Goal: Task Accomplishment & Management: Manage account settings

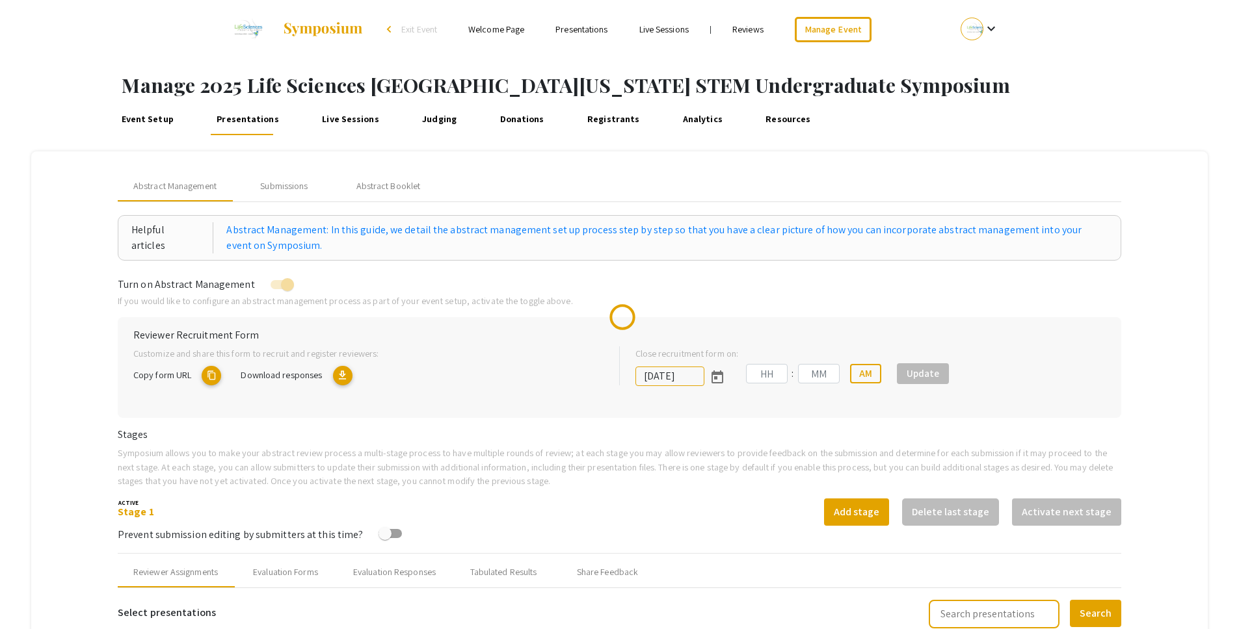
type input "[DATE]"
type input "05"
type input "00"
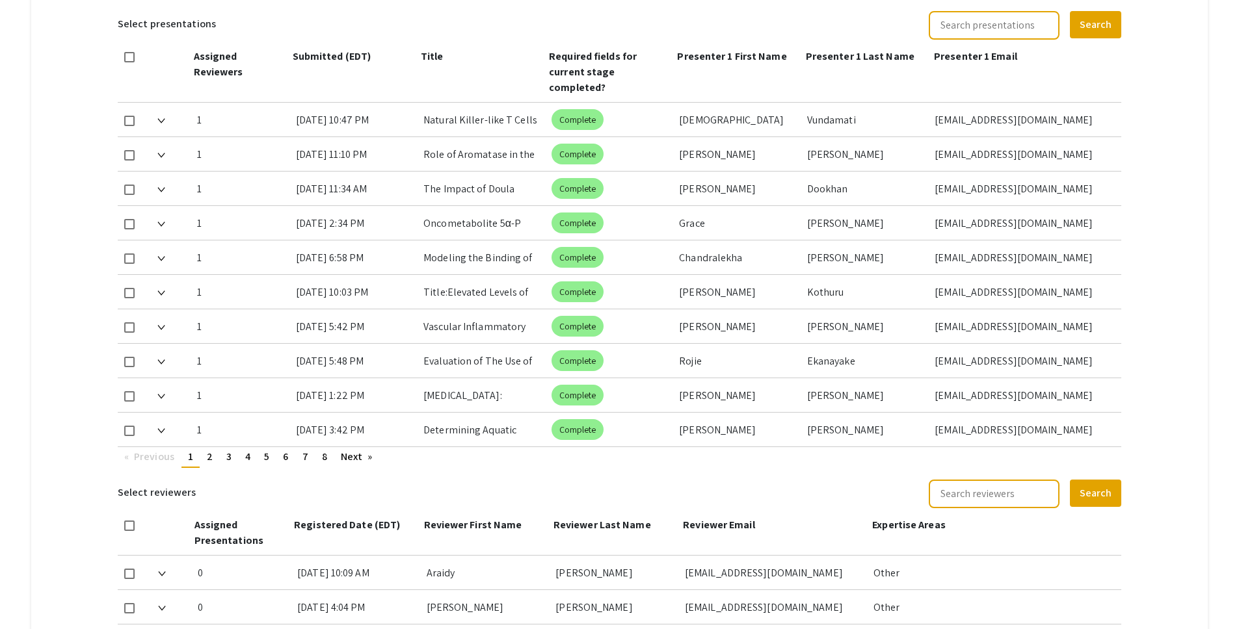
scroll to position [616, 0]
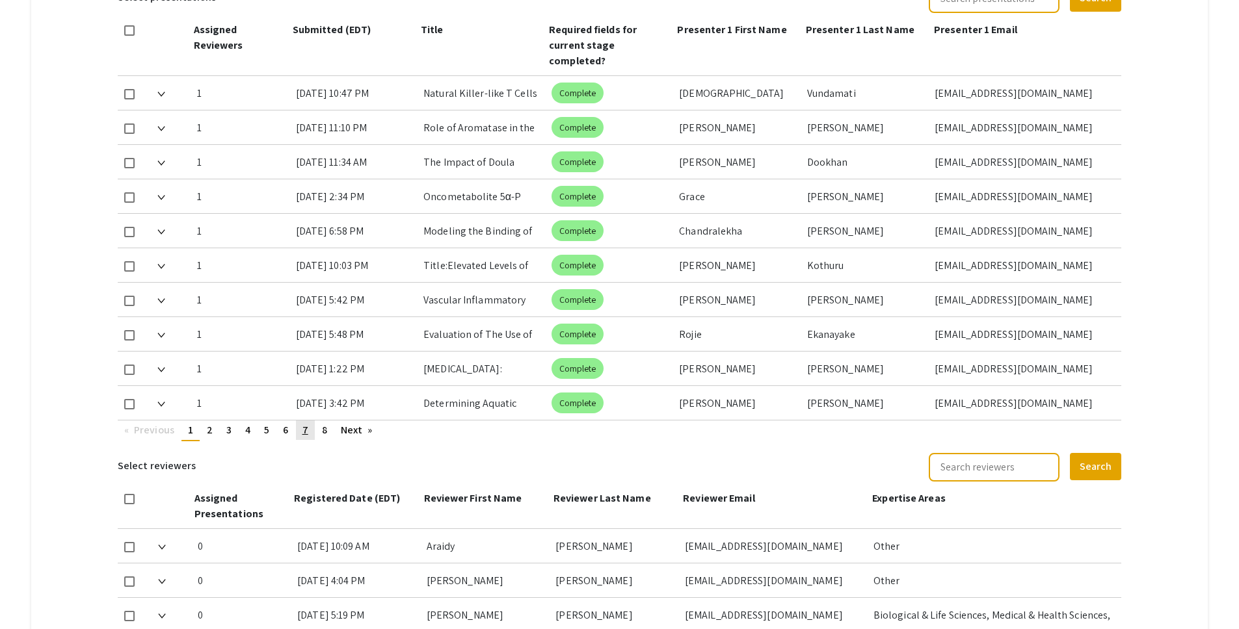
click at [303, 423] on span "7" at bounding box center [305, 430] width 6 height 14
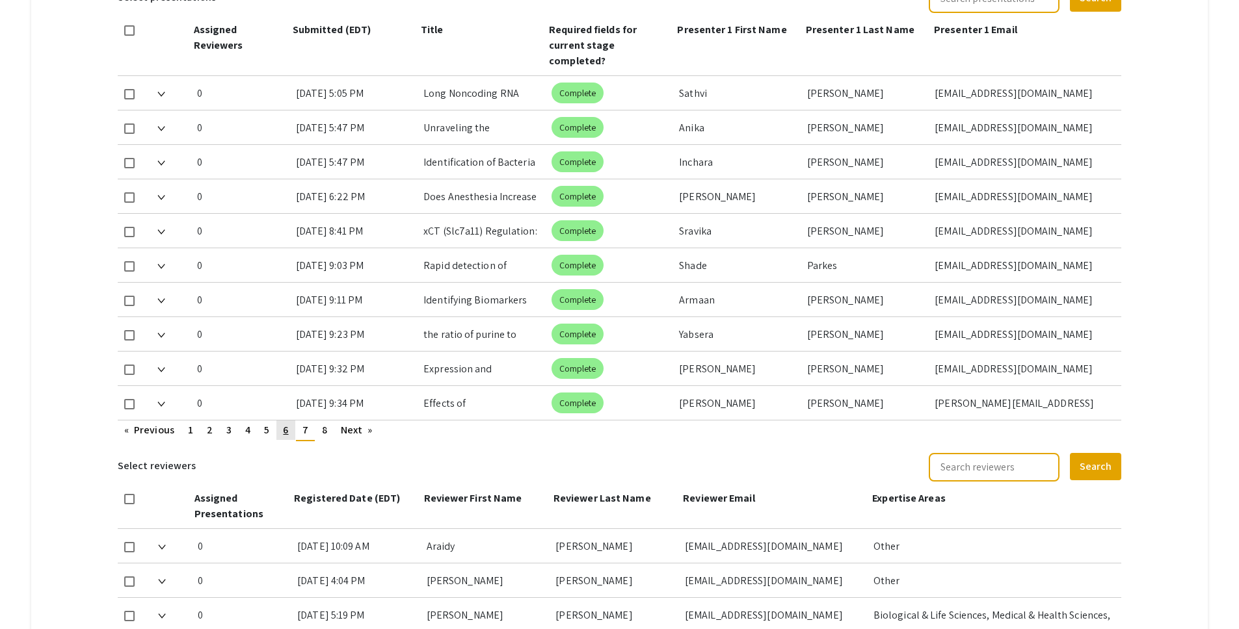
click at [285, 423] on span "6" at bounding box center [285, 430] width 5 height 14
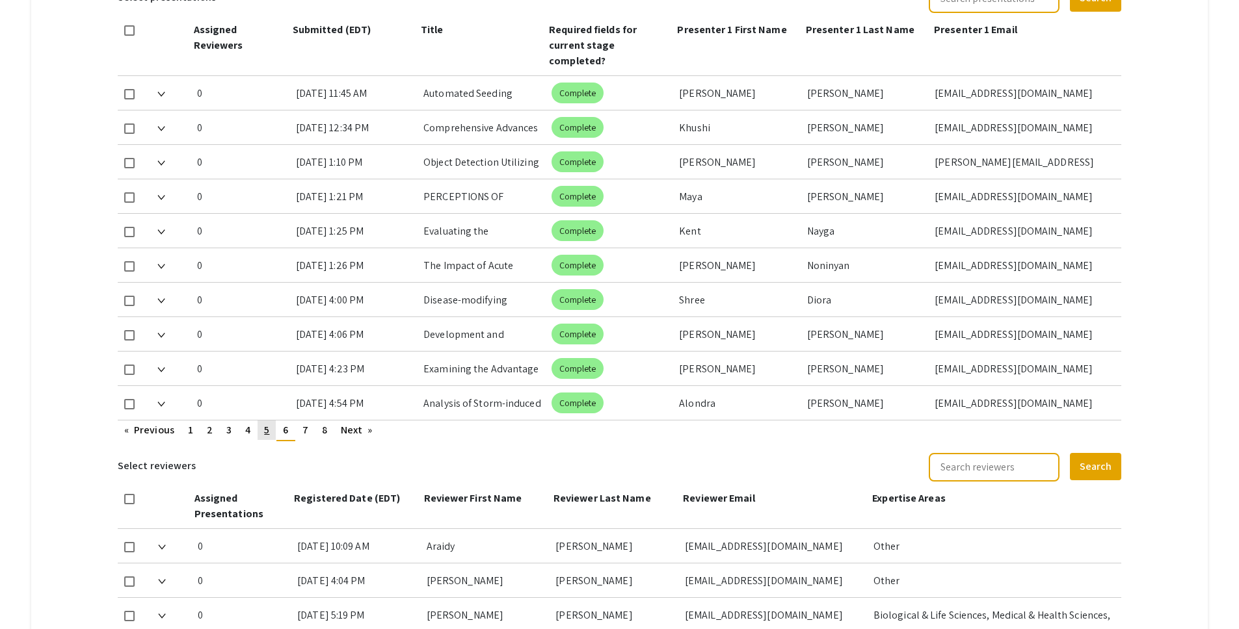
click at [269, 423] on span "5" at bounding box center [266, 430] width 5 height 14
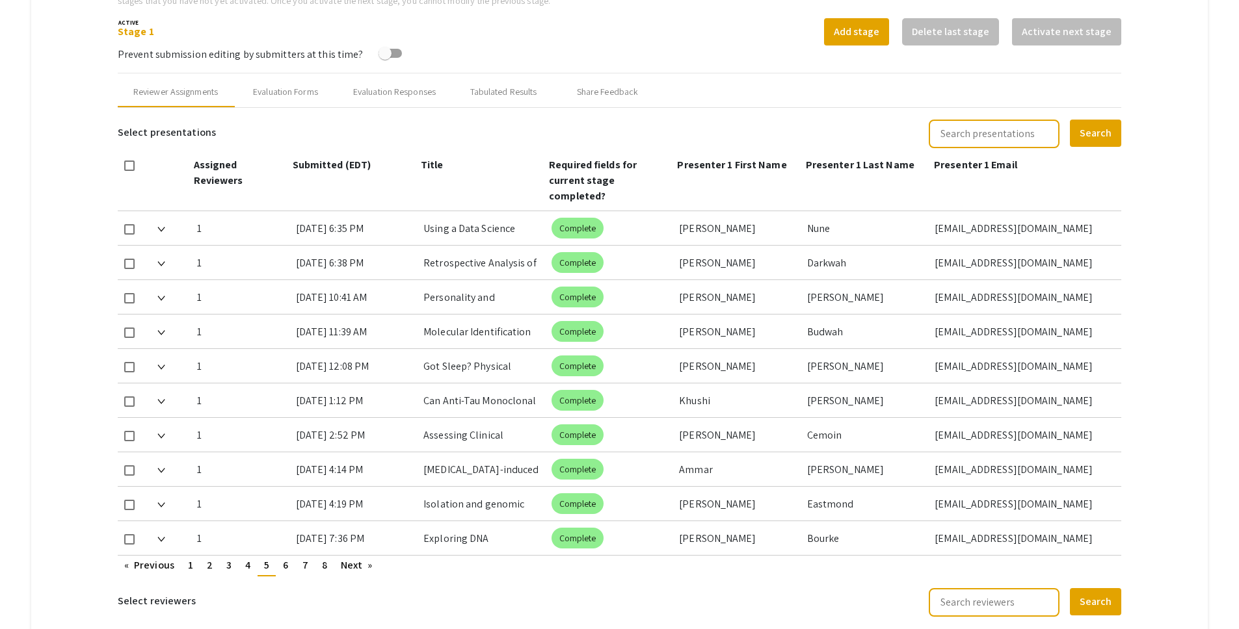
scroll to position [438, 0]
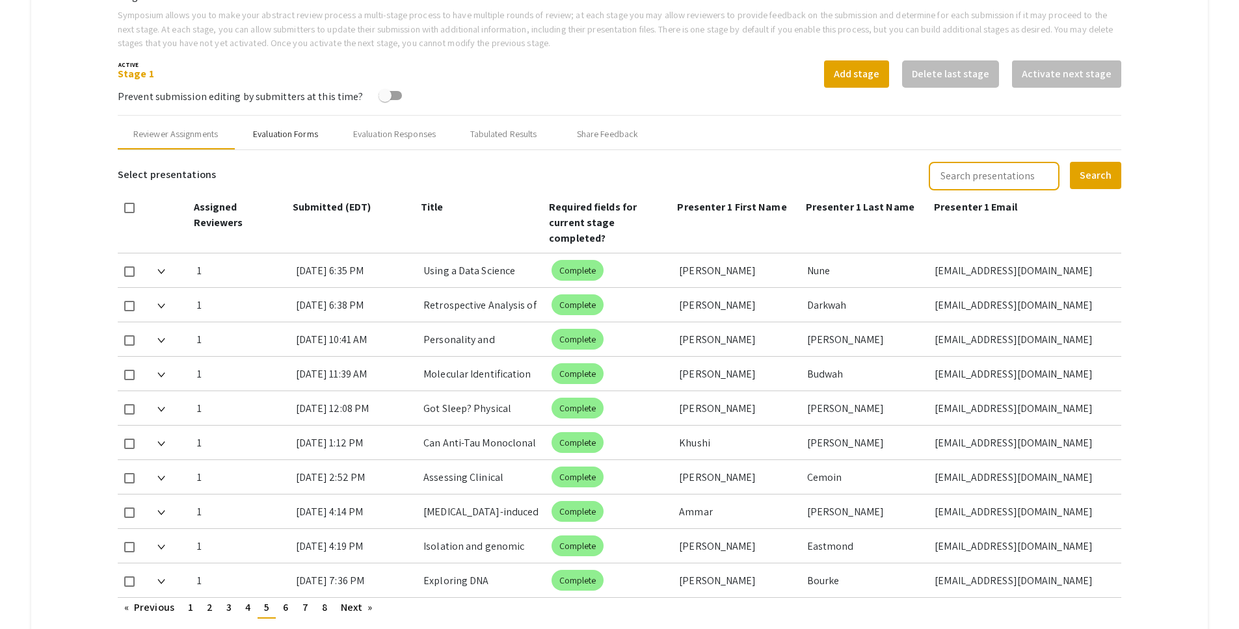
click at [285, 137] on div "Evaluation Forms" at bounding box center [285, 134] width 65 height 14
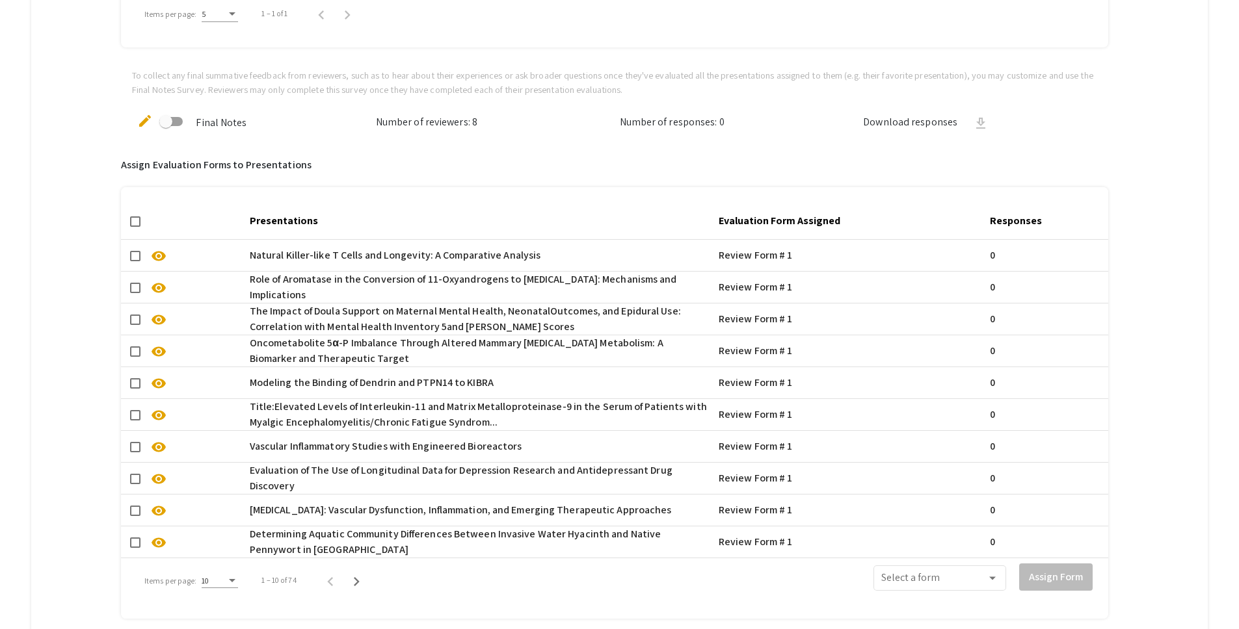
scroll to position [892, 0]
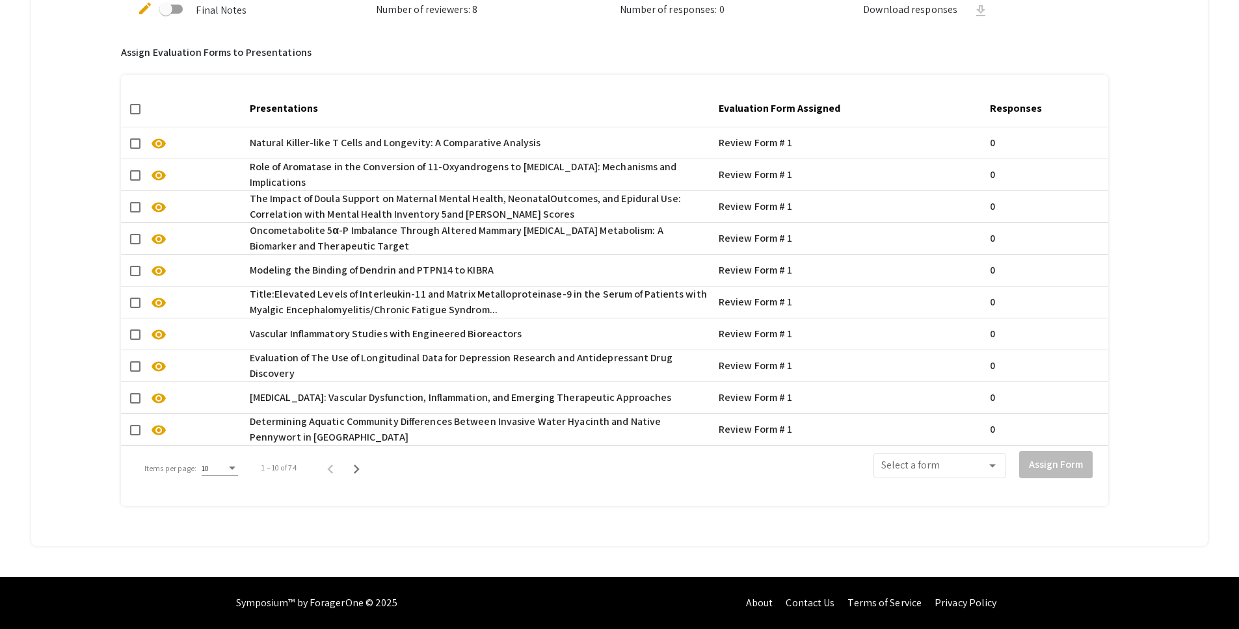
click at [232, 464] on div "10" at bounding box center [220, 465] width 36 height 21
click at [235, 536] on span "50" at bounding box center [219, 529] width 36 height 23
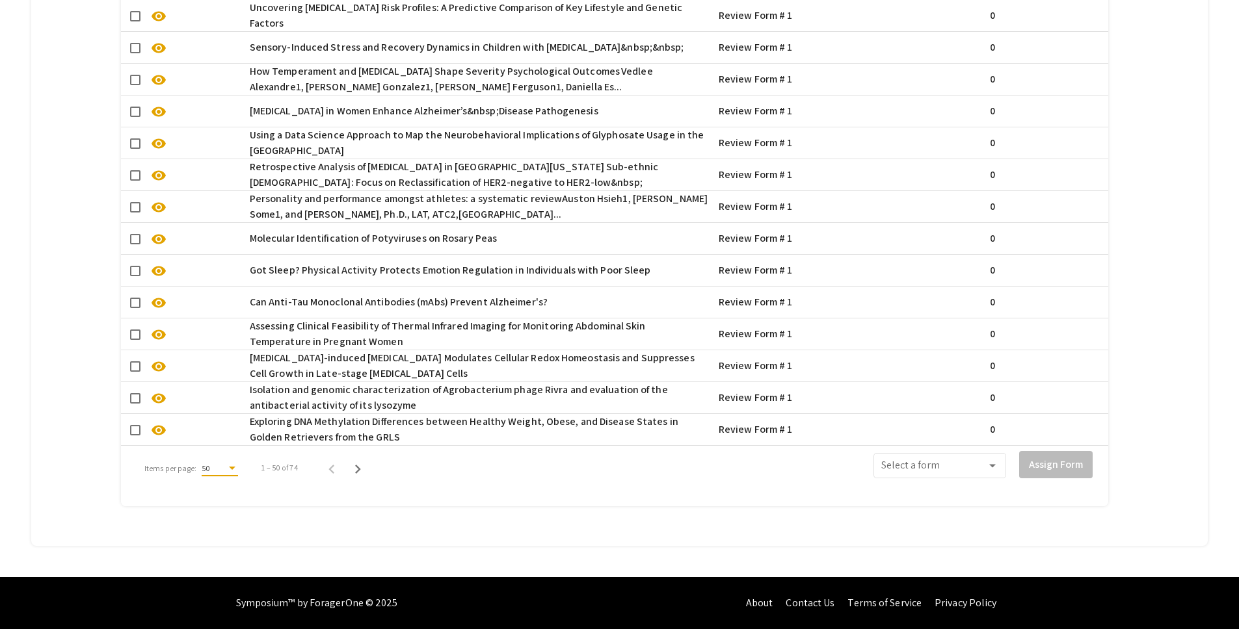
scroll to position [2166, 0]
click at [355, 460] on icon "Next page" at bounding box center [358, 469] width 18 height 18
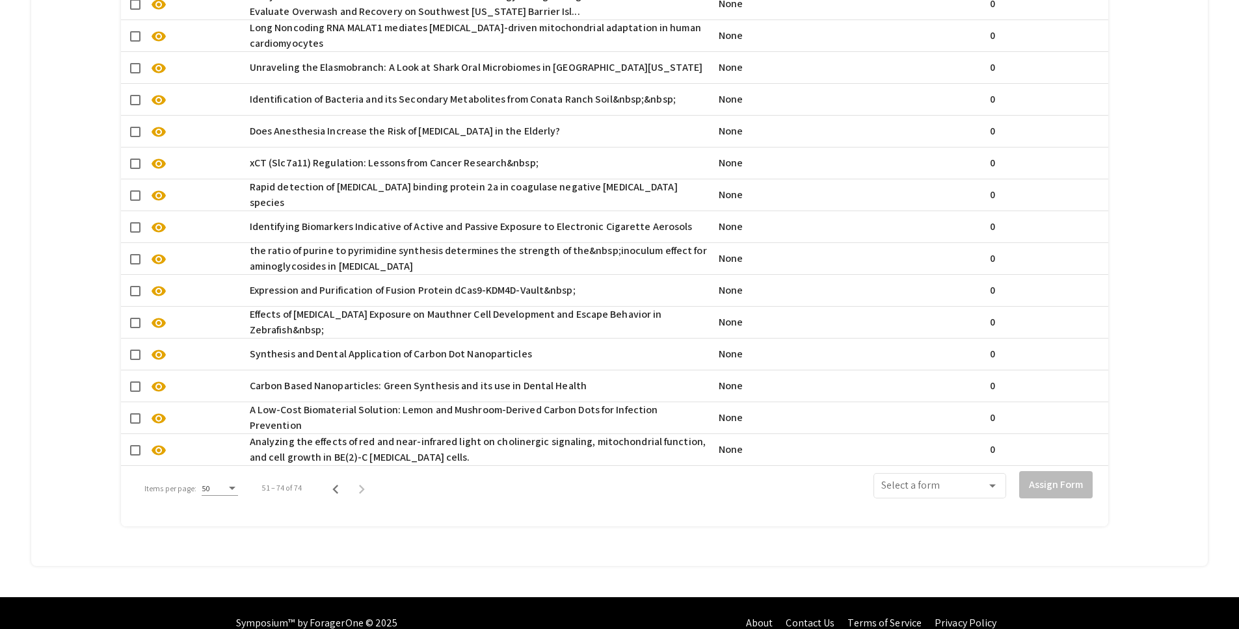
scroll to position [1338, 0]
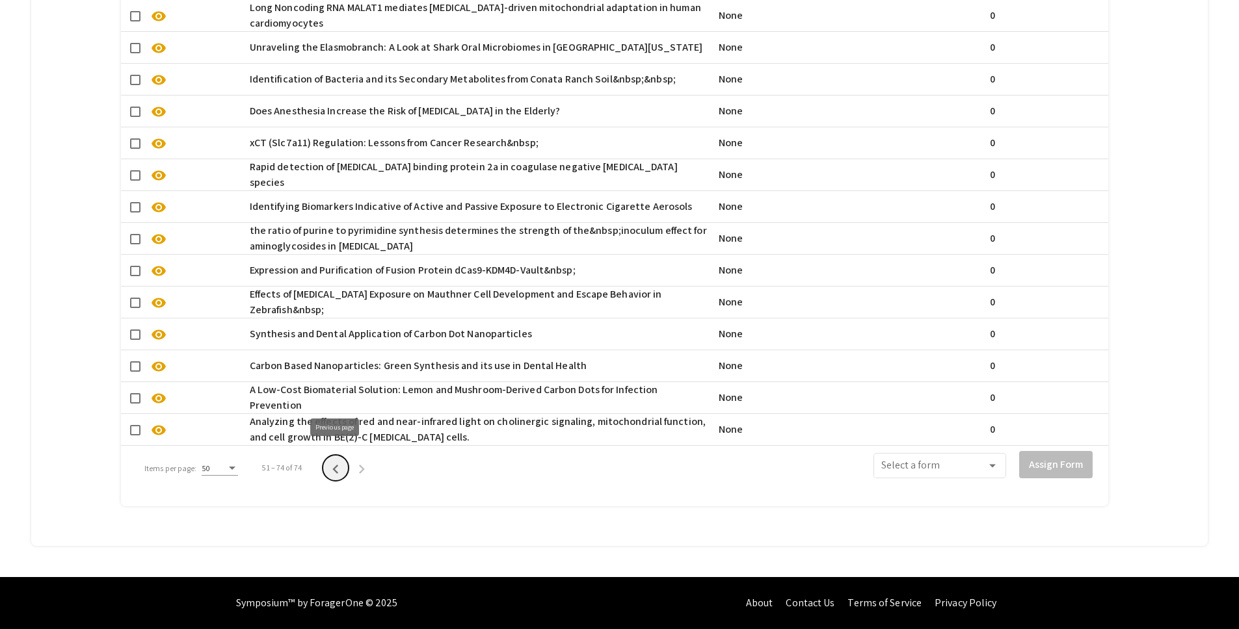
click at [332, 463] on icon "Previous page" at bounding box center [335, 469] width 18 height 18
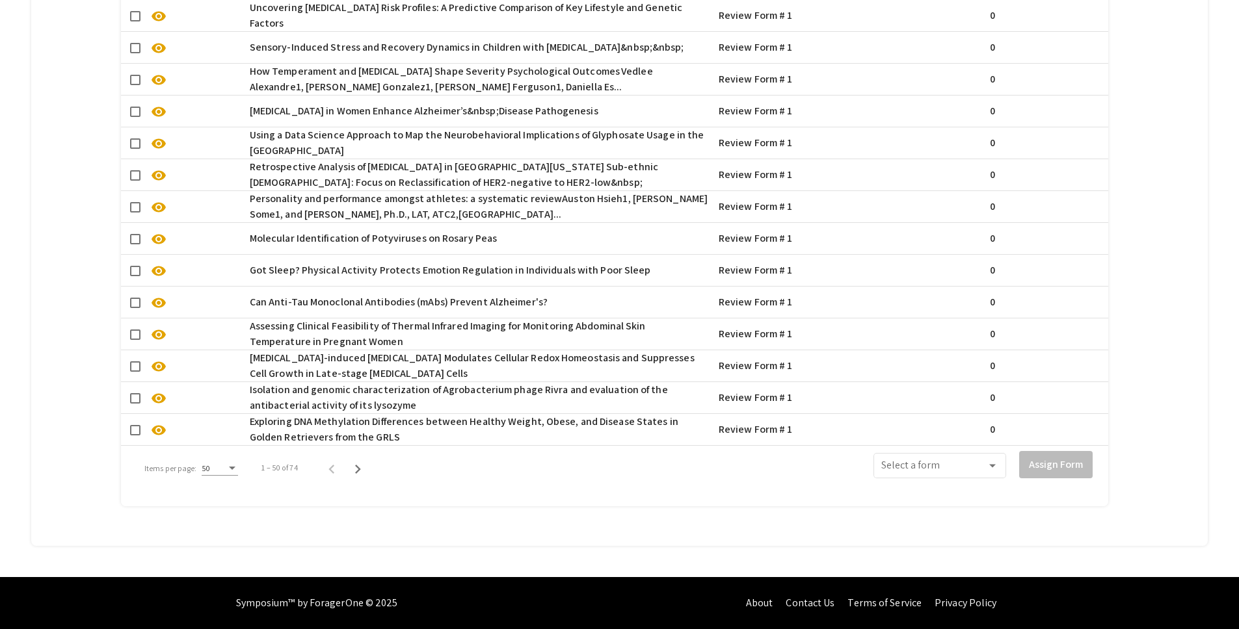
scroll to position [2166, 0]
click at [356, 465] on icon "Next page" at bounding box center [358, 469] width 18 height 18
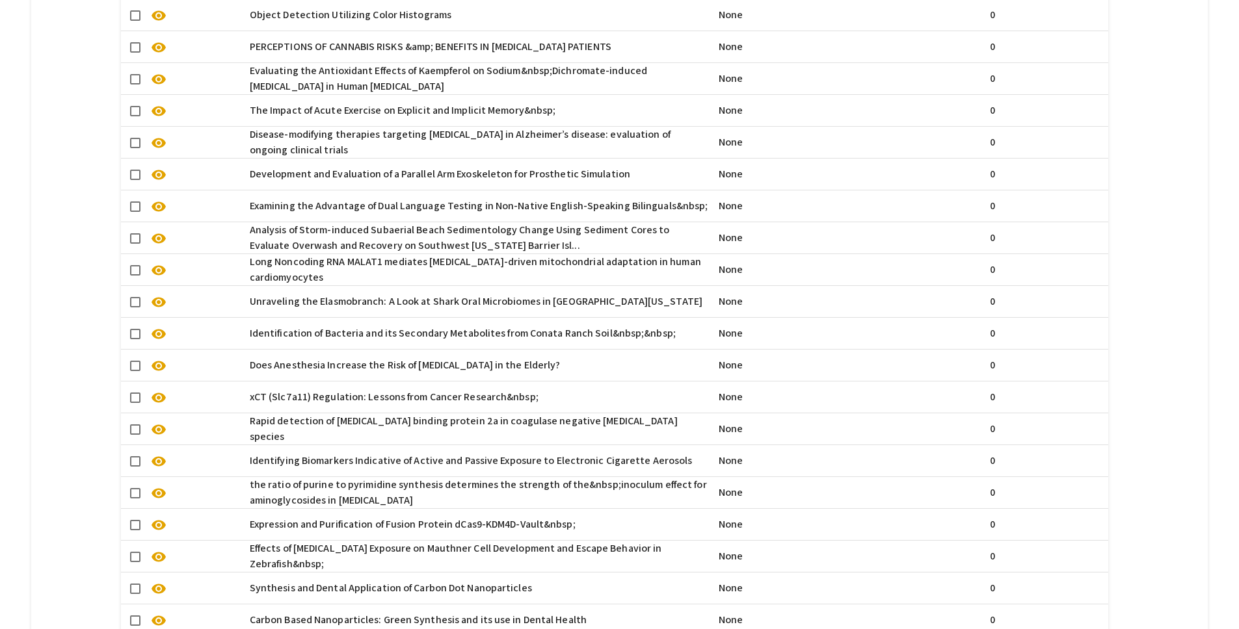
scroll to position [741, 0]
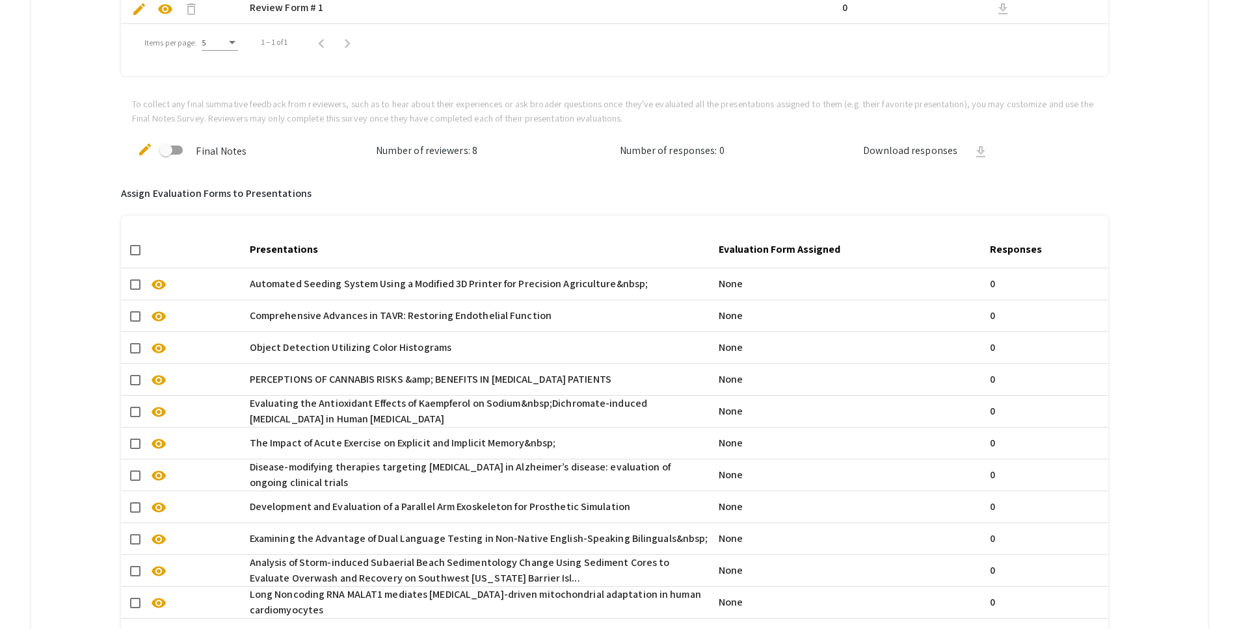
click at [126, 254] on mat-header-cell at bounding box center [183, 250] width 124 height 36
click at [133, 252] on span at bounding box center [135, 250] width 10 height 10
click at [135, 256] on input "checkbox" at bounding box center [135, 256] width 1 height 1
checkbox input "true"
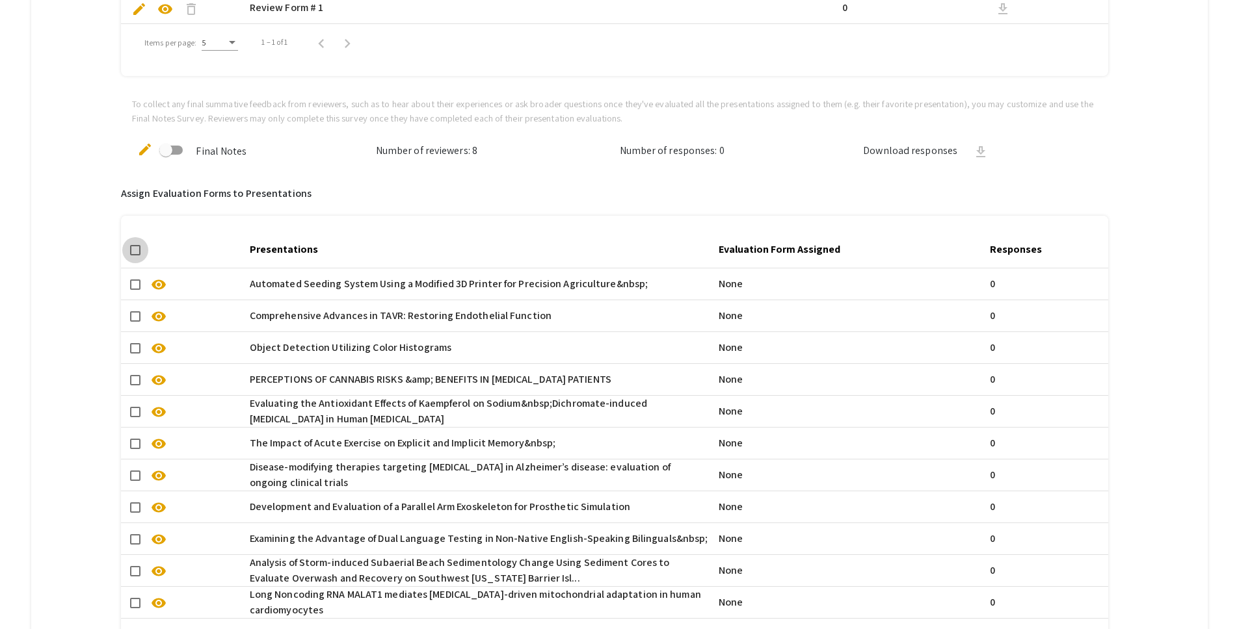
checkbox input "true"
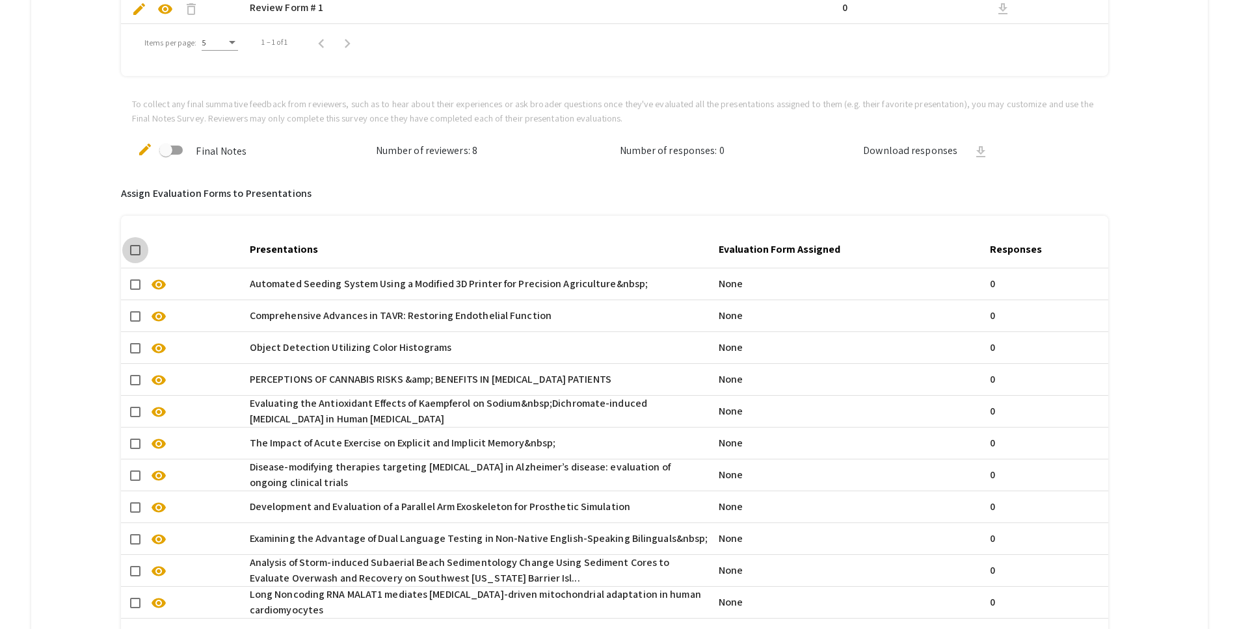
checkbox input "true"
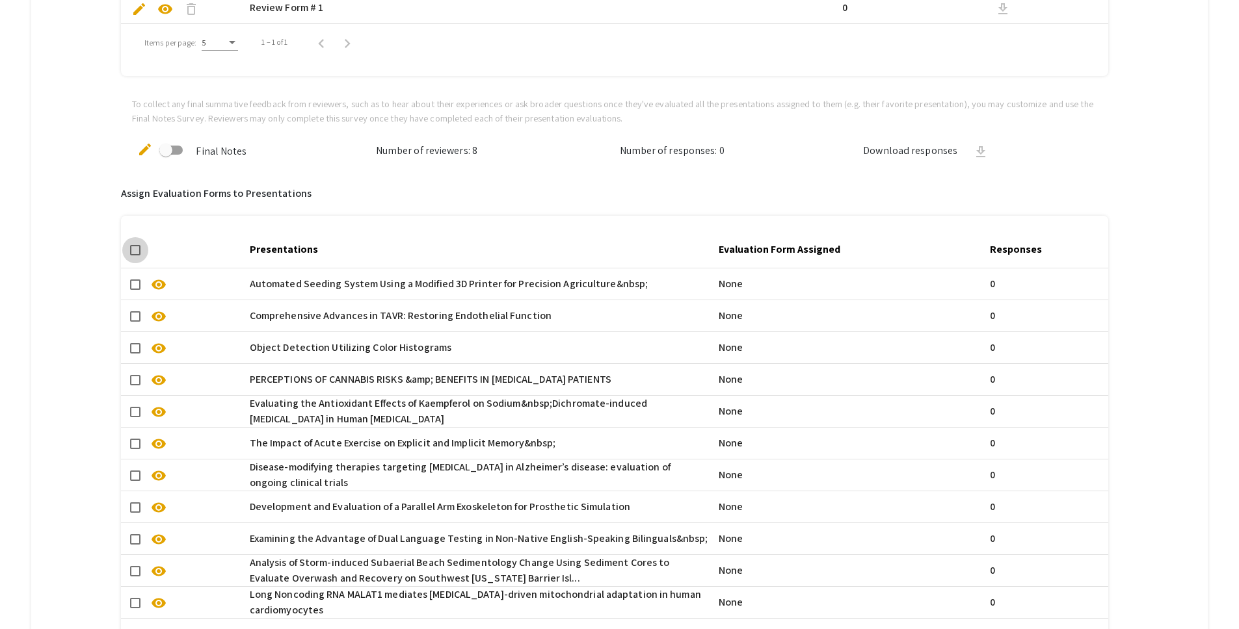
checkbox input "true"
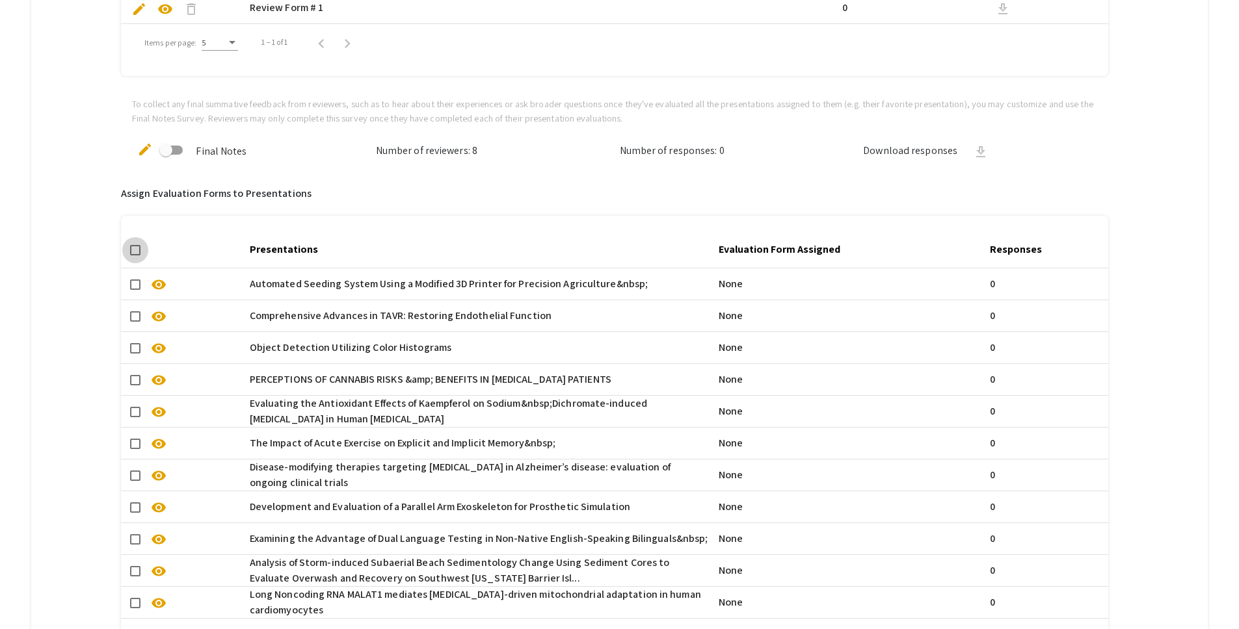
checkbox input "true"
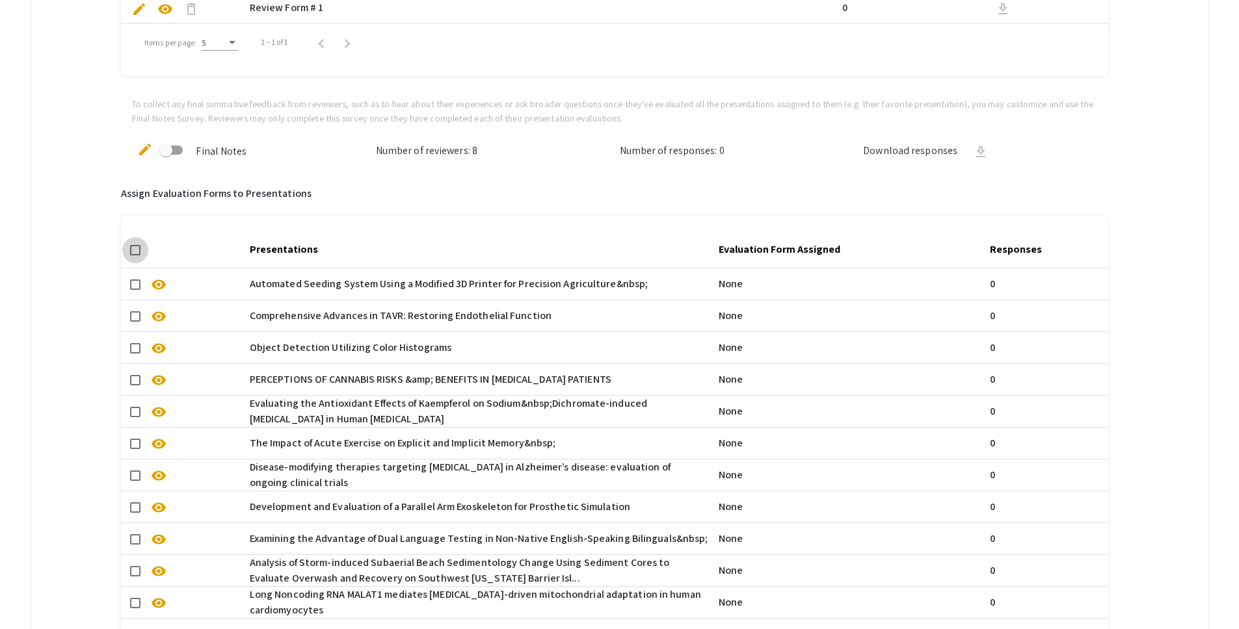
checkbox input "true"
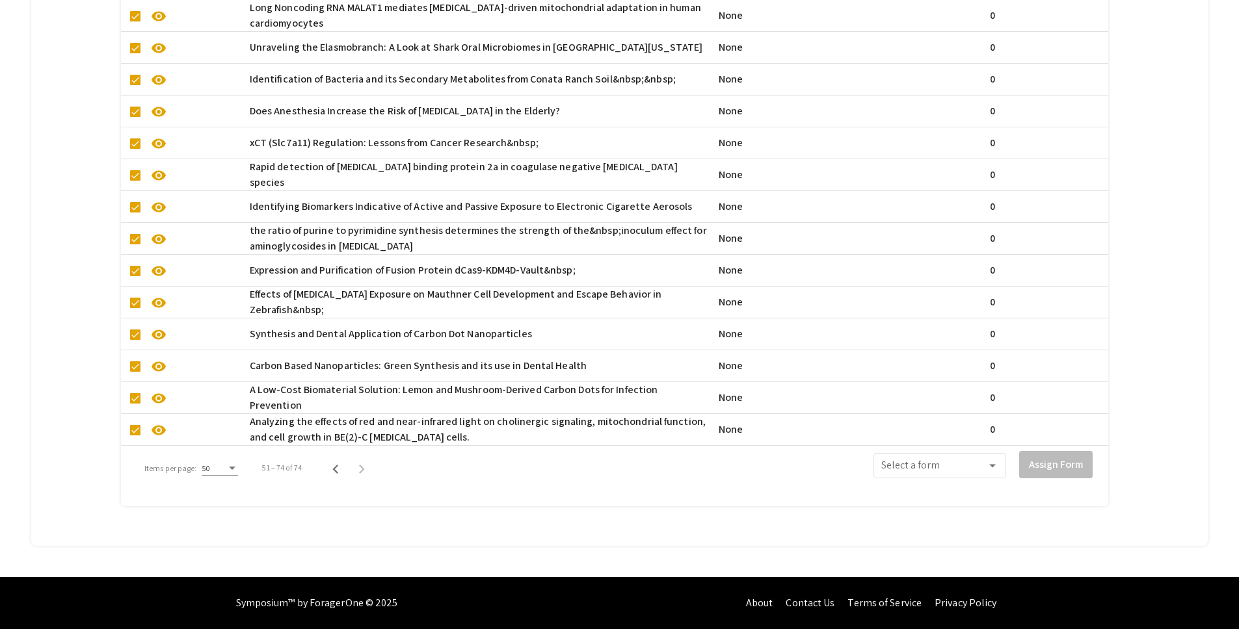
scroll to position [1338, 0]
click at [994, 460] on div at bounding box center [992, 466] width 12 height 12
click at [985, 491] on span "Review Form # 1" at bounding box center [948, 490] width 117 height 31
click at [1054, 458] on button "Assign Form" at bounding box center [1055, 464] width 73 height 27
checkbox input "false"
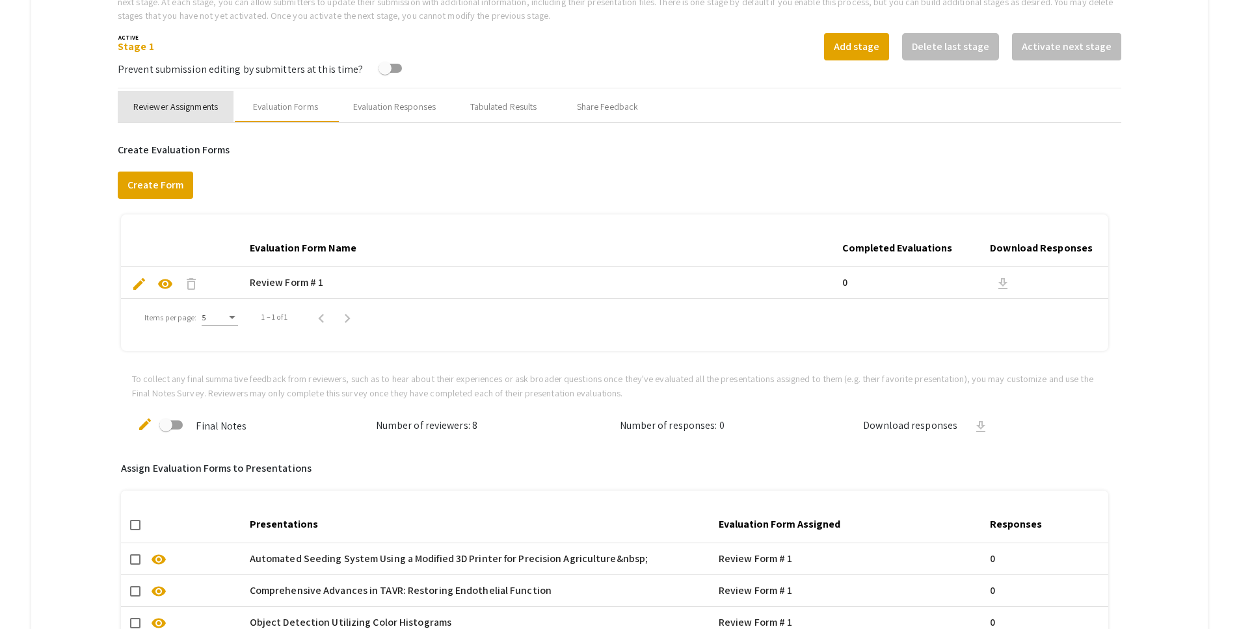
click at [202, 103] on div "Reviewer Assignments" at bounding box center [175, 107] width 85 height 14
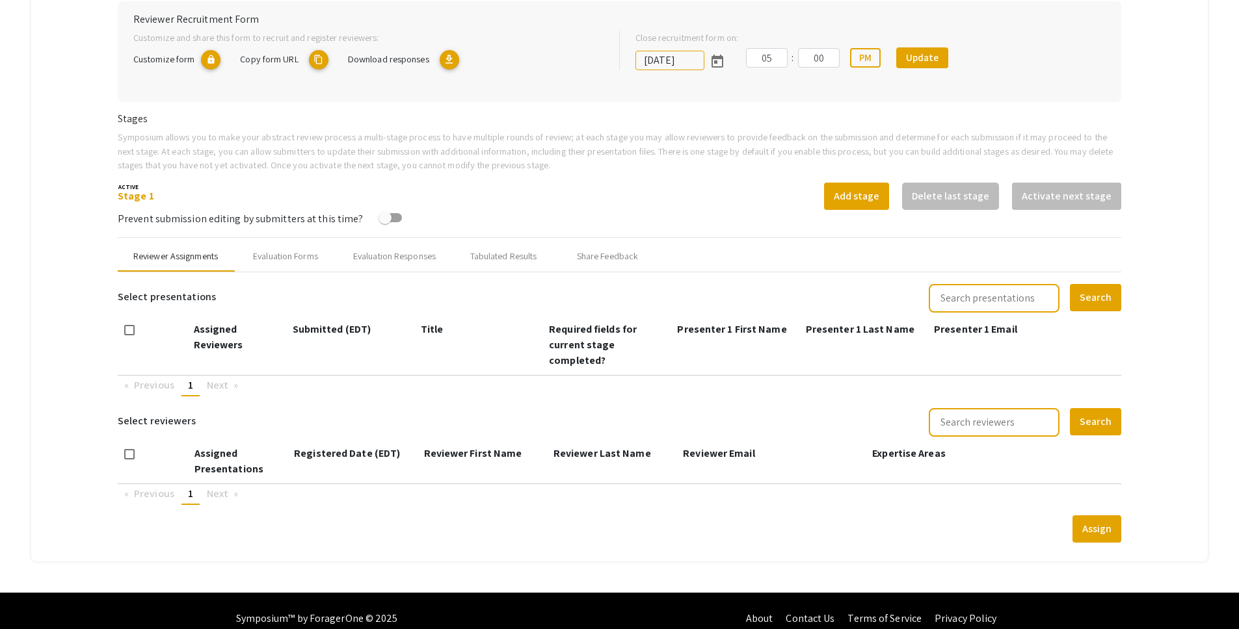
scroll to position [466, 0]
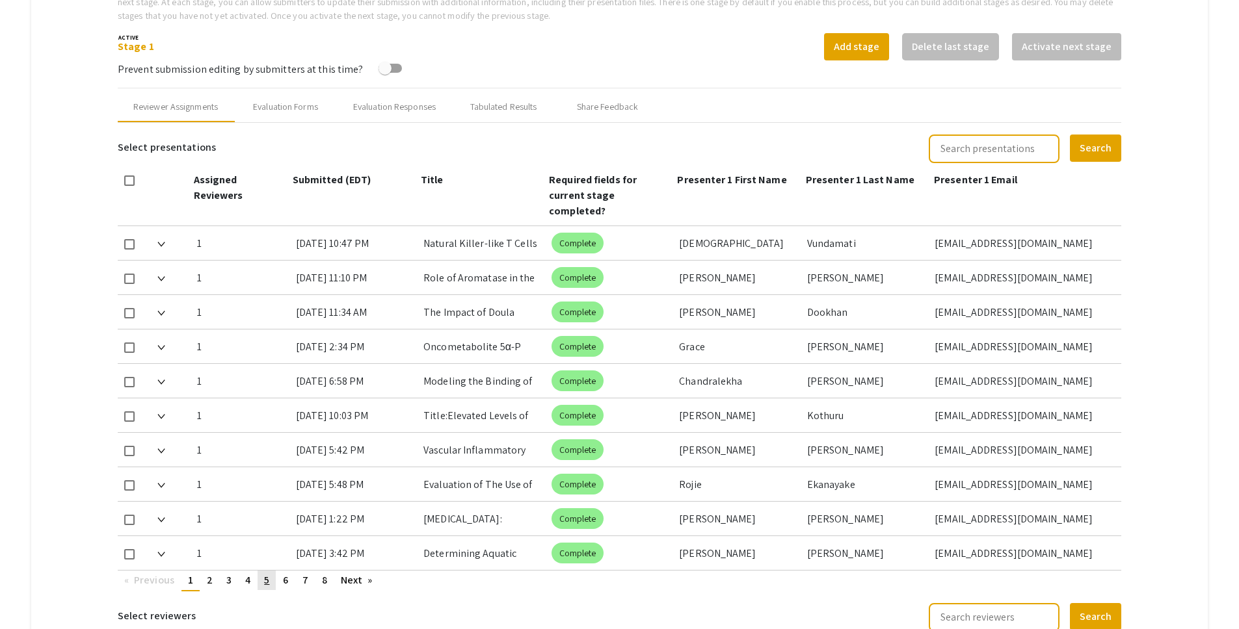
click at [273, 571] on link "page 5" at bounding box center [267, 581] width 18 height 20
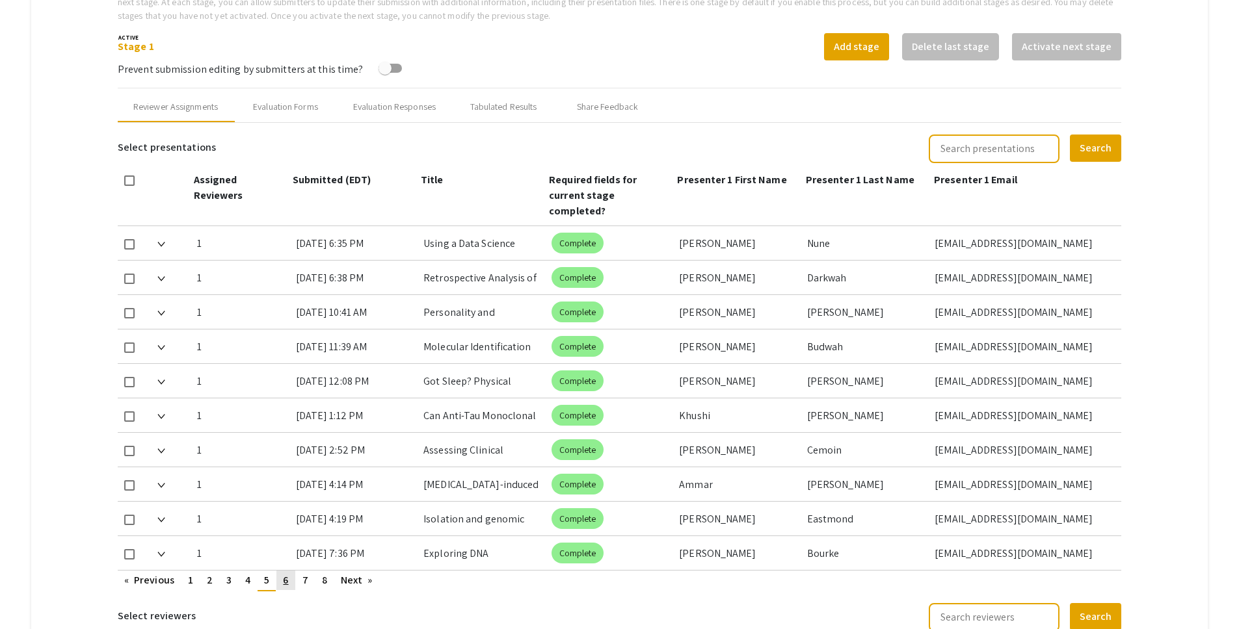
click at [282, 571] on link "page 6" at bounding box center [285, 581] width 18 height 20
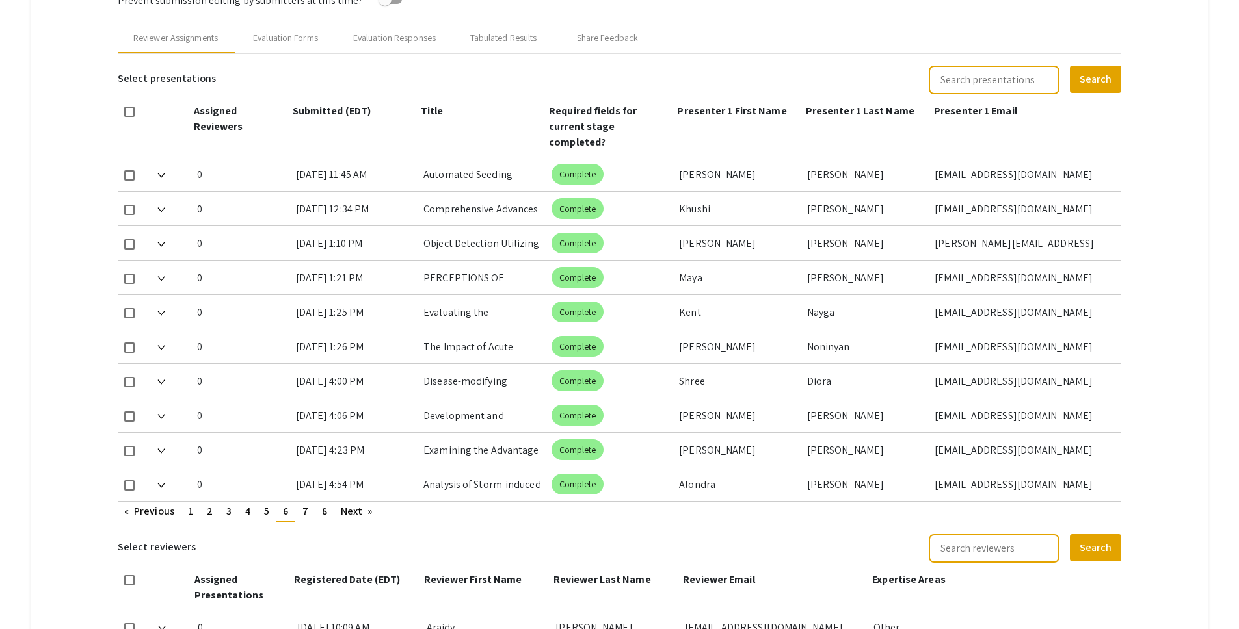
scroll to position [533, 0]
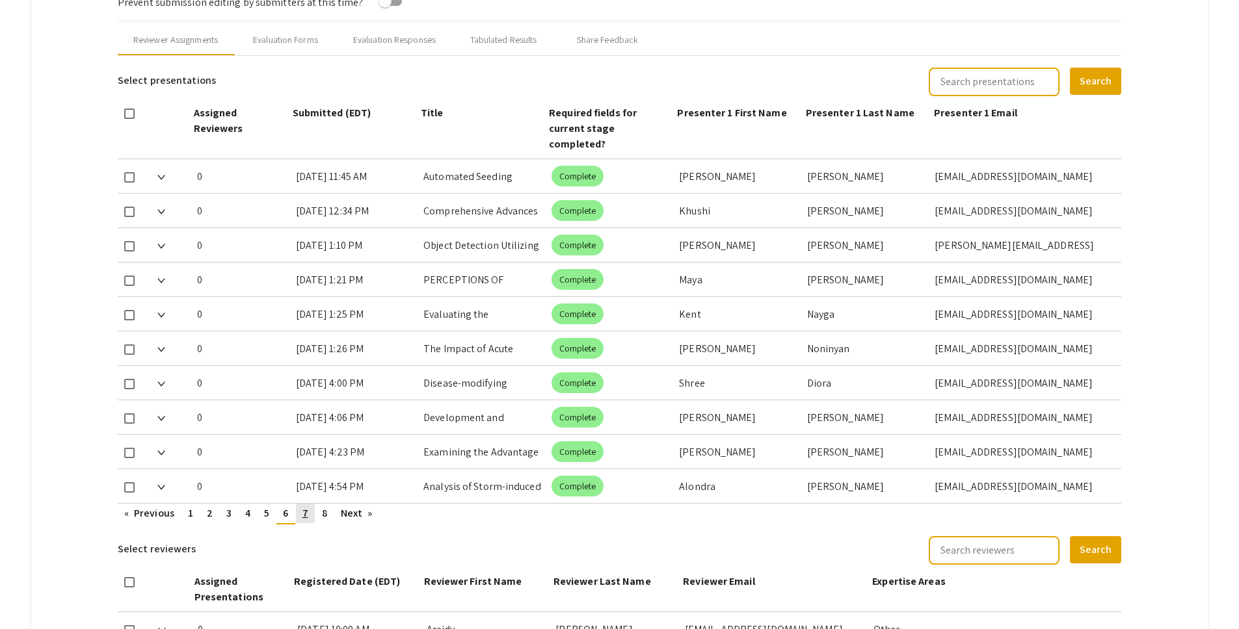
click at [306, 507] on span "7" at bounding box center [305, 514] width 6 height 14
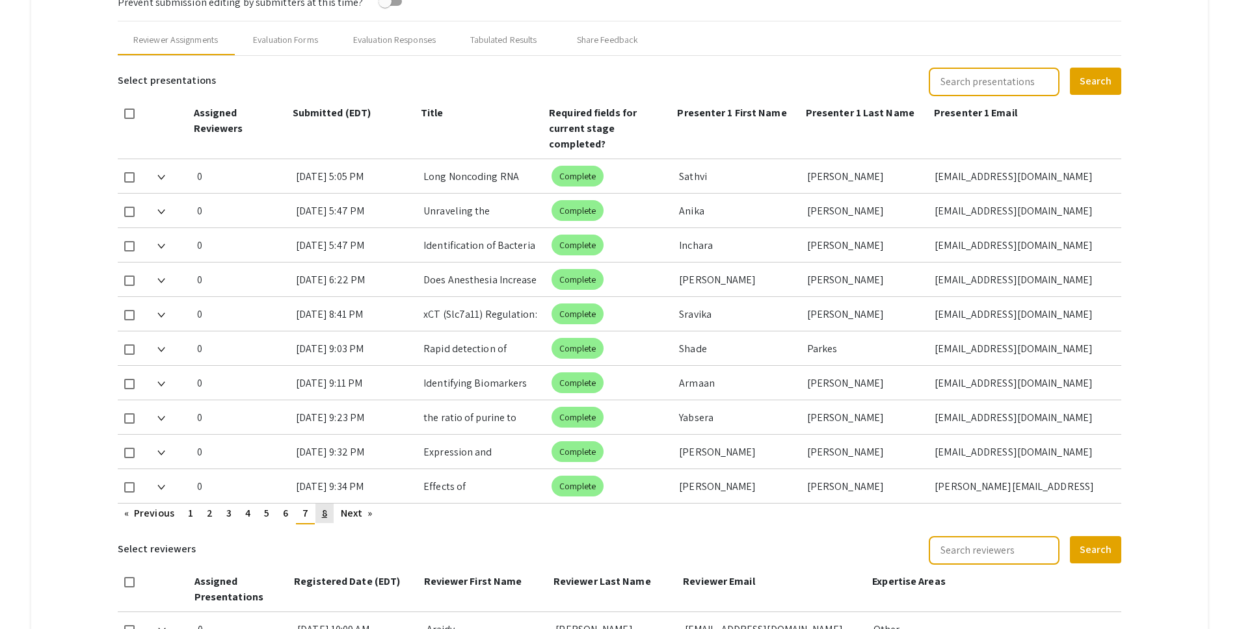
click at [320, 504] on link "page 8" at bounding box center [324, 514] width 18 height 20
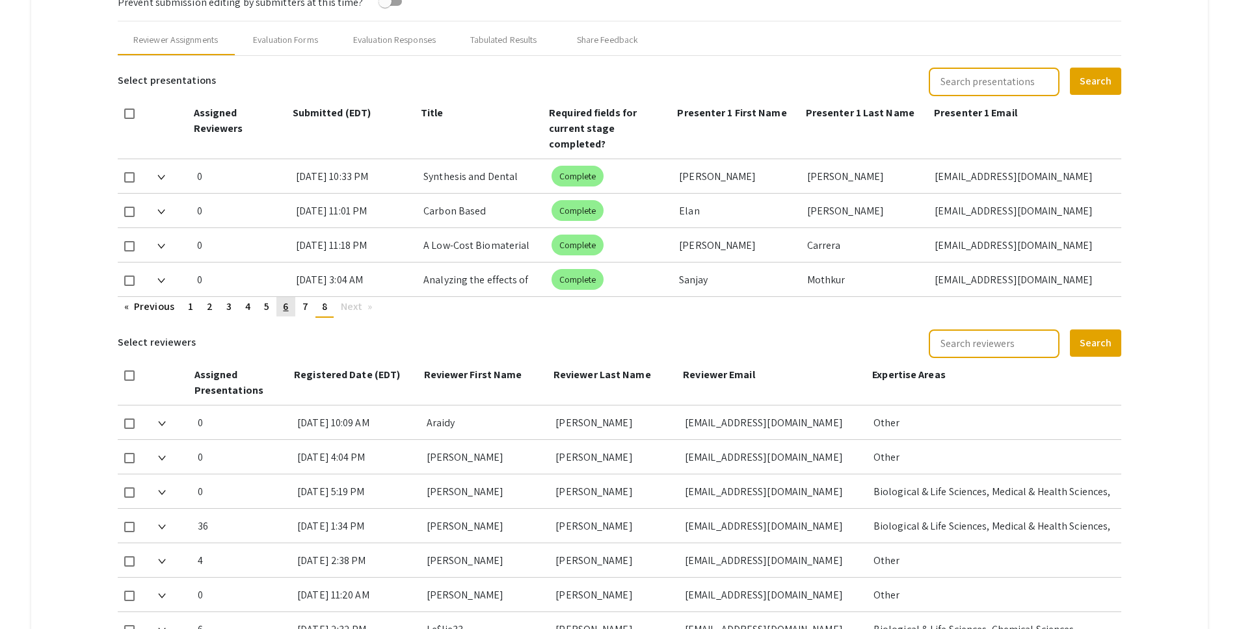
click at [282, 297] on link "page 6" at bounding box center [285, 307] width 18 height 20
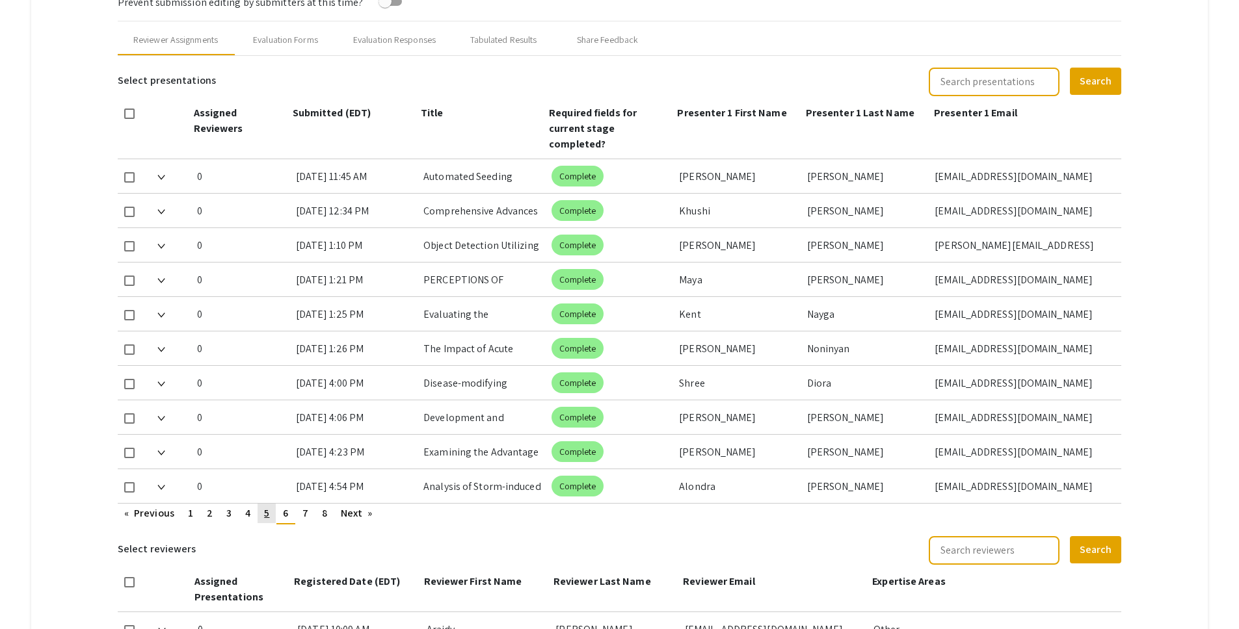
click at [272, 504] on link "page 5" at bounding box center [267, 514] width 18 height 20
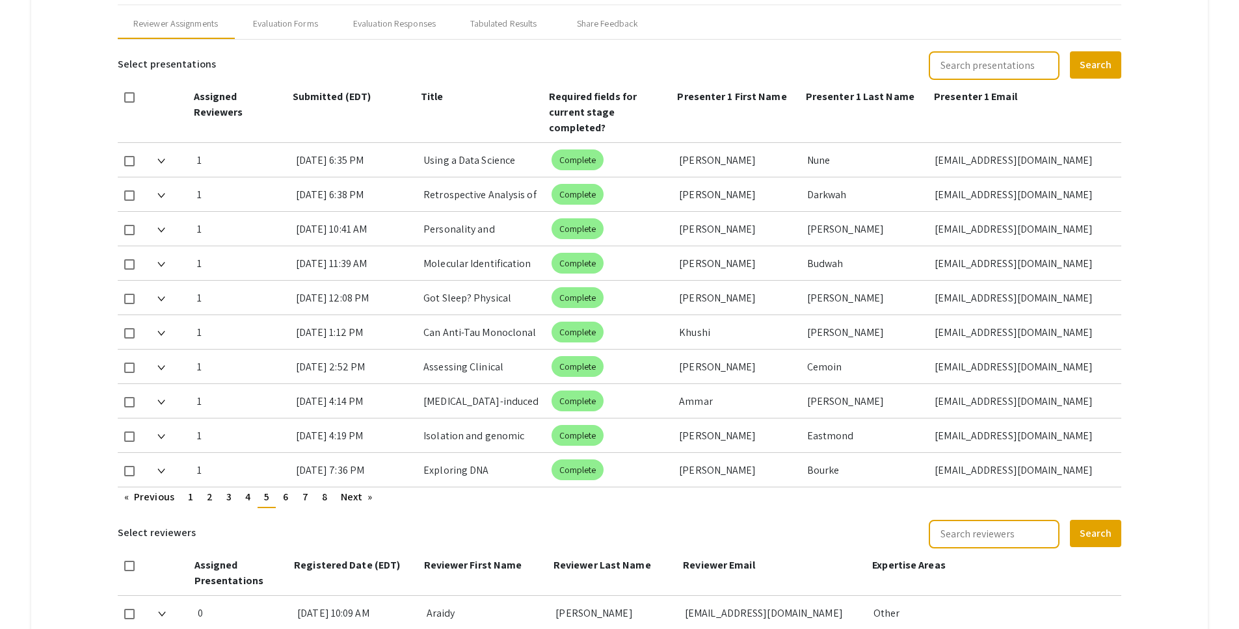
scroll to position [551, 0]
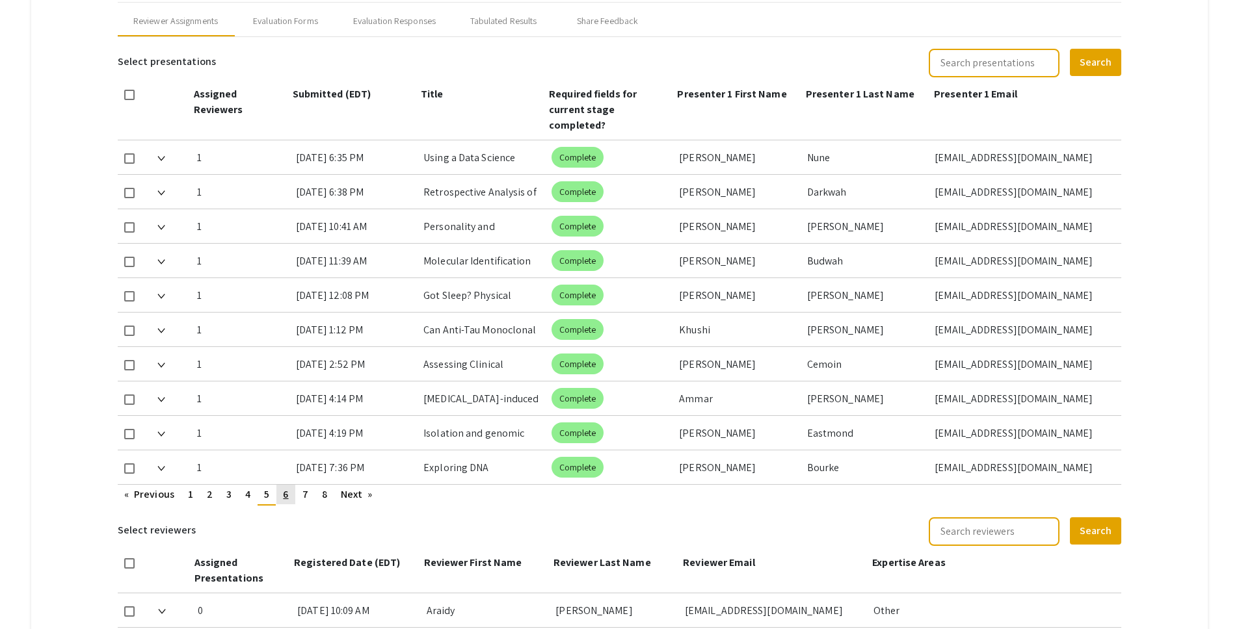
click at [290, 485] on link "page 6" at bounding box center [285, 495] width 18 height 20
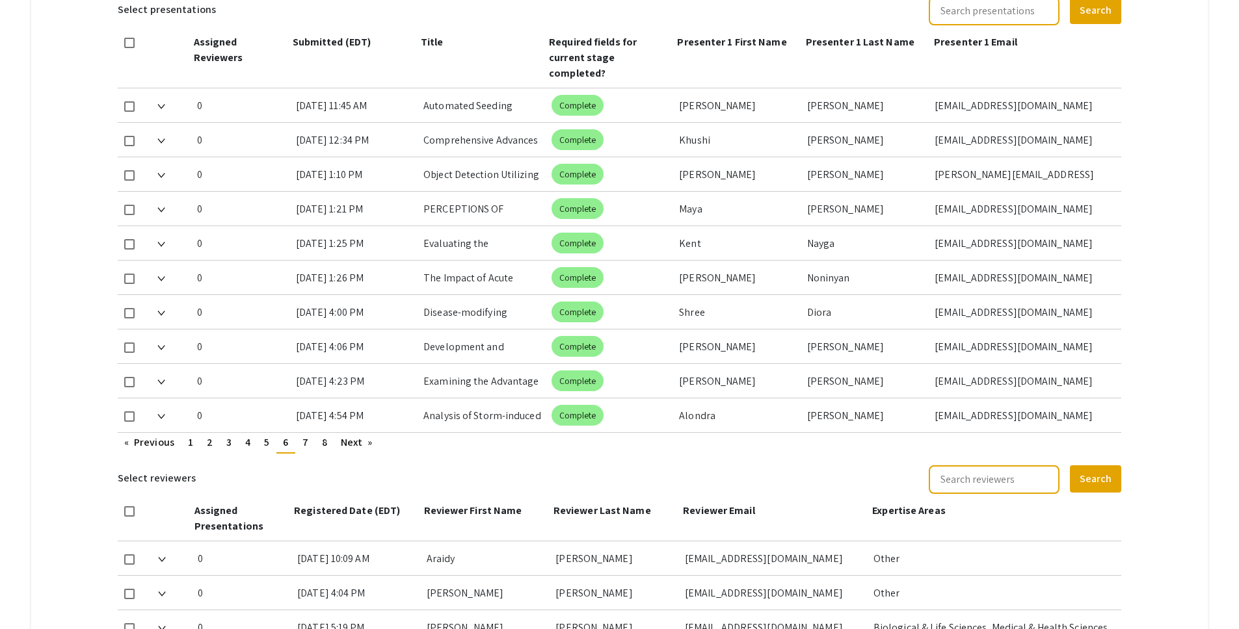
scroll to position [606, 0]
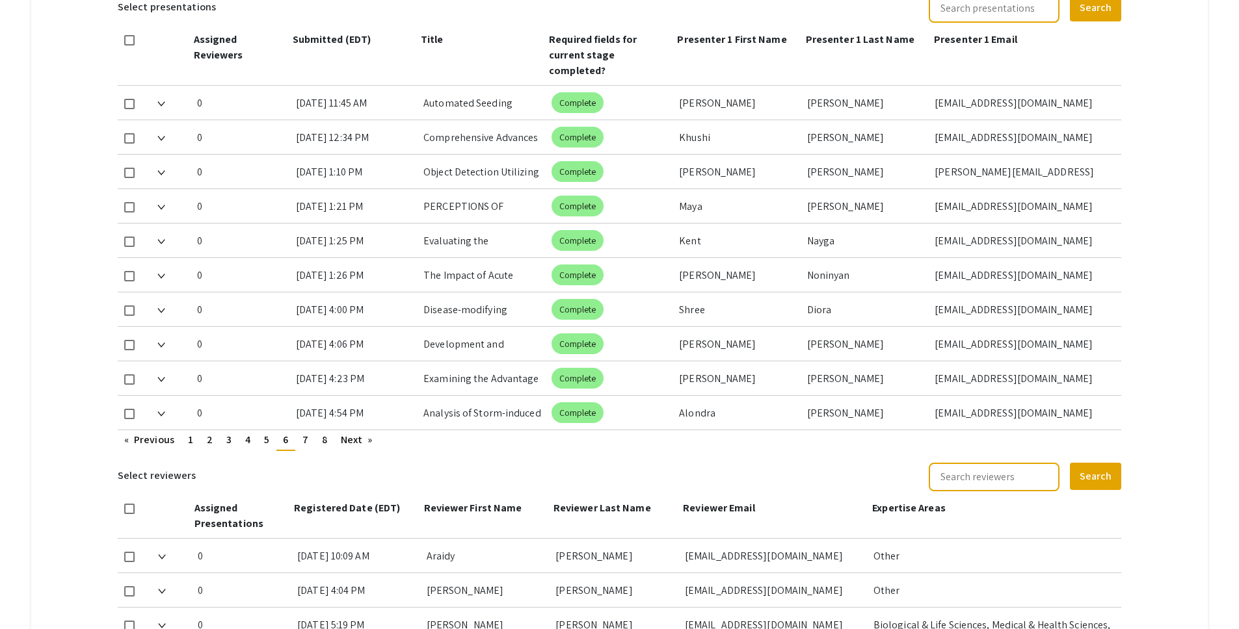
click at [130, 168] on span at bounding box center [129, 173] width 10 height 10
click at [129, 178] on input "checkbox" at bounding box center [129, 178] width 1 height 1
checkbox input "true"
click at [313, 430] on link "page 7" at bounding box center [305, 440] width 19 height 20
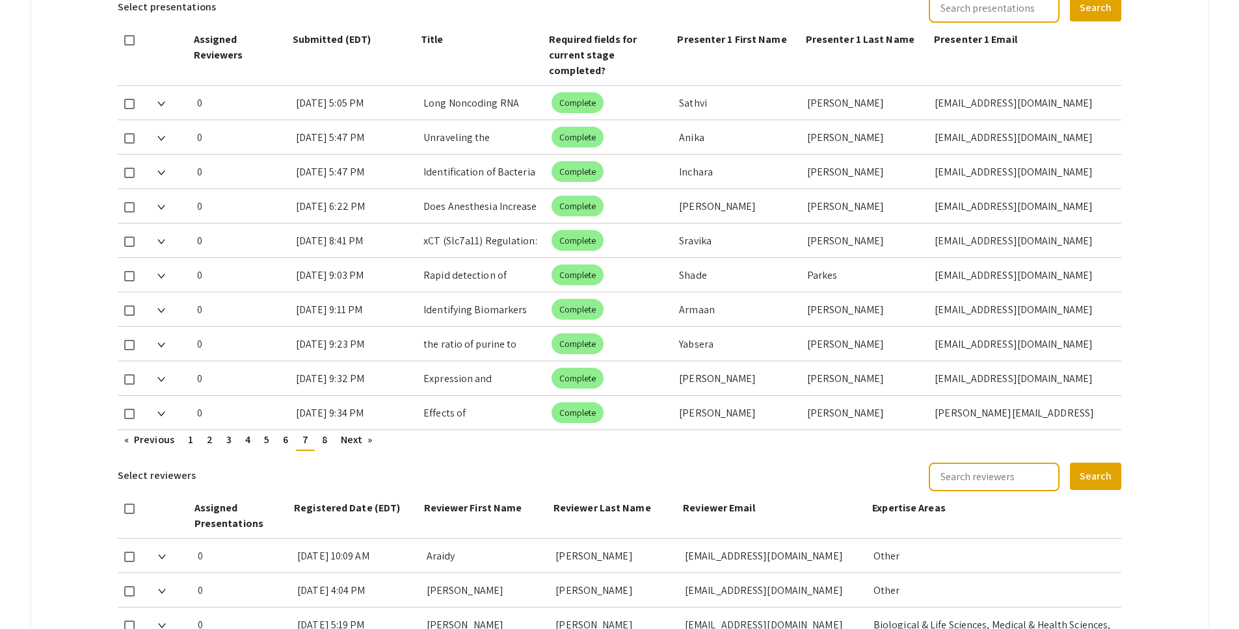
click at [136, 258] on div at bounding box center [132, 275] width 29 height 34
click at [129, 271] on span at bounding box center [129, 276] width 10 height 10
click at [129, 282] on input "checkbox" at bounding box center [129, 282] width 1 height 1
checkbox input "true"
click at [133, 409] on span at bounding box center [129, 414] width 10 height 10
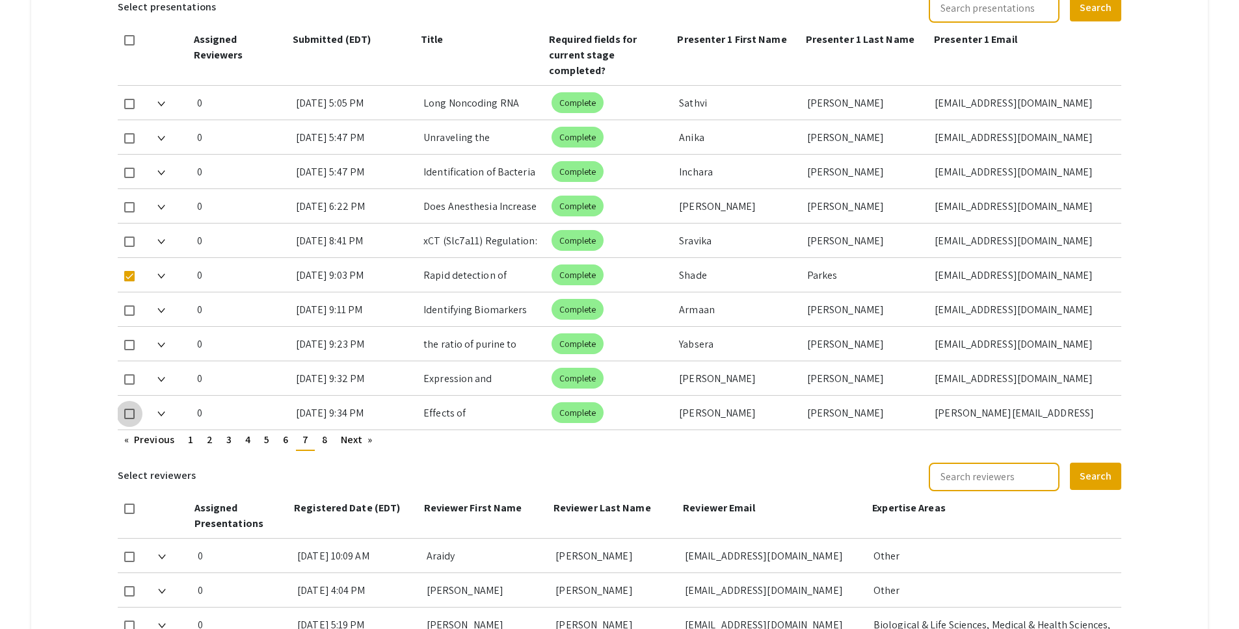
click at [129, 419] on input "checkbox" at bounding box center [129, 419] width 1 height 1
checkbox input "true"
click at [323, 433] on span "8" at bounding box center [324, 440] width 5 height 14
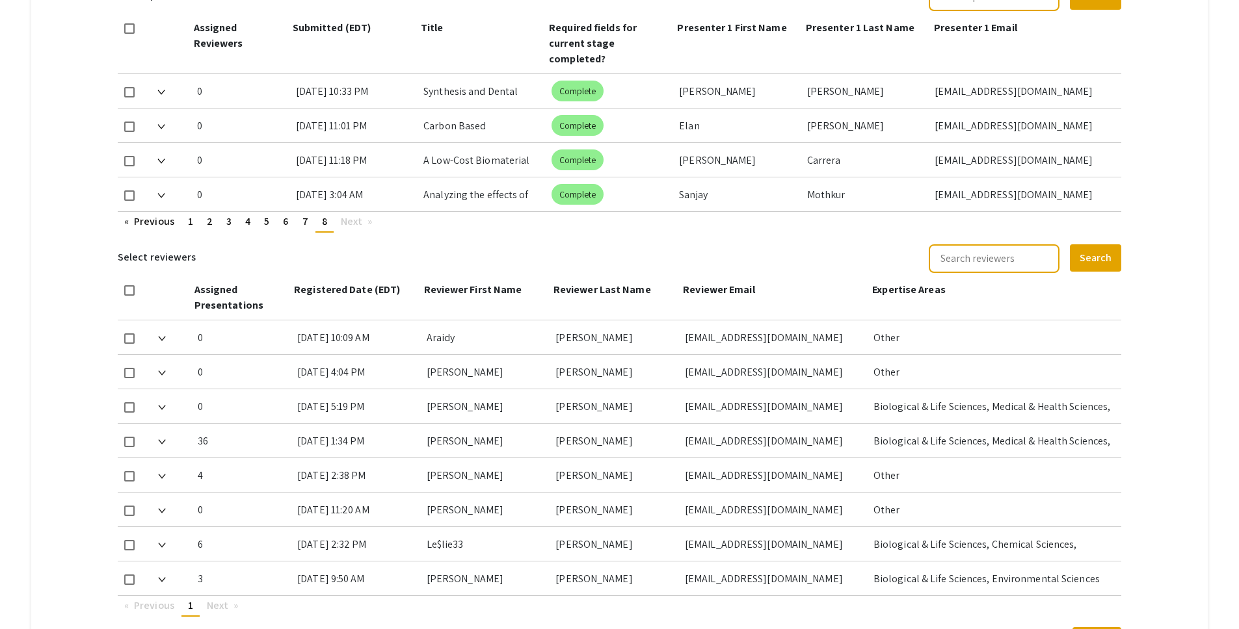
scroll to position [642, 0]
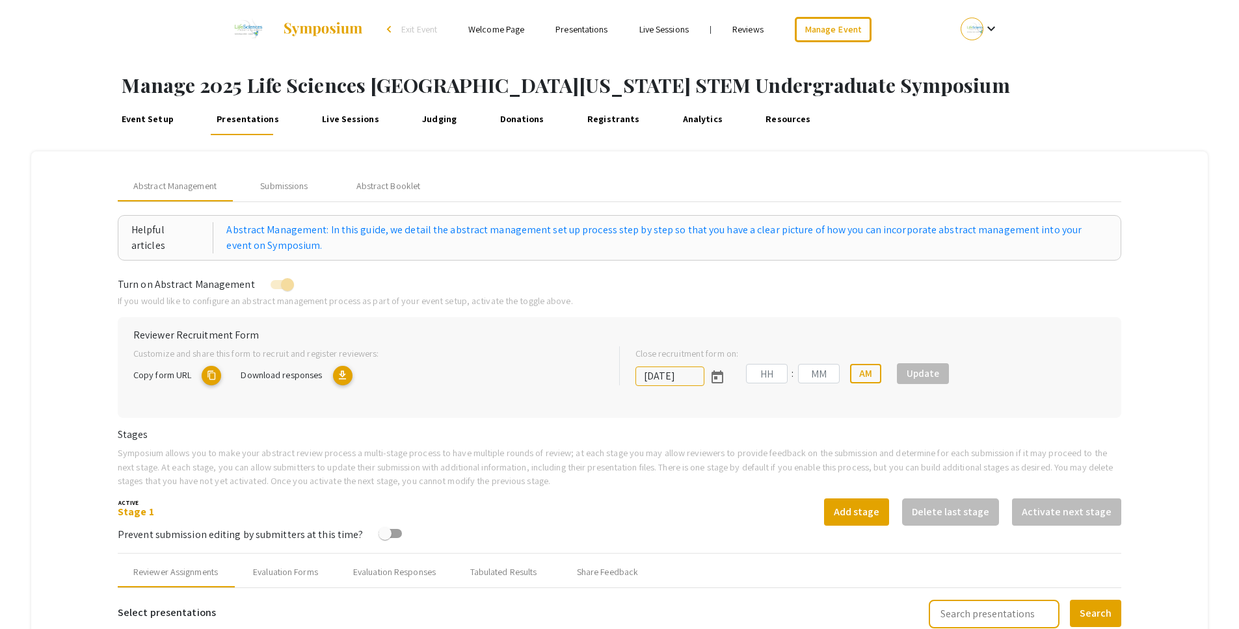
type input "[DATE]"
type input "05"
type input "00"
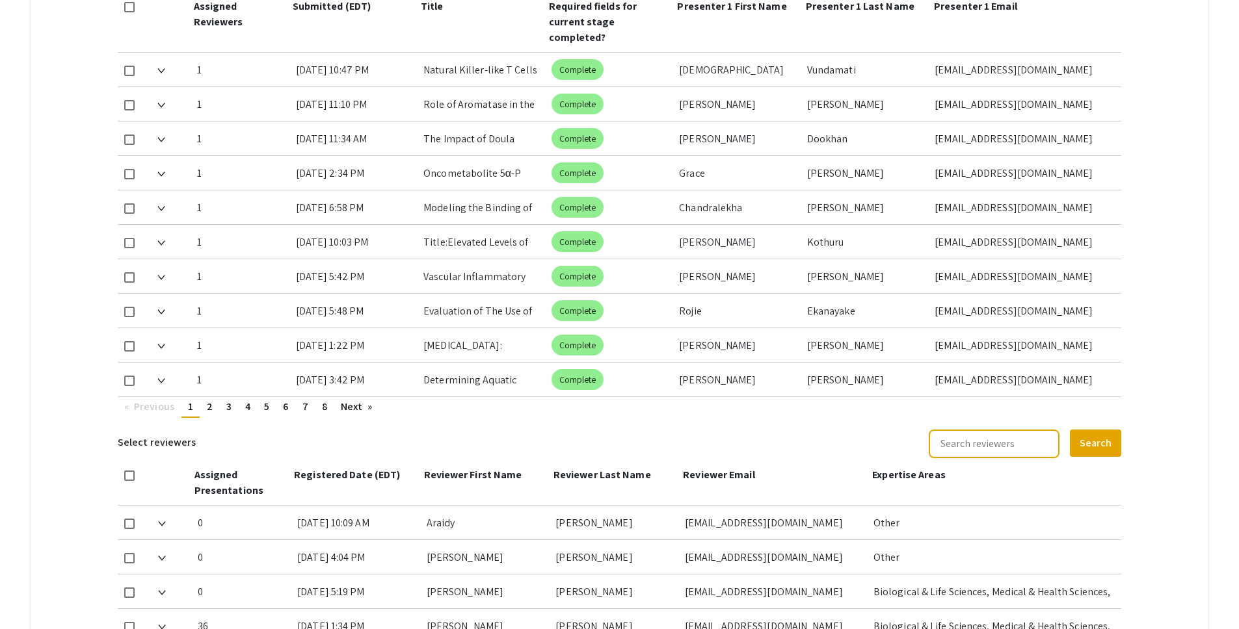
scroll to position [540, 0]
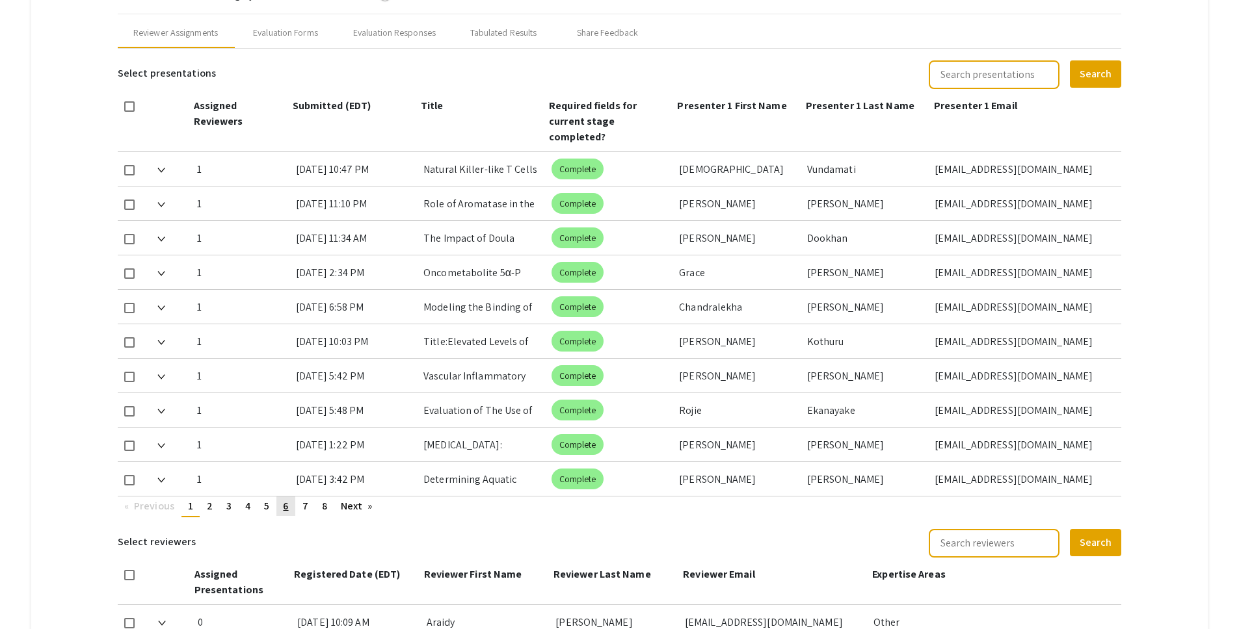
click at [288, 499] on span "6" at bounding box center [285, 506] width 5 height 14
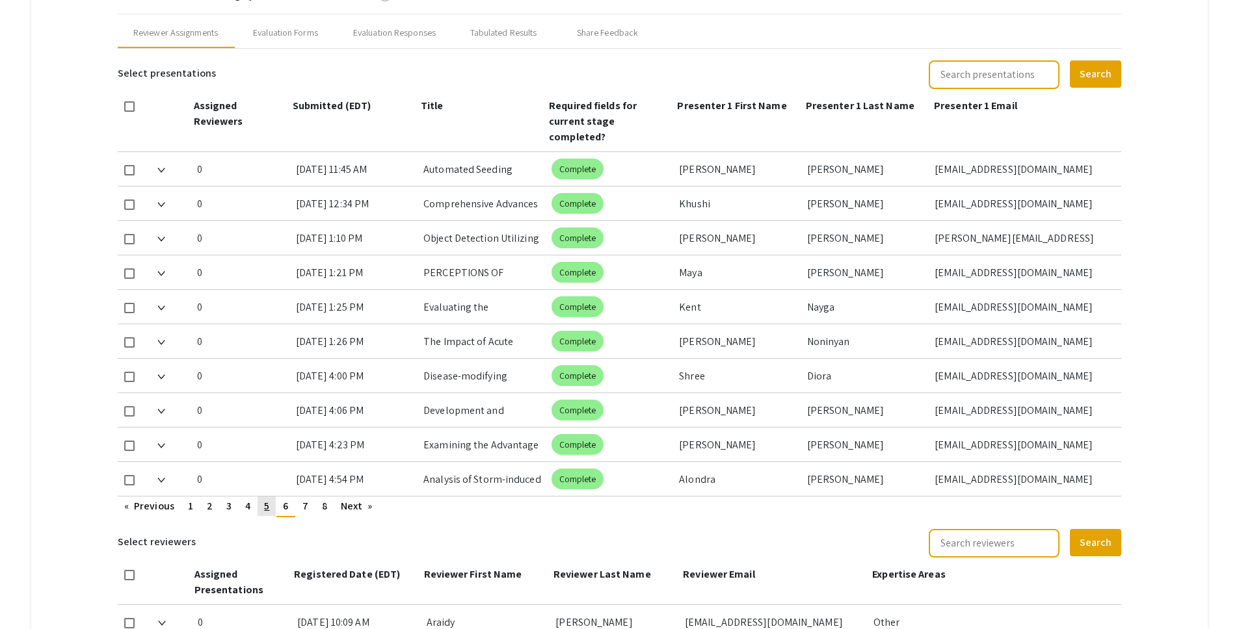
click at [272, 497] on link "page 5" at bounding box center [267, 507] width 18 height 20
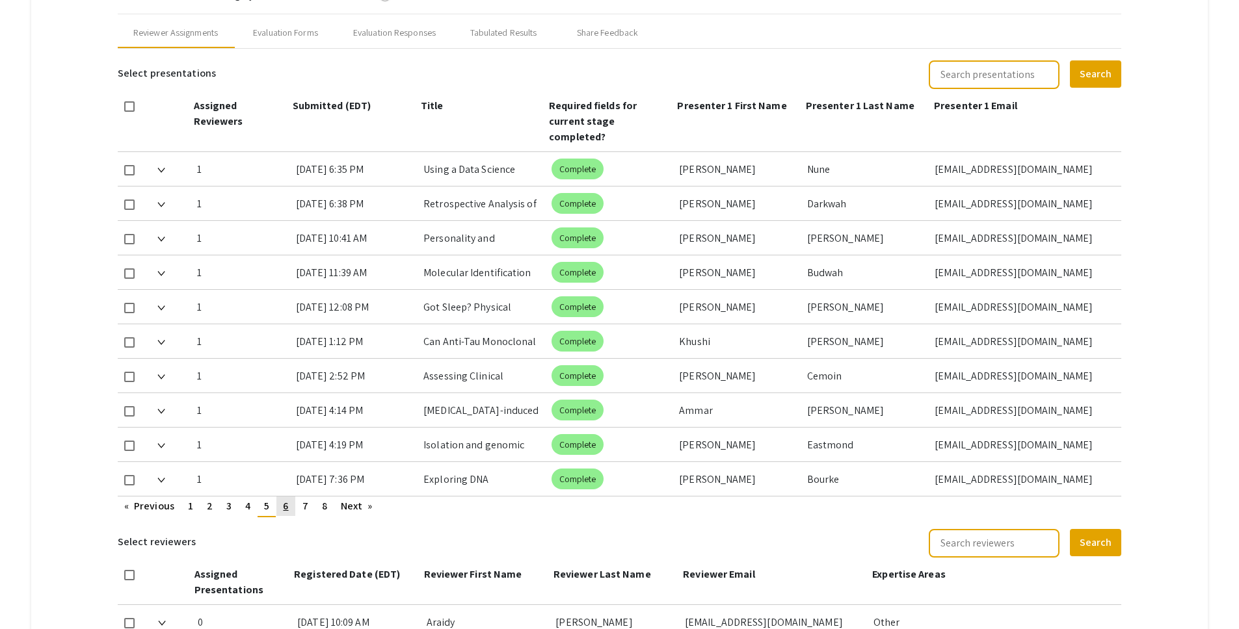
click at [282, 497] on link "page 6" at bounding box center [285, 507] width 18 height 20
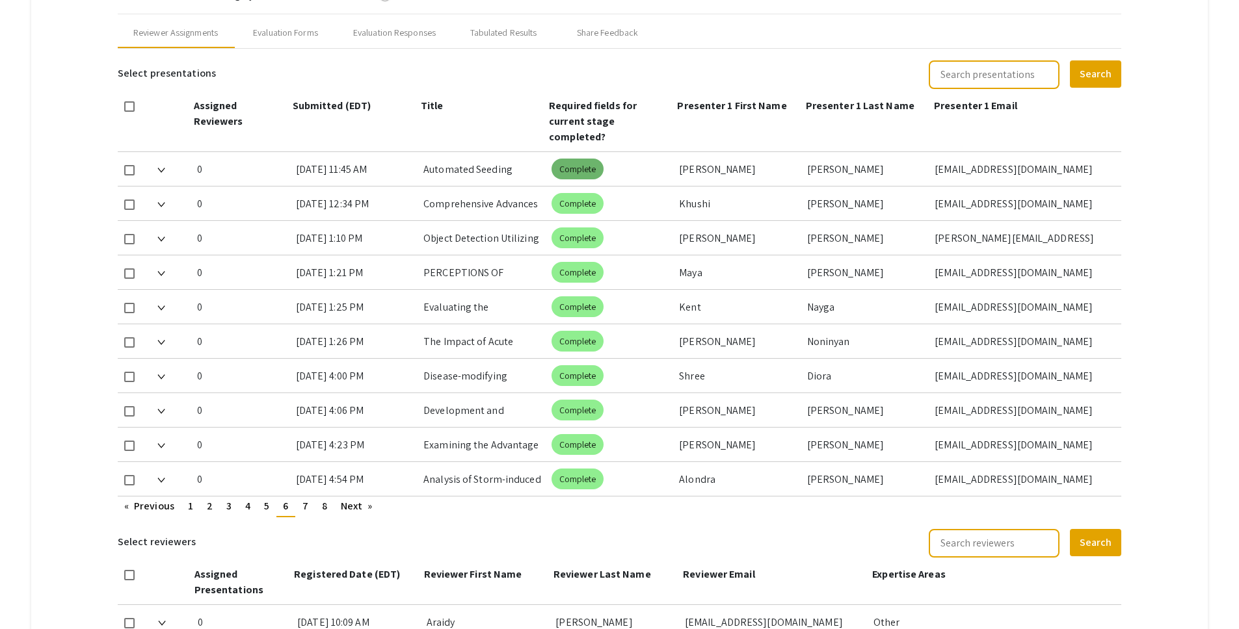
click at [574, 159] on mat-chip "Complete" at bounding box center [577, 169] width 53 height 21
click at [496, 155] on div "Automated Seeding System Using a Modified 3D Printer for Precision Agriculture&…" at bounding box center [482, 169] width 118 height 34
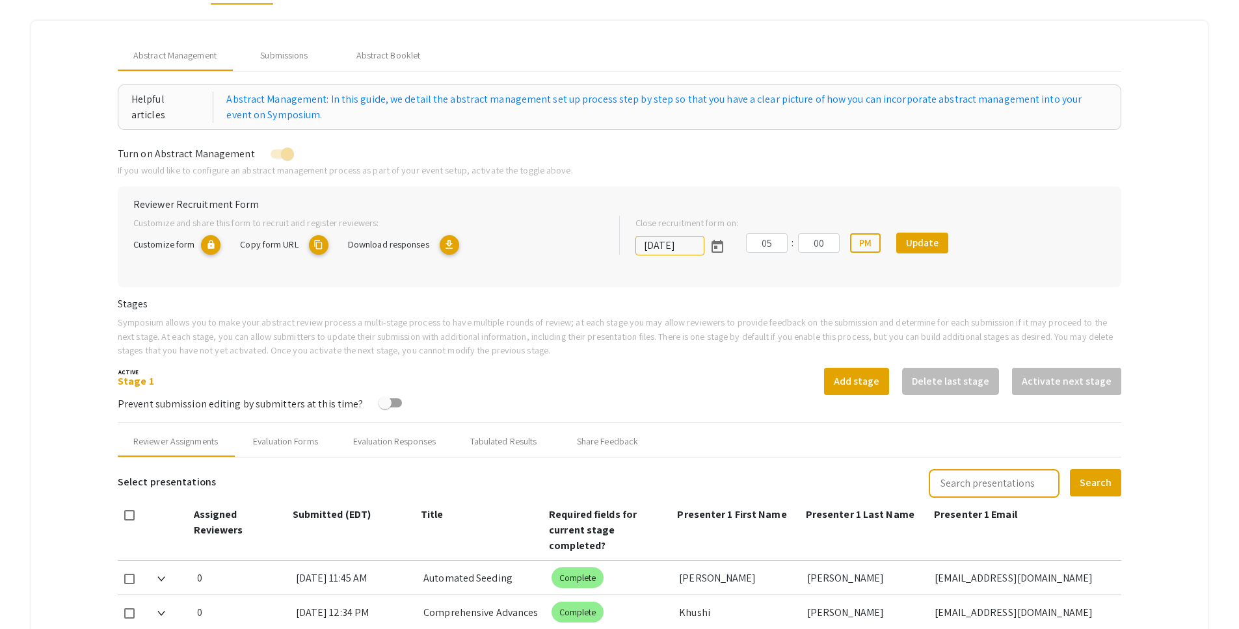
scroll to position [118, 0]
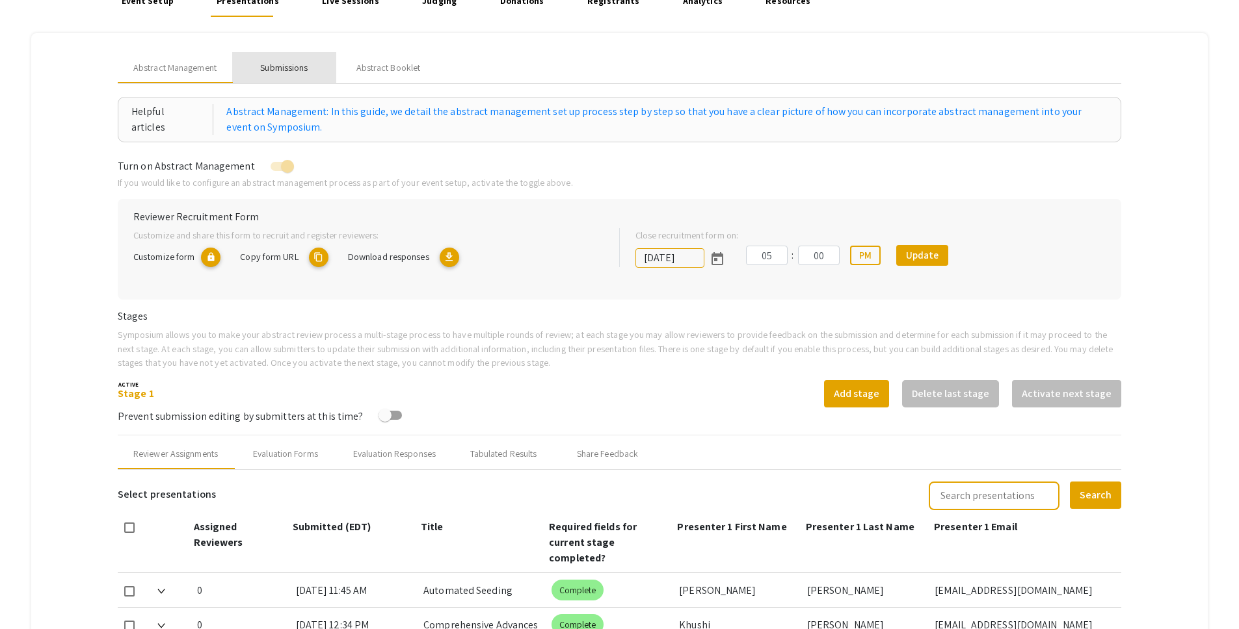
click at [302, 68] on div "Submissions" at bounding box center [283, 68] width 47 height 14
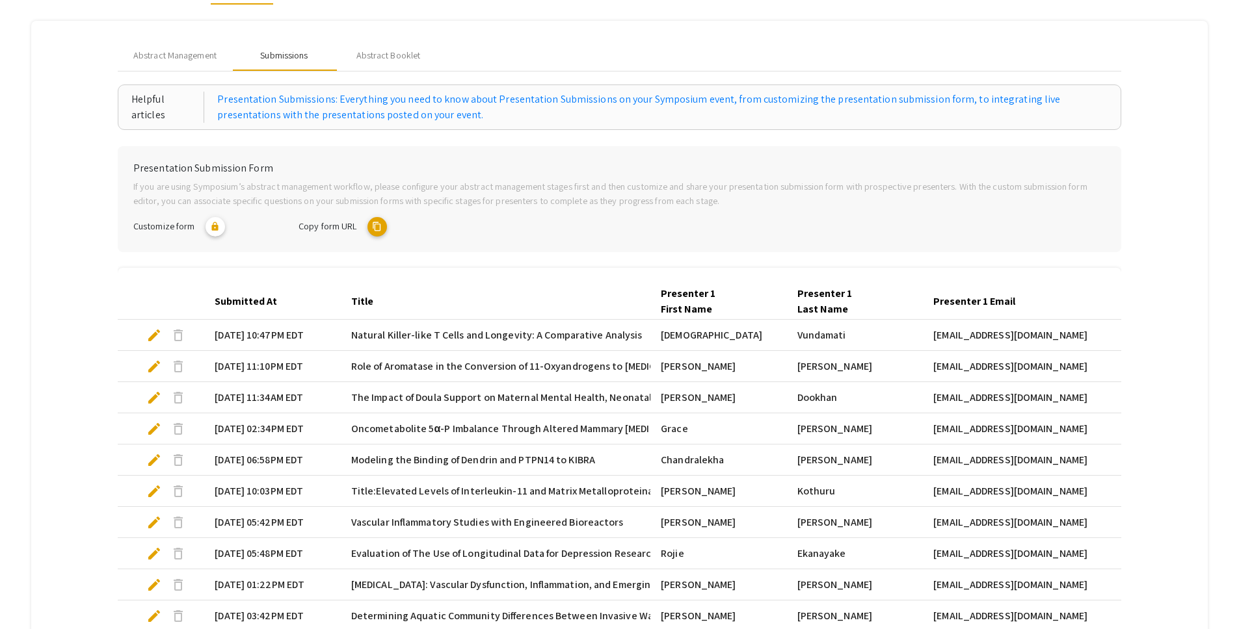
scroll to position [297, 0]
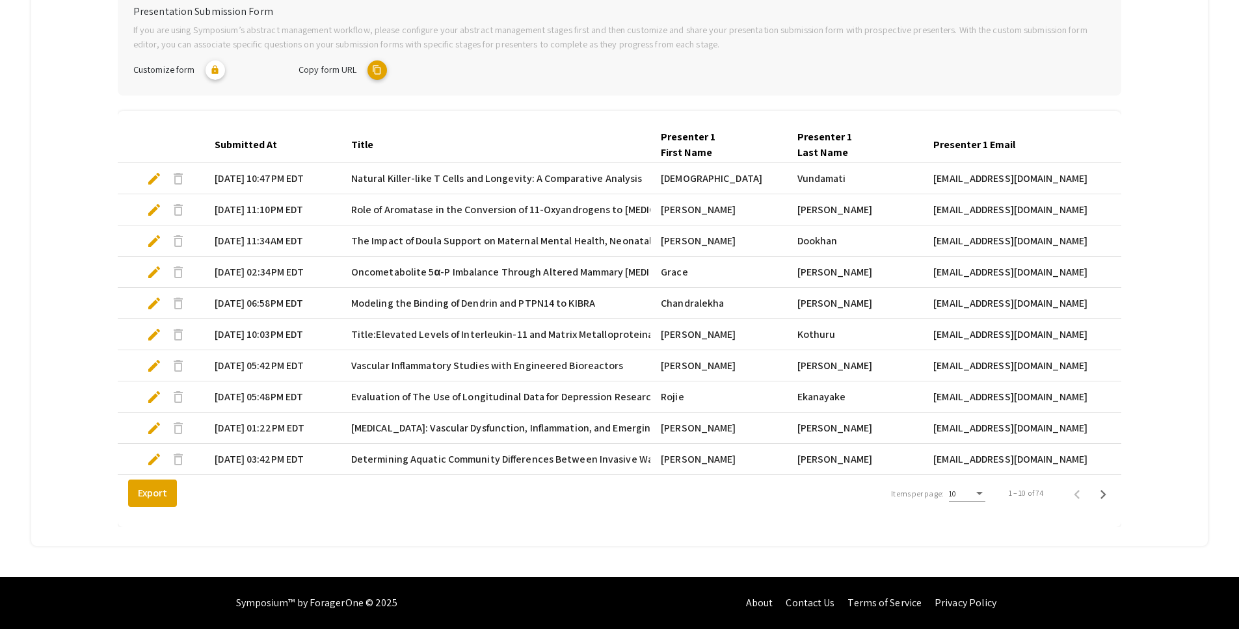
click at [979, 501] on div "10" at bounding box center [967, 491] width 36 height 22
click at [978, 518] on span "25" at bounding box center [975, 517] width 36 height 23
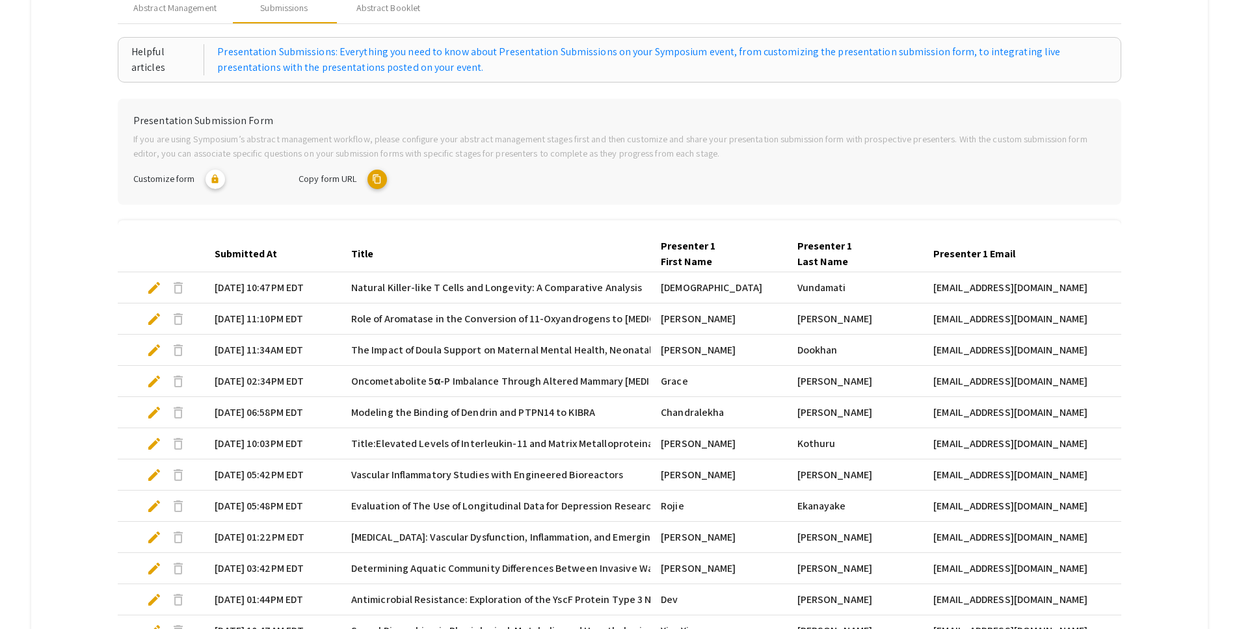
scroll to position [164, 0]
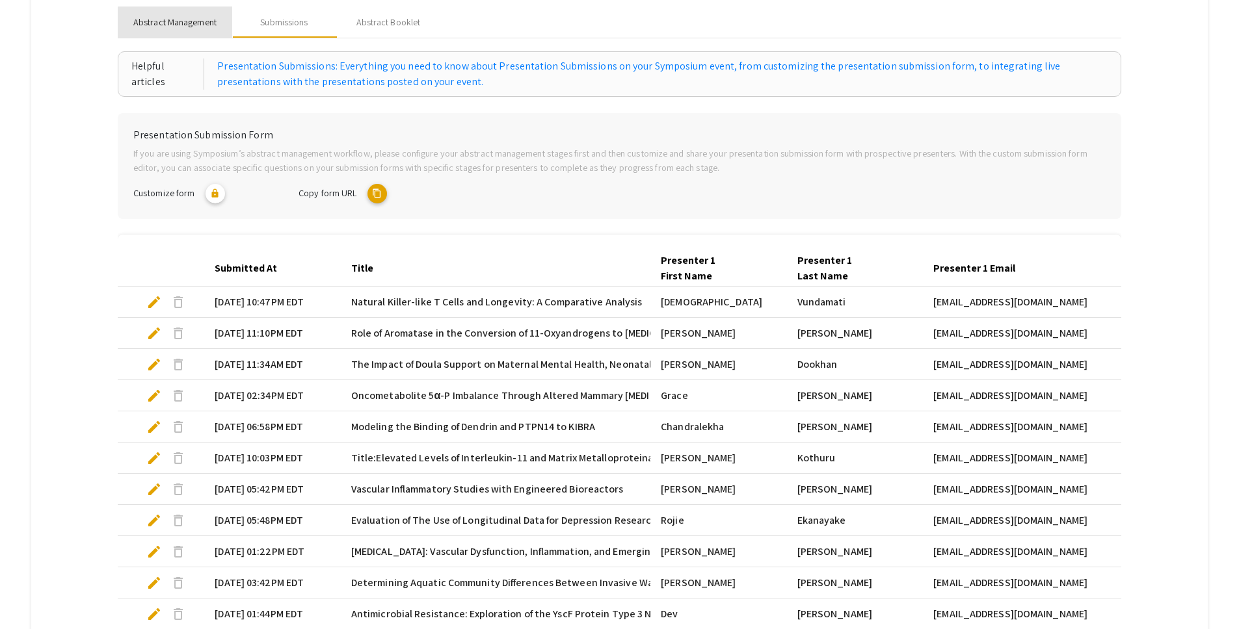
click at [203, 14] on div "Abstract Management" at bounding box center [175, 22] width 114 height 31
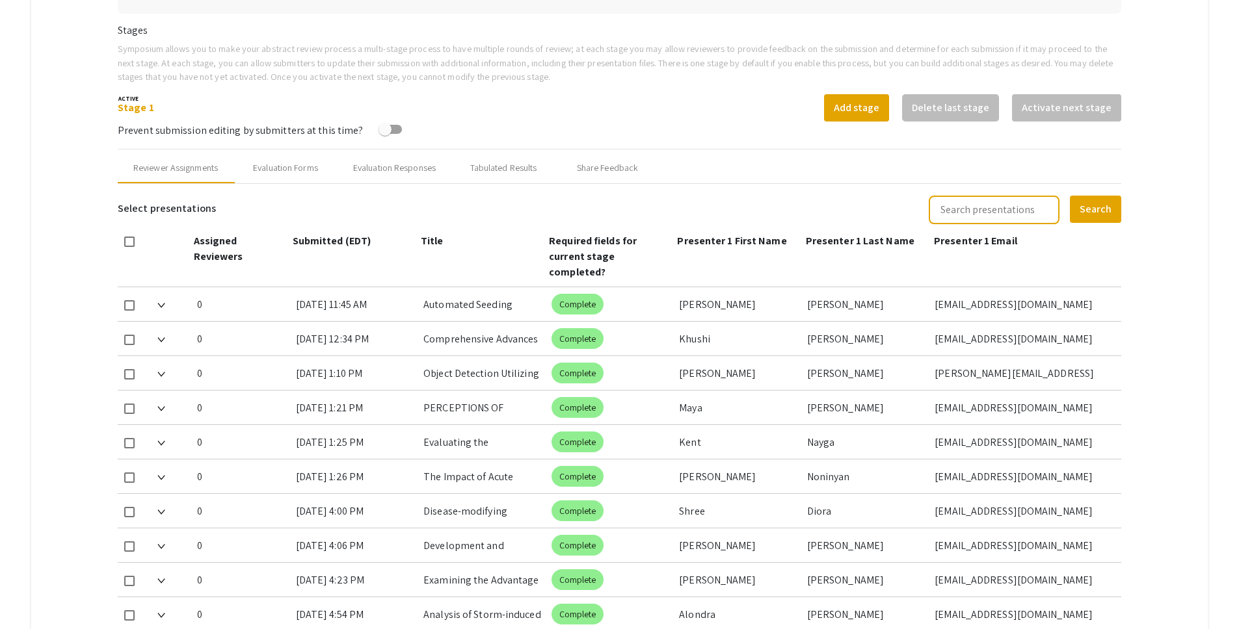
scroll to position [158, 0]
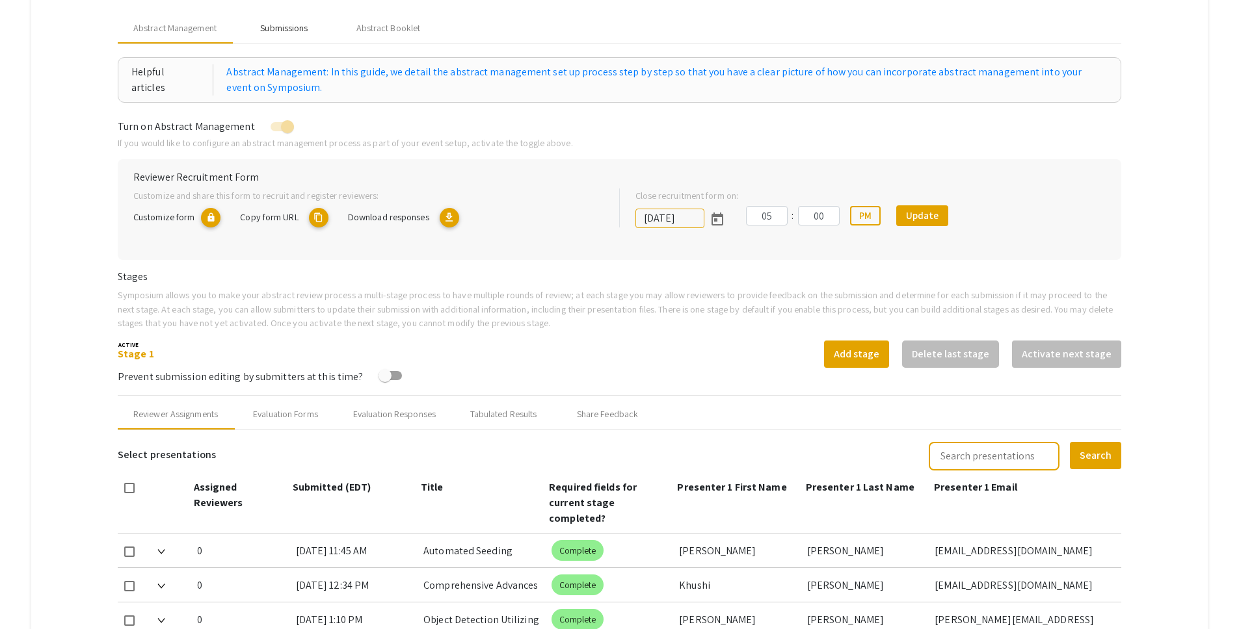
click at [301, 21] on div "Submissions" at bounding box center [283, 28] width 47 height 14
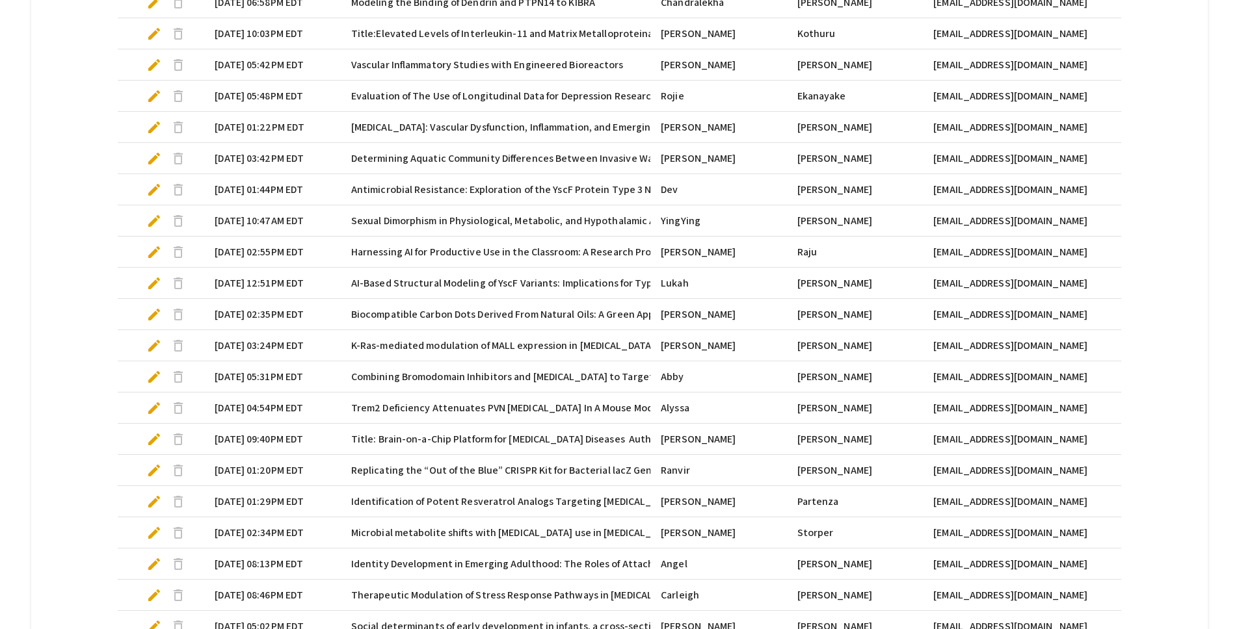
scroll to position [765, 0]
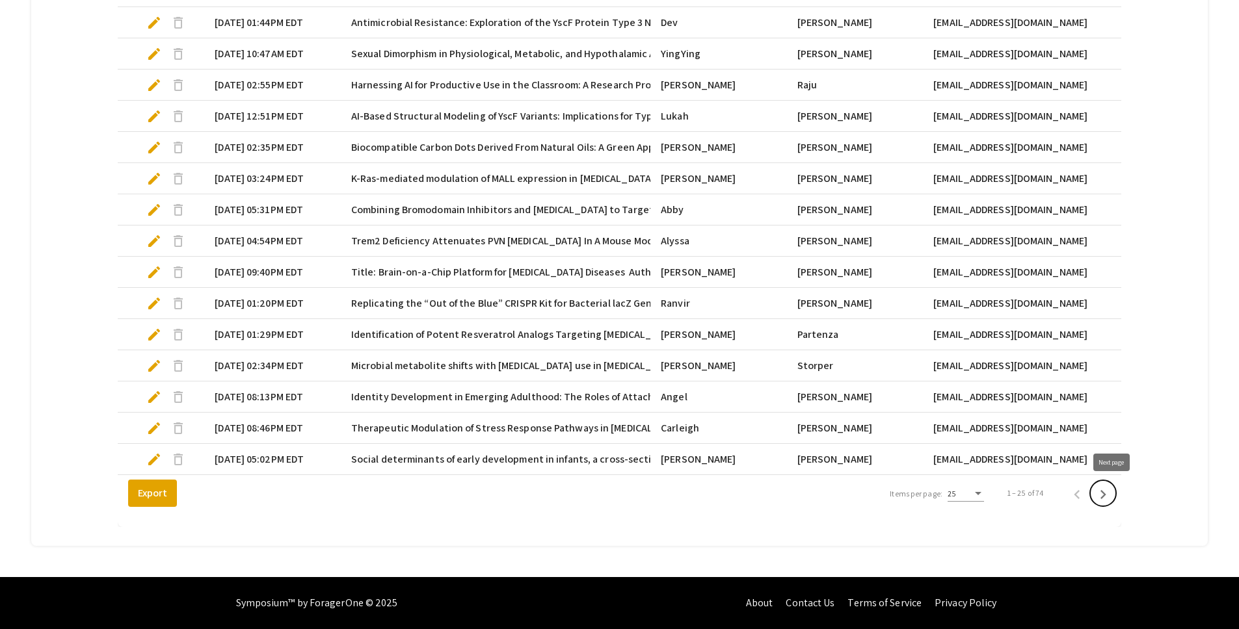
click at [1112, 491] on icon "Next page" at bounding box center [1103, 495] width 18 height 18
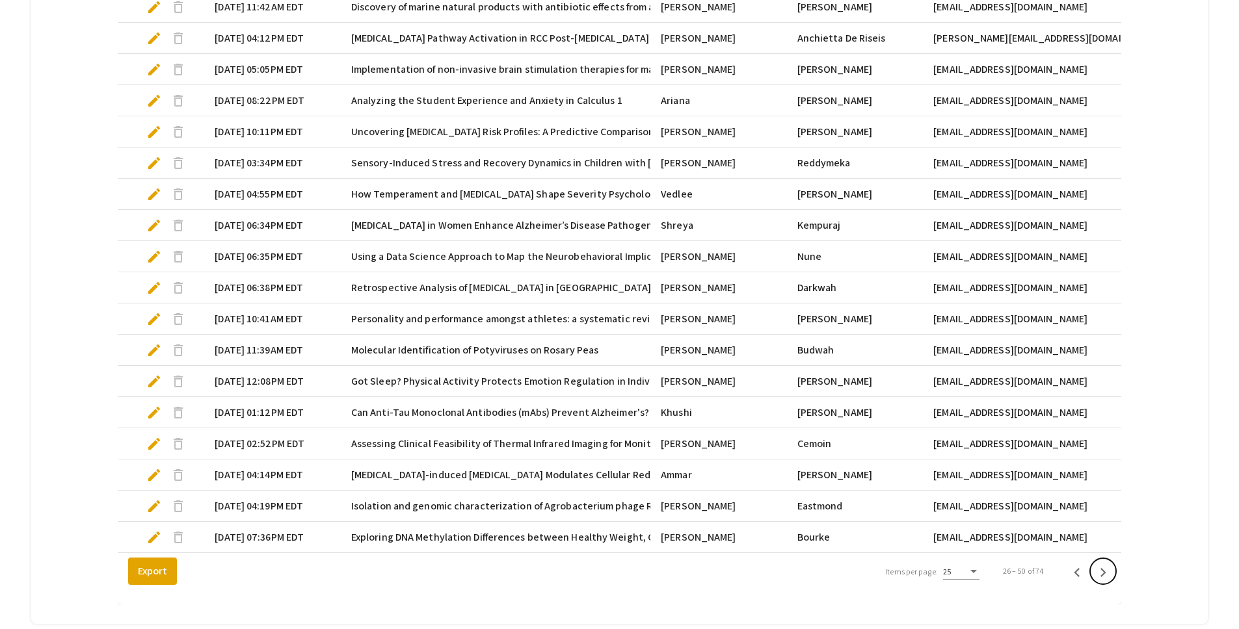
scroll to position [680, 0]
click at [971, 578] on div "25" at bounding box center [961, 567] width 36 height 22
click at [1048, 598] on div at bounding box center [619, 314] width 1239 height 629
click at [1083, 580] on icon "Previous page" at bounding box center [1077, 571] width 18 height 18
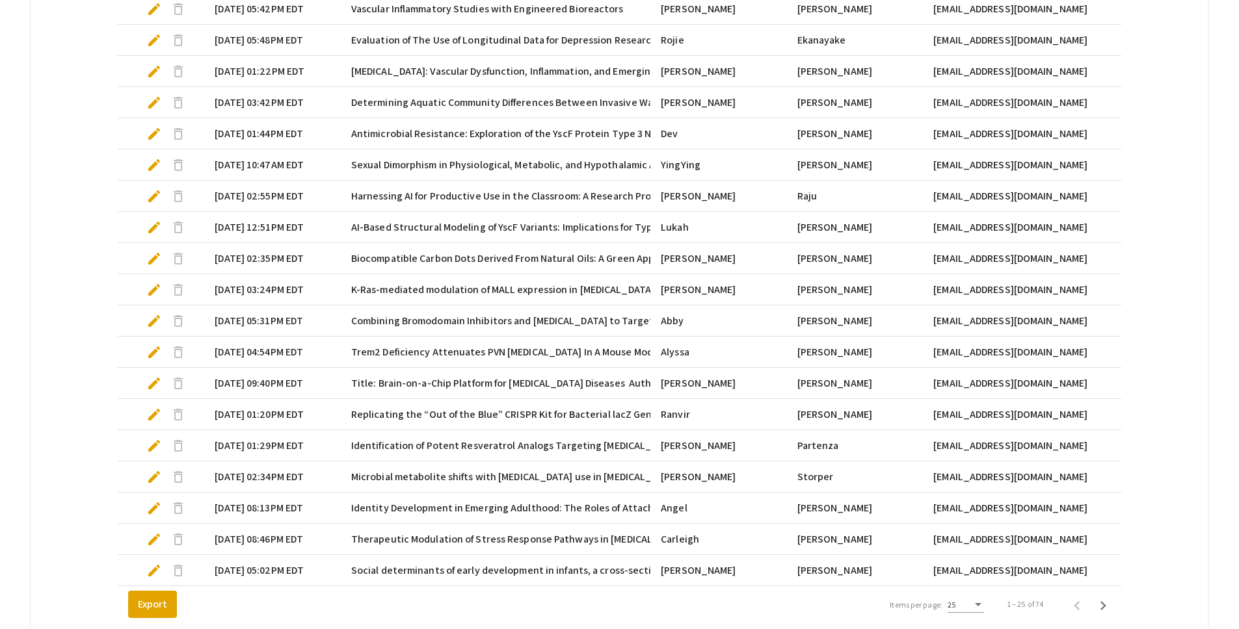
scroll to position [645, 0]
click at [1106, 610] on icon "Next page" at bounding box center [1103, 605] width 6 height 9
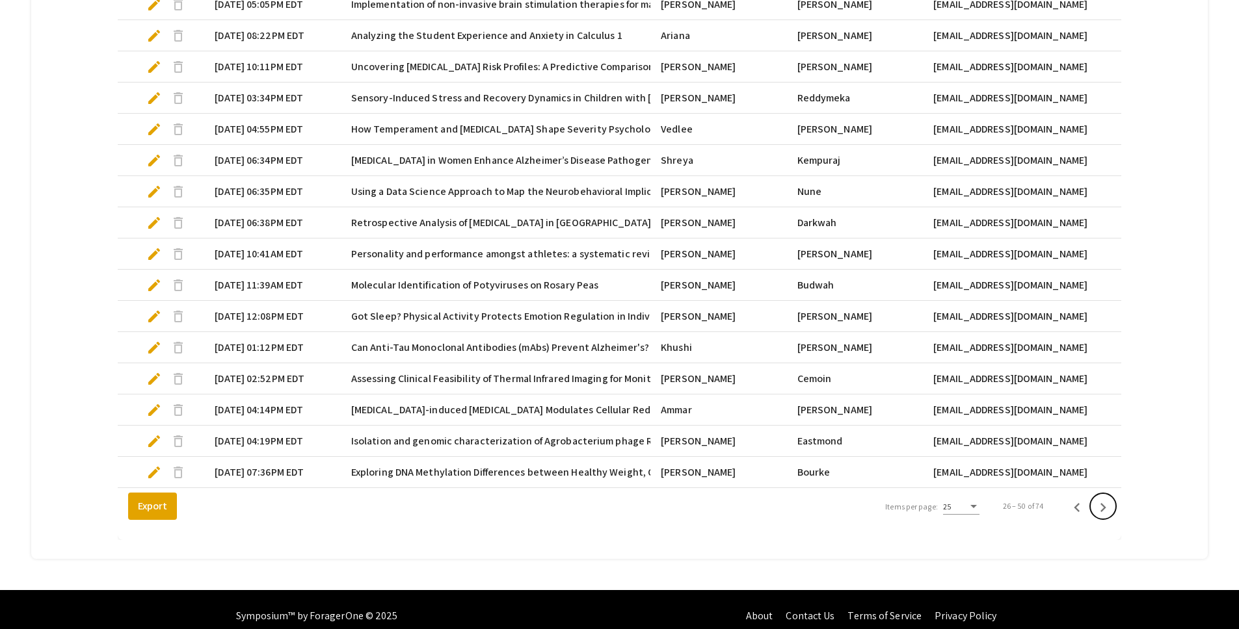
scroll to position [744, 0]
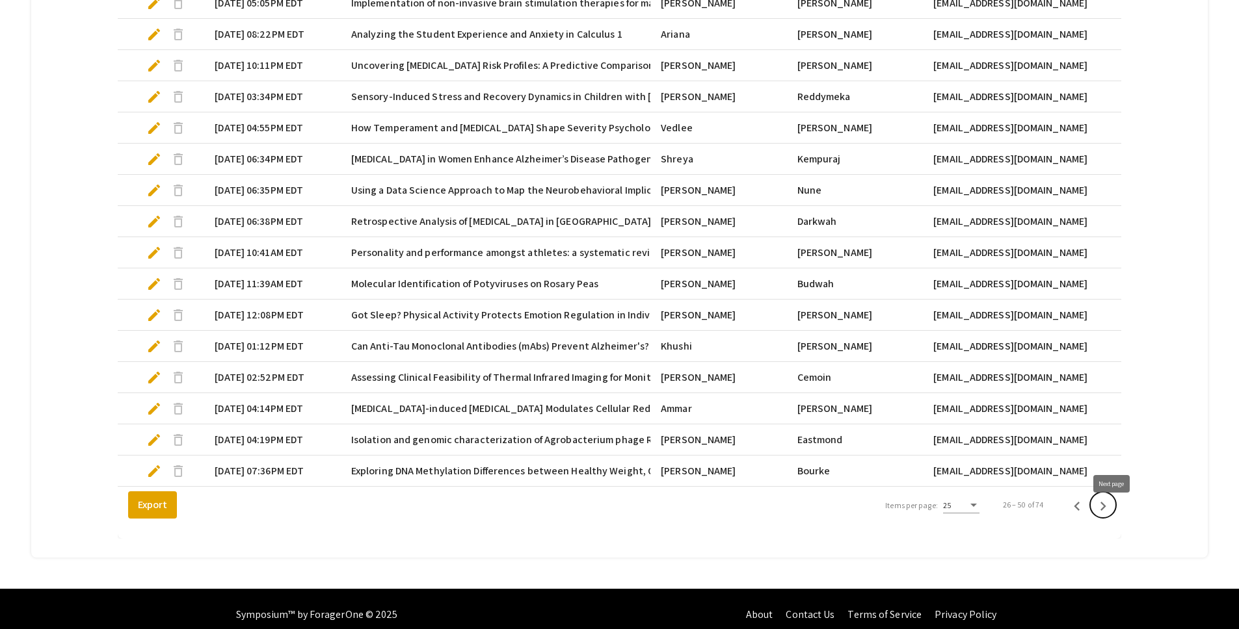
click at [1112, 512] on icon "Next page" at bounding box center [1103, 506] width 18 height 18
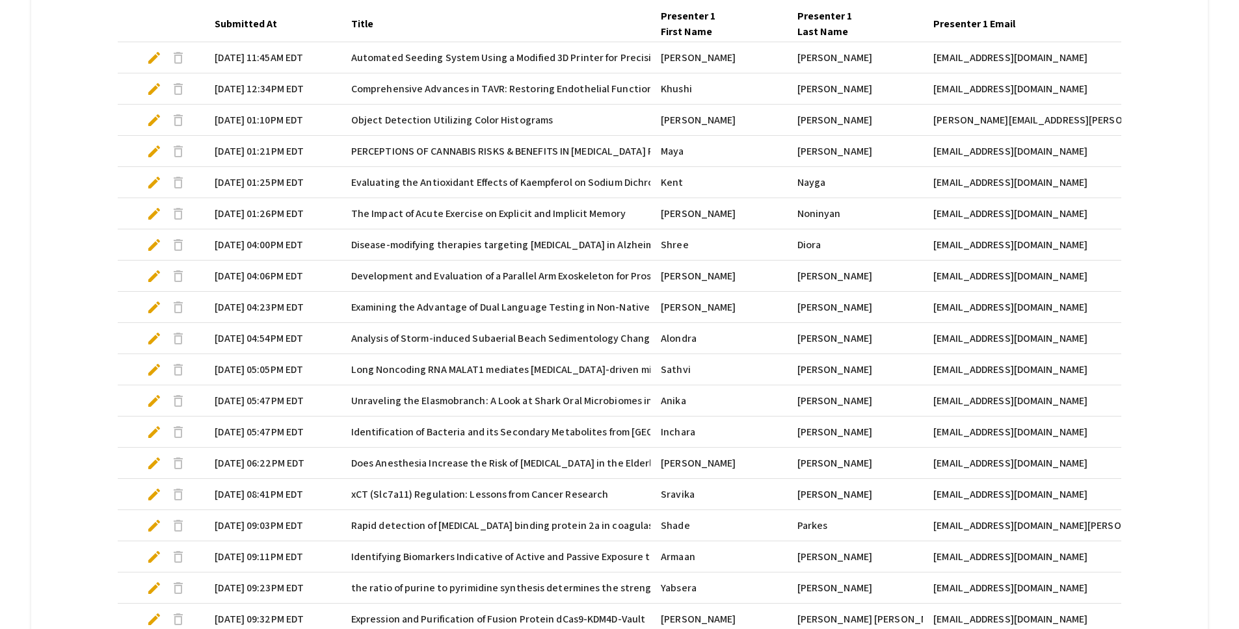
scroll to position [406, 0]
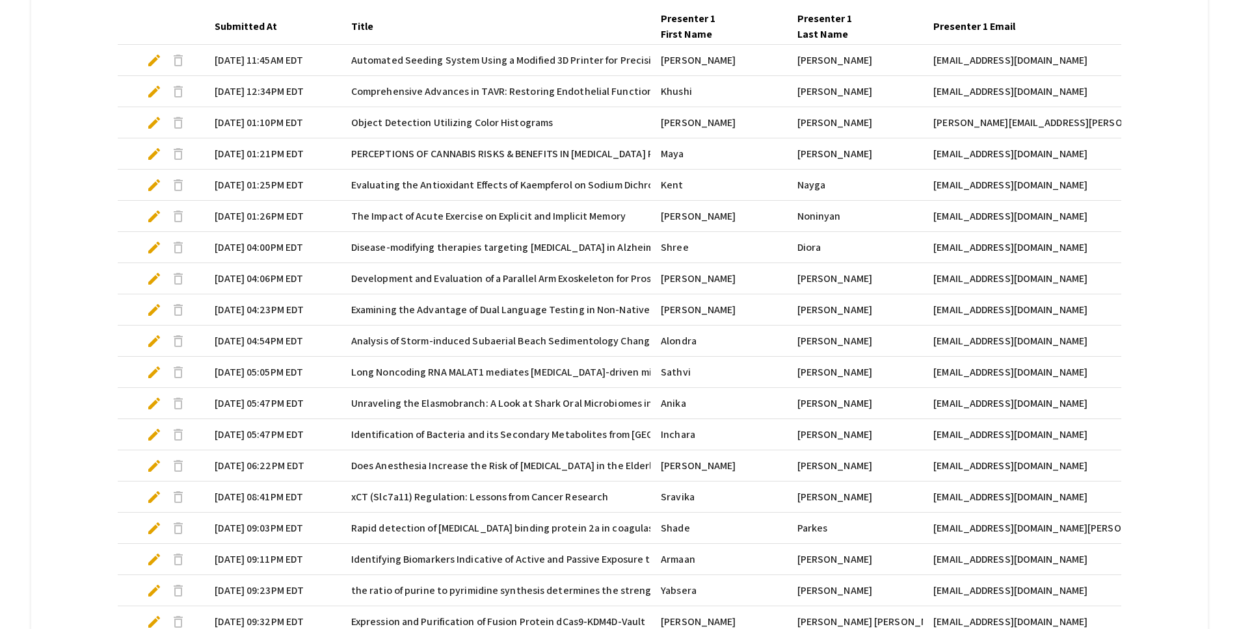
click at [155, 59] on span "edit" at bounding box center [154, 61] width 16 height 16
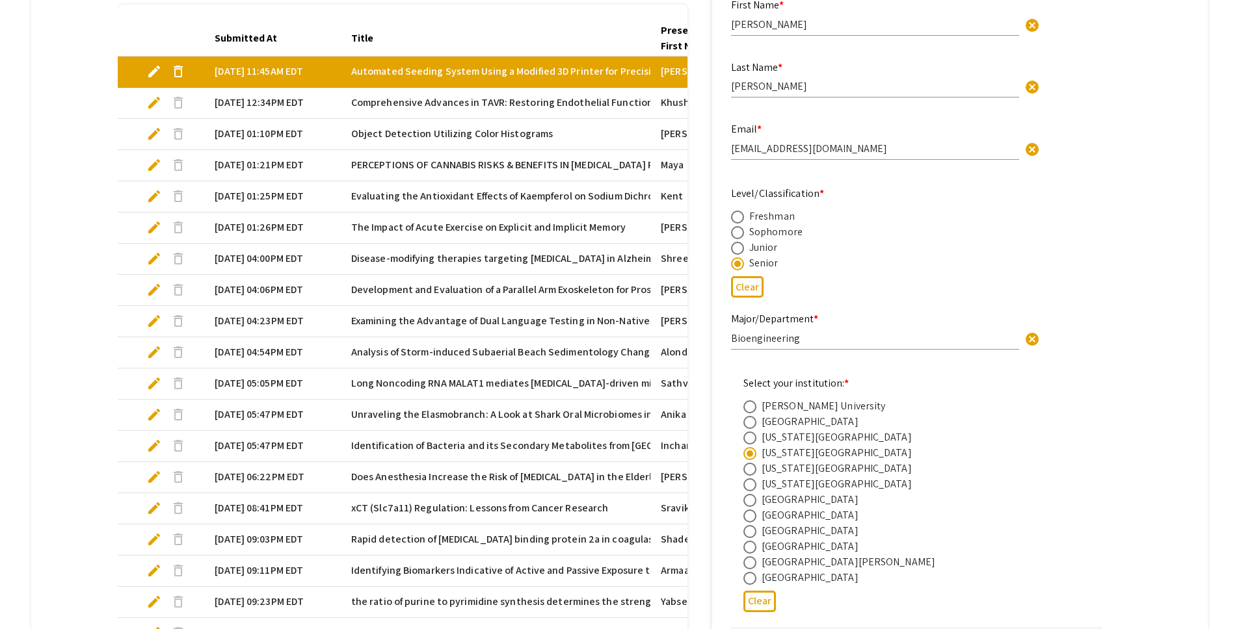
select select "custom"
type input "0"
select select "custom"
type input "1"
select select "auto"
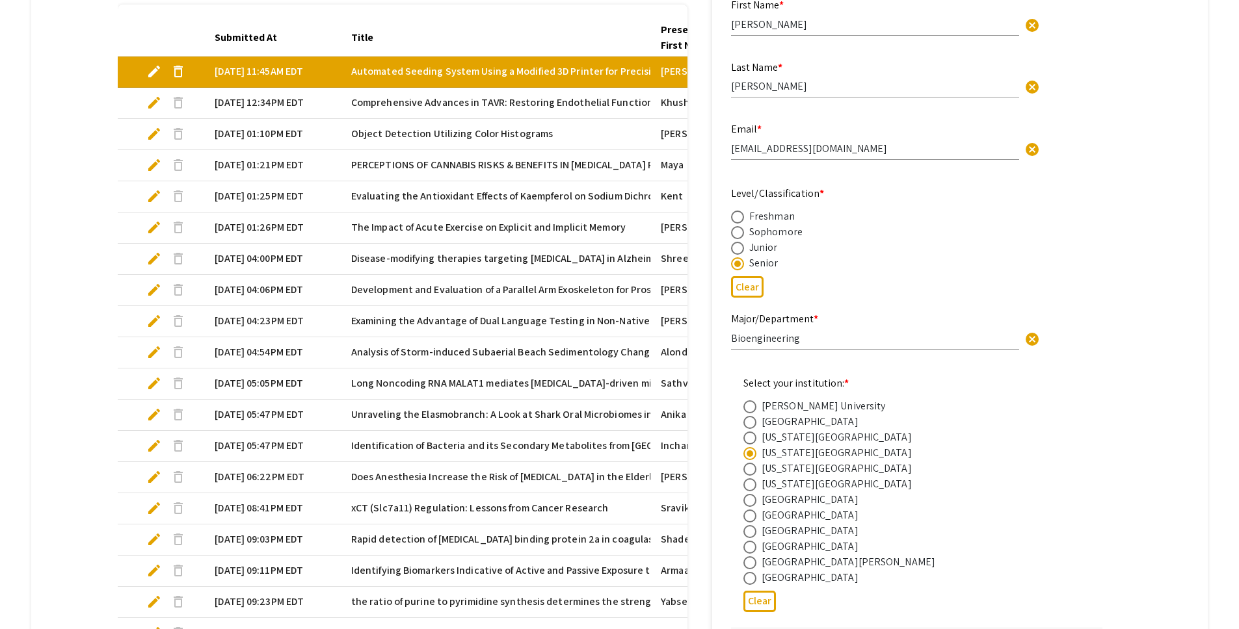
click at [77, 197] on mat-tab-group "Abstract Management Submissions Abstract Booklet Helpful articles Presentation …" at bounding box center [619, 311] width 1177 height 1131
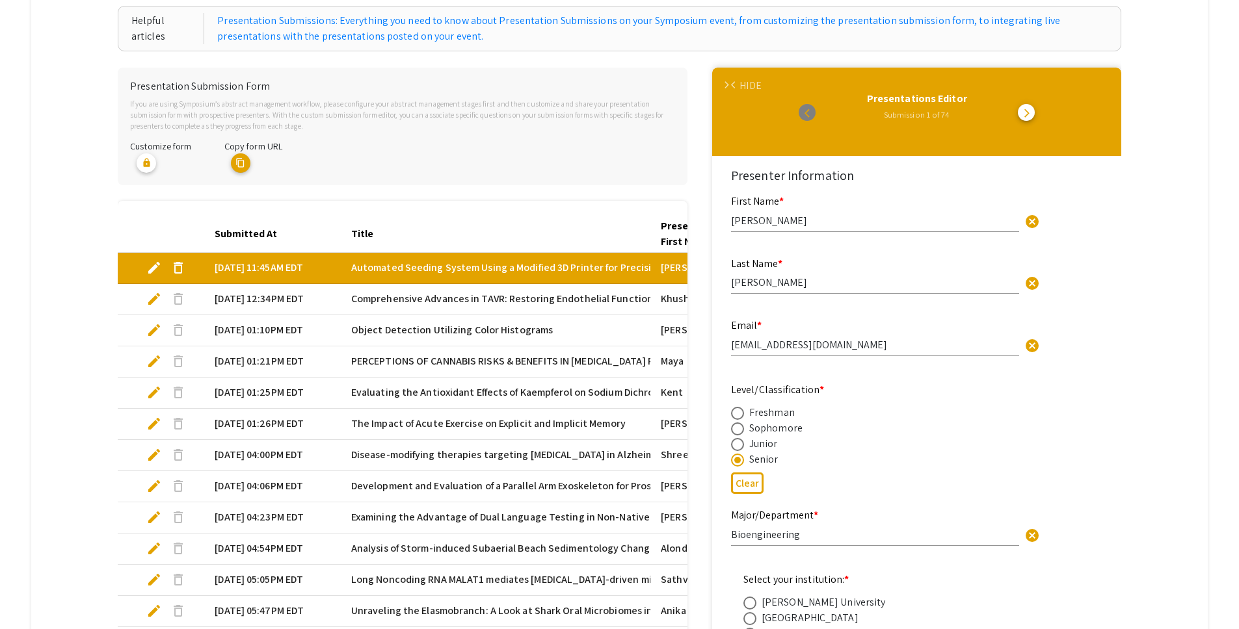
scroll to position [210, 0]
click at [760, 85] on div "HIDE" at bounding box center [749, 85] width 21 height 16
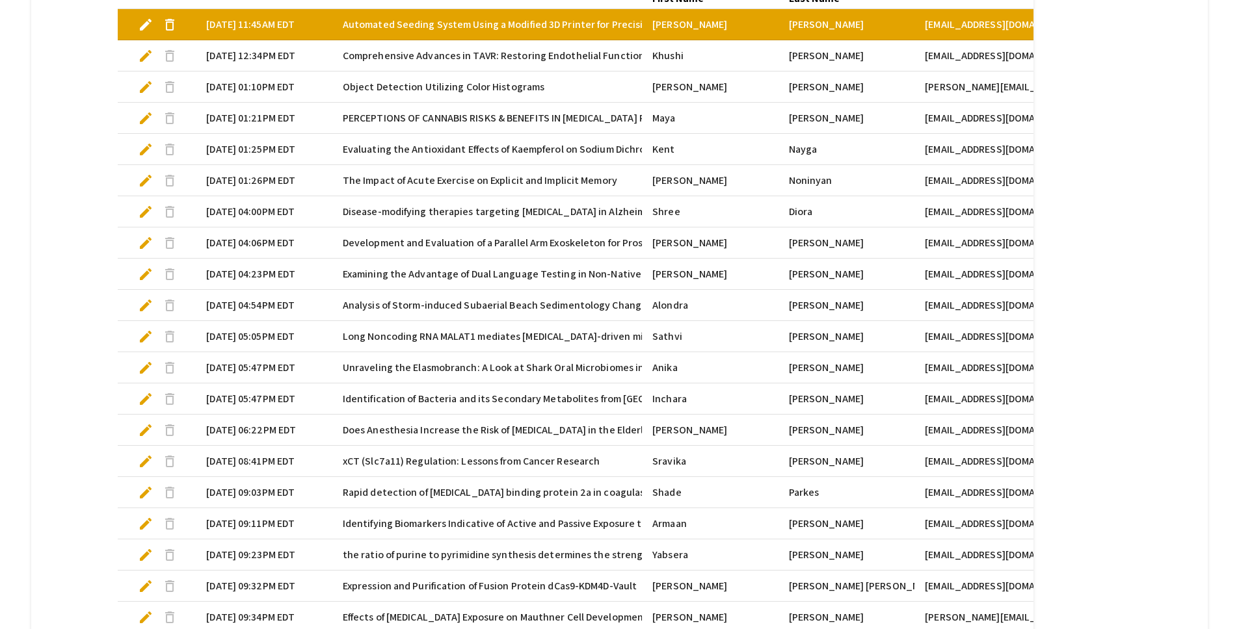
scroll to position [496, 0]
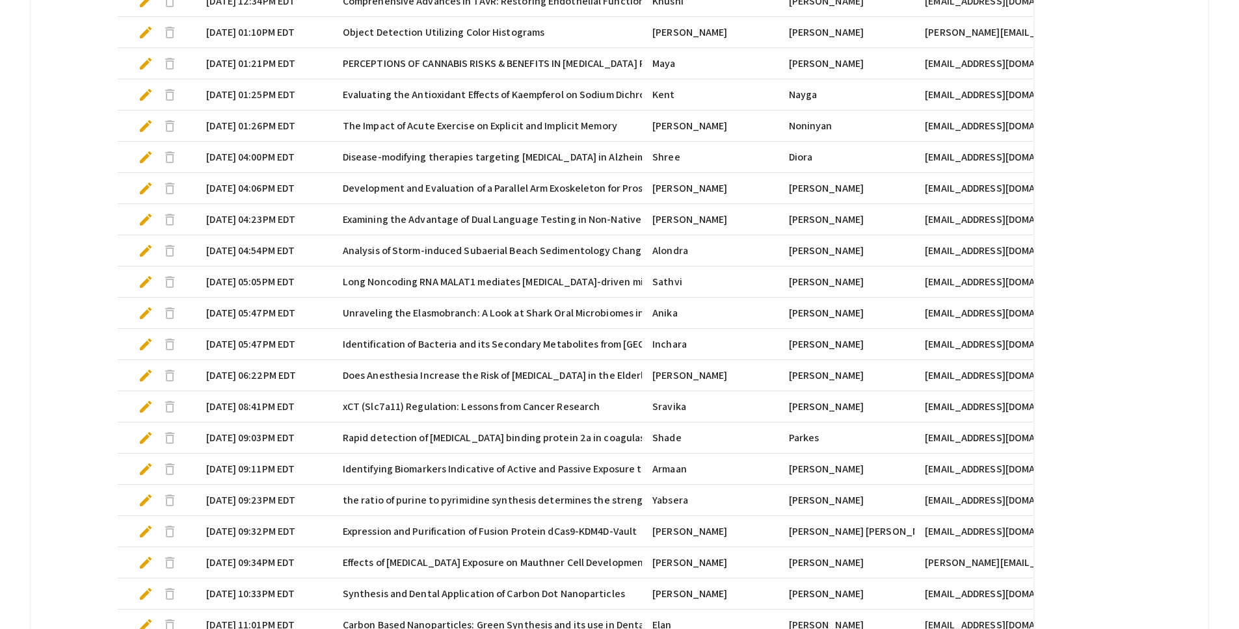
click at [144, 189] on span "edit" at bounding box center [146, 189] width 16 height 16
select select "custom"
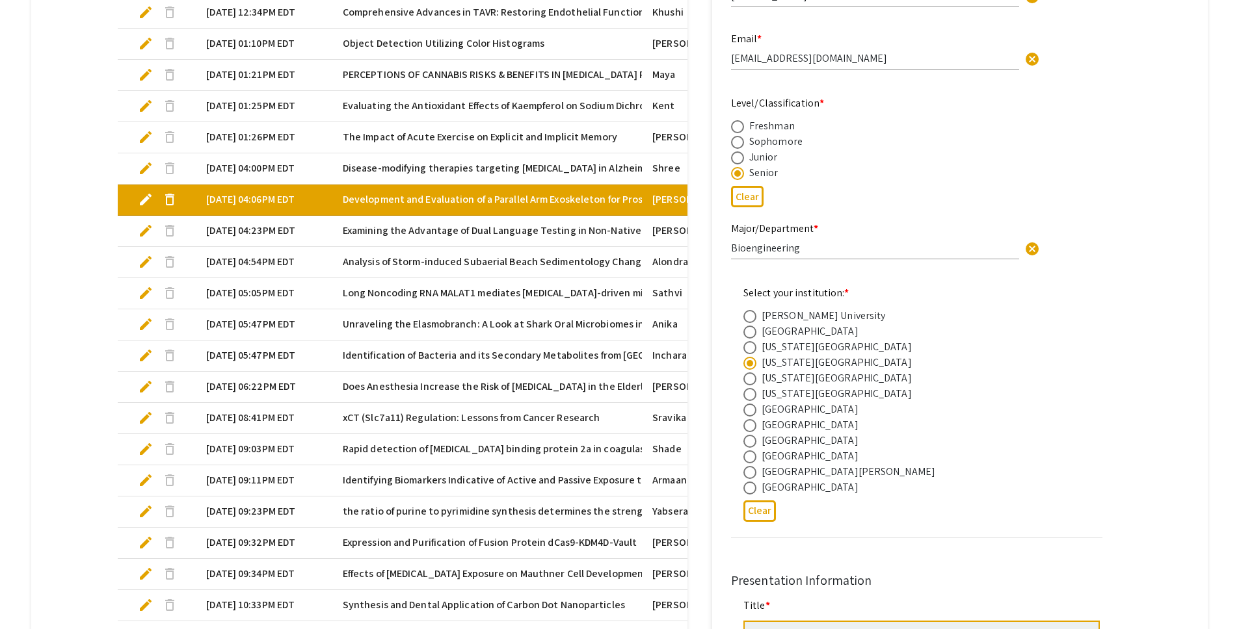
type input "0"
select select "custom"
type input "1"
select select "auto"
click at [101, 238] on mat-tab-group "Abstract Management Submissions Abstract Booklet Helpful articles Presentation …" at bounding box center [619, 220] width 1177 height 1131
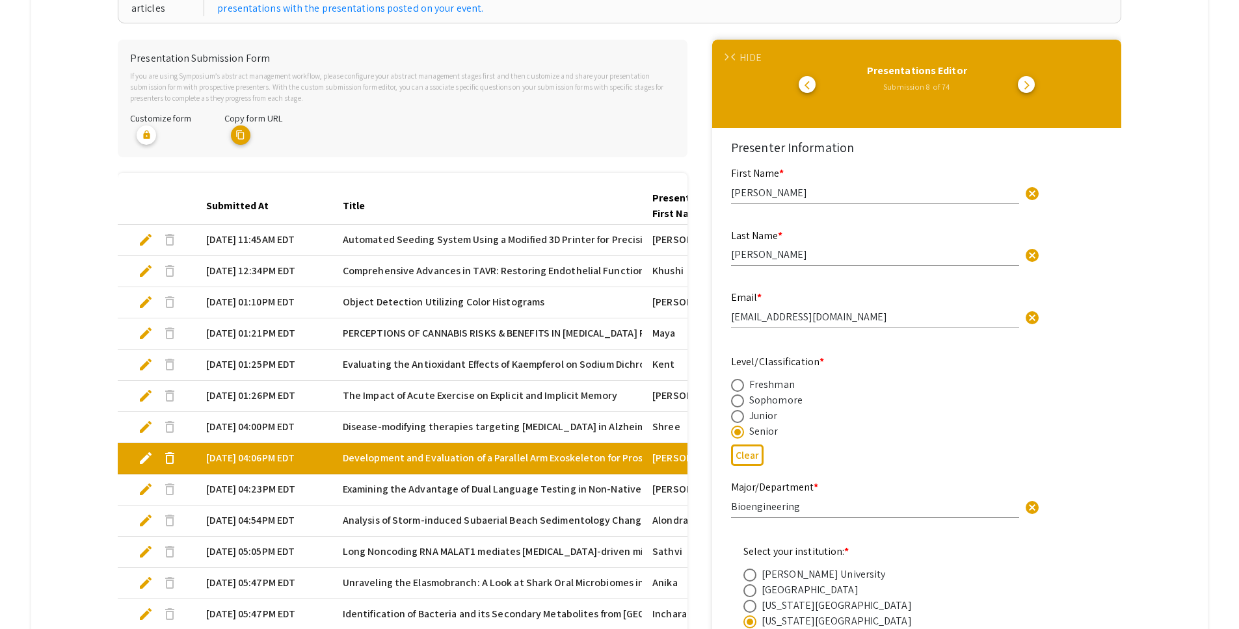
scroll to position [223, 0]
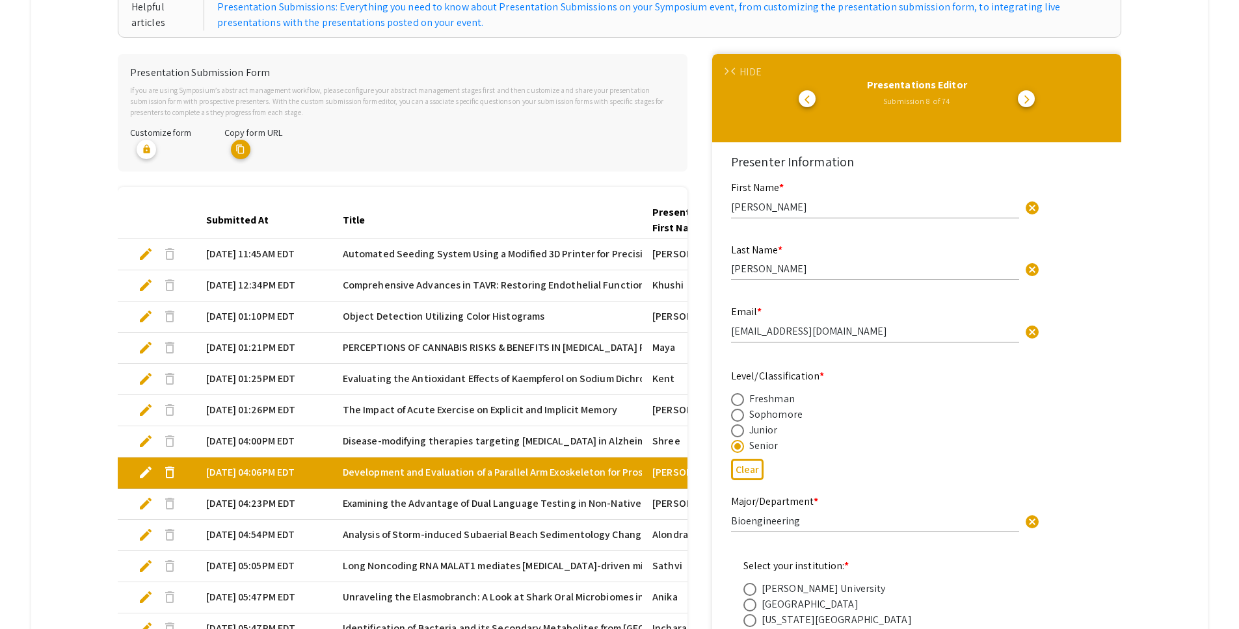
click at [754, 73] on div "HIDE" at bounding box center [749, 72] width 21 height 16
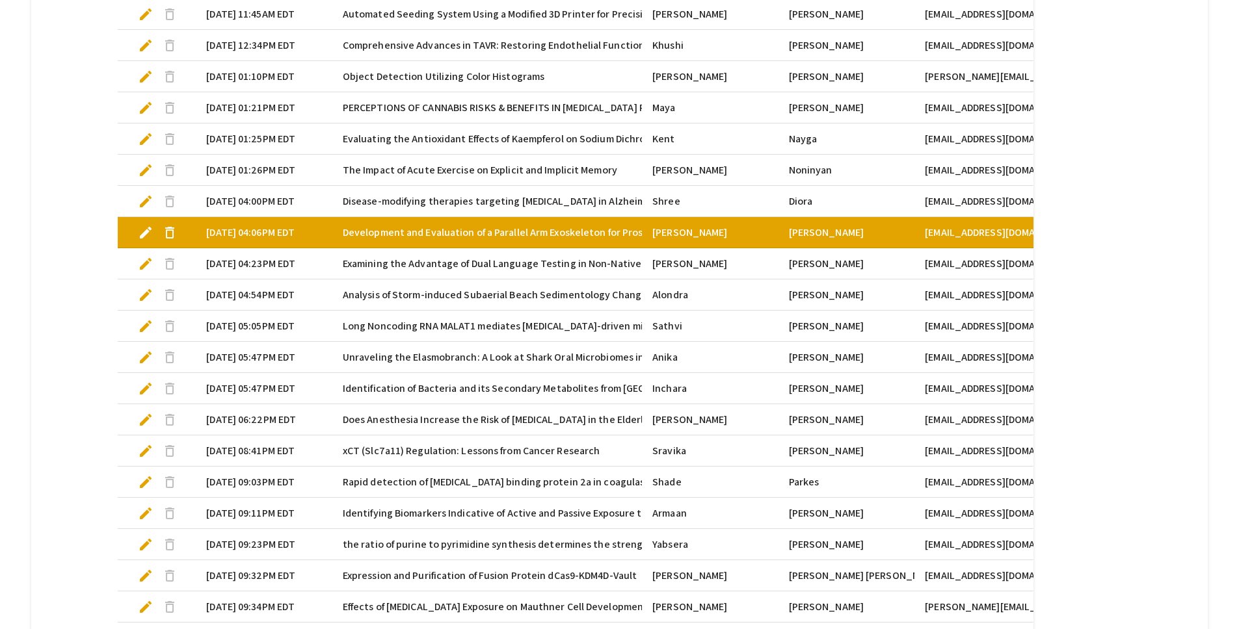
scroll to position [460, 0]
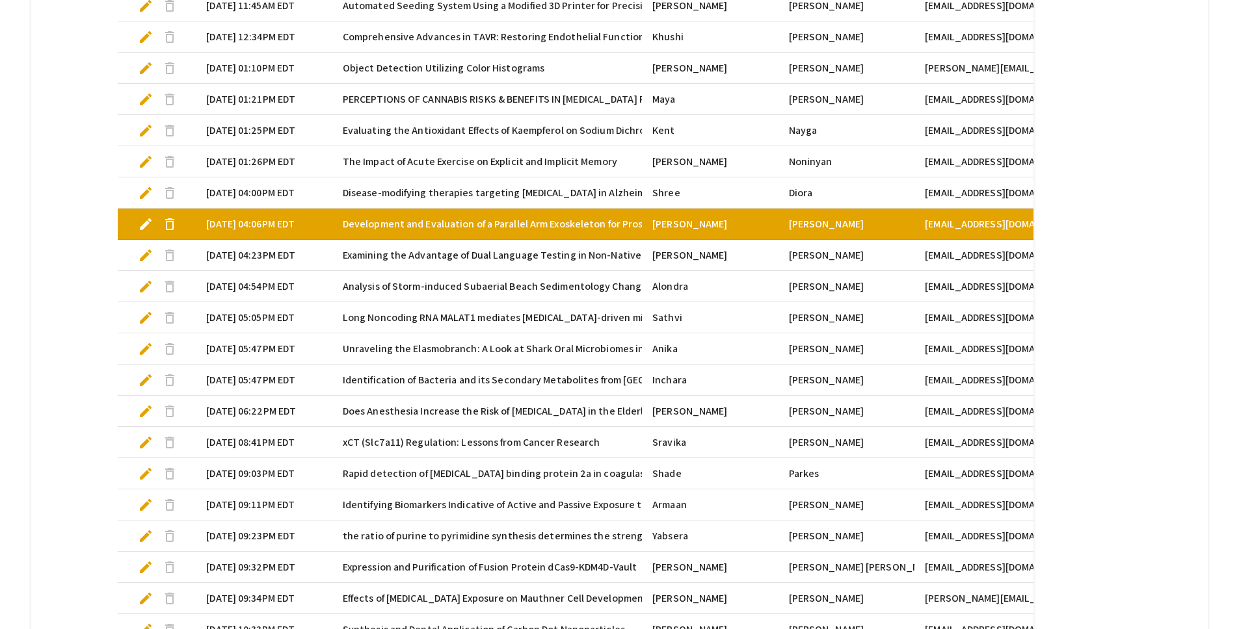
click at [148, 353] on span "edit" at bounding box center [146, 349] width 16 height 16
select select "custom"
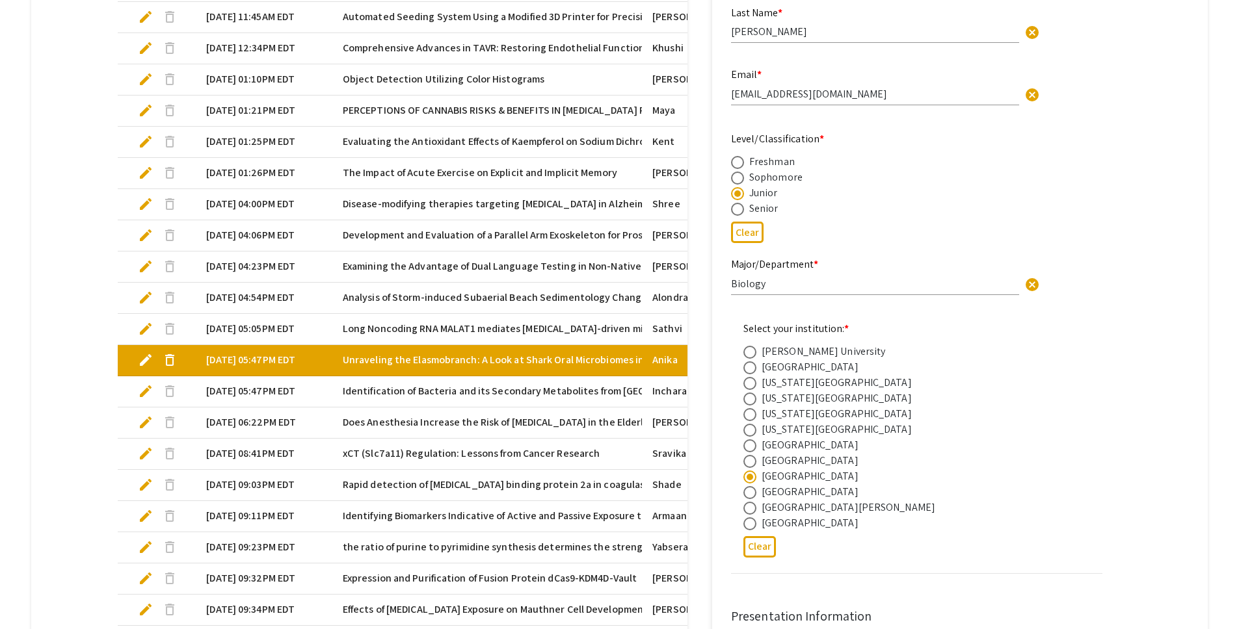
type input "0"
select select "custom"
type input "1"
select select "auto"
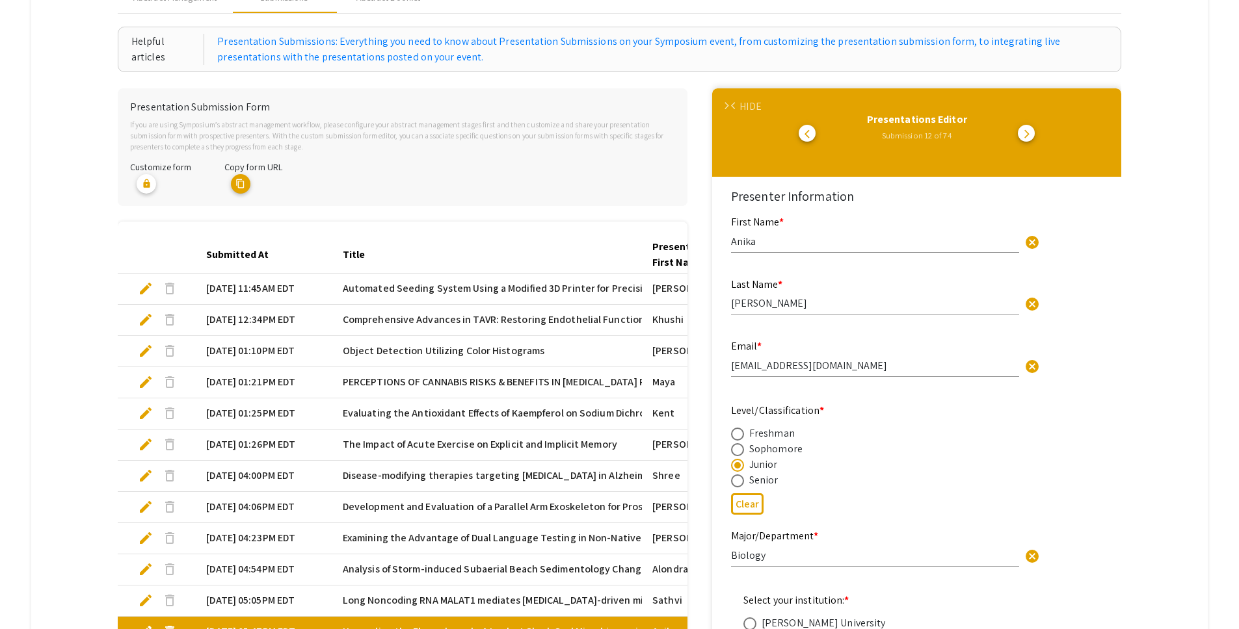
scroll to position [188, 0]
click at [755, 110] on div "HIDE" at bounding box center [749, 107] width 21 height 16
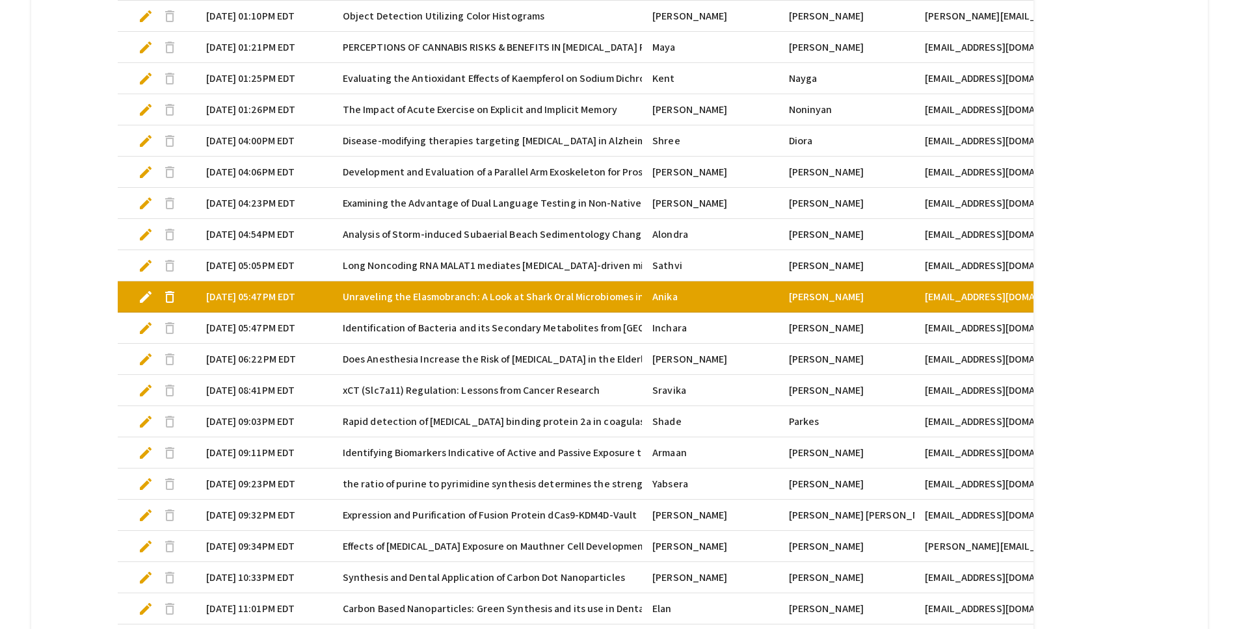
scroll to position [531, 0]
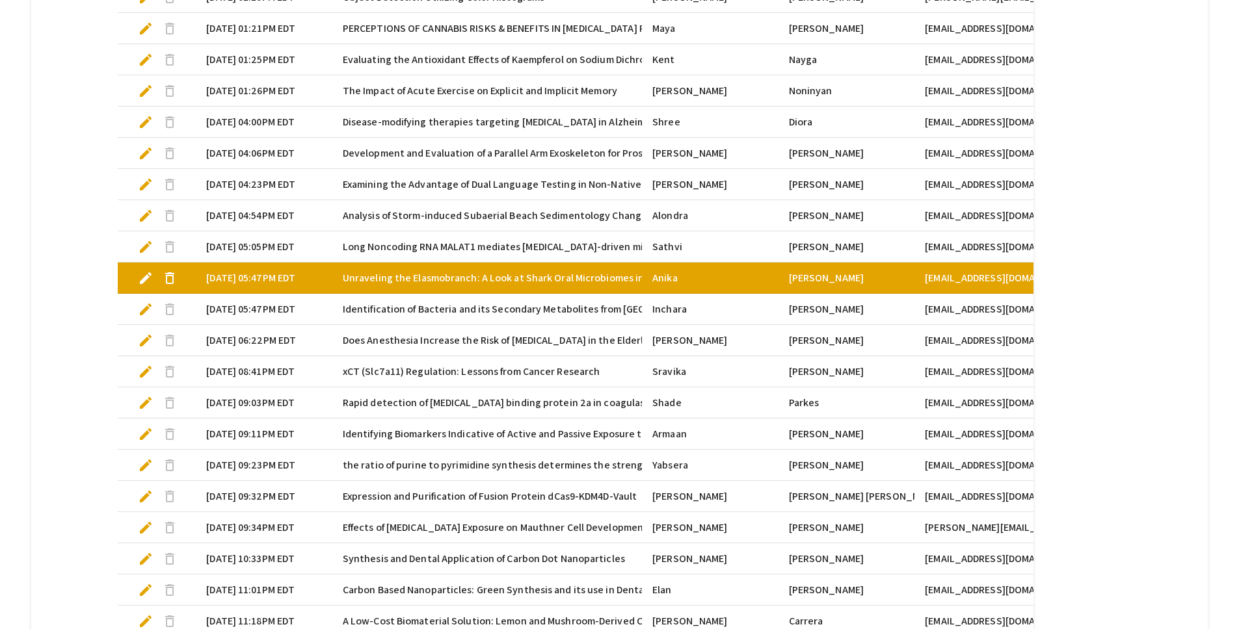
click at [146, 343] on span "edit" at bounding box center [146, 341] width 16 height 16
select select "custom"
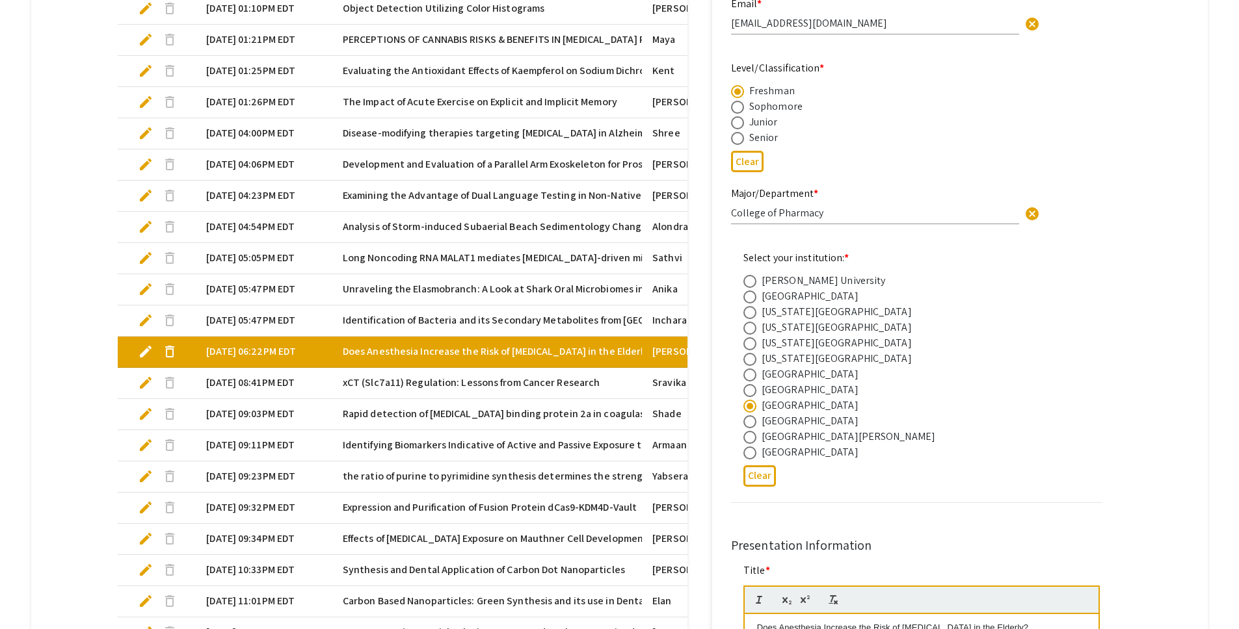
type input "0"
select select "custom"
type input "1"
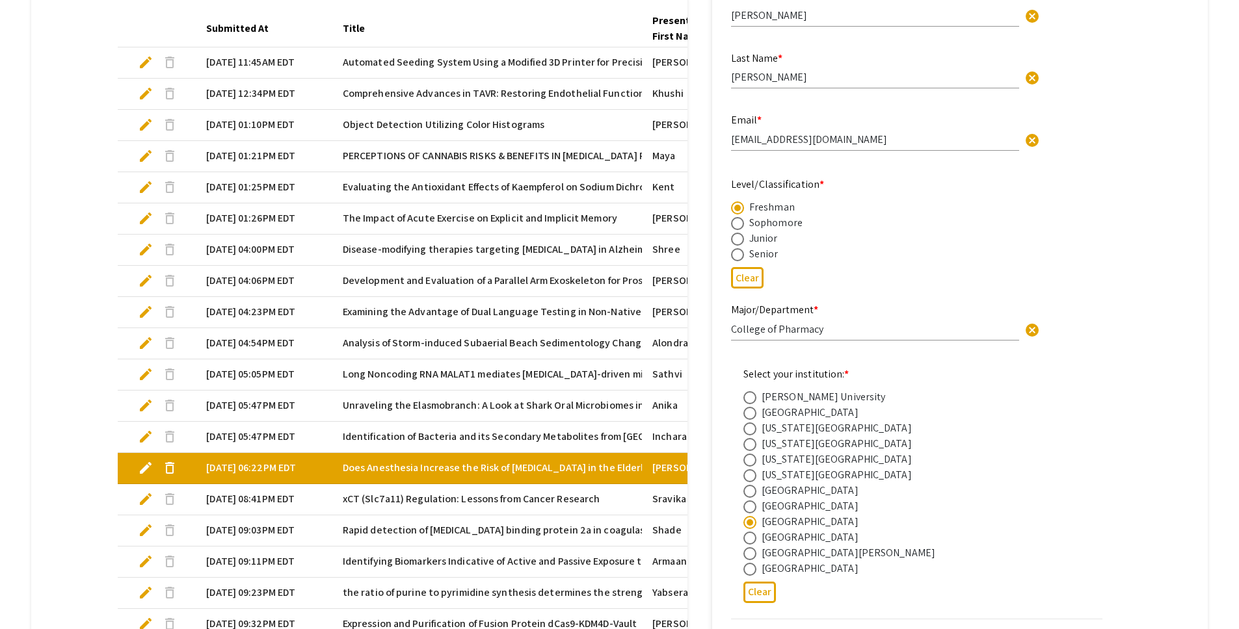
scroll to position [146, 0]
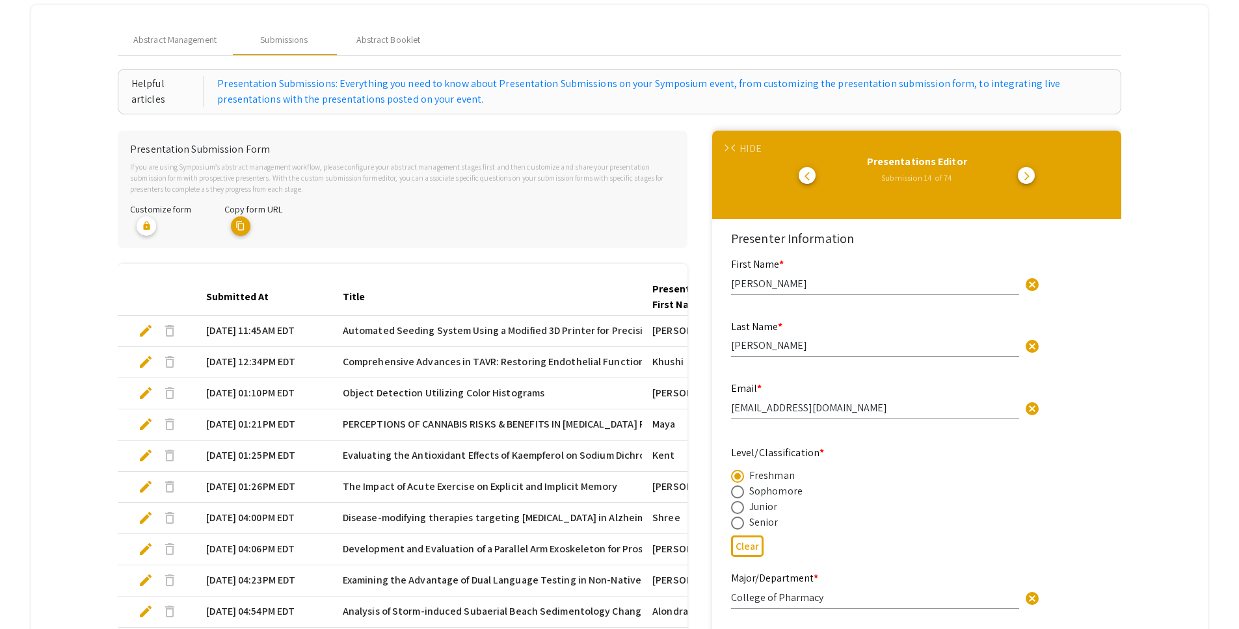
select select "auto"
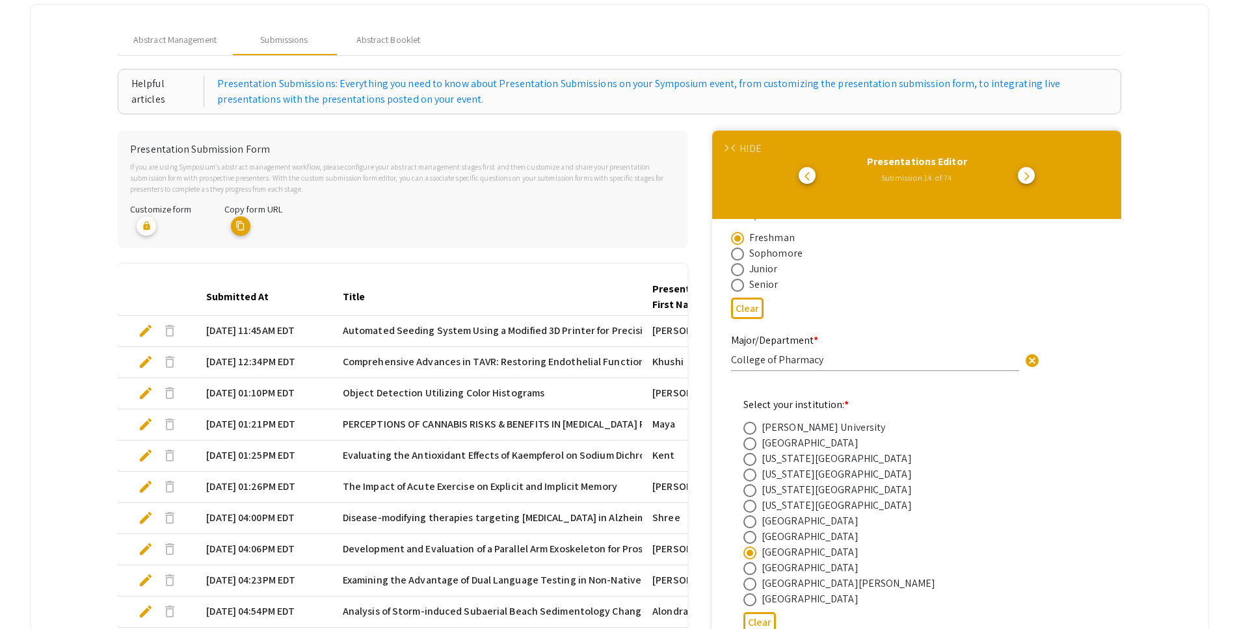
scroll to position [242, 0]
click at [754, 152] on div "HIDE" at bounding box center [749, 149] width 21 height 16
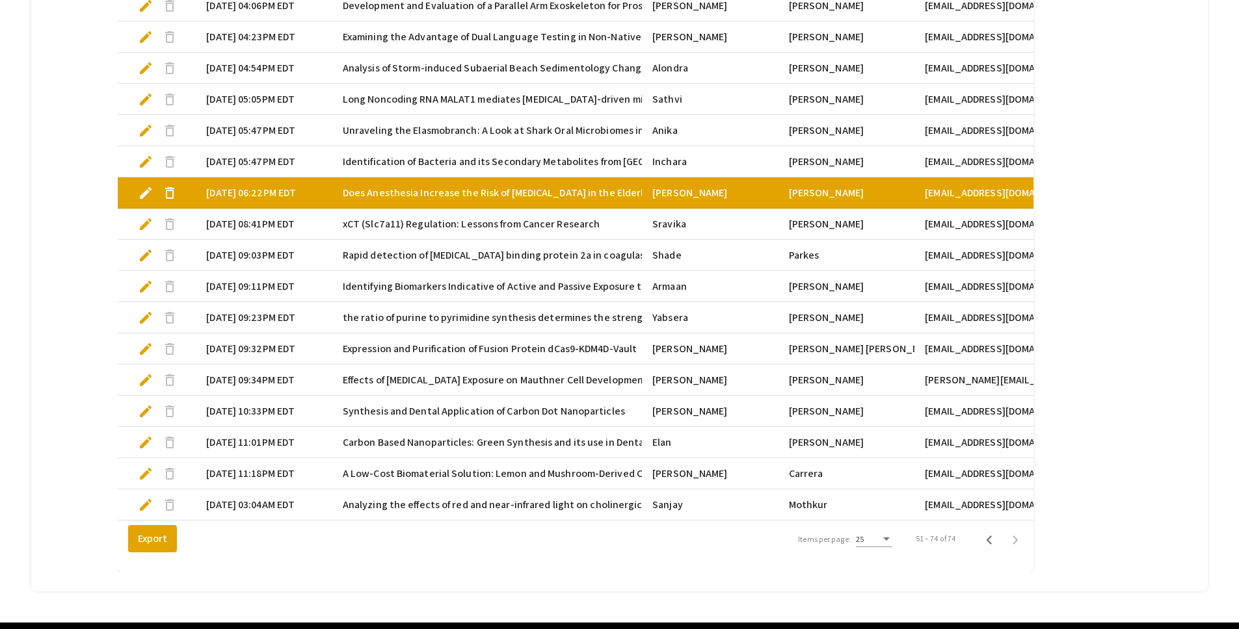
scroll to position [694, 0]
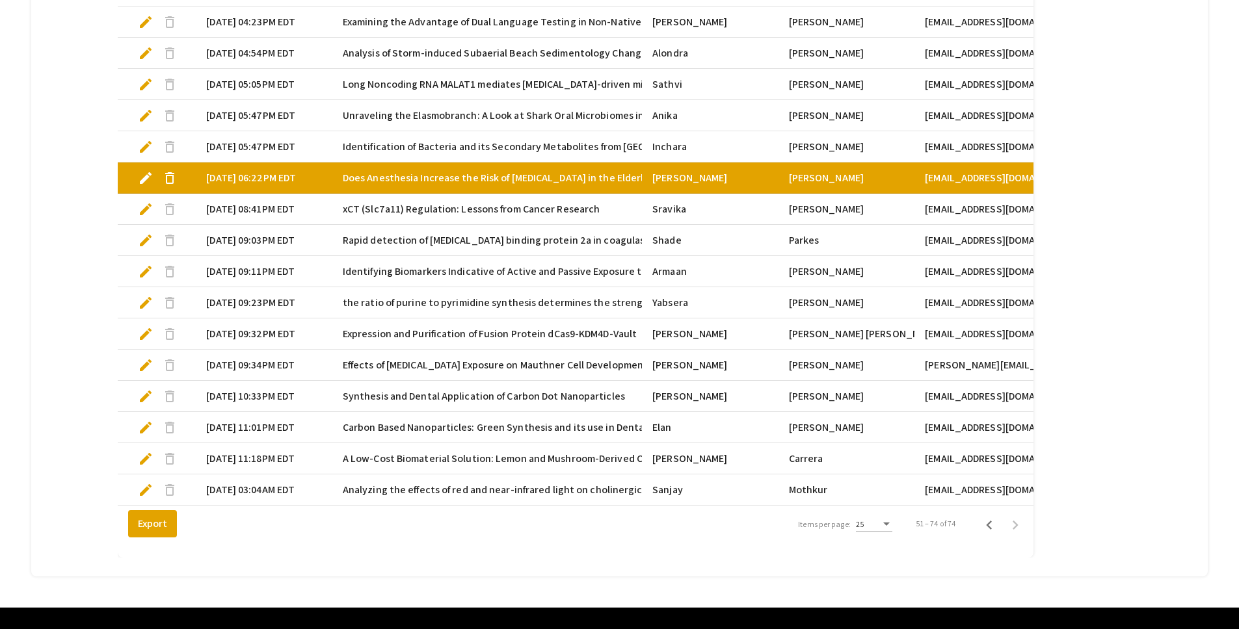
click at [149, 269] on span "edit" at bounding box center [146, 272] width 16 height 16
select select "custom"
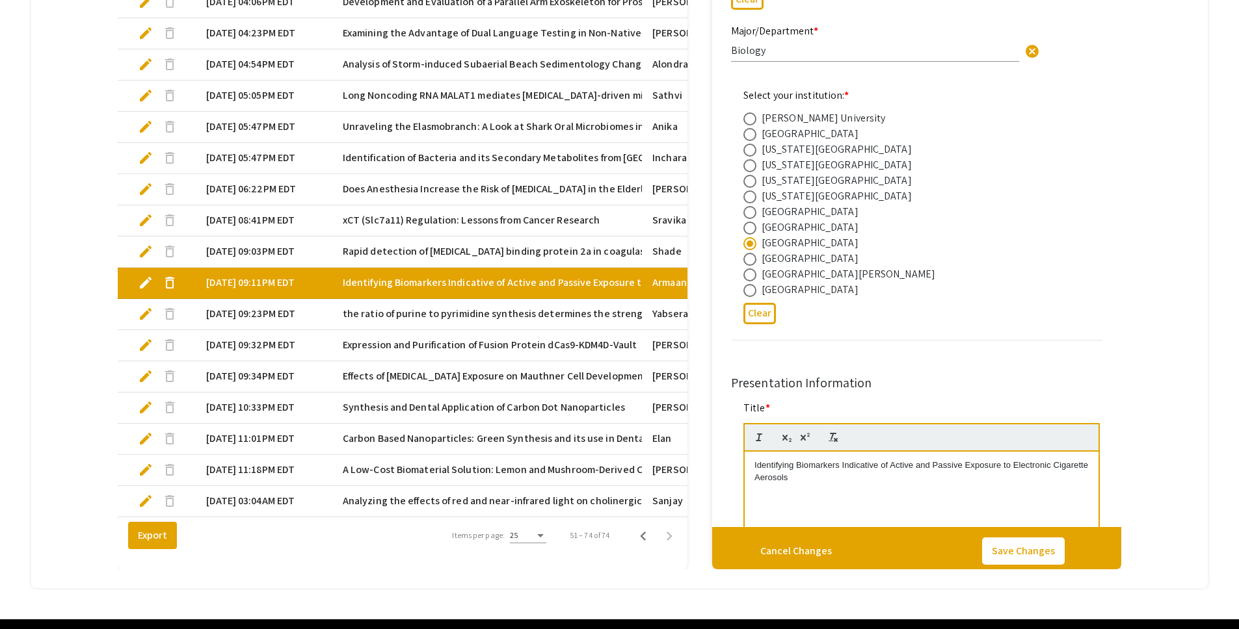
type input "0"
select select "custom"
type input "1"
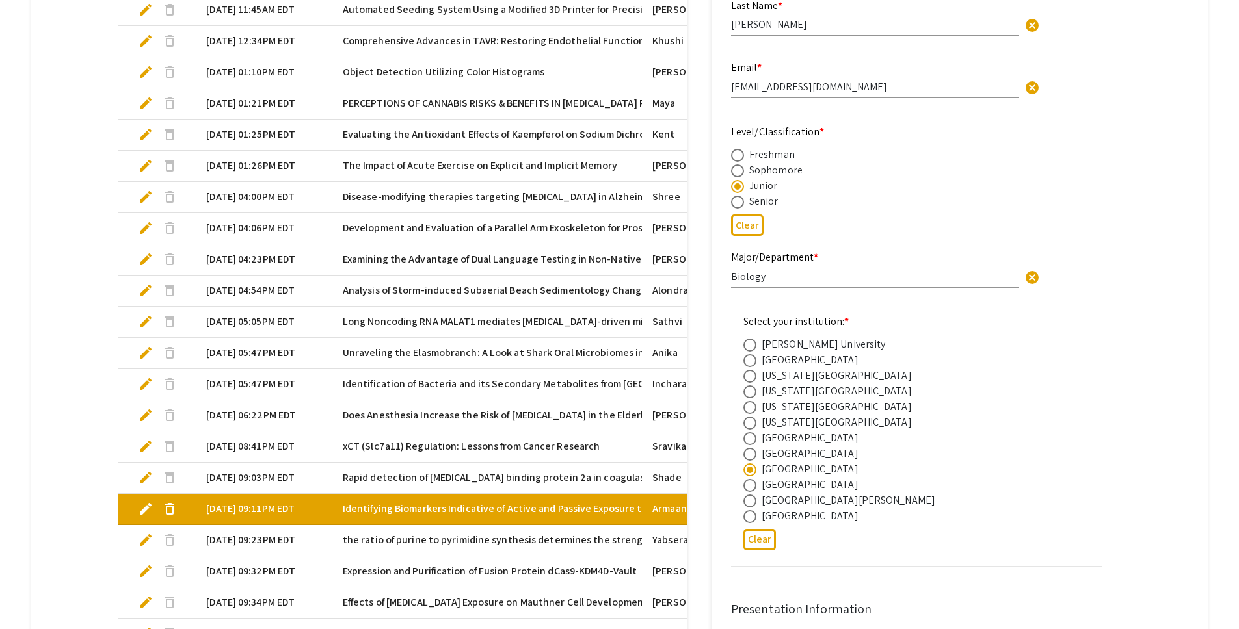
select select "auto"
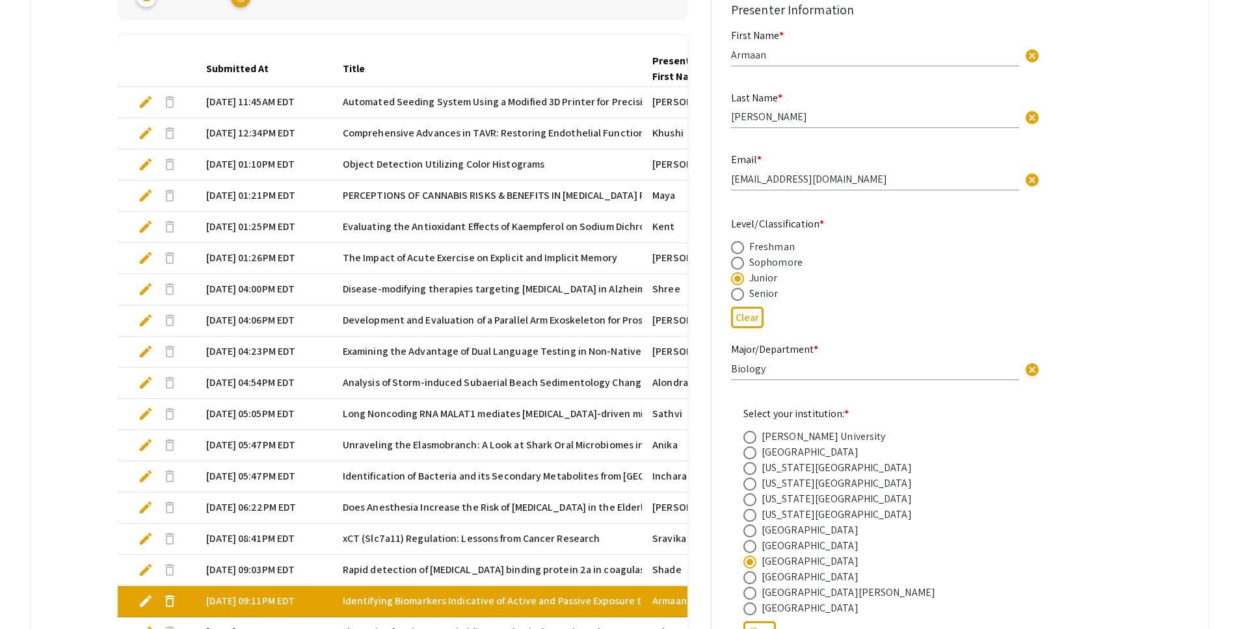
scroll to position [363, 0]
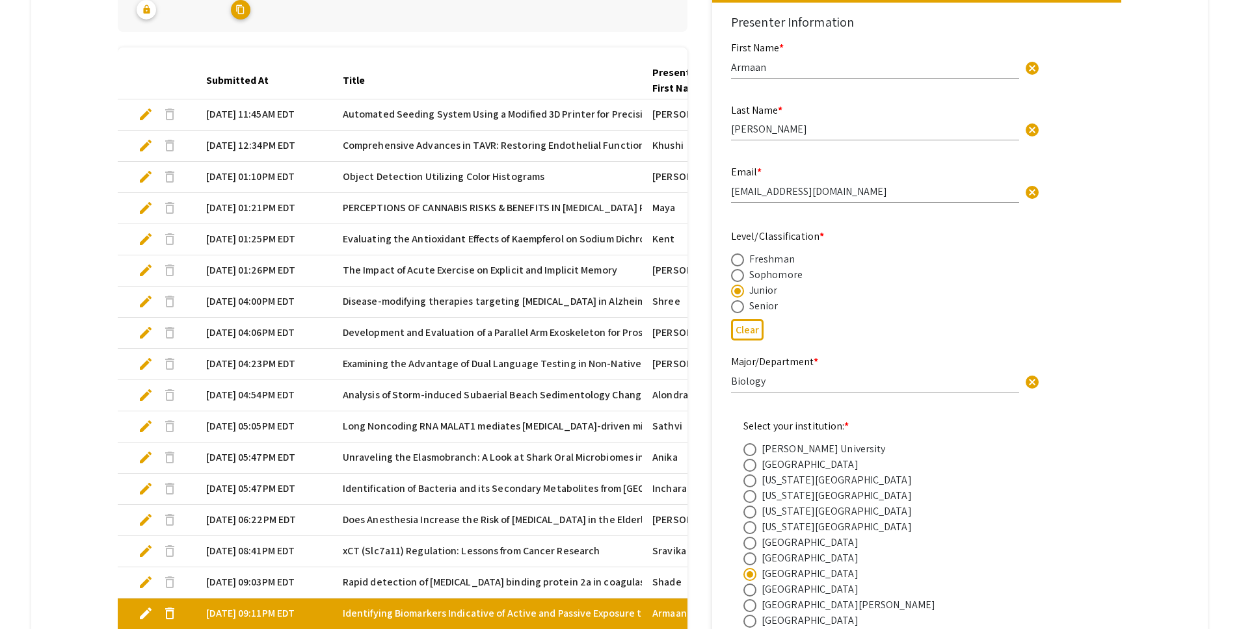
click at [107, 457] on mat-tab-group "Abstract Management Submissions Abstract Booklet Helpful articles Presentation …" at bounding box center [619, 354] width 1177 height 1131
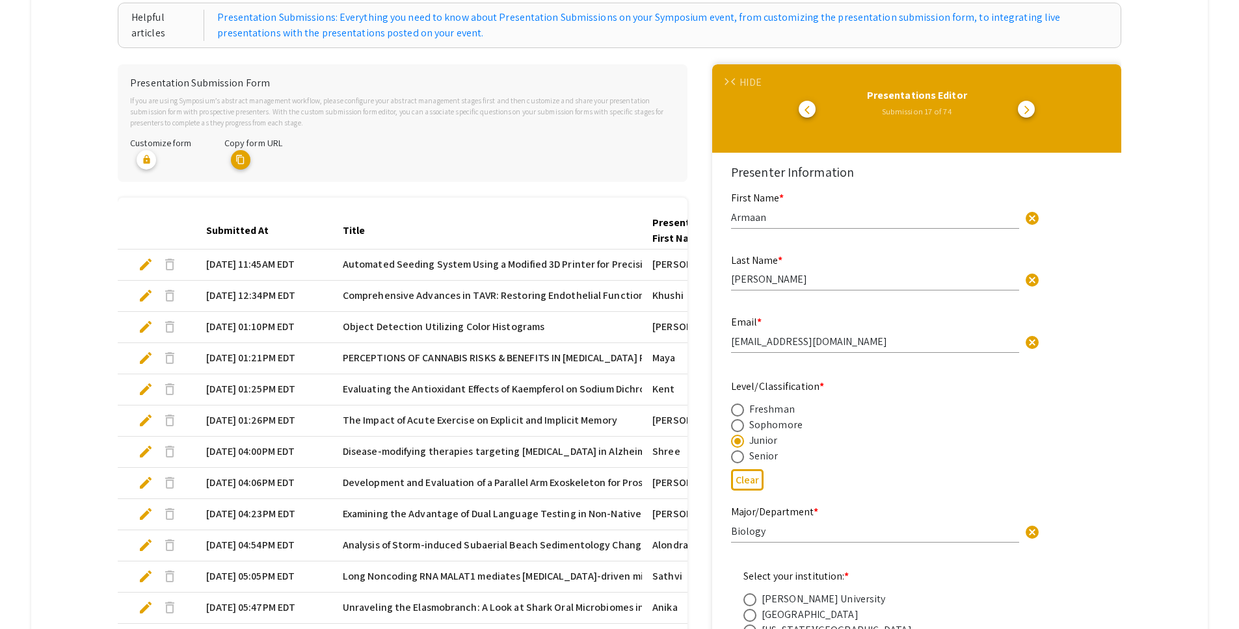
scroll to position [168, 0]
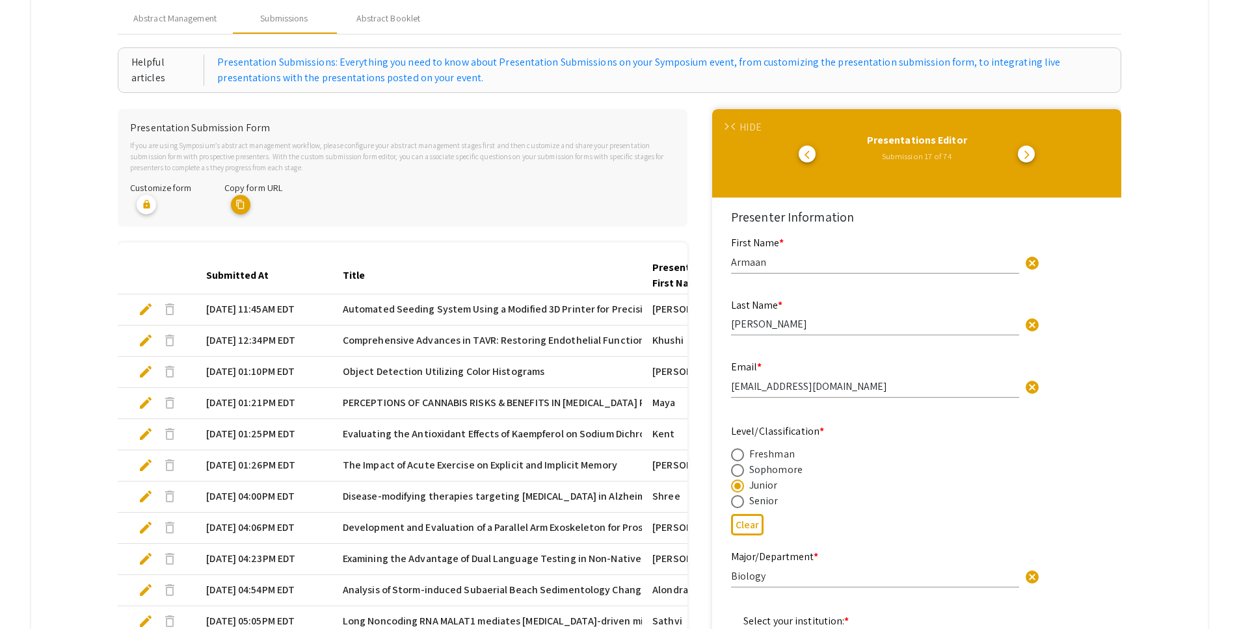
click at [747, 128] on div "HIDE" at bounding box center [749, 128] width 21 height 16
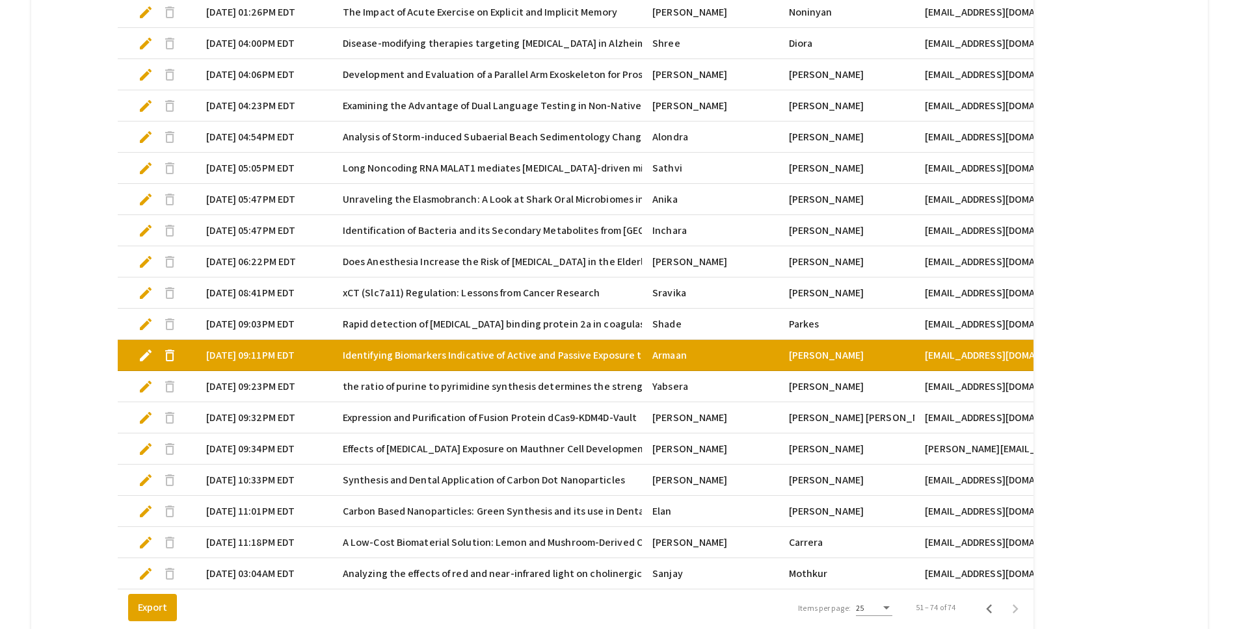
scroll to position [616, 0]
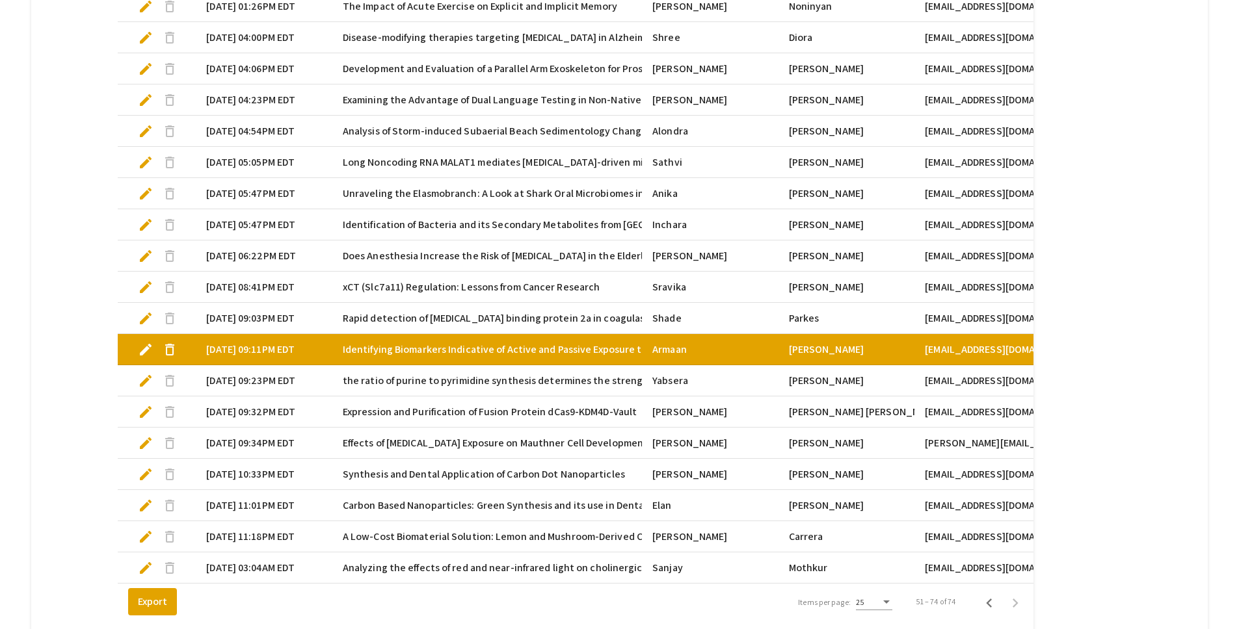
click at [144, 508] on span "edit" at bounding box center [146, 506] width 16 height 16
select select "custom"
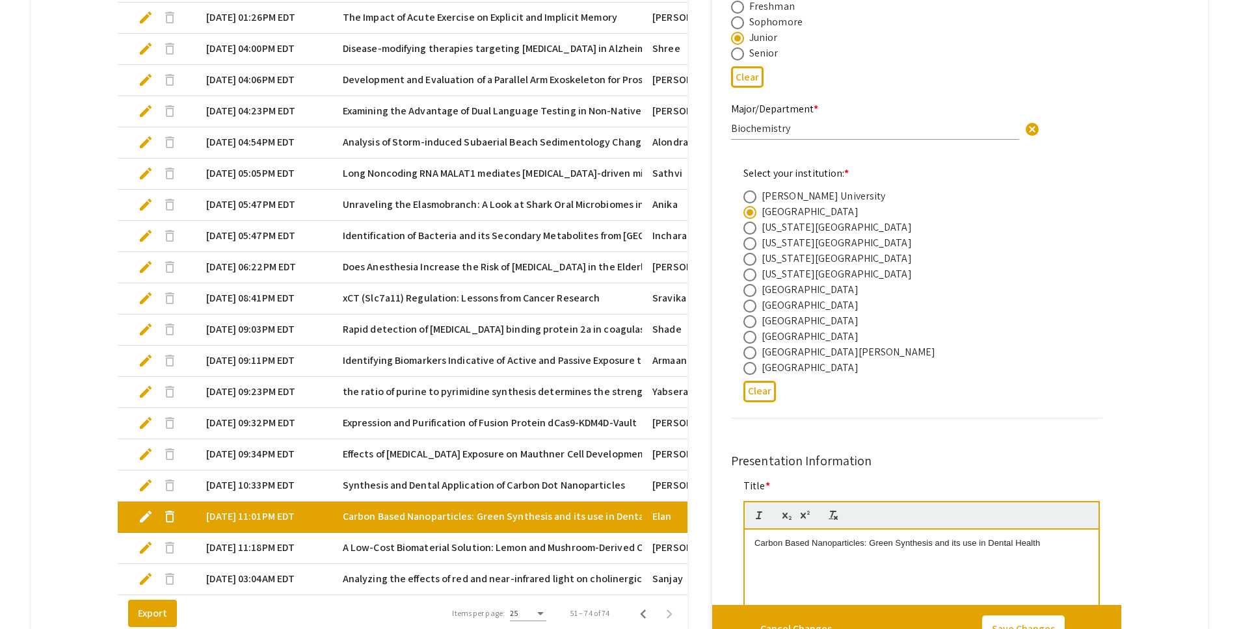
type input "0"
select select "custom"
type input "1"
select select "auto"
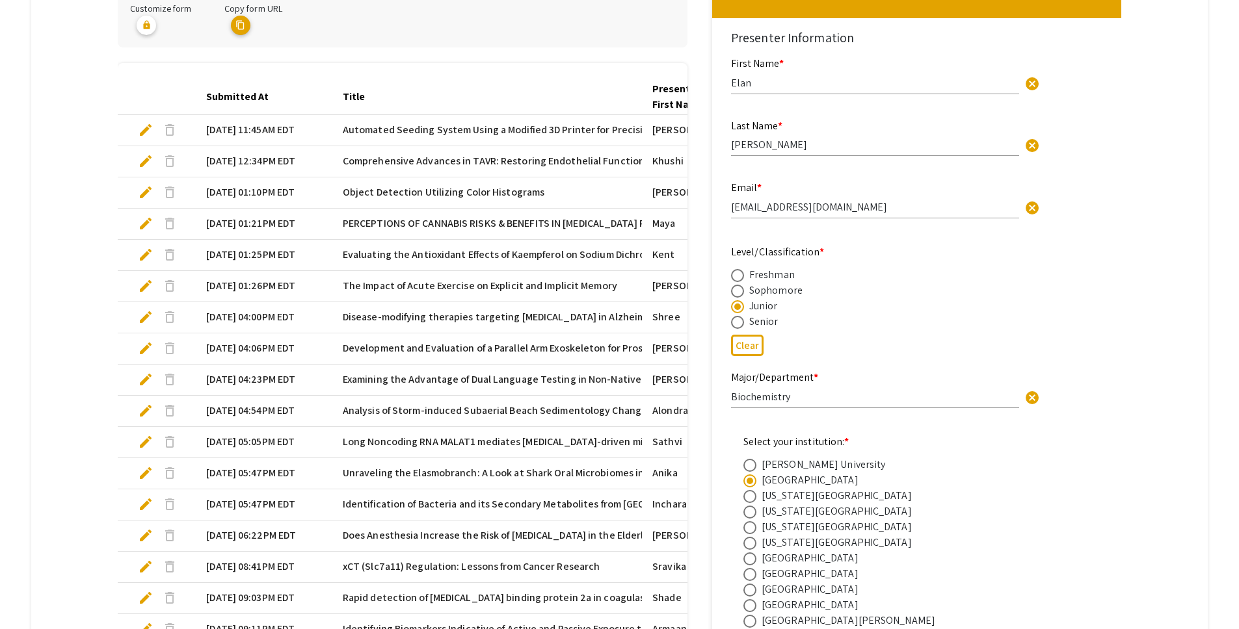
scroll to position [295, 0]
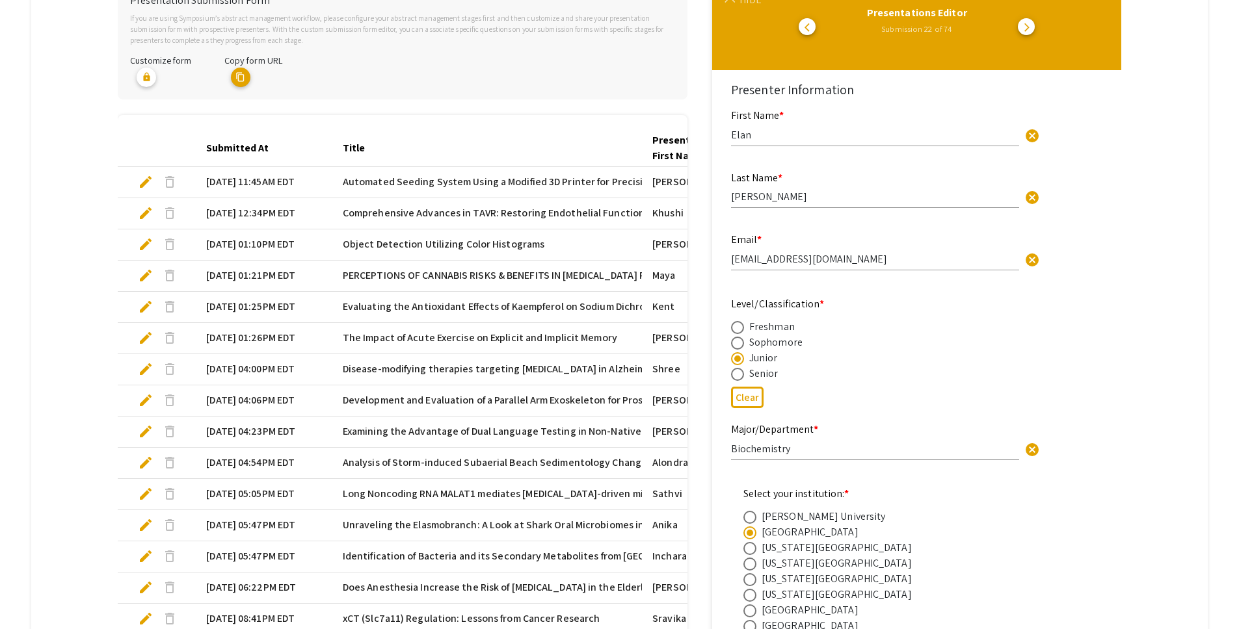
click at [759, 5] on div "HIDE" at bounding box center [749, 0] width 21 height 16
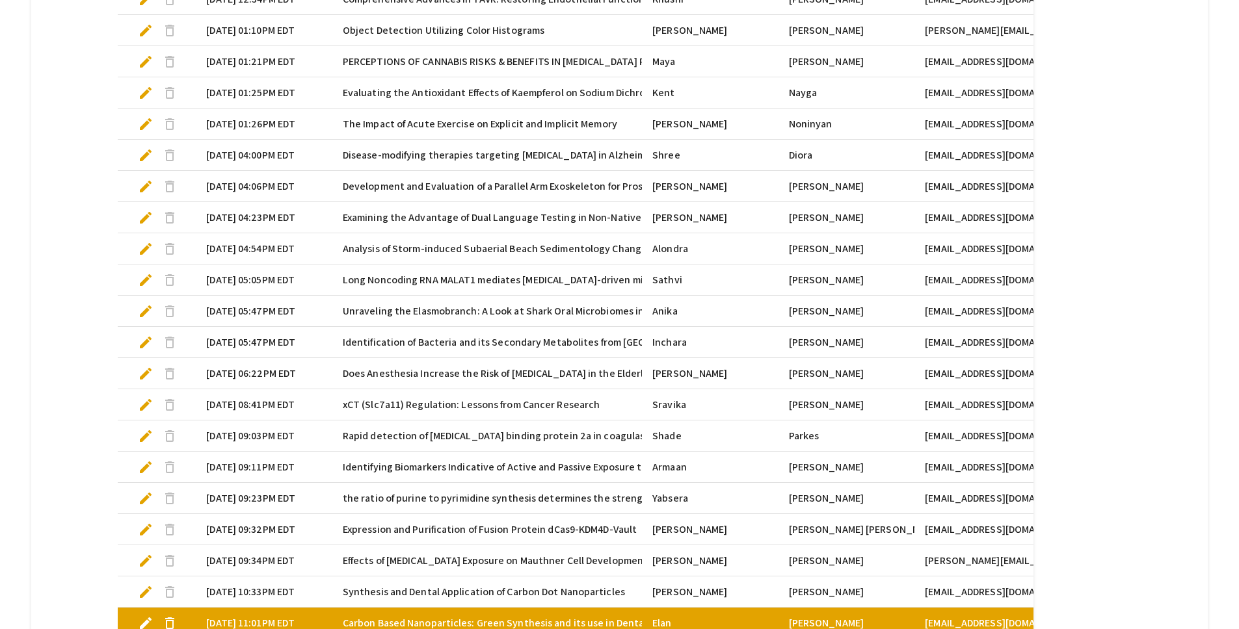
scroll to position [734, 0]
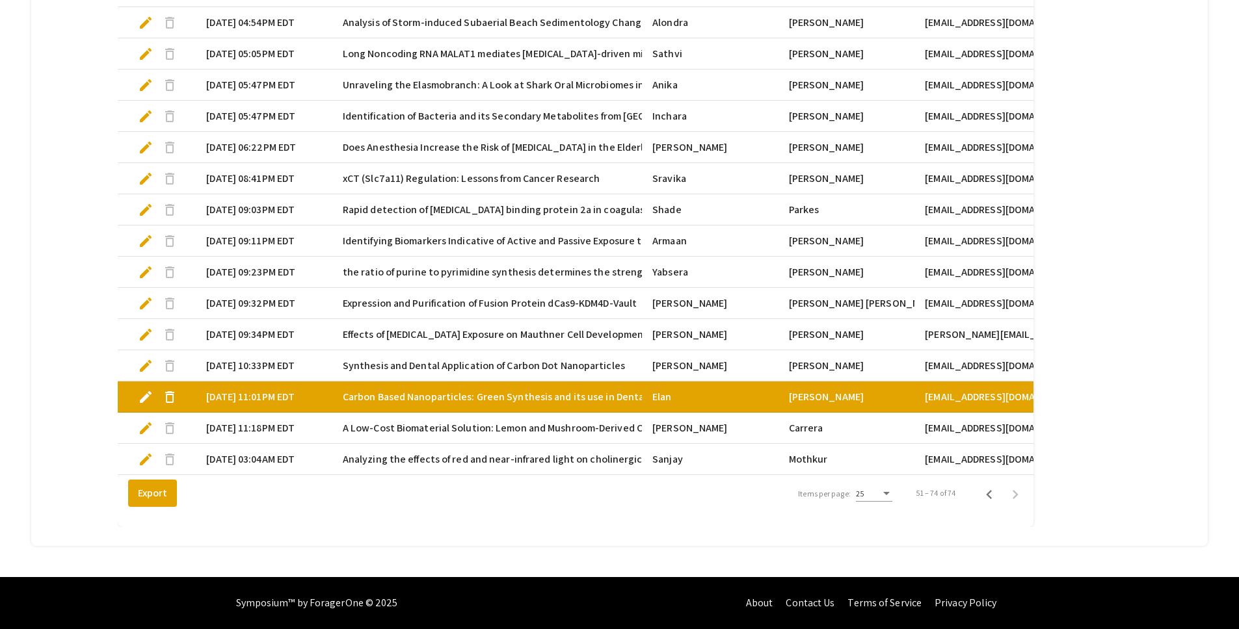
click at [145, 422] on span "edit" at bounding box center [146, 429] width 16 height 16
select select "custom"
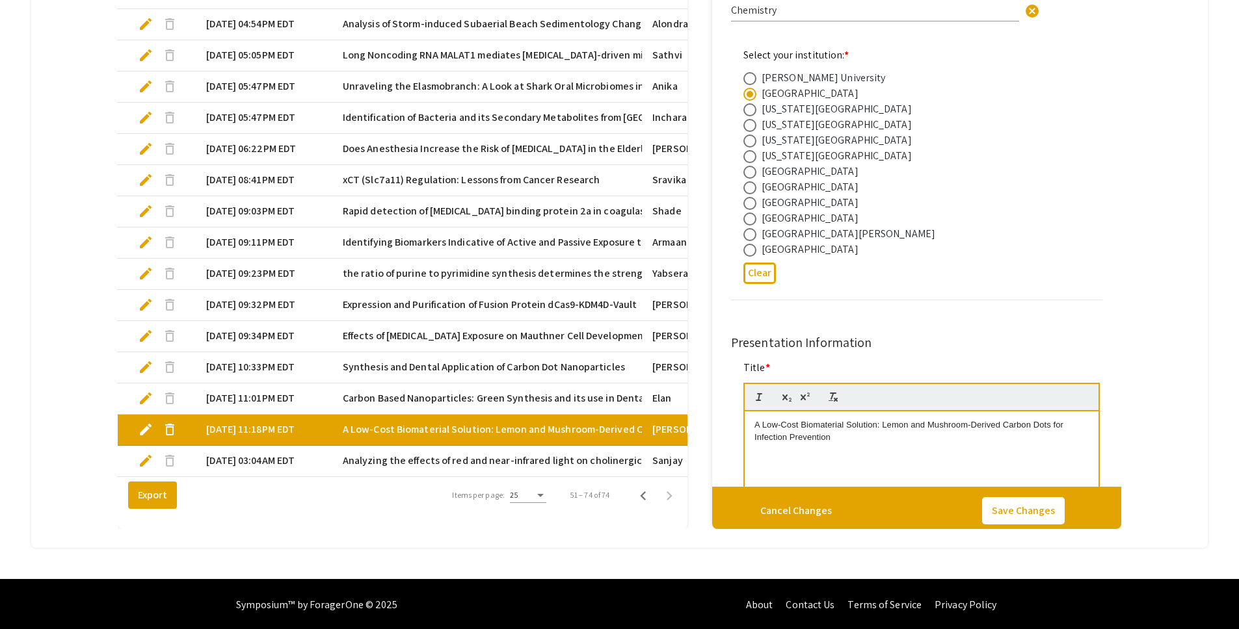
type input "0"
select select "custom"
type input "1"
select select "auto"
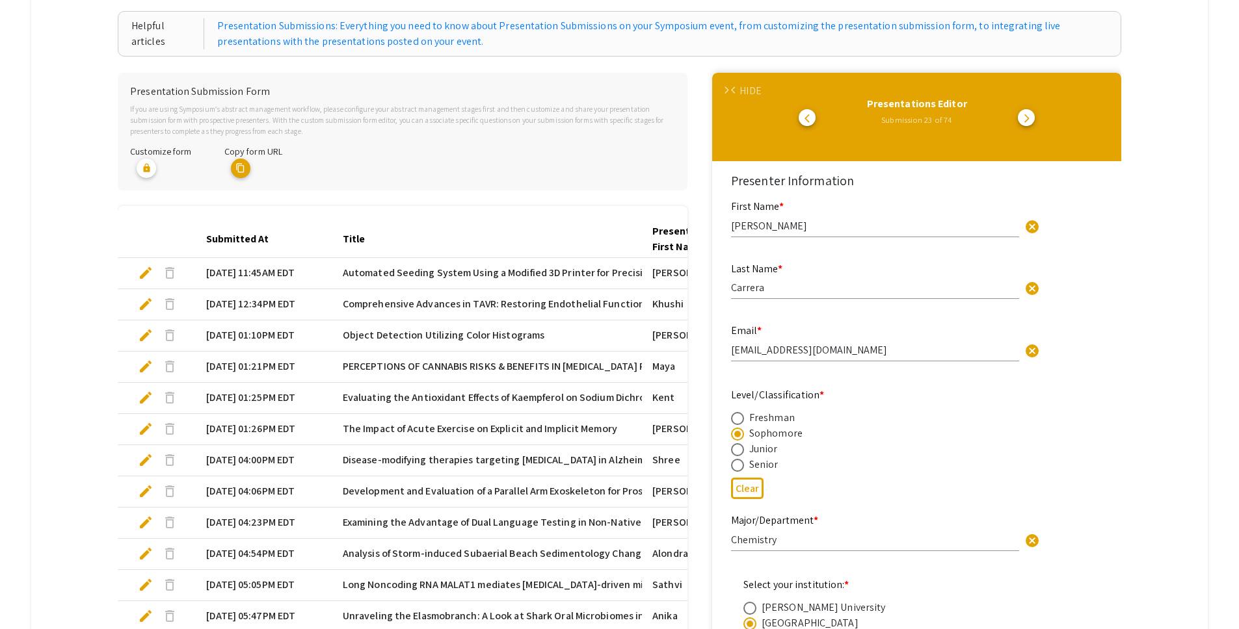
scroll to position [188, 0]
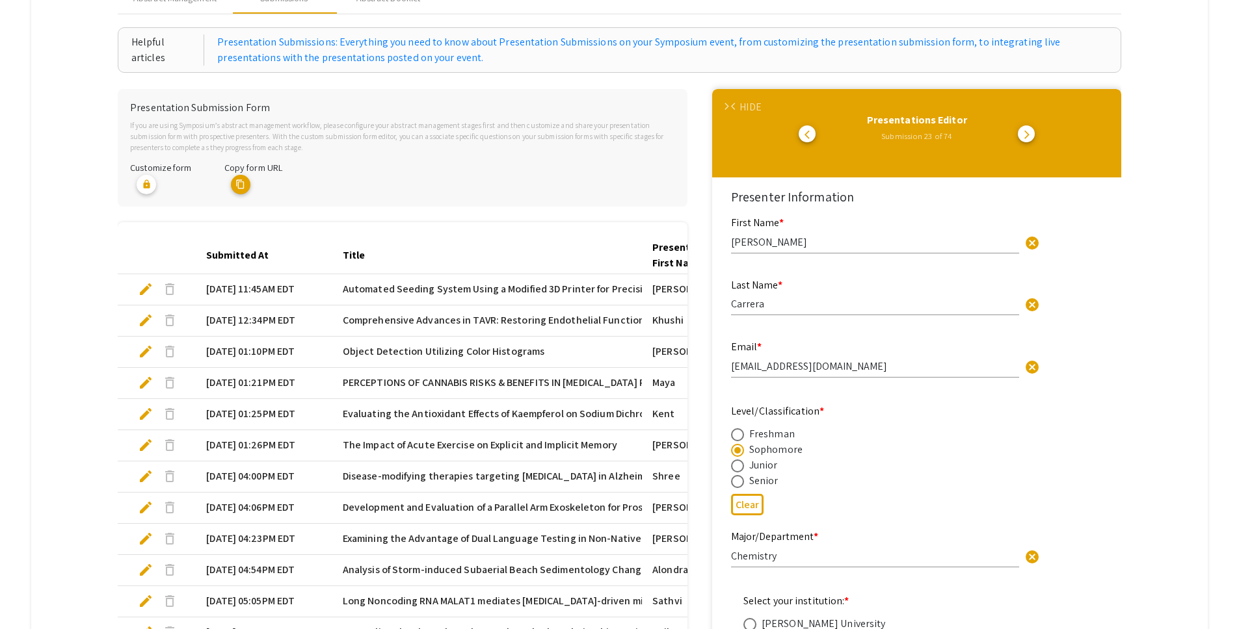
click at [752, 109] on div "HIDE" at bounding box center [749, 107] width 21 height 16
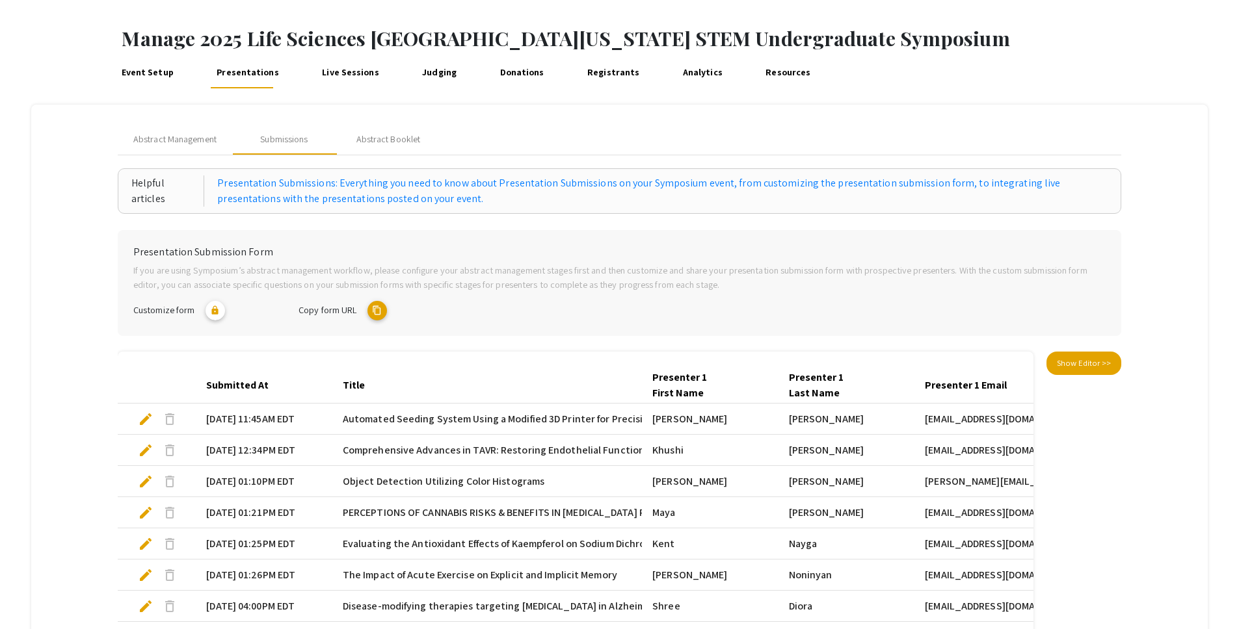
scroll to position [44, 0]
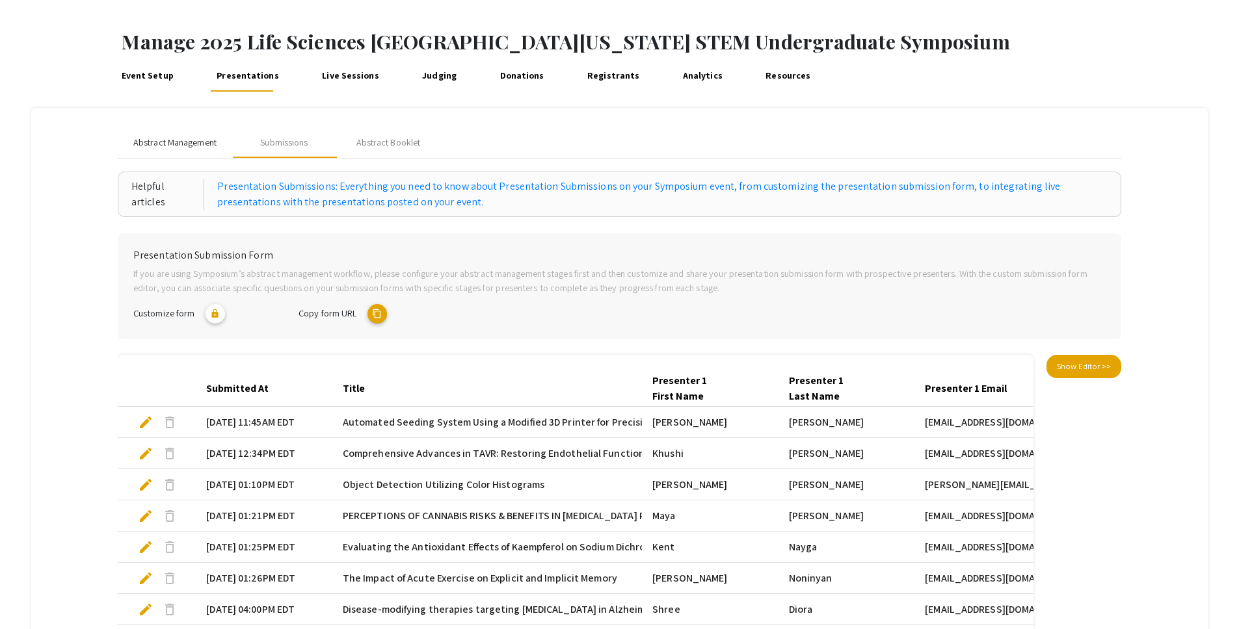
click at [198, 146] on span "Abstract Management" at bounding box center [174, 143] width 83 height 14
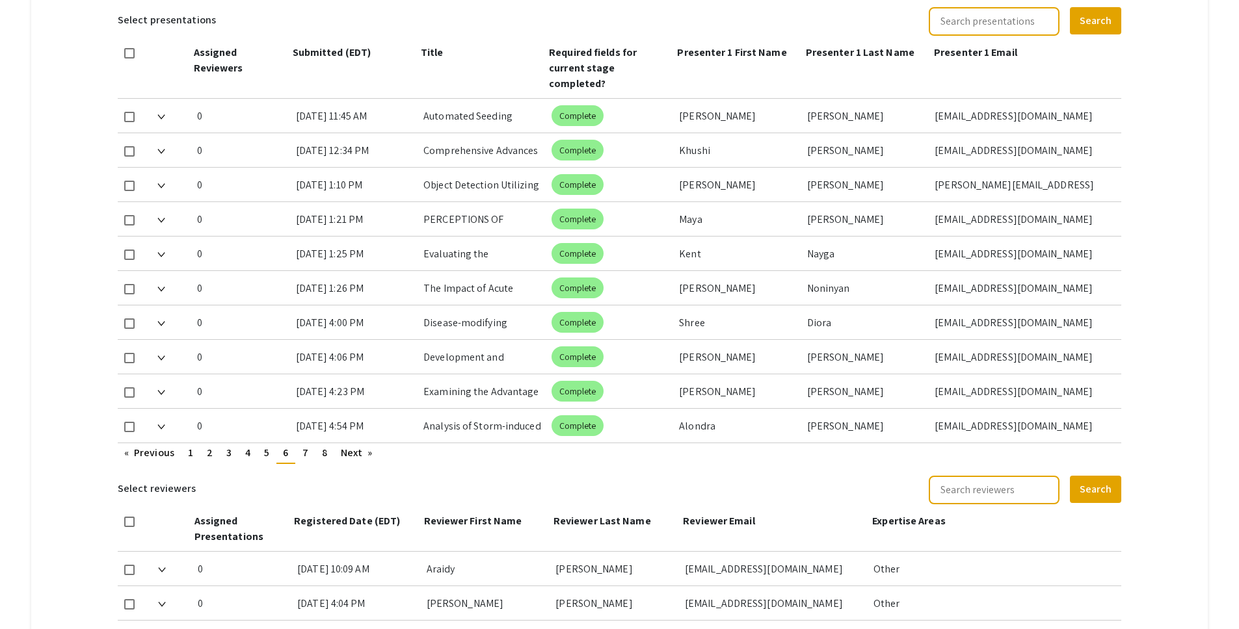
scroll to position [587, 0]
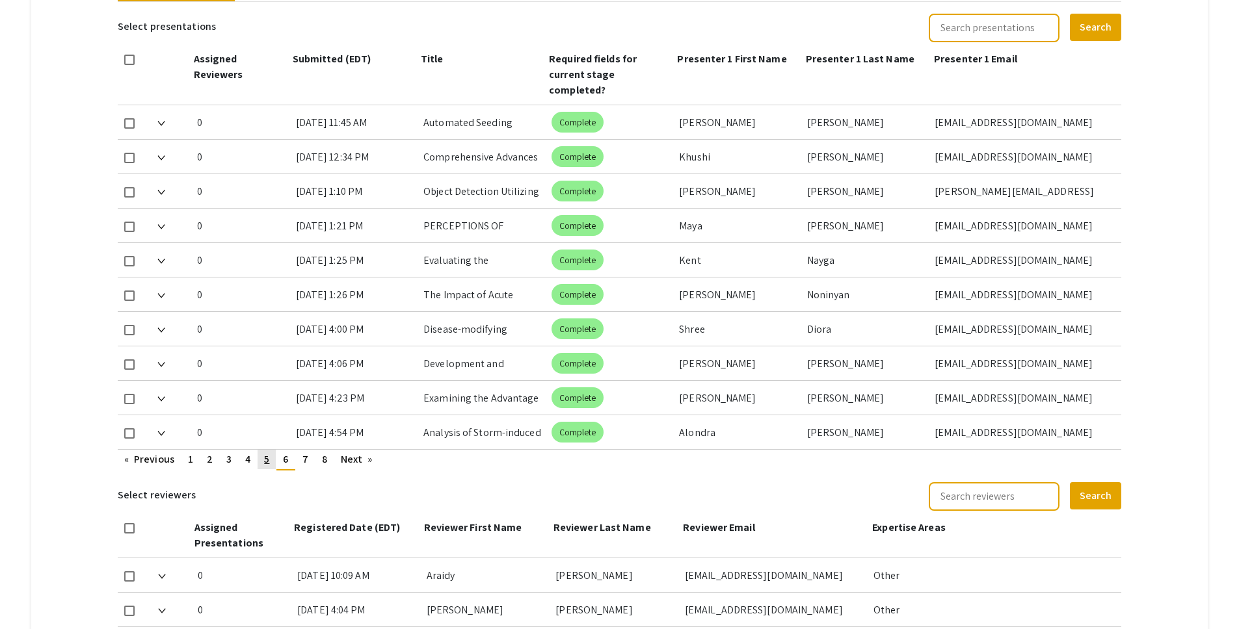
click at [272, 450] on link "page 5" at bounding box center [267, 460] width 18 height 20
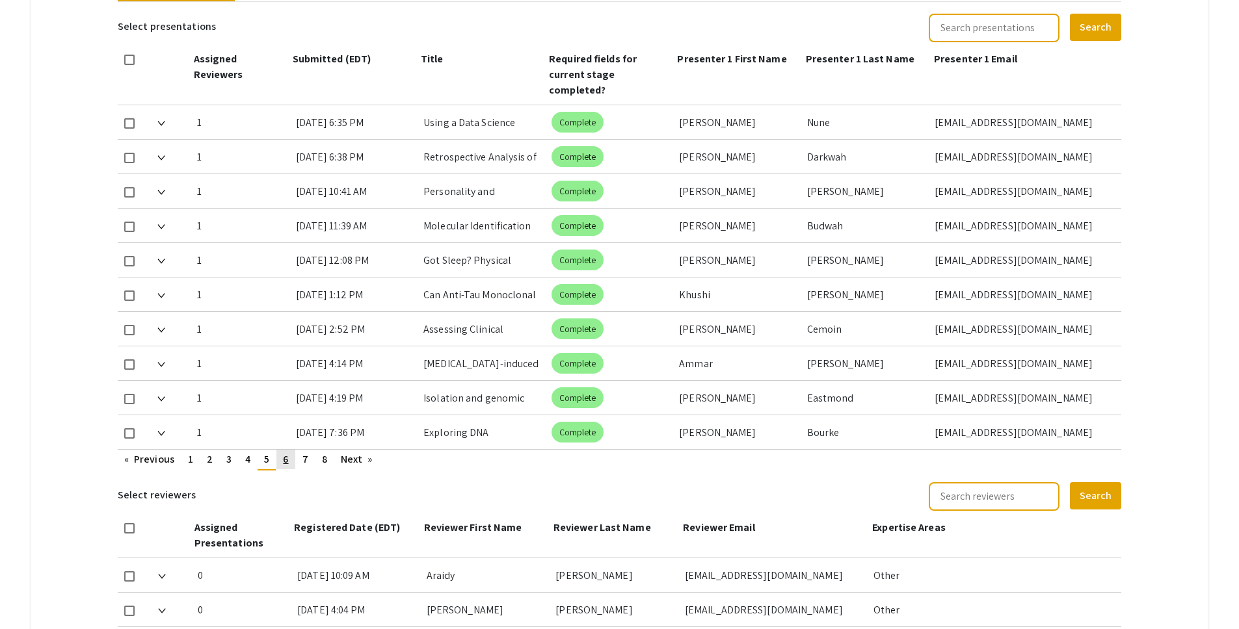
click at [289, 450] on link "page 6" at bounding box center [285, 460] width 18 height 20
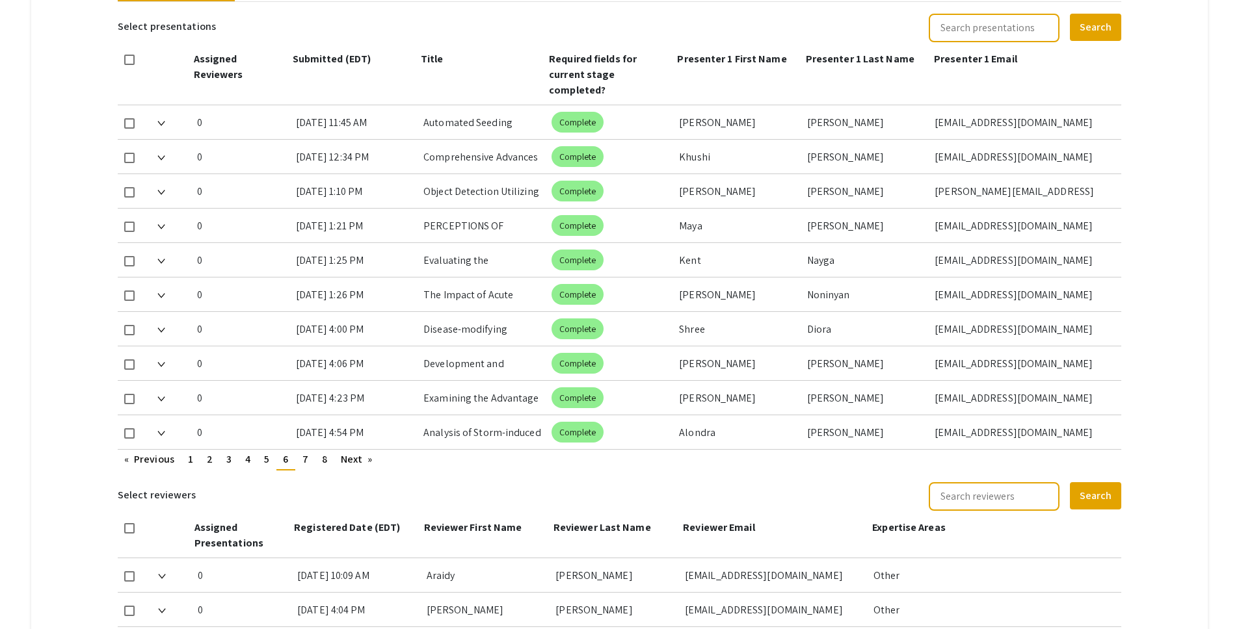
click at [132, 118] on span at bounding box center [129, 123] width 10 height 10
click at [129, 129] on input "checkbox" at bounding box center [129, 129] width 1 height 1
checkbox input "true"
click at [131, 256] on span at bounding box center [129, 261] width 10 height 10
click at [129, 267] on input "checkbox" at bounding box center [129, 267] width 1 height 1
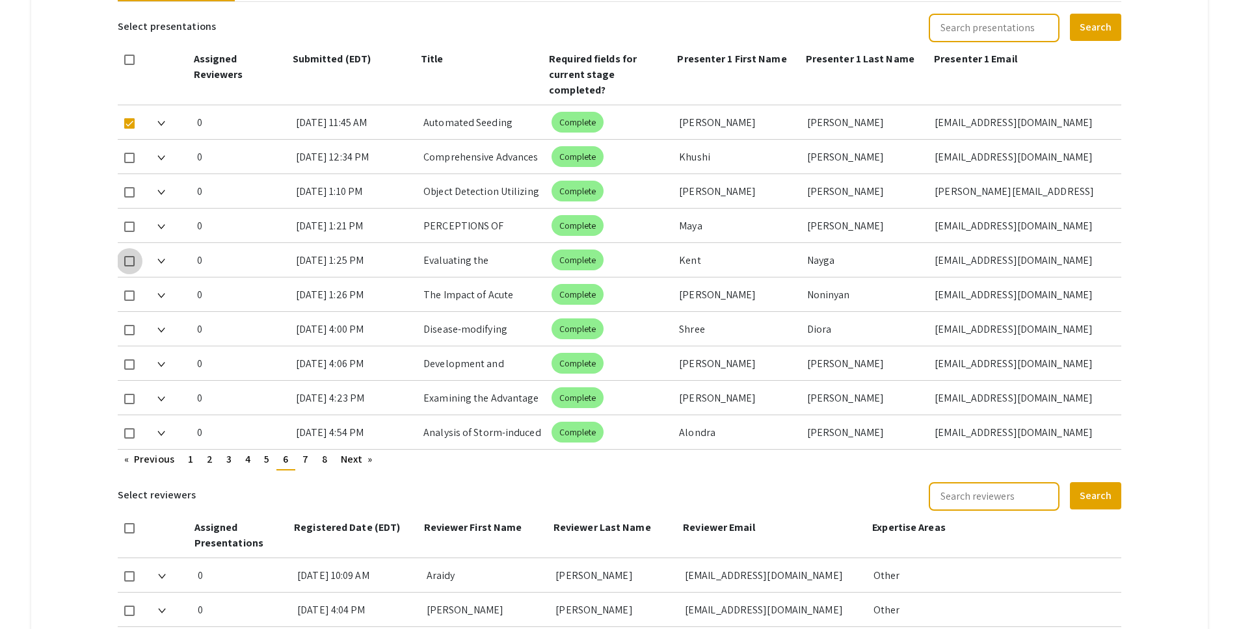
checkbox input "true"
click at [127, 360] on span at bounding box center [129, 365] width 10 height 10
click at [129, 370] on input "checkbox" at bounding box center [129, 370] width 1 height 1
checkbox input "true"
click at [303, 453] on span "7" at bounding box center [305, 460] width 6 height 14
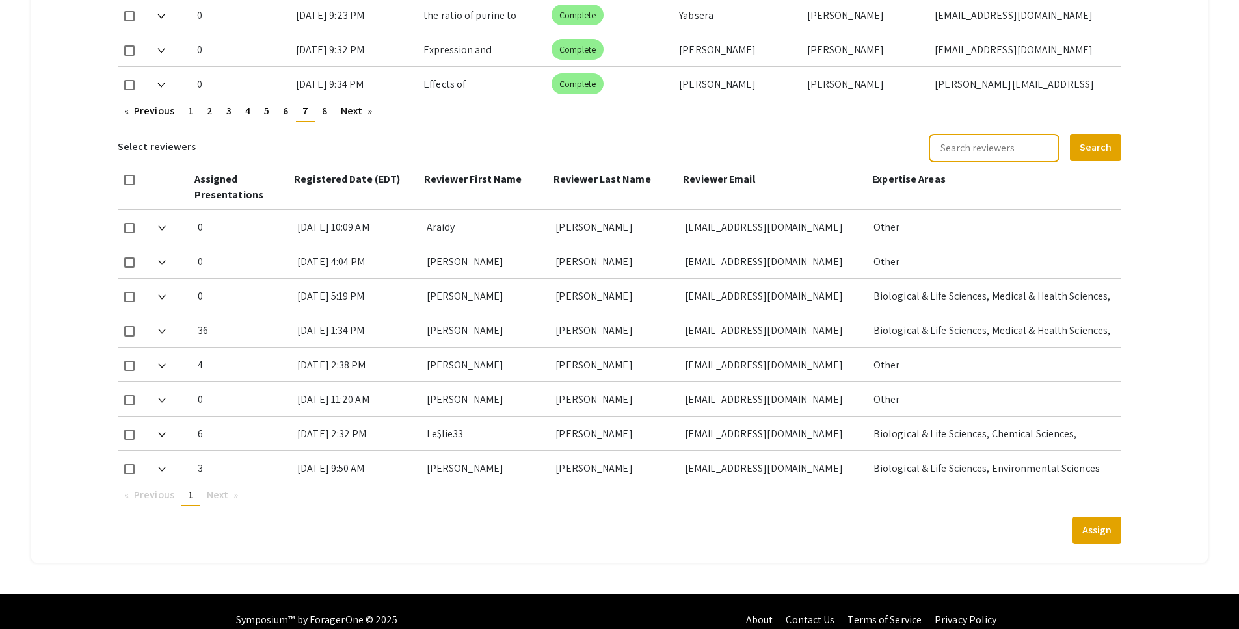
scroll to position [936, 0]
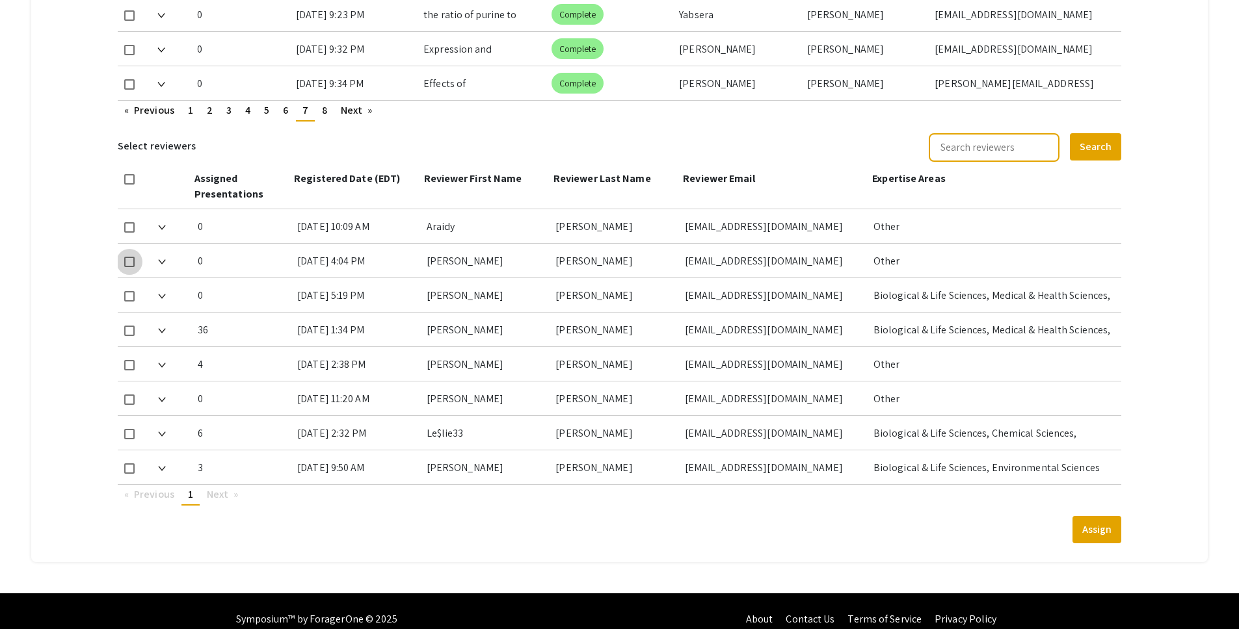
click at [131, 257] on span at bounding box center [129, 262] width 10 height 10
click at [129, 267] on input "checkbox" at bounding box center [129, 267] width 1 height 1
checkbox input "true"
click at [1110, 516] on button "Assign" at bounding box center [1096, 529] width 49 height 27
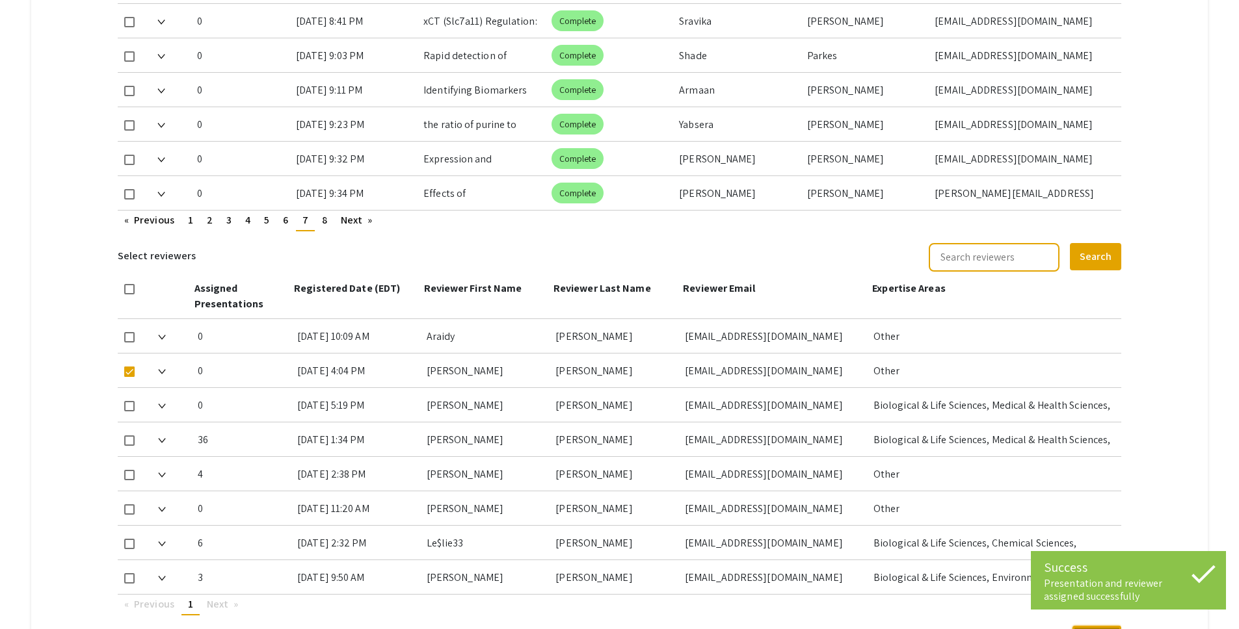
scroll to position [750, 0]
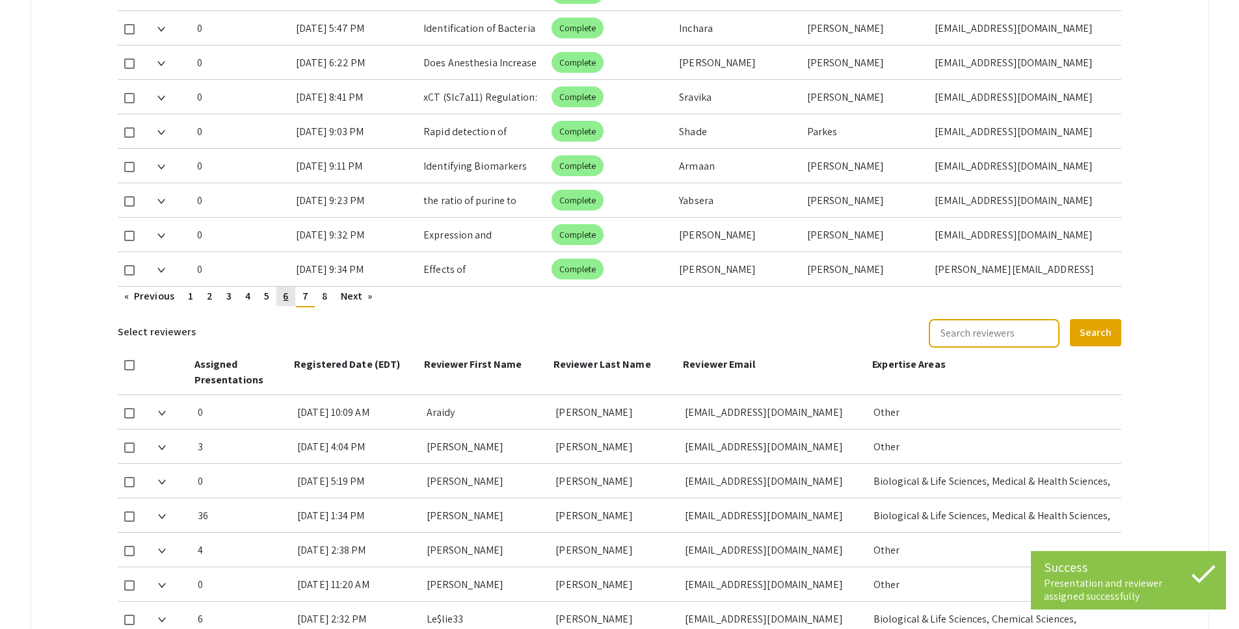
click at [282, 287] on link "page 6" at bounding box center [285, 297] width 18 height 20
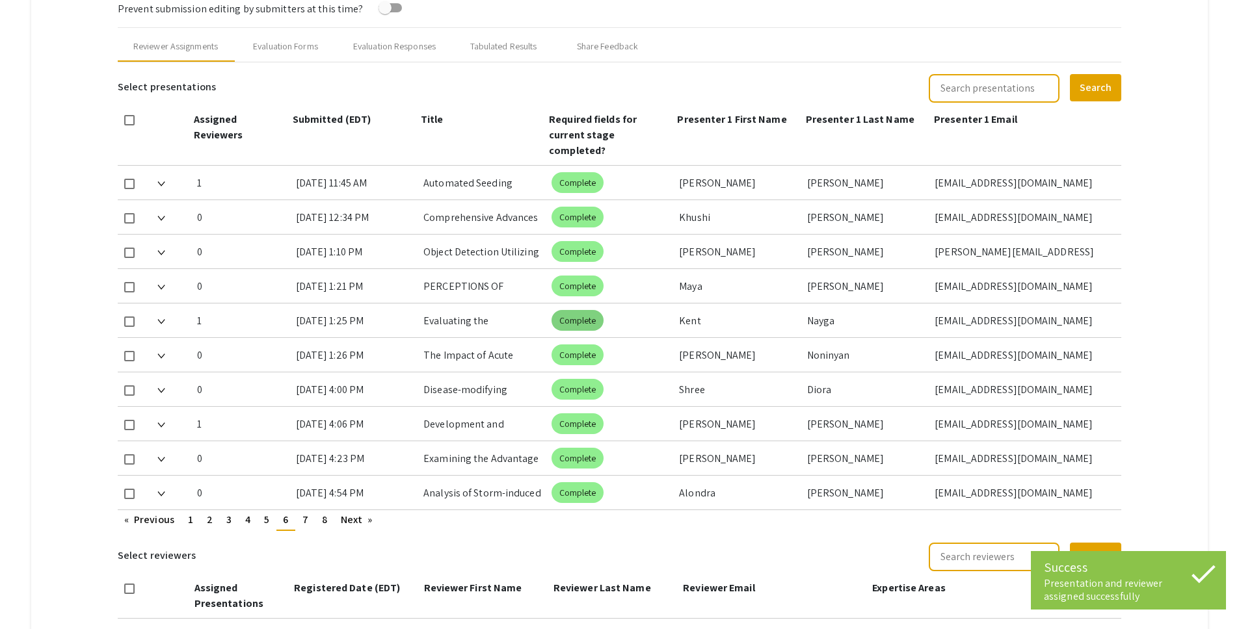
scroll to position [556, 0]
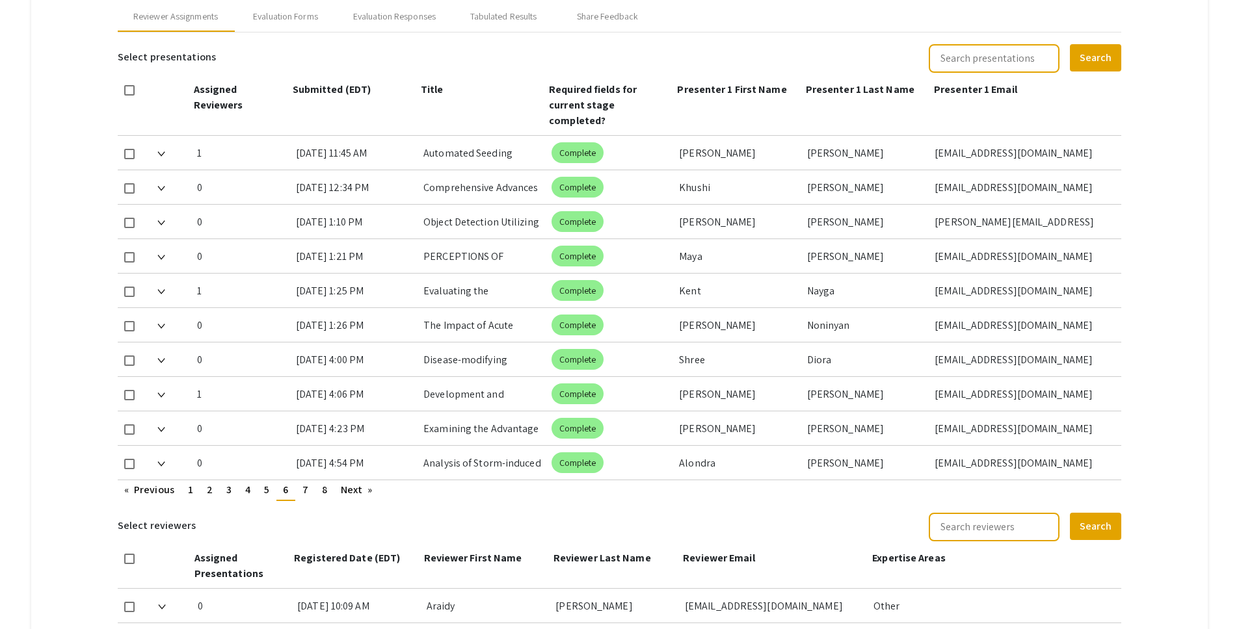
click at [129, 252] on span at bounding box center [129, 257] width 10 height 10
click at [129, 263] on input "checkbox" at bounding box center [129, 263] width 1 height 1
checkbox input "true"
click at [305, 483] on span "7" at bounding box center [305, 490] width 6 height 14
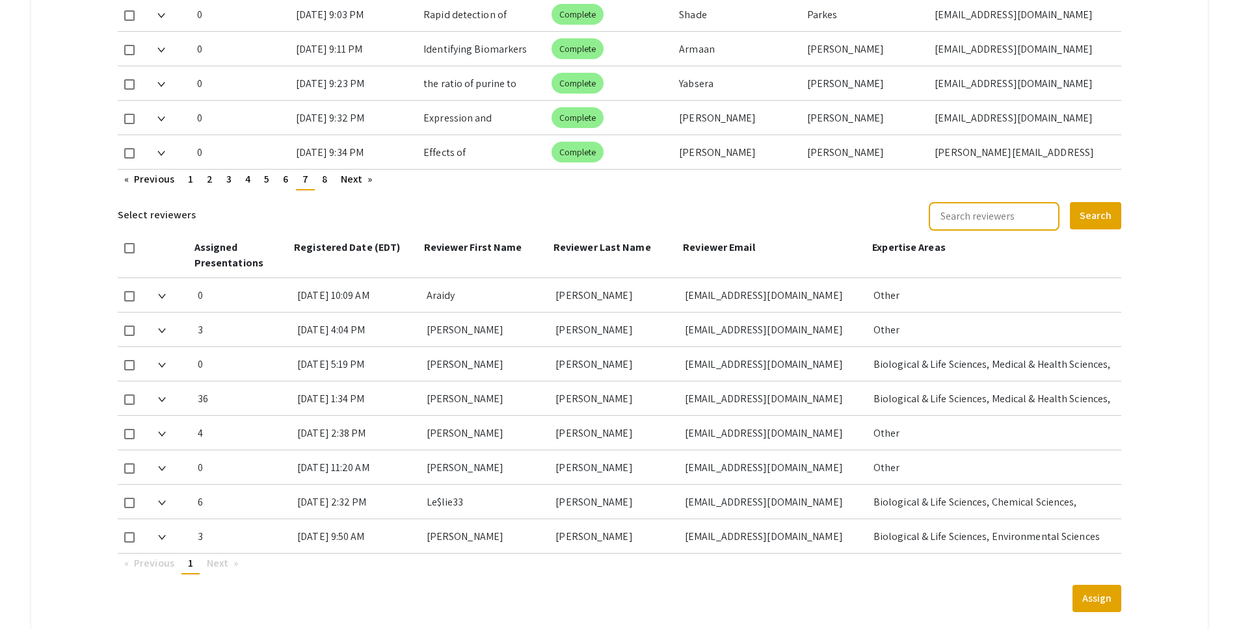
scroll to position [880, 0]
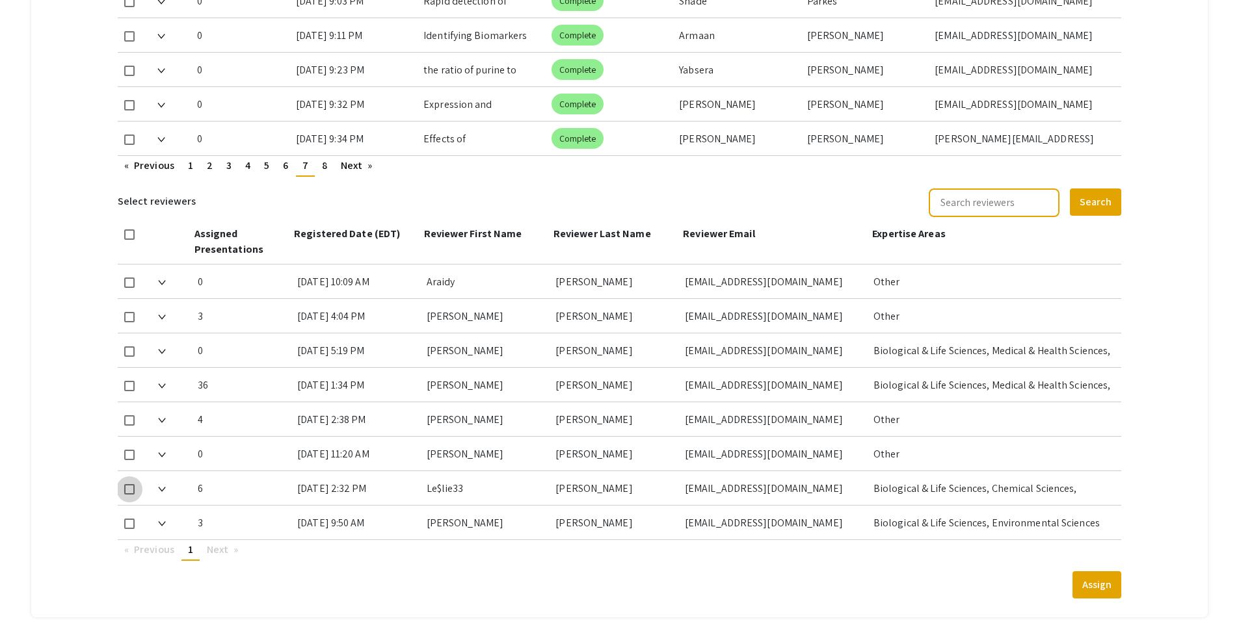
click at [127, 484] on span at bounding box center [129, 489] width 10 height 10
click at [129, 495] on input "checkbox" at bounding box center [129, 495] width 1 height 1
checkbox input "true"
click at [1106, 574] on button "Assign" at bounding box center [1096, 585] width 49 height 27
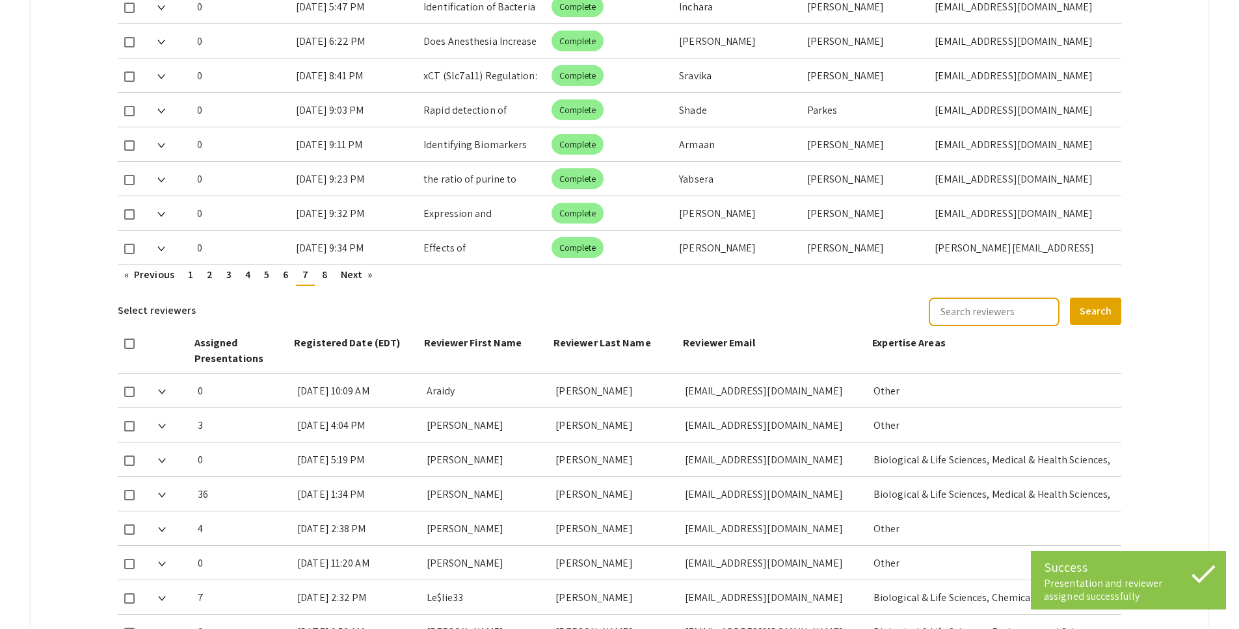
scroll to position [763, 0]
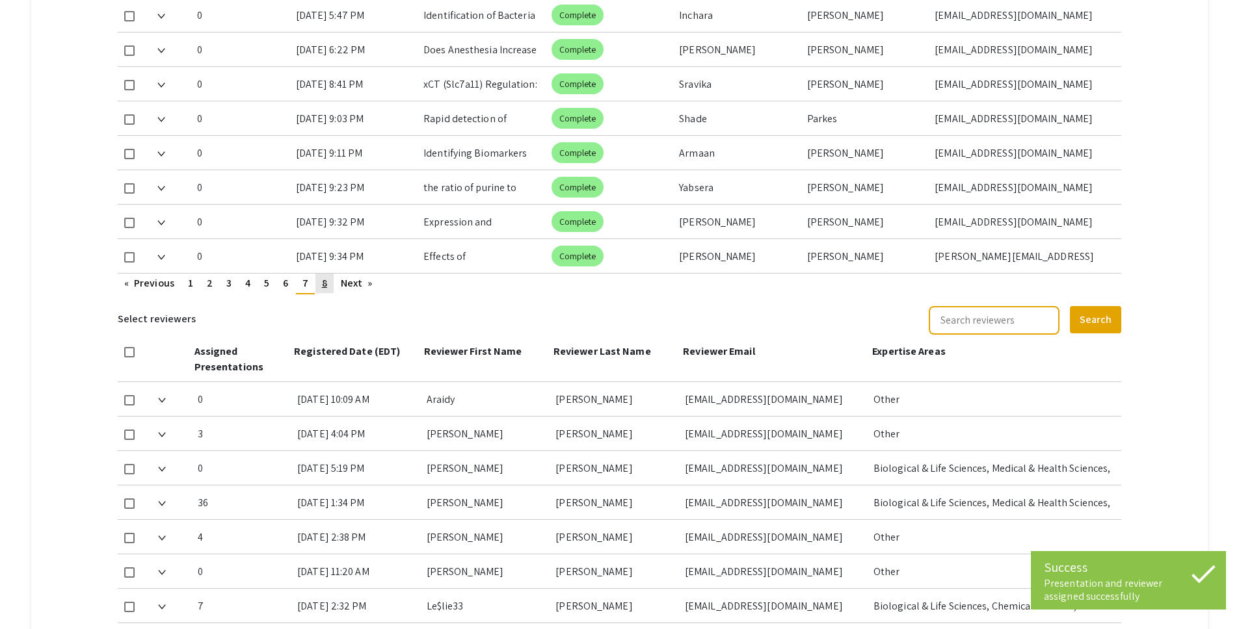
click at [326, 276] on span "8" at bounding box center [324, 283] width 5 height 14
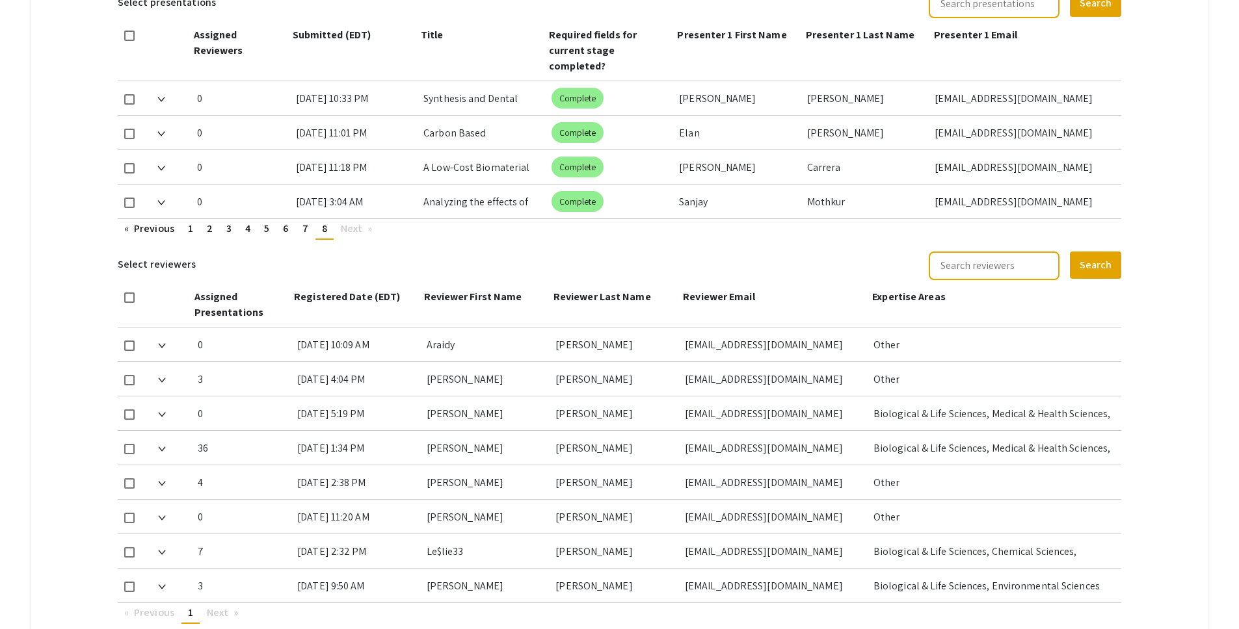
scroll to position [592, 0]
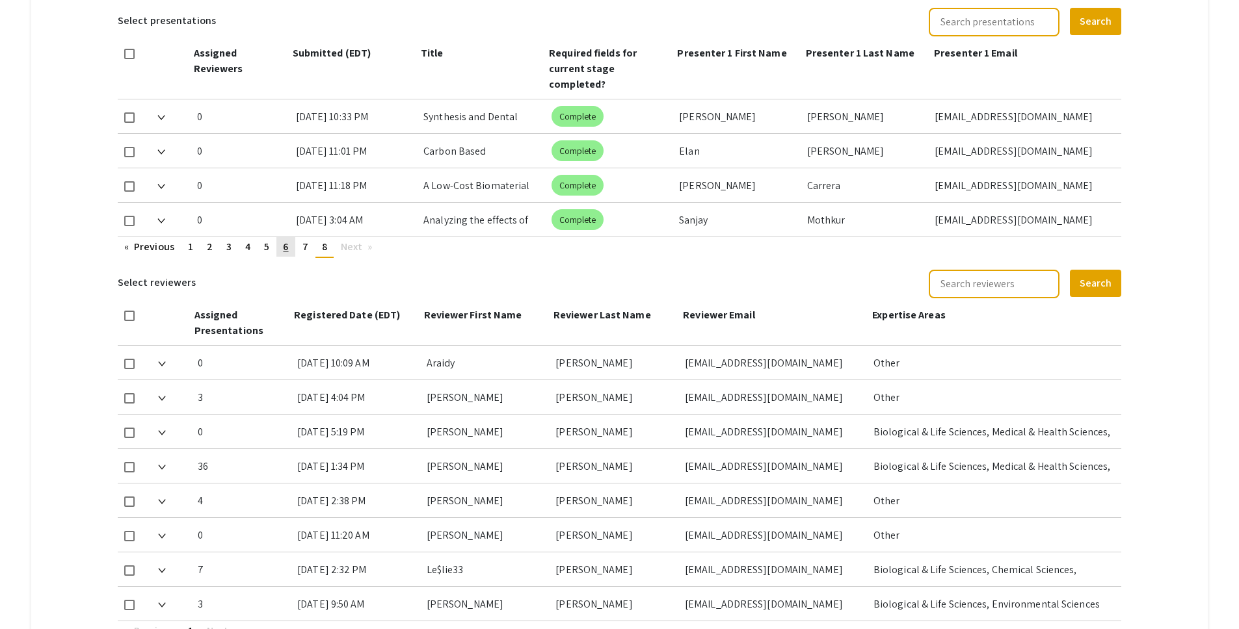
click at [288, 240] on span "6" at bounding box center [285, 247] width 5 height 14
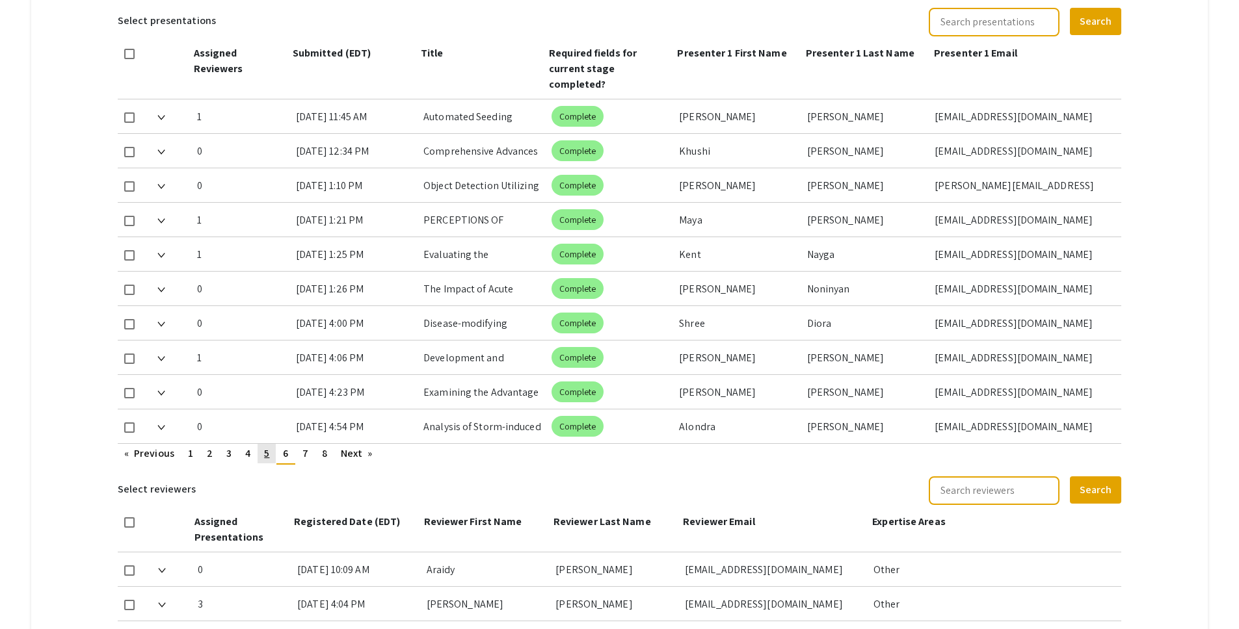
click at [265, 447] on span "5" at bounding box center [266, 454] width 5 height 14
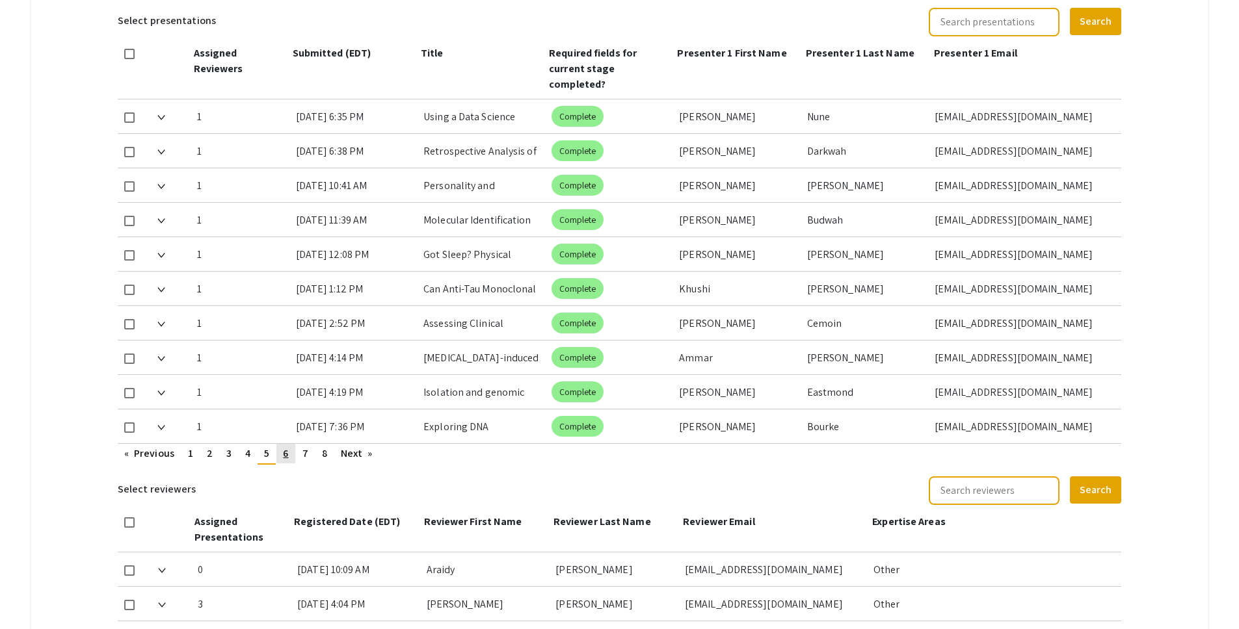
click at [285, 447] on span "6" at bounding box center [285, 454] width 5 height 14
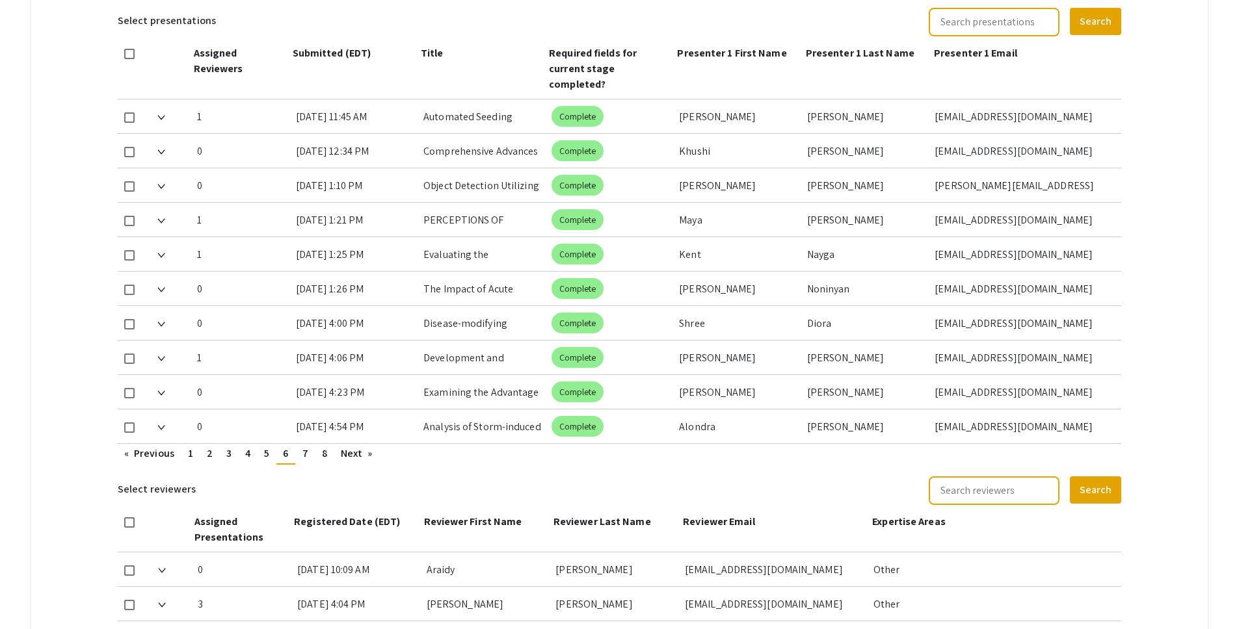
click at [1164, 62] on mat-tab-group "Abstract Management Submissions Abstract Booklet Helpful articles Abstract Mana…" at bounding box center [619, 232] width 1177 height 1347
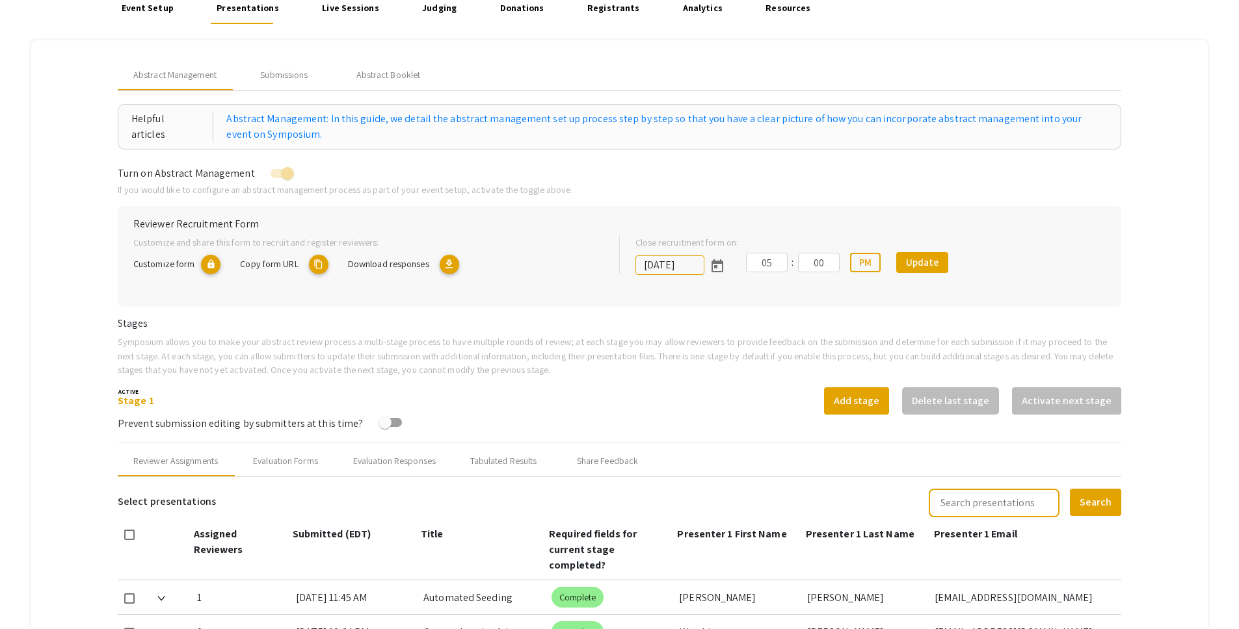
scroll to position [109, 0]
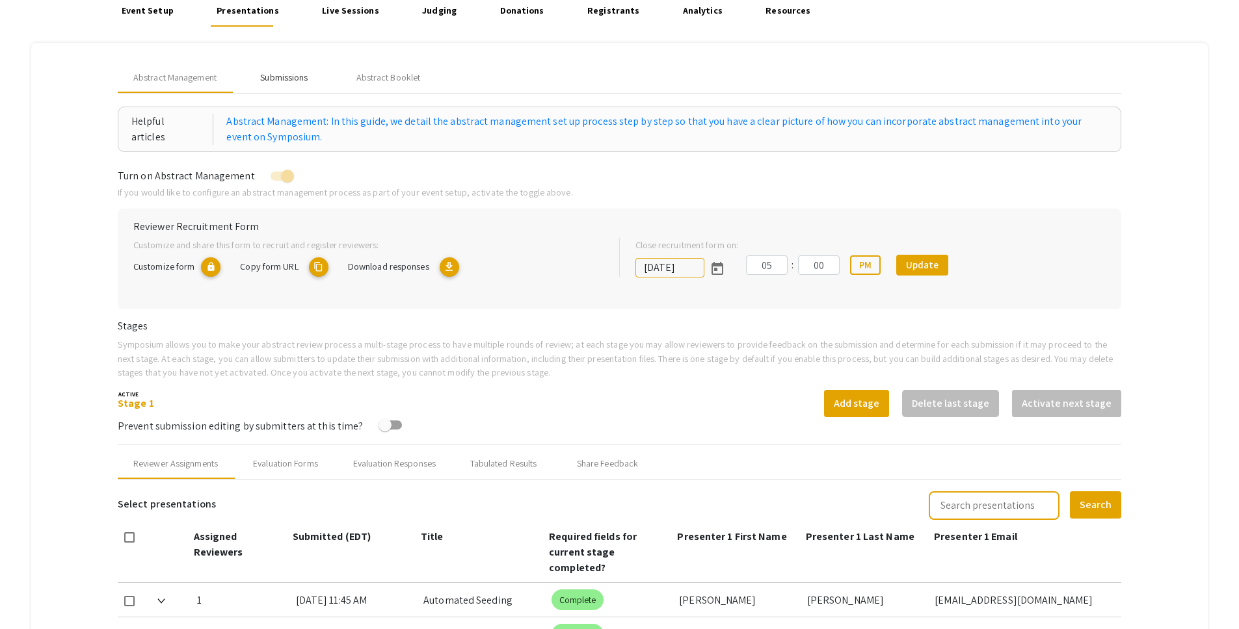
click at [282, 79] on div "Submissions" at bounding box center [283, 78] width 47 height 14
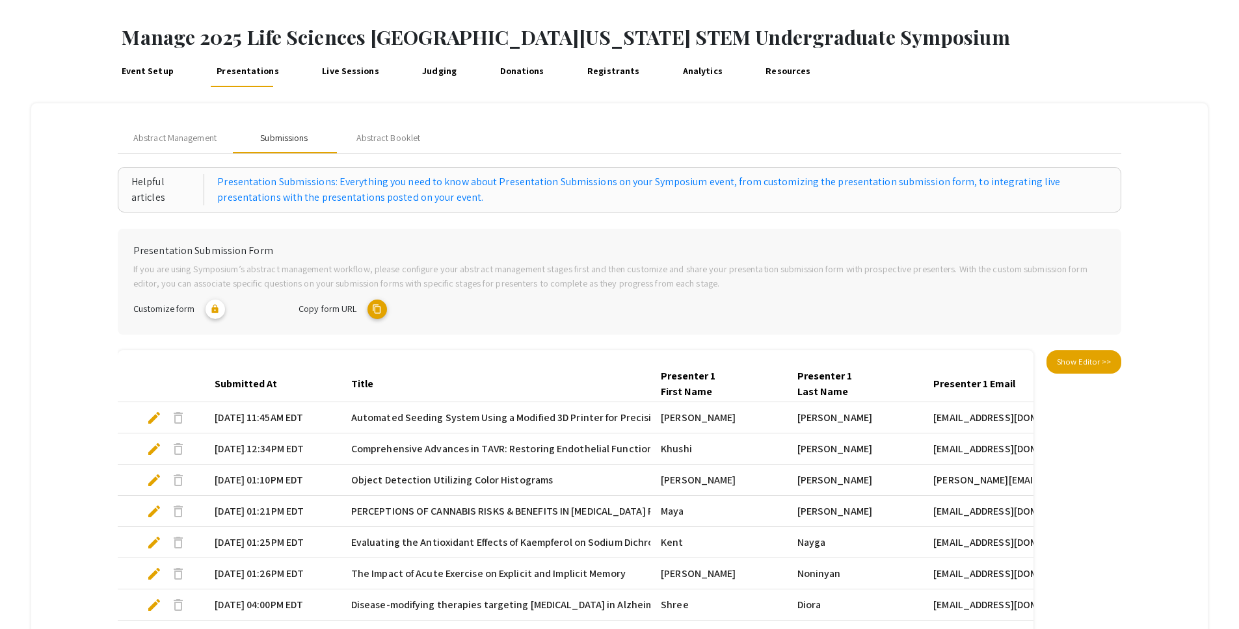
scroll to position [46, 0]
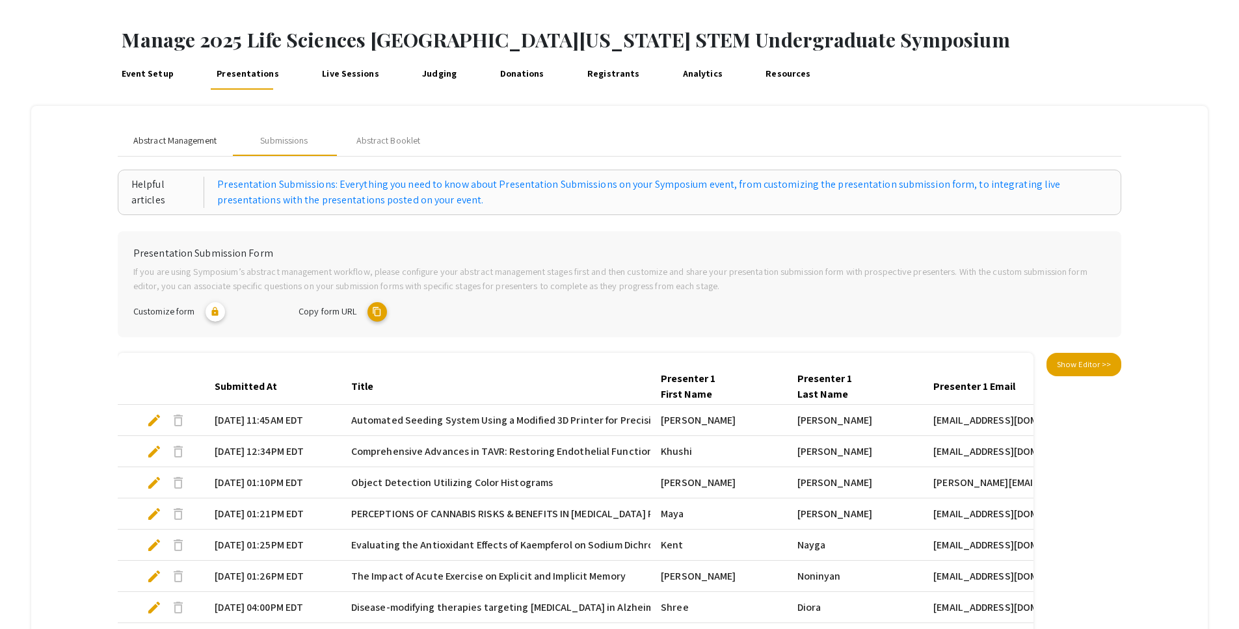
click at [194, 136] on span "Abstract Management" at bounding box center [174, 141] width 83 height 14
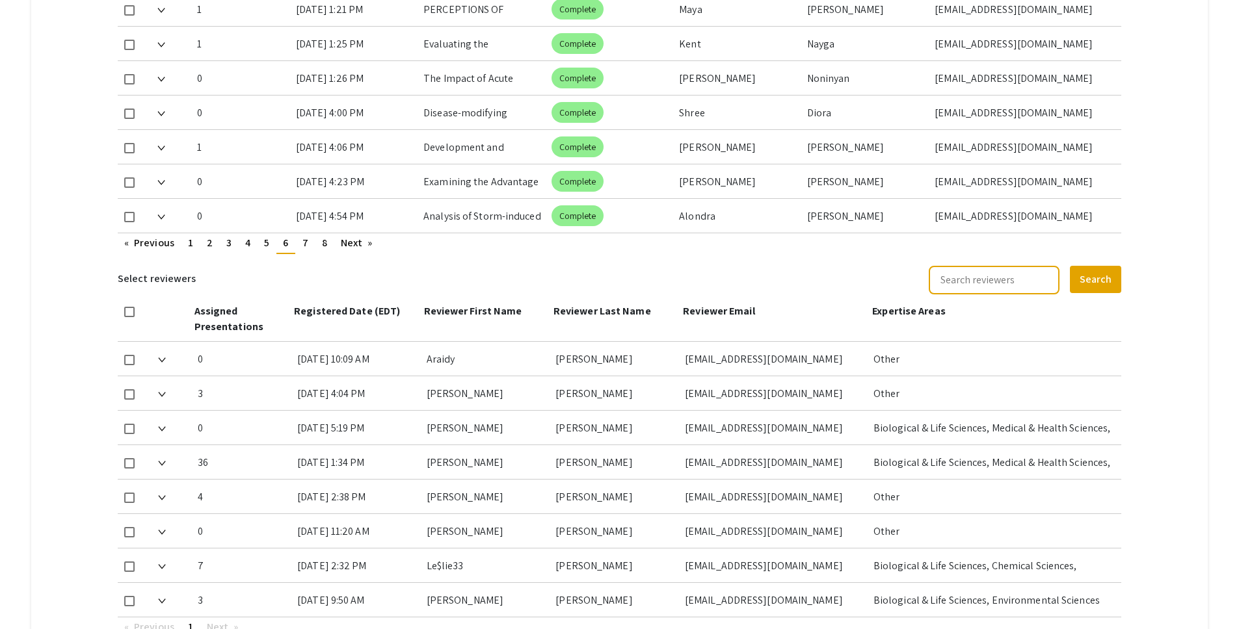
scroll to position [801, 0]
click at [103, 283] on mat-tab-group "Abstract Management Submissions Abstract Booklet Helpful articles Abstract Mana…" at bounding box center [619, 23] width 1177 height 1347
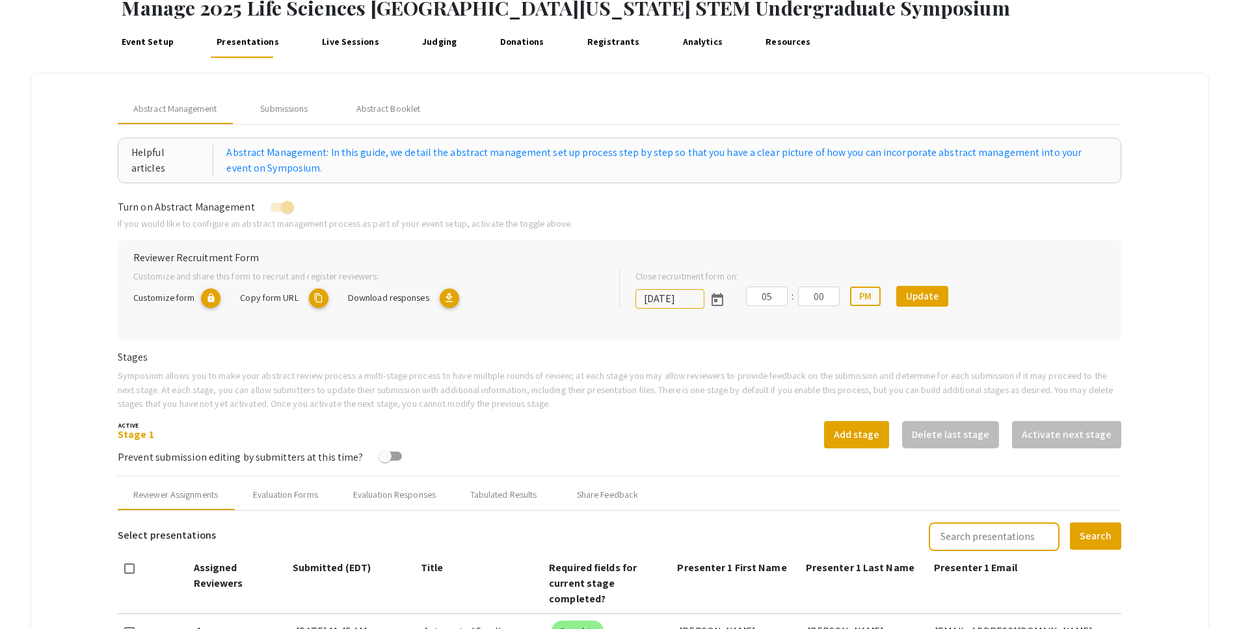
scroll to position [0, 0]
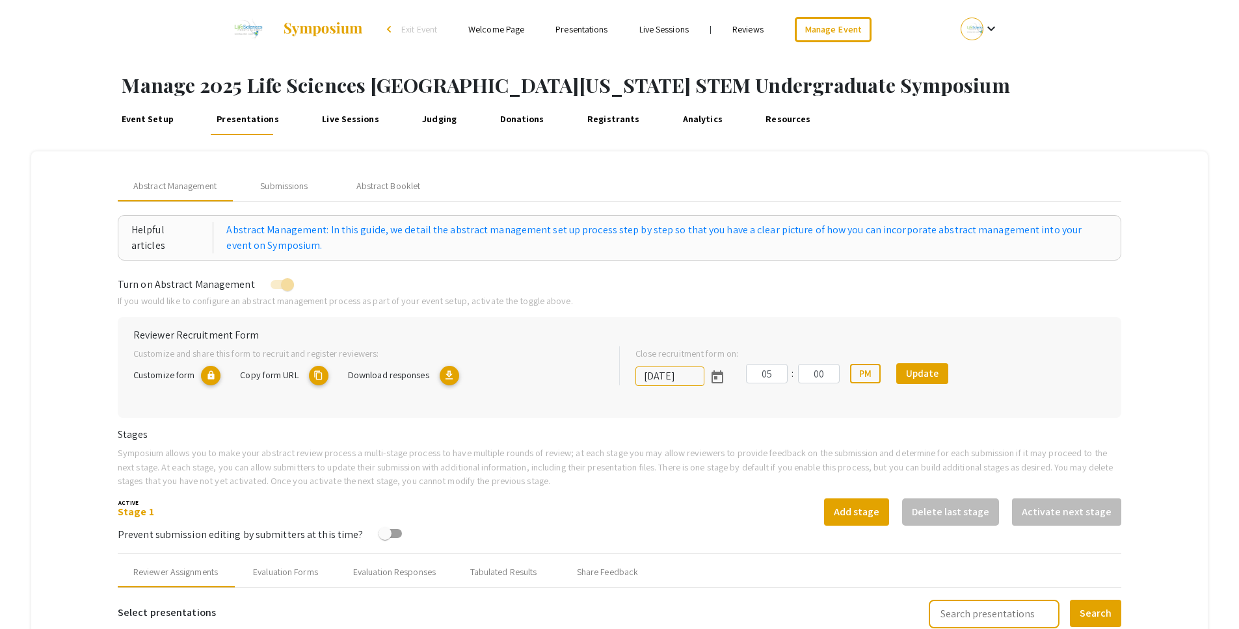
click at [142, 124] on link "Event Setup" at bounding box center [147, 119] width 59 height 31
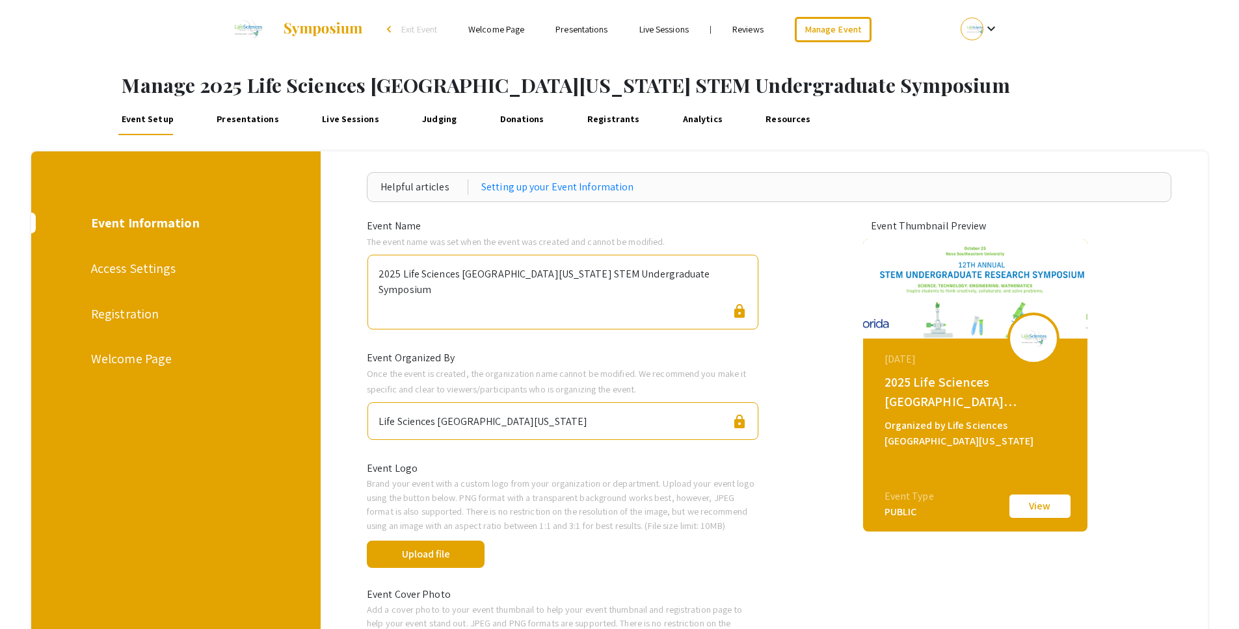
click at [137, 310] on div "Registration" at bounding box center [174, 314] width 167 height 20
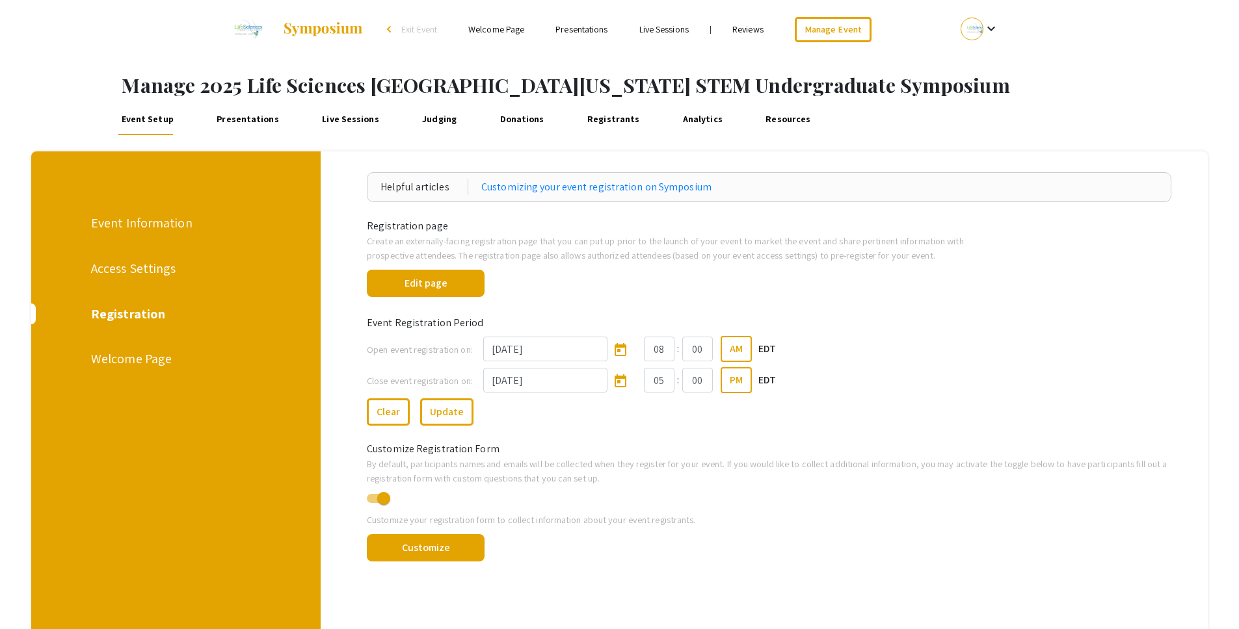
click at [137, 357] on div "Welcome Page" at bounding box center [174, 359] width 167 height 20
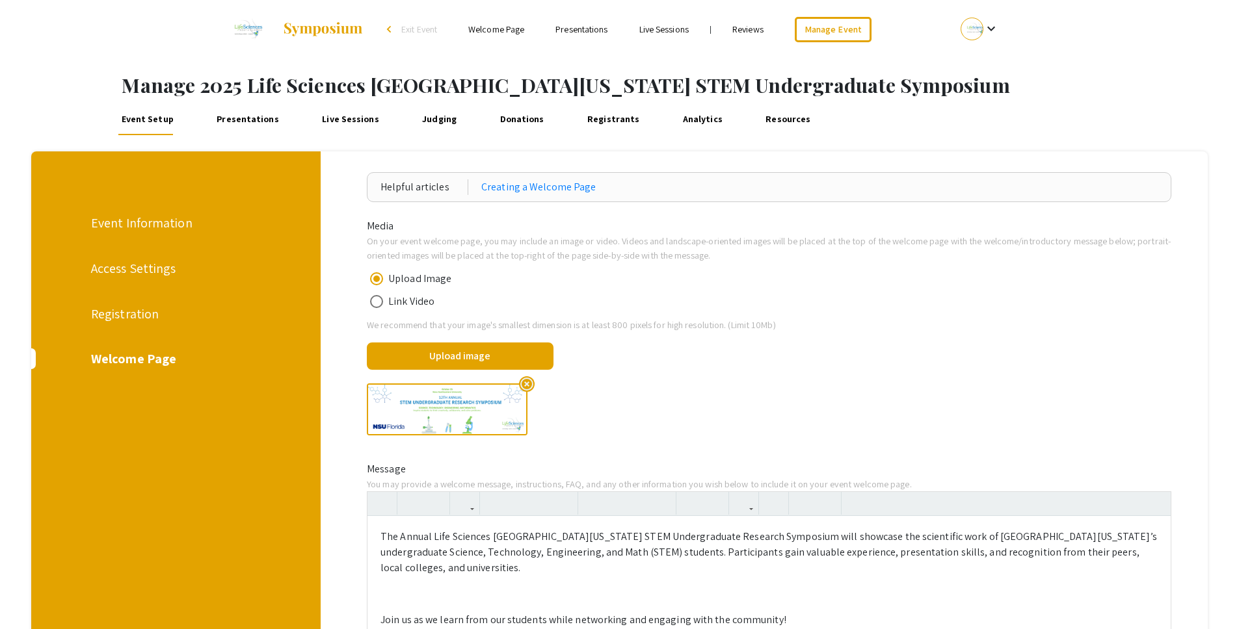
click at [148, 224] on div "Event Information" at bounding box center [174, 223] width 167 height 20
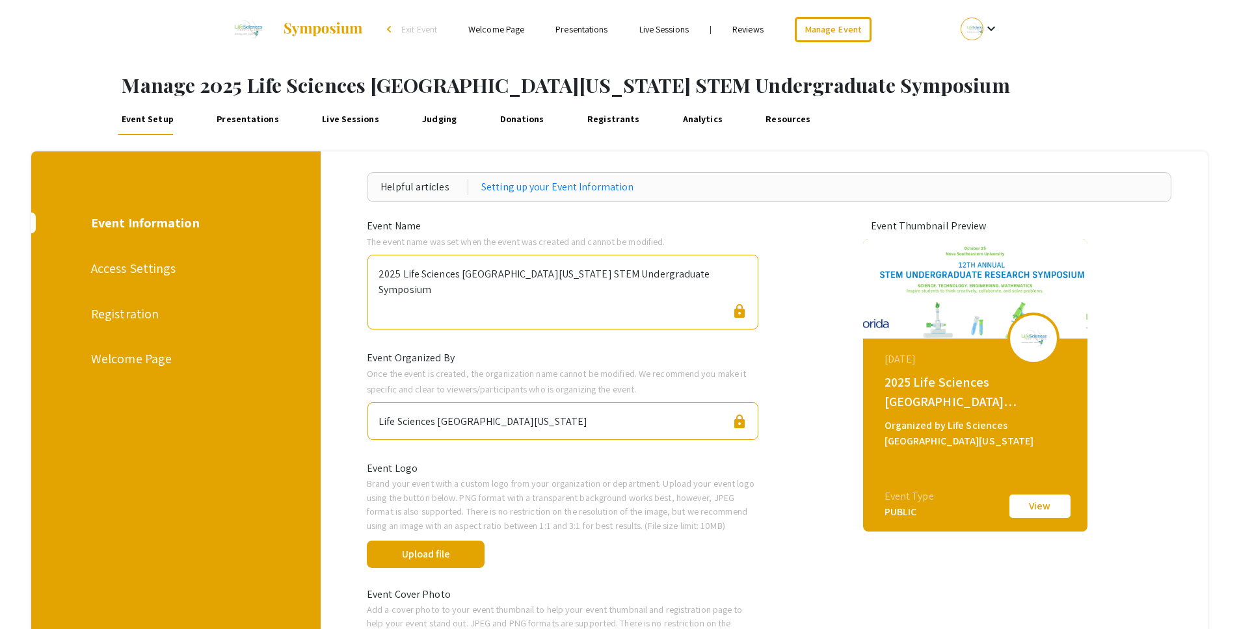
click at [236, 116] on link "Presentations" at bounding box center [248, 119] width 68 height 31
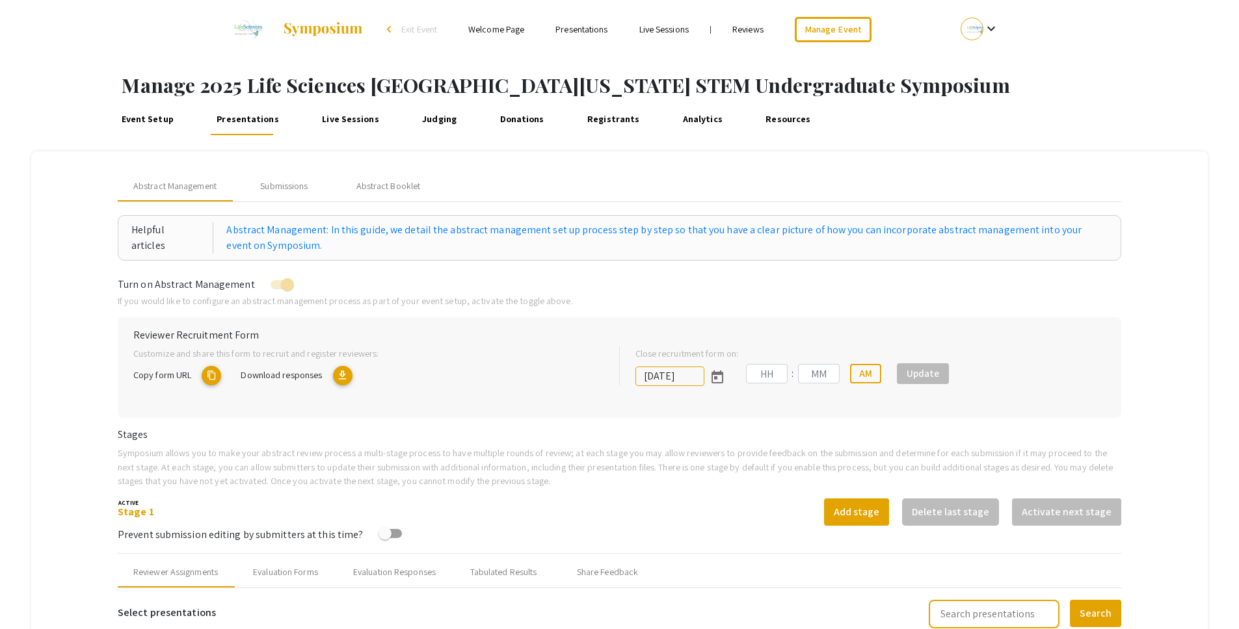
type input "[DATE]"
type input "05"
type input "00"
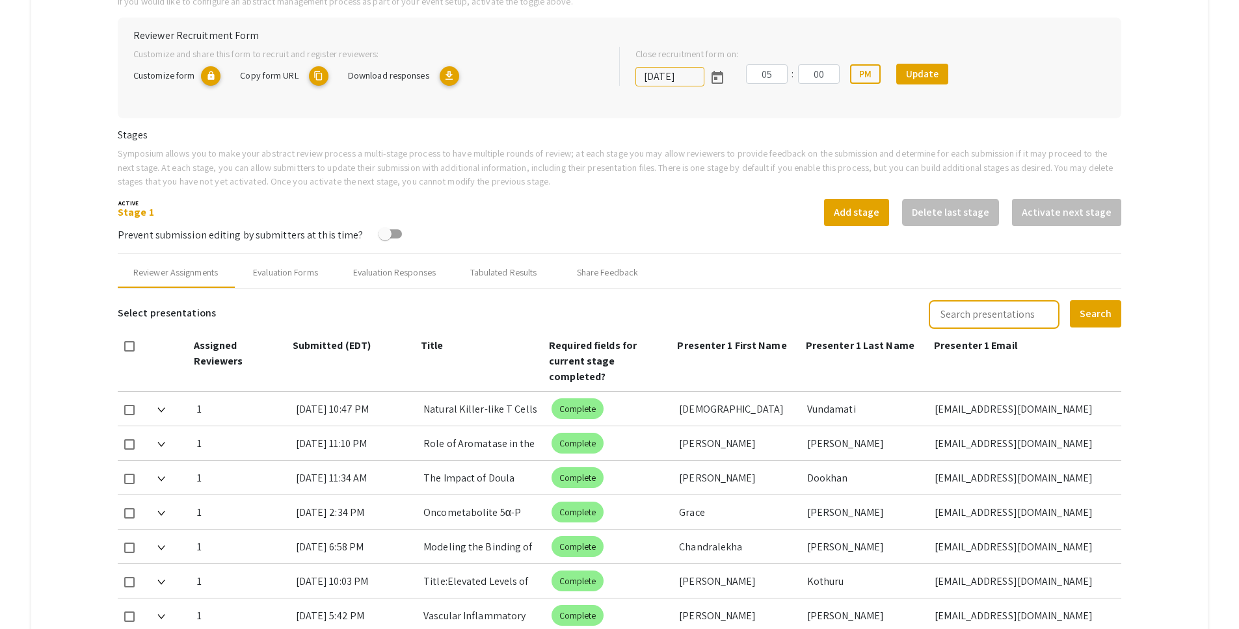
scroll to position [297, 0]
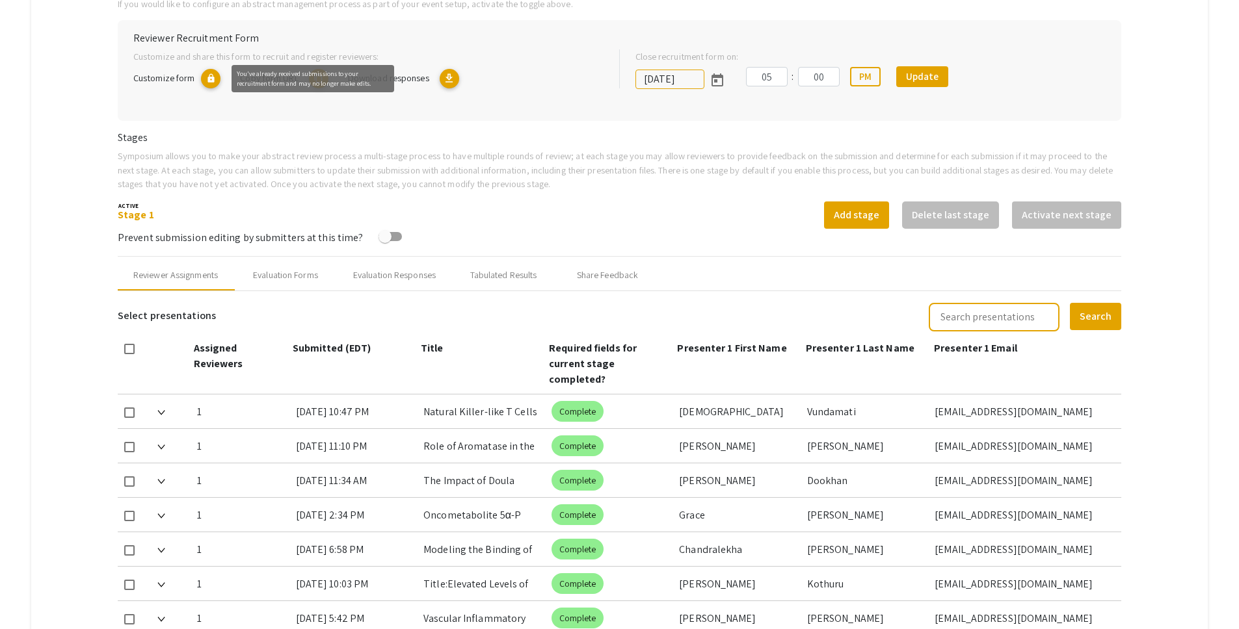
click at [215, 82] on mat-icon "lock" at bounding box center [211, 79] width 20 height 20
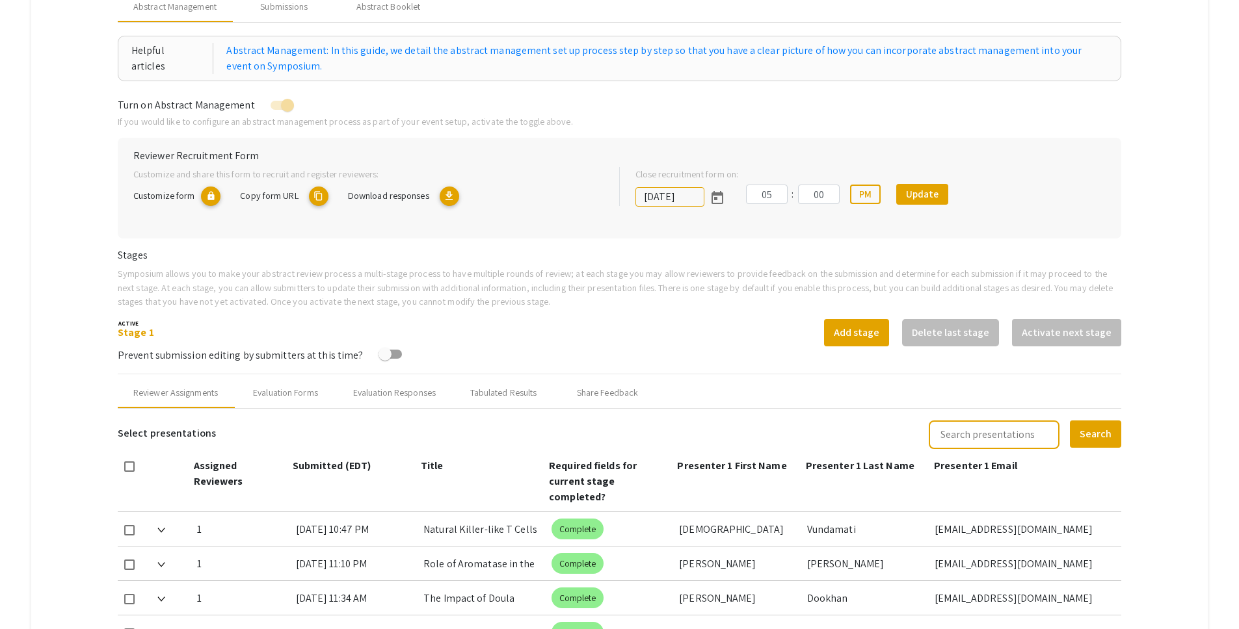
scroll to position [159, 0]
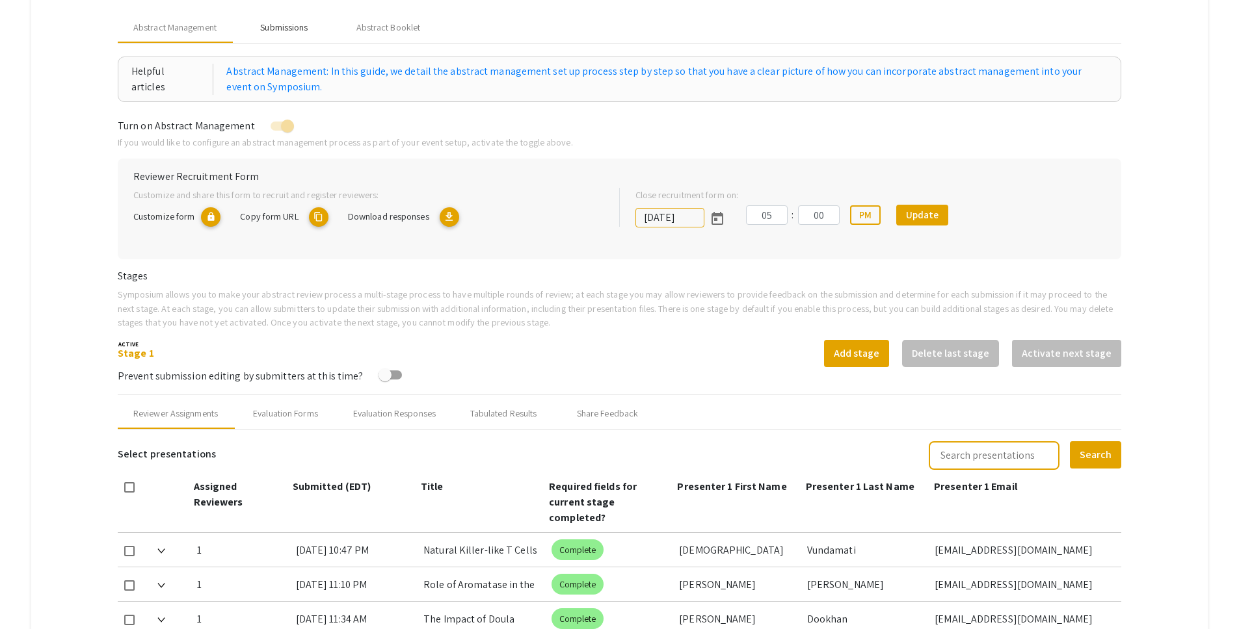
click at [294, 34] on div "Submissions" at bounding box center [284, 27] width 104 height 31
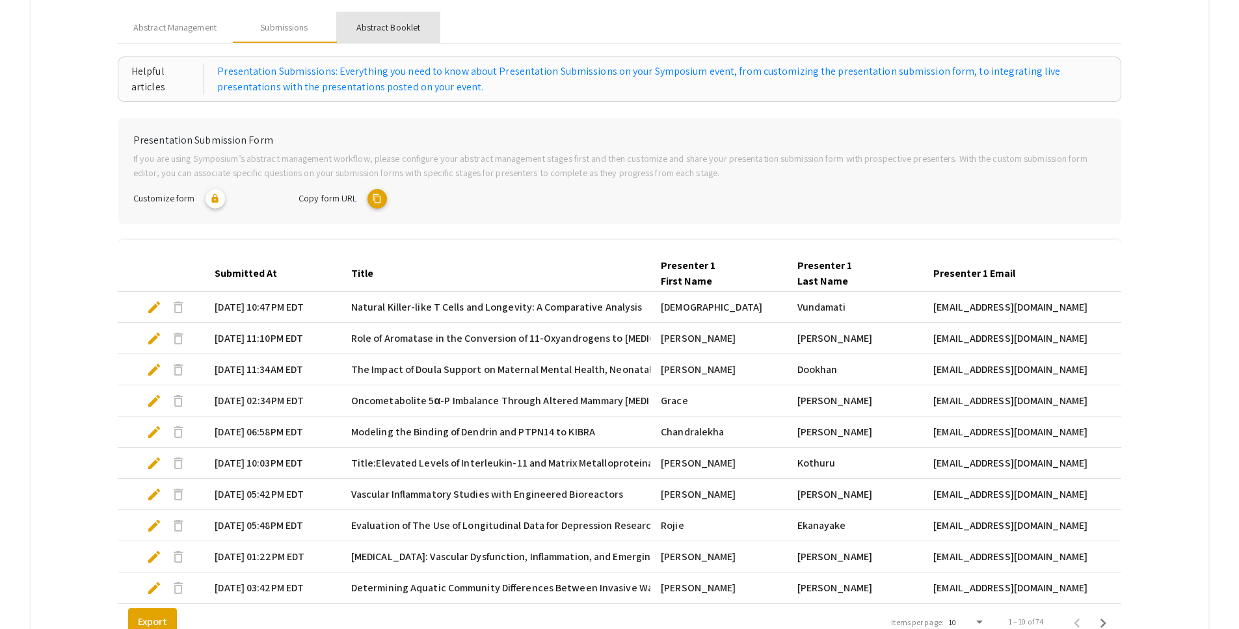
click at [373, 26] on div "Abstract Booklet" at bounding box center [388, 28] width 64 height 14
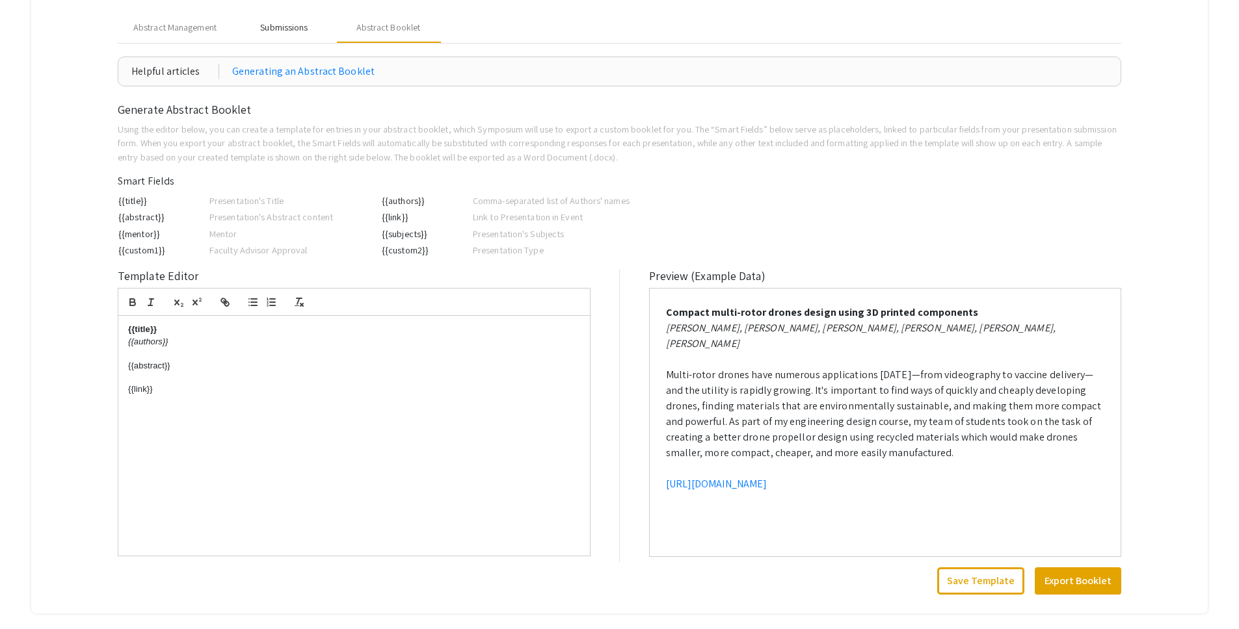
click at [295, 29] on div "Submissions" at bounding box center [283, 28] width 47 height 14
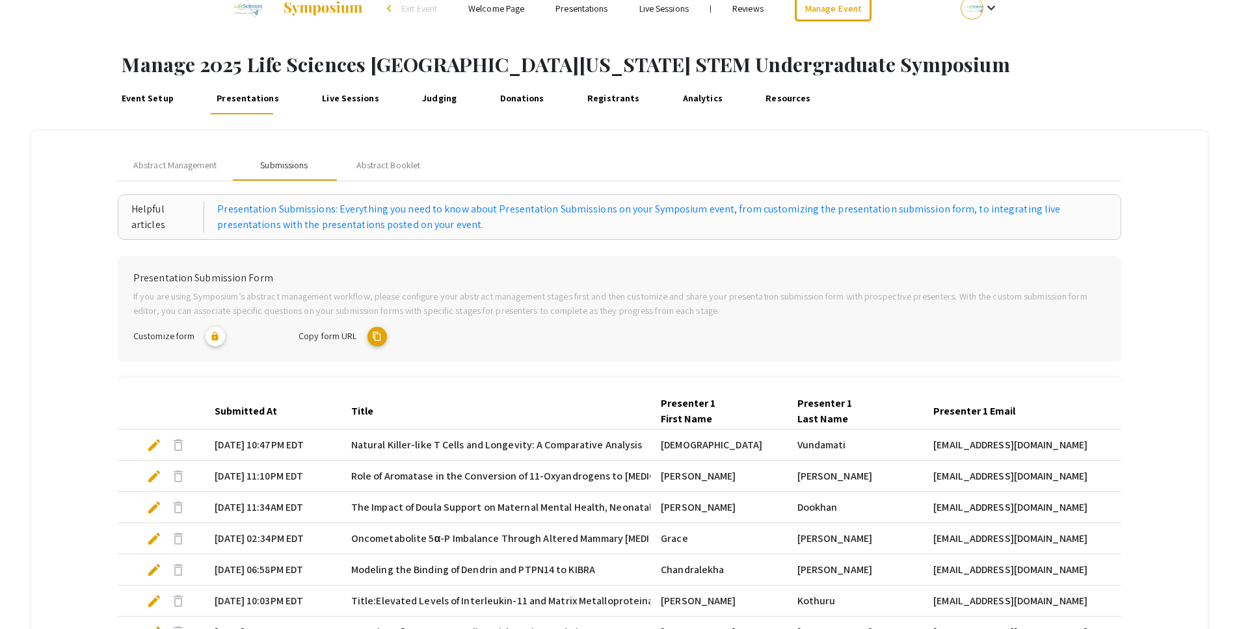
scroll to position [0, 0]
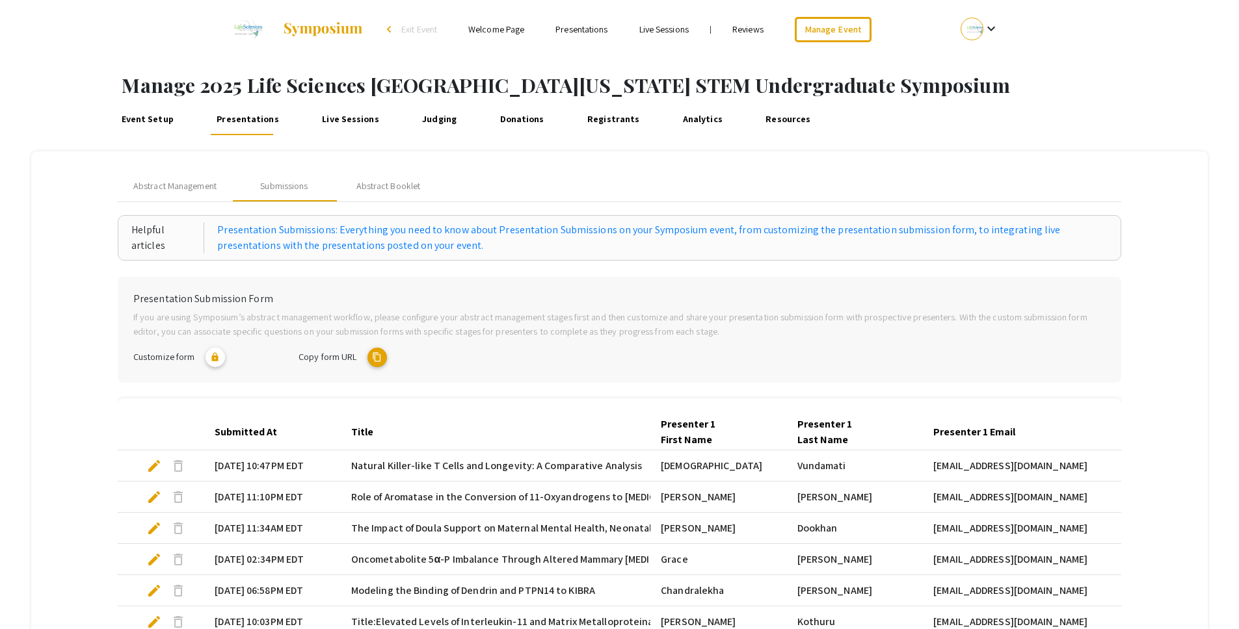
click at [170, 122] on link "Event Setup" at bounding box center [147, 119] width 59 height 31
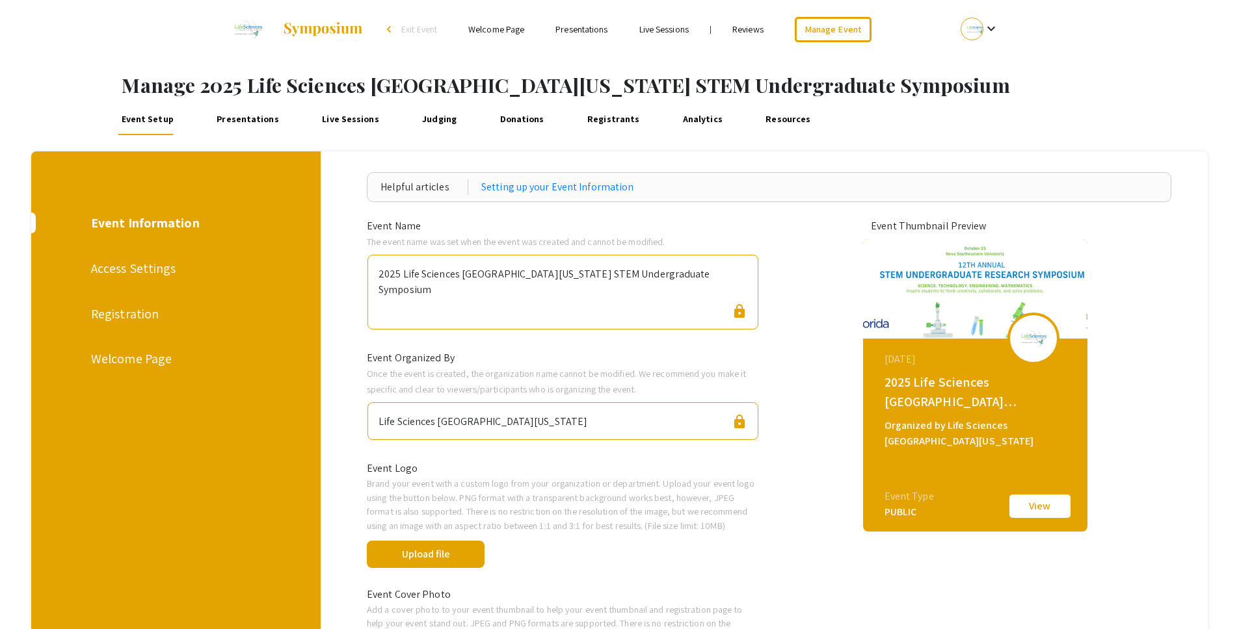
click at [174, 265] on div "Access Settings" at bounding box center [174, 269] width 167 height 20
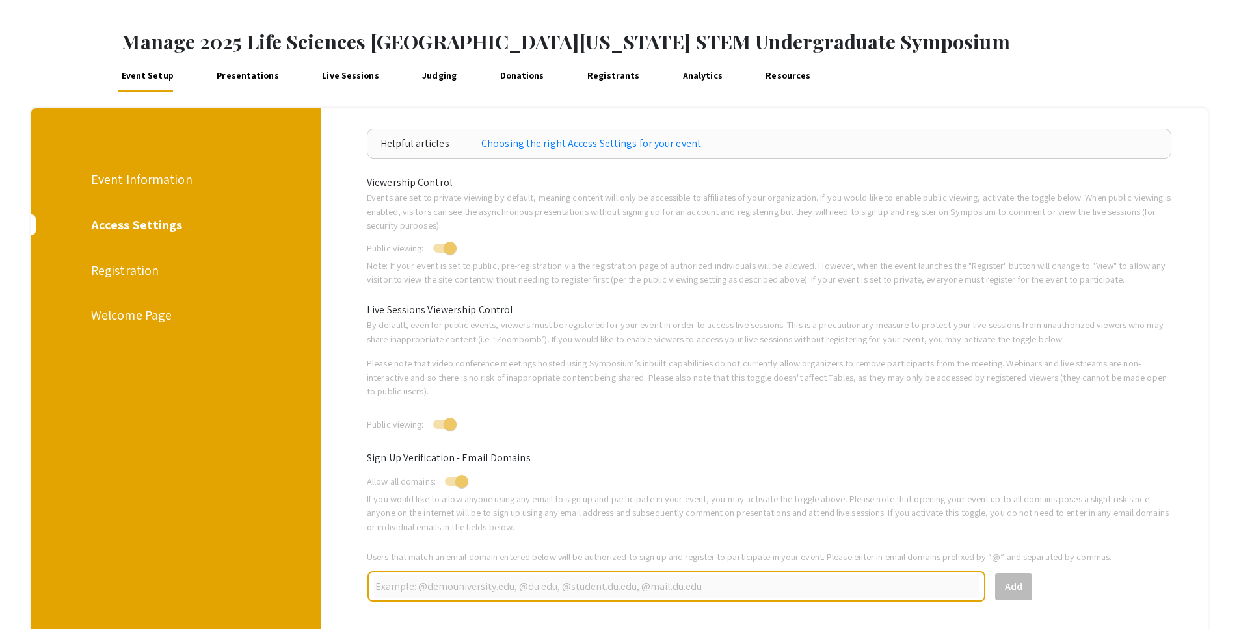
scroll to position [29, 0]
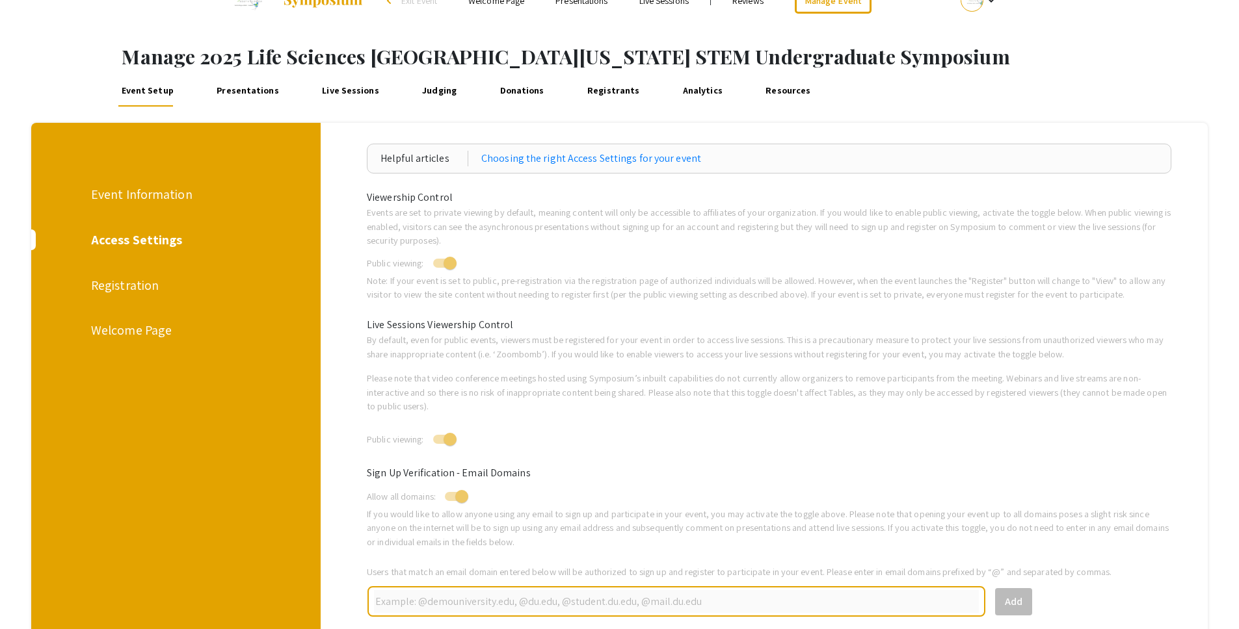
click at [122, 254] on div "Event Information Access Settings Registration Welcome Page" at bounding box center [170, 498] width 299 height 750
click at [129, 285] on div "Registration" at bounding box center [174, 286] width 167 height 20
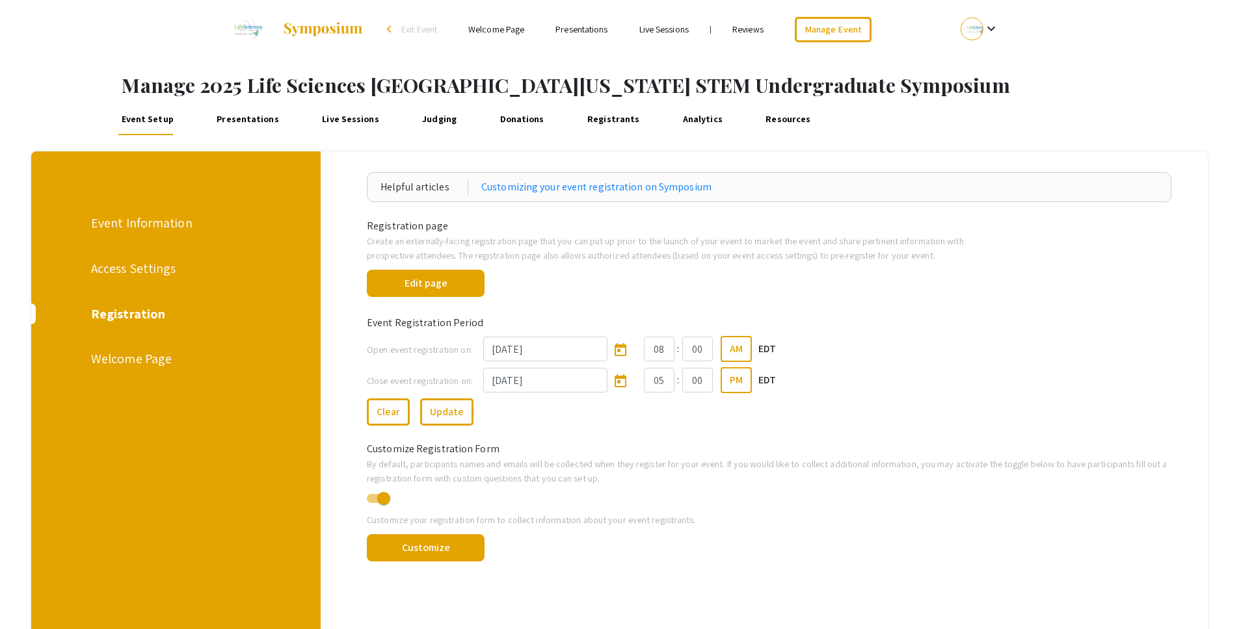
click at [126, 356] on div "Welcome Page" at bounding box center [174, 359] width 167 height 20
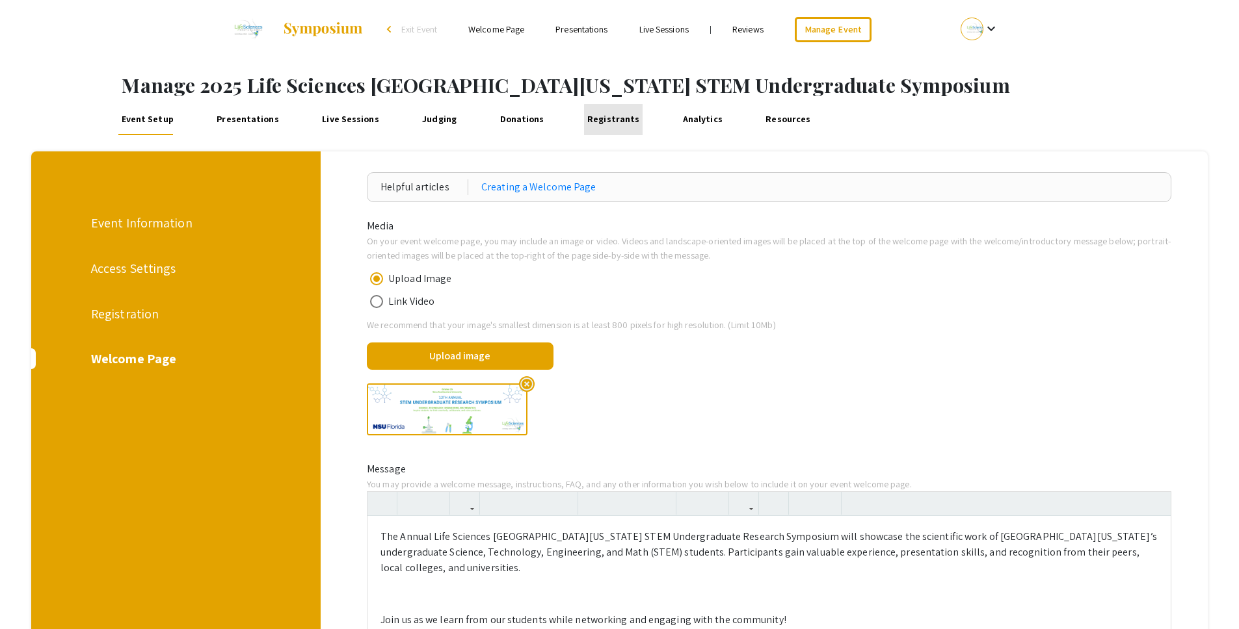
click at [613, 120] on link "Registrants" at bounding box center [613, 119] width 59 height 31
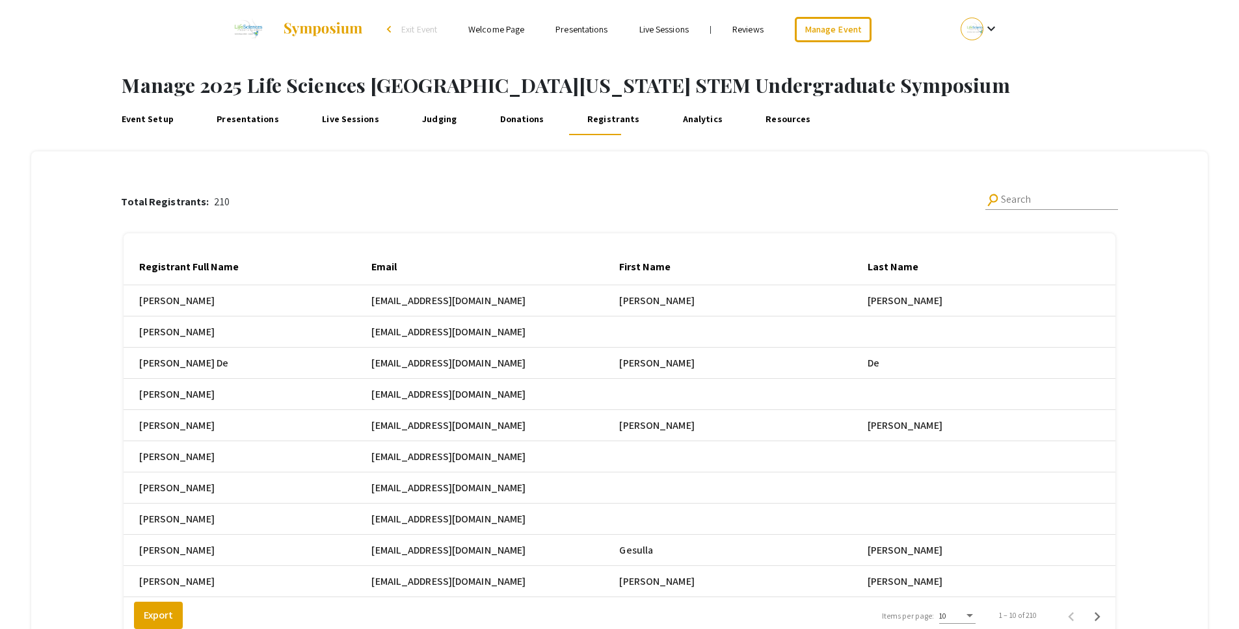
click at [153, 122] on link "Event Setup" at bounding box center [147, 119] width 59 height 31
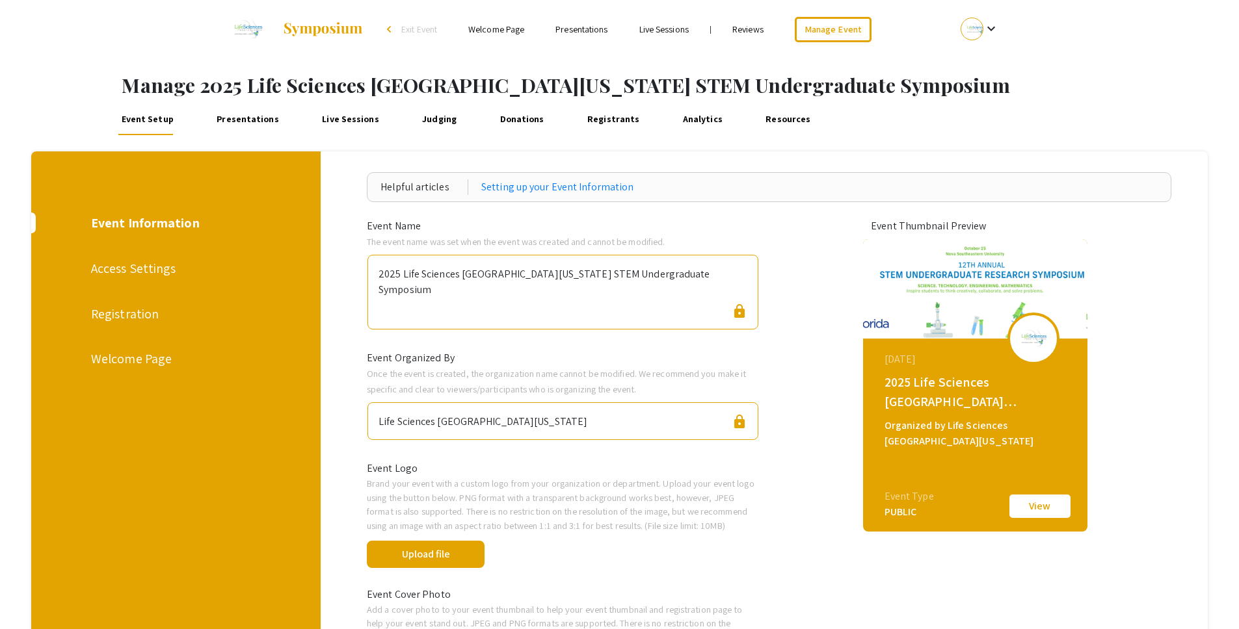
click at [122, 312] on div "Registration" at bounding box center [174, 314] width 167 height 20
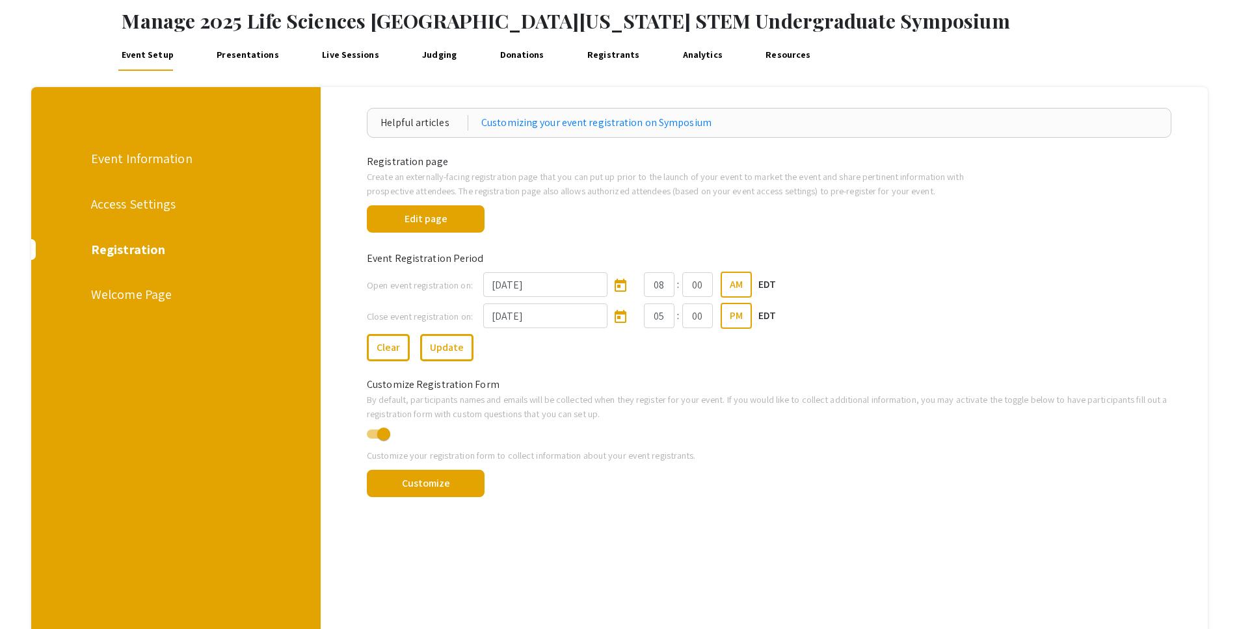
scroll to position [92, 0]
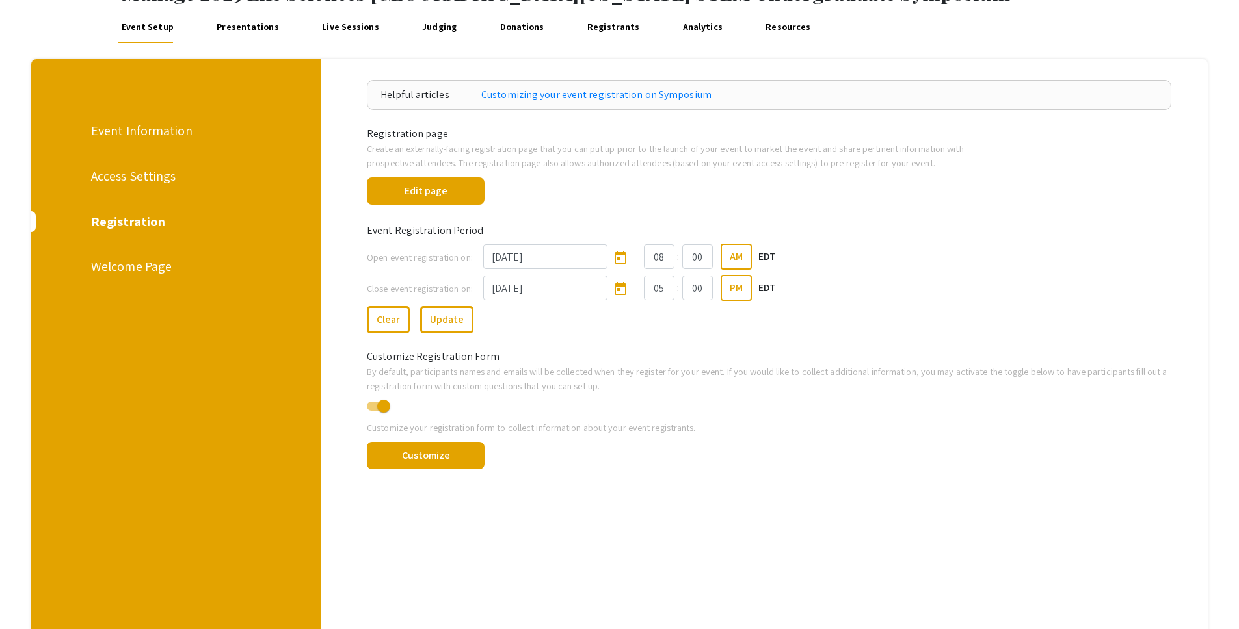
click at [157, 259] on div "Welcome Page" at bounding box center [174, 267] width 167 height 20
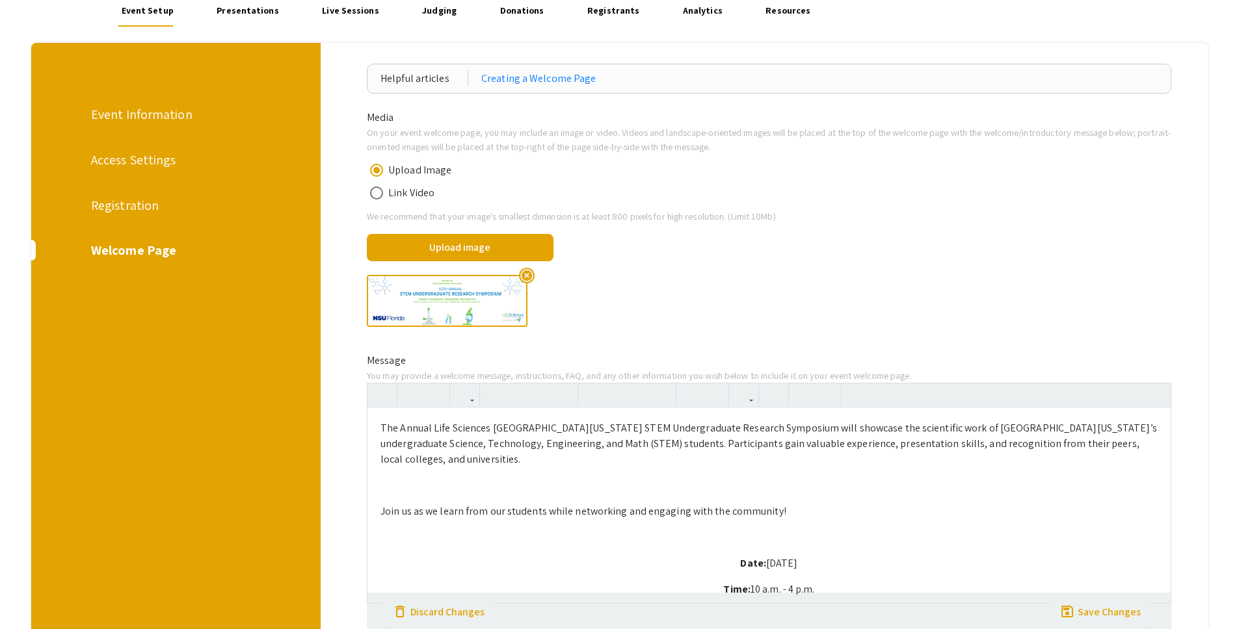
scroll to position [133, 0]
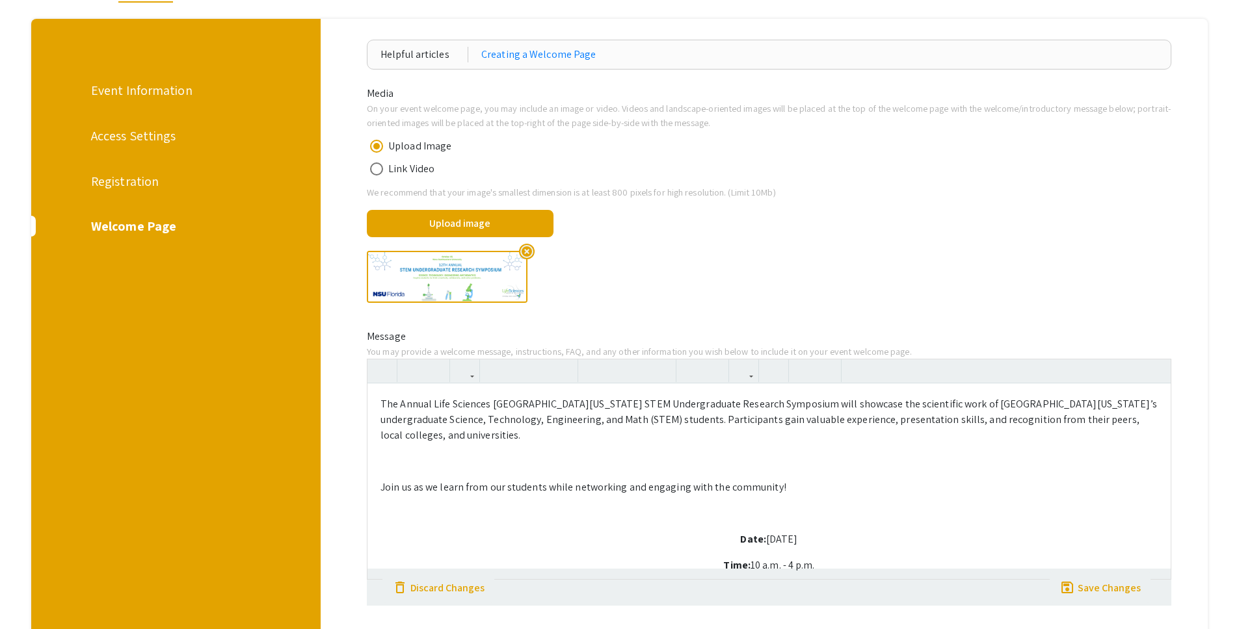
click at [330, 494] on div "Helpful articles Creating a Welcome Page Media On your event welcome page, you …" at bounding box center [769, 365] width 897 height 693
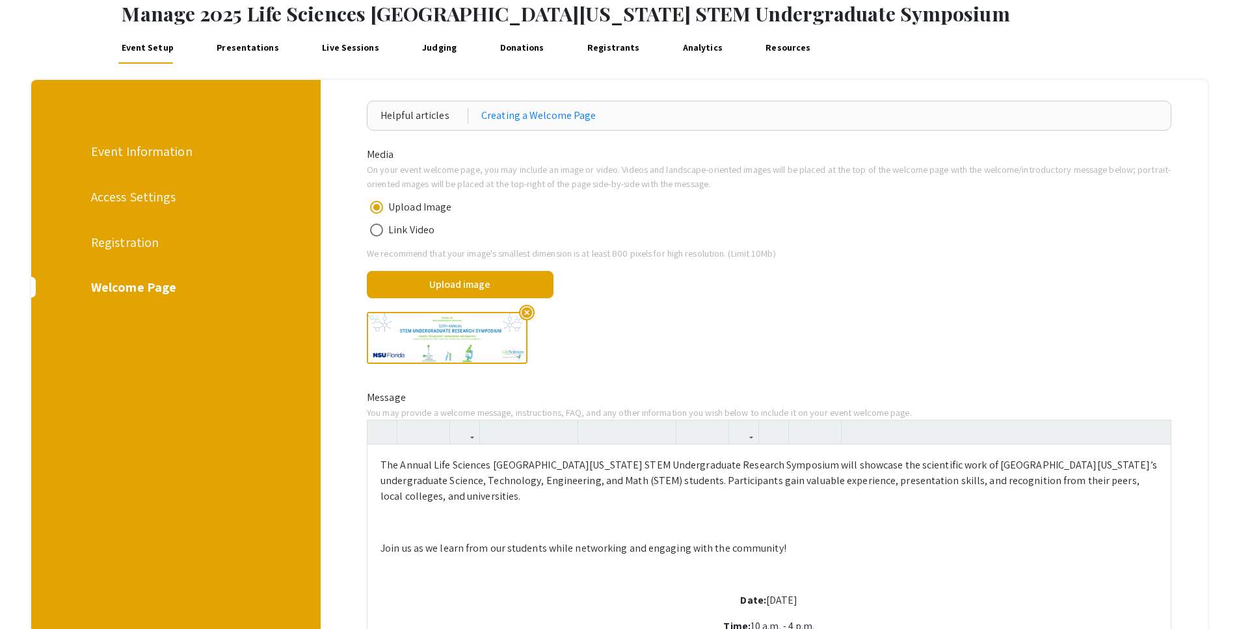
scroll to position [70, 0]
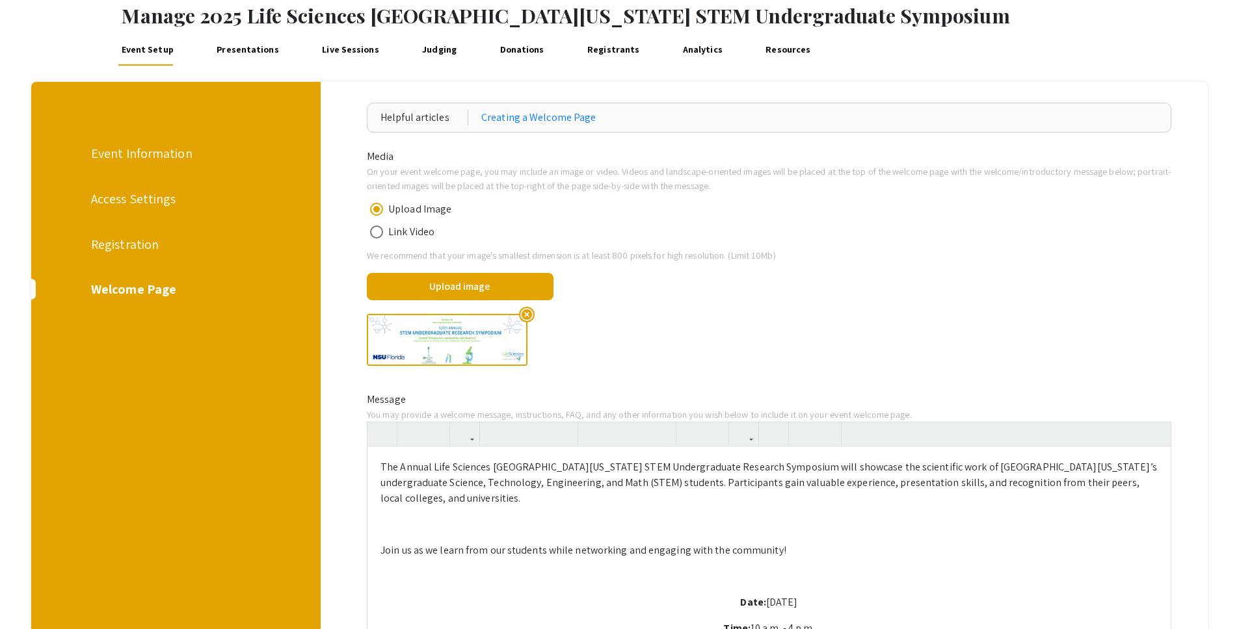
click at [246, 50] on link "Presentations" at bounding box center [248, 49] width 68 height 31
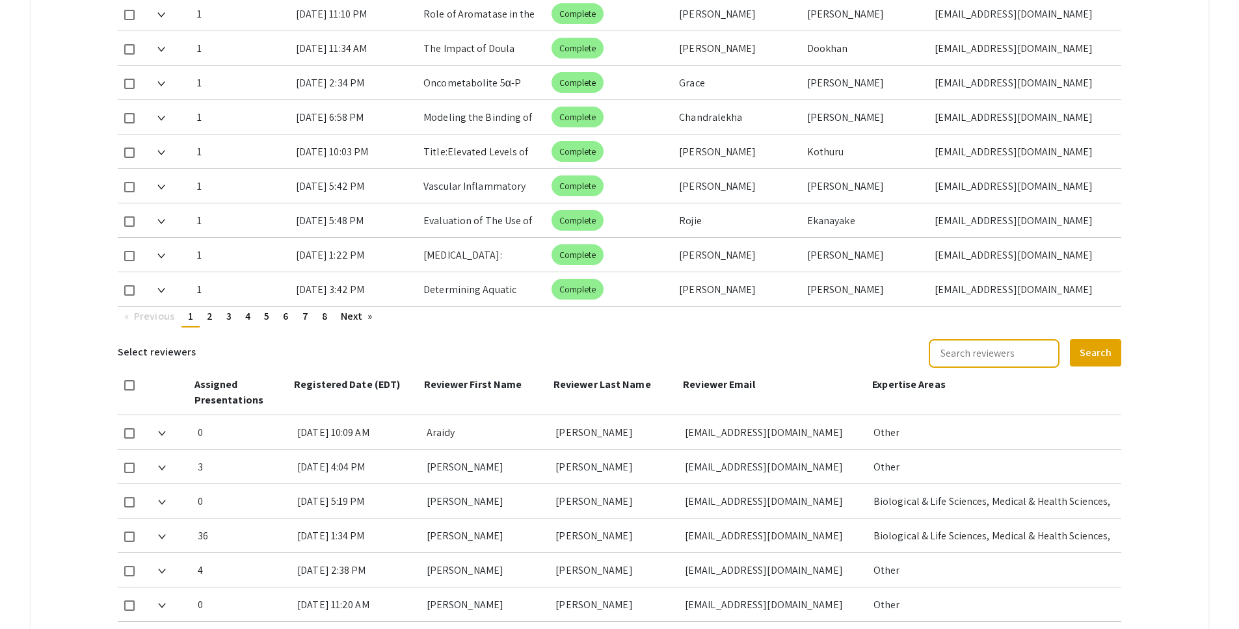
scroll to position [727, 0]
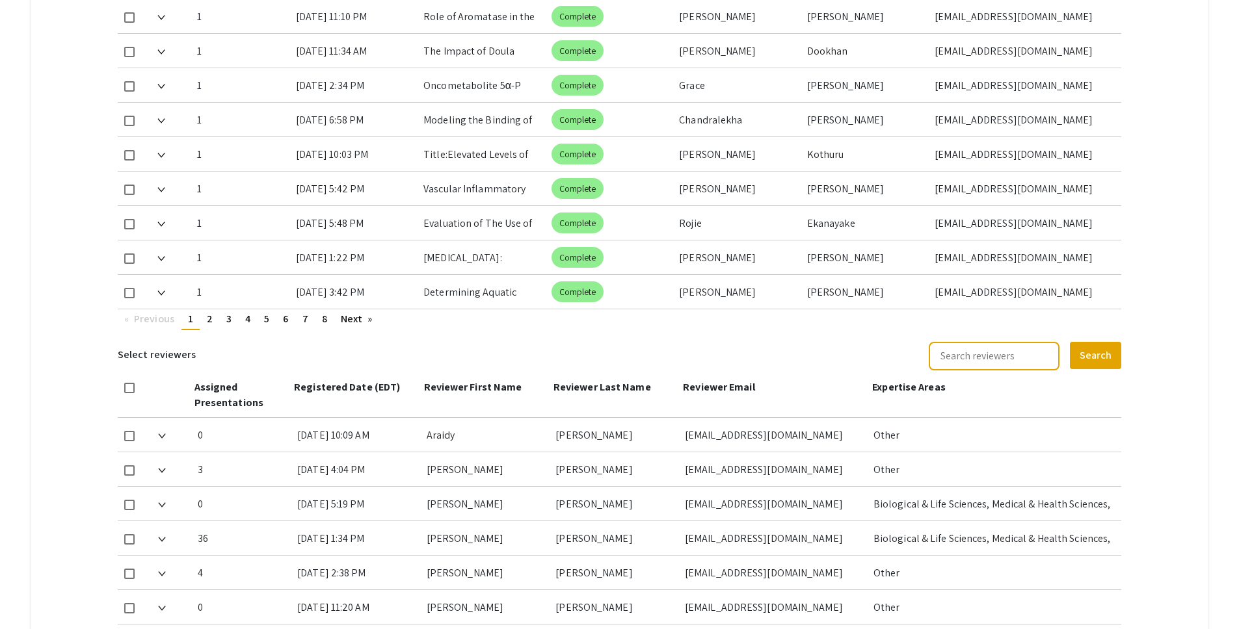
click at [1156, 168] on mat-tab-group "Abstract Management Submissions Abstract Booklet Helpful articles Abstract Mana…" at bounding box center [619, 97] width 1177 height 1347
click at [328, 310] on link "page 8" at bounding box center [324, 320] width 18 height 20
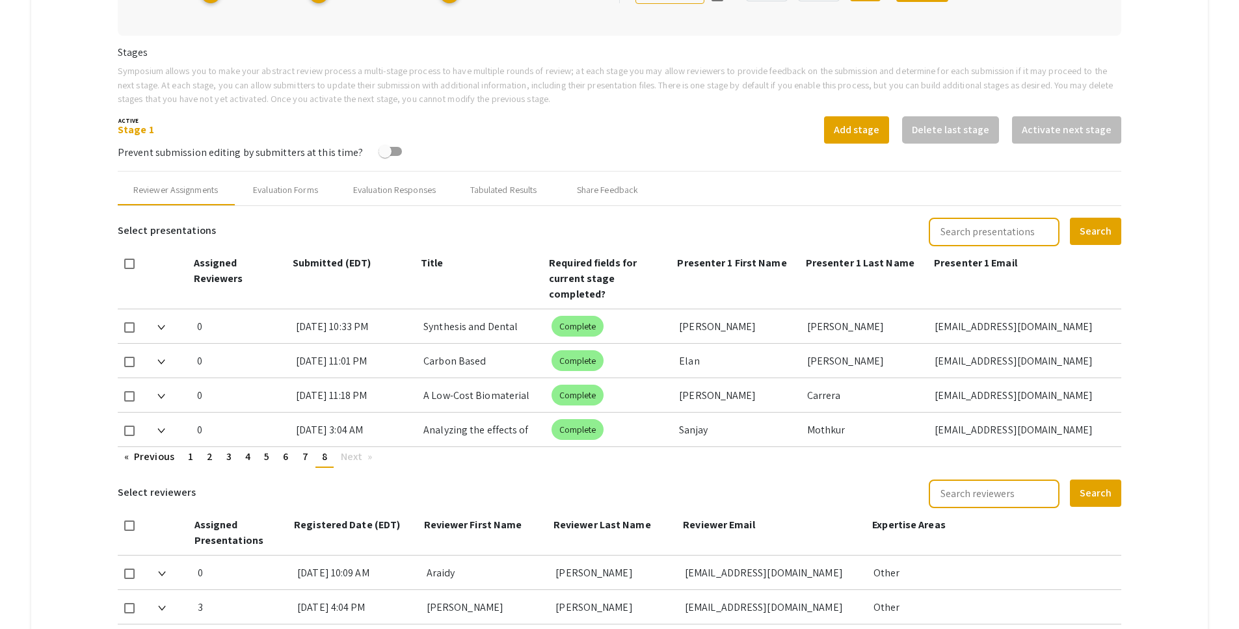
click at [281, 447] on link "page 6" at bounding box center [285, 457] width 18 height 20
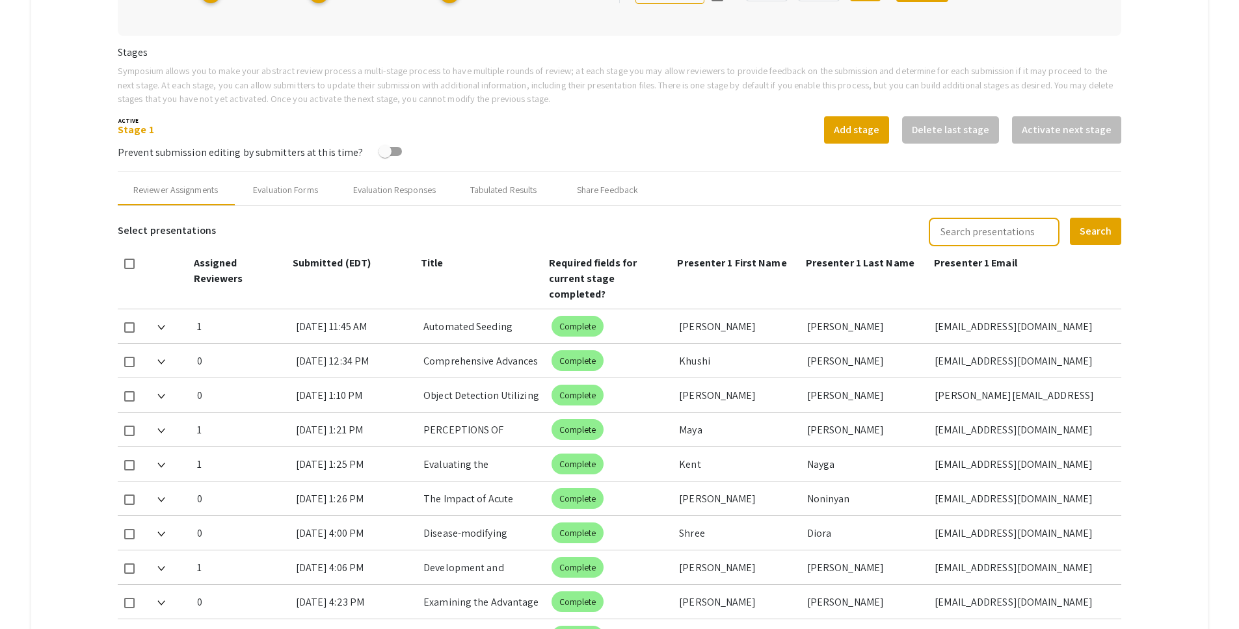
click at [96, 241] on mat-tab-group "Abstract Management Submissions Abstract Booklet Helpful articles Abstract Mana…" at bounding box center [619, 442] width 1177 height 1347
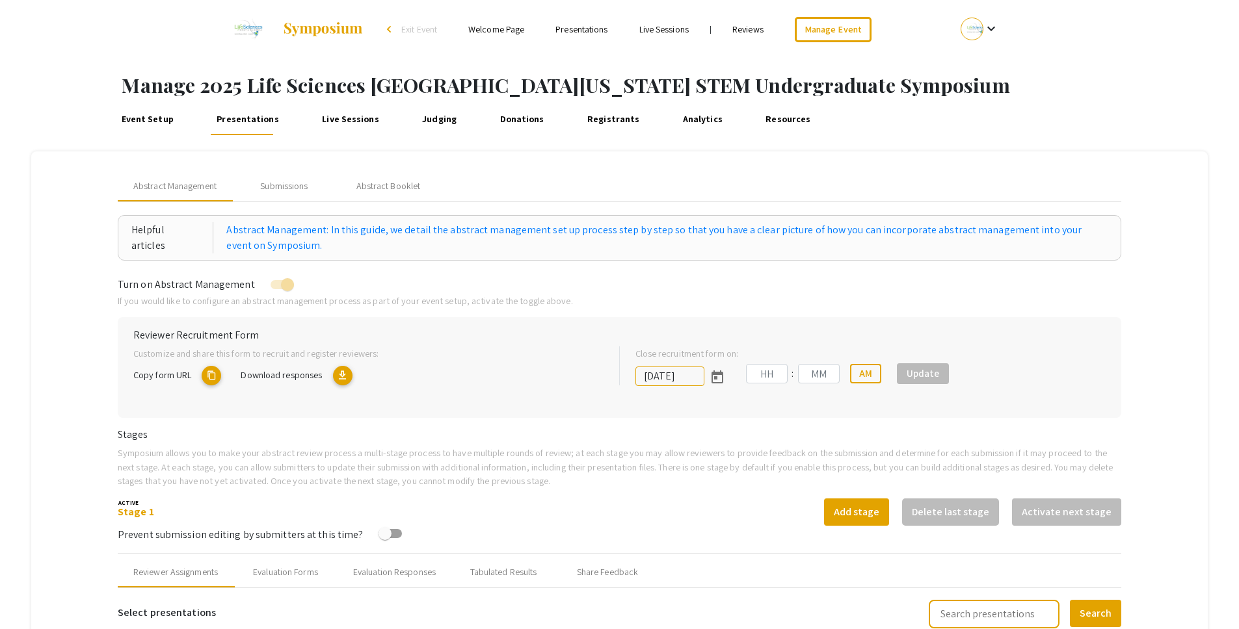
type input "[DATE]"
type input "05"
type input "00"
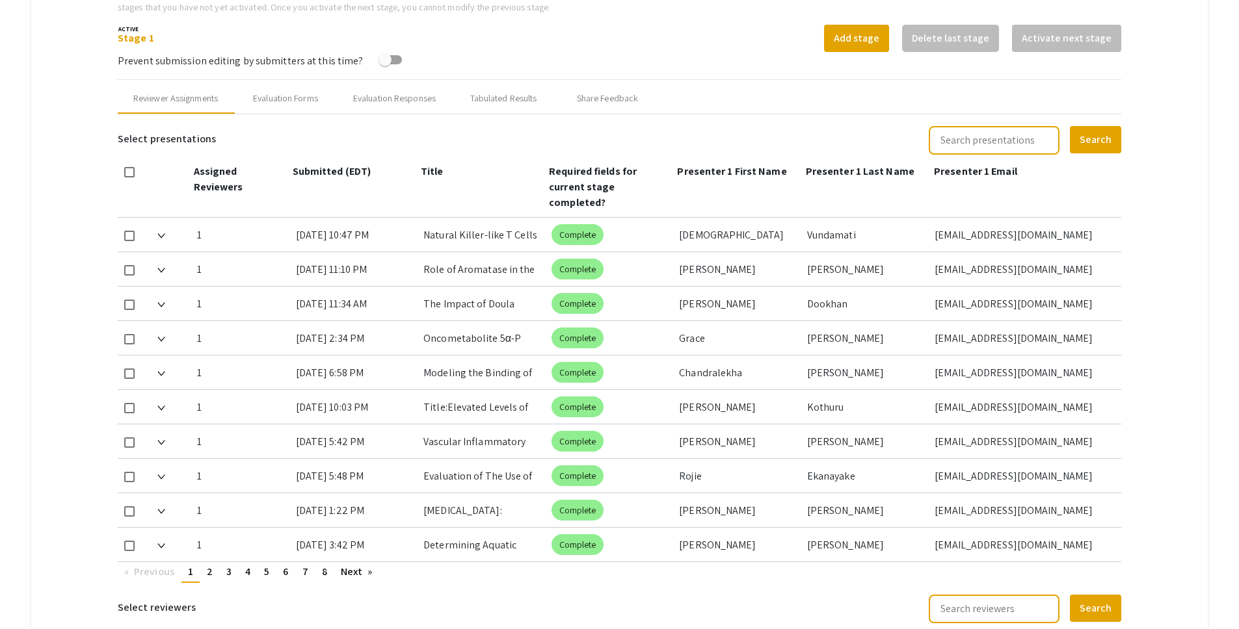
scroll to position [475, 0]
click at [287, 564] on span "6" at bounding box center [285, 571] width 5 height 14
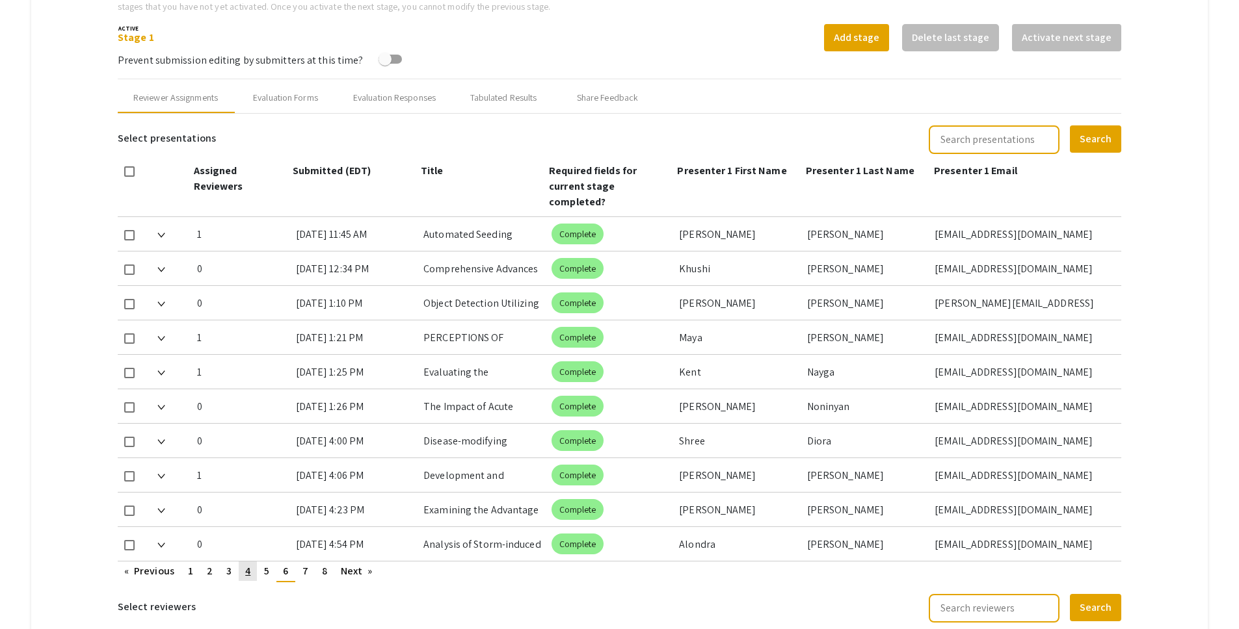
click at [256, 562] on link "page 4" at bounding box center [248, 572] width 18 height 20
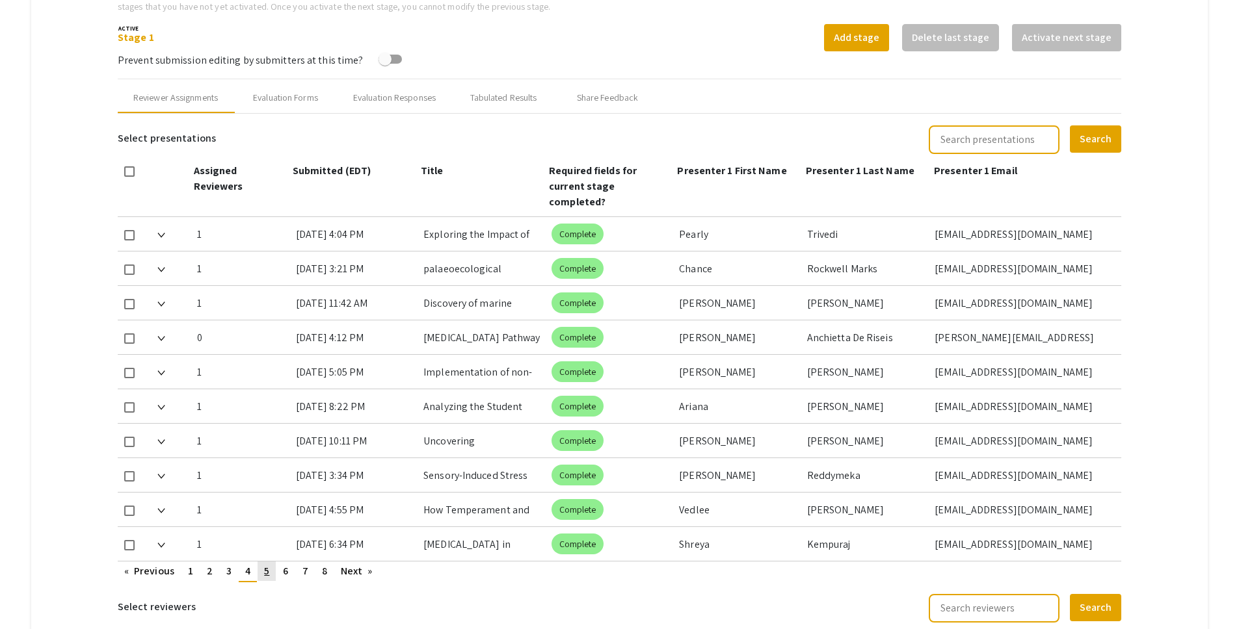
click at [272, 562] on link "page 5" at bounding box center [267, 572] width 18 height 20
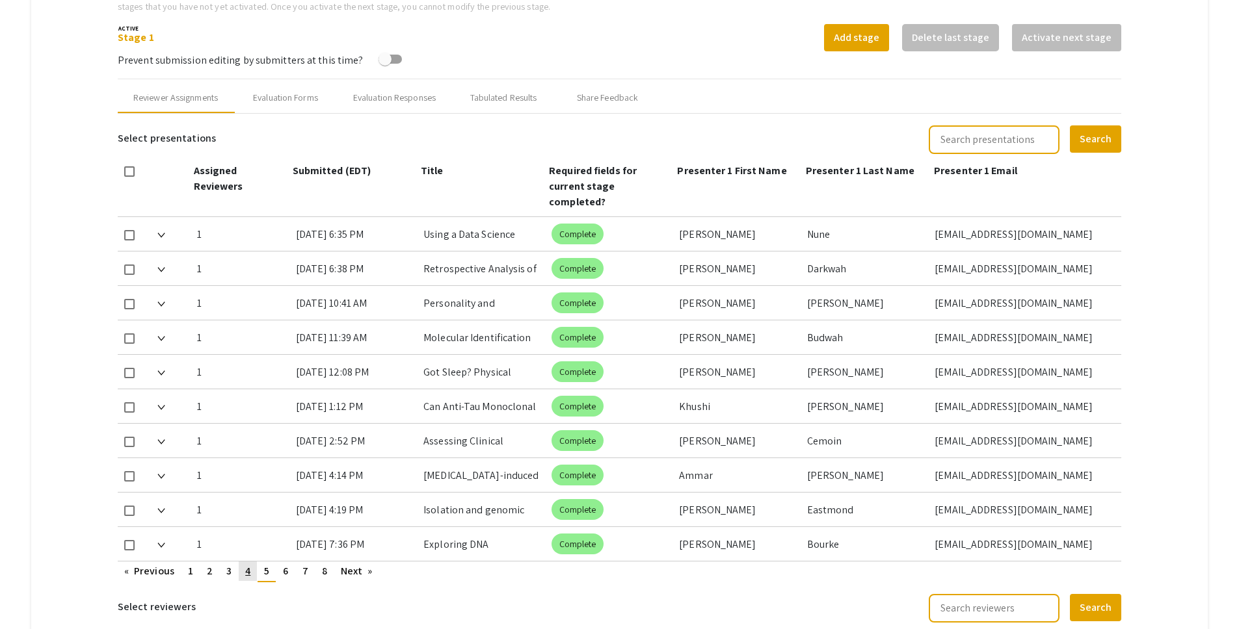
click at [246, 564] on span "4" at bounding box center [247, 571] width 5 height 14
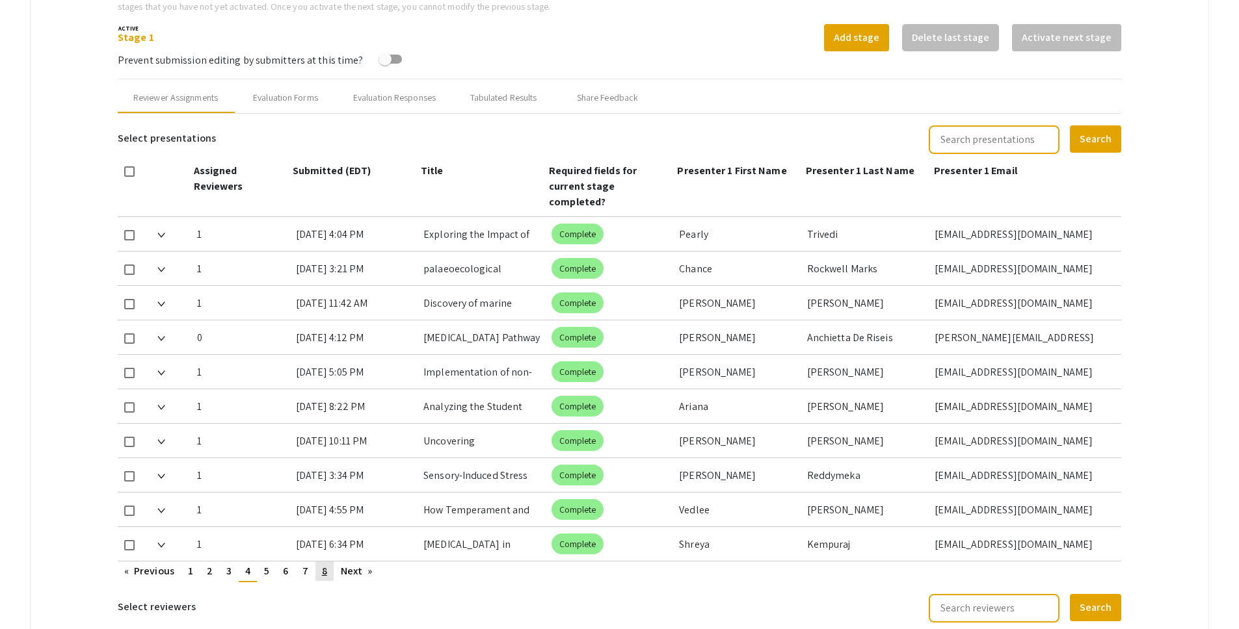
click at [322, 564] on span "8" at bounding box center [324, 571] width 5 height 14
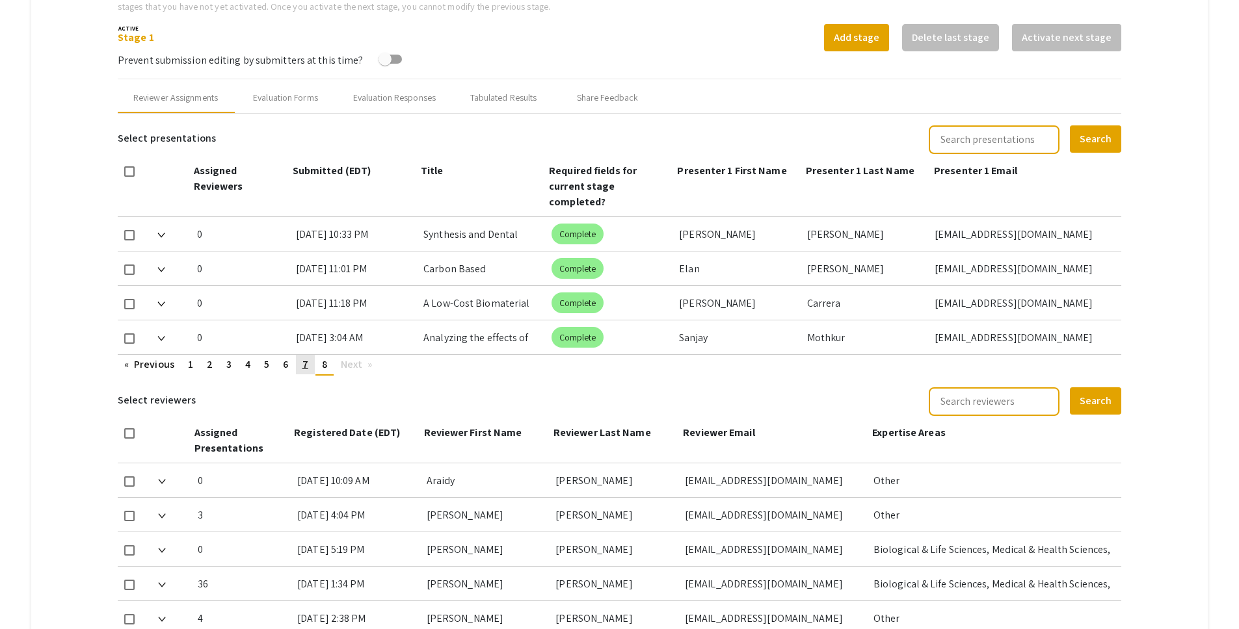
click at [310, 355] on link "page 7" at bounding box center [305, 365] width 19 height 20
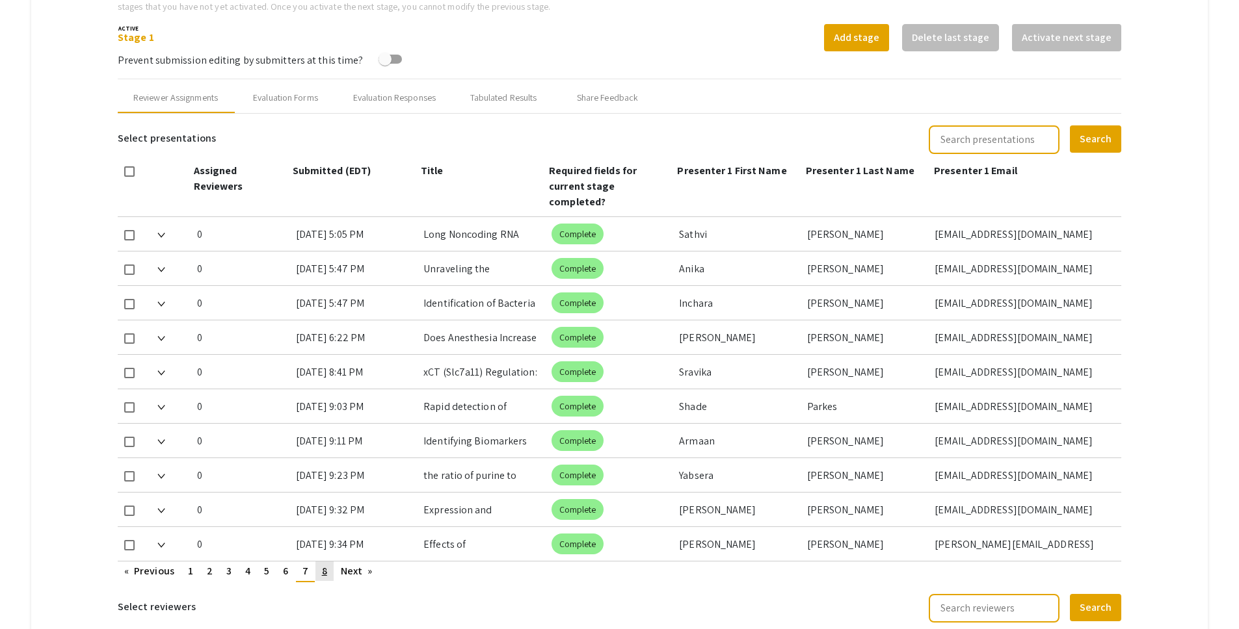
click at [328, 562] on link "page 8" at bounding box center [324, 572] width 18 height 20
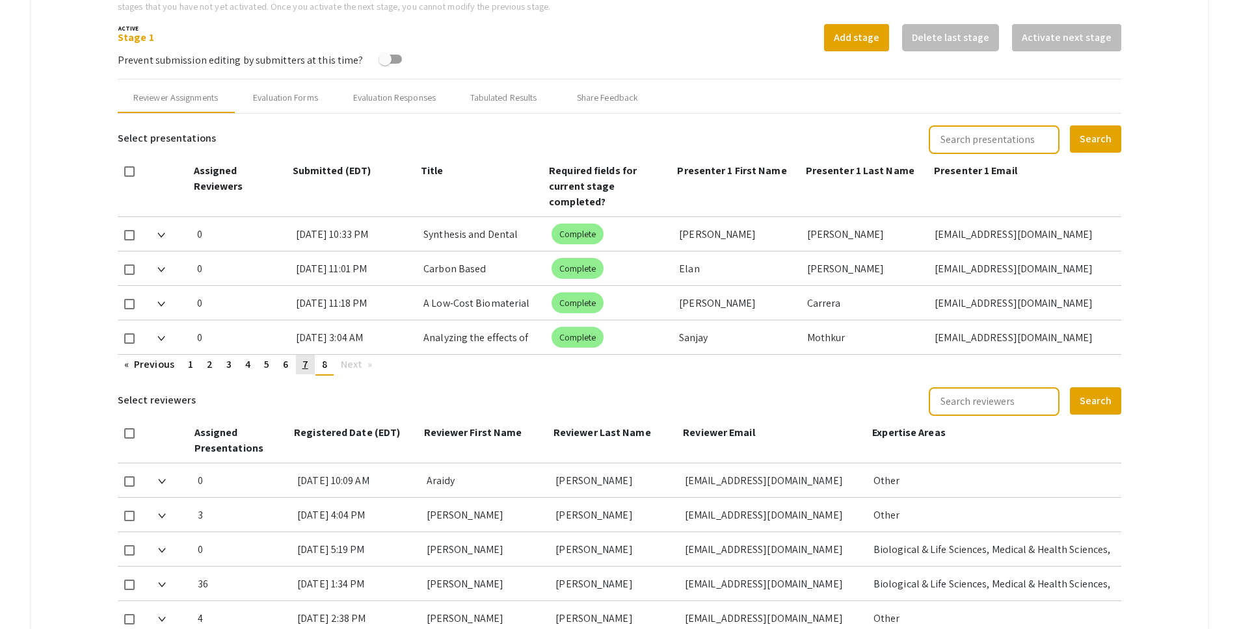
click at [303, 358] on span "7" at bounding box center [305, 365] width 6 height 14
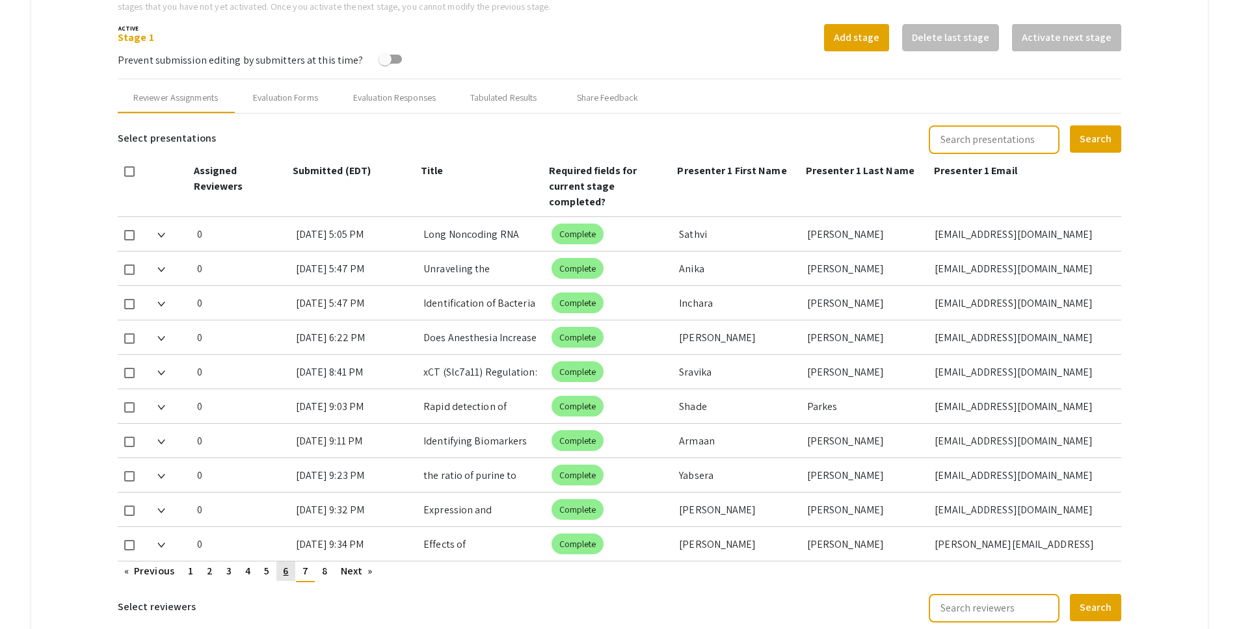
click at [285, 564] on span "6" at bounding box center [285, 571] width 5 height 14
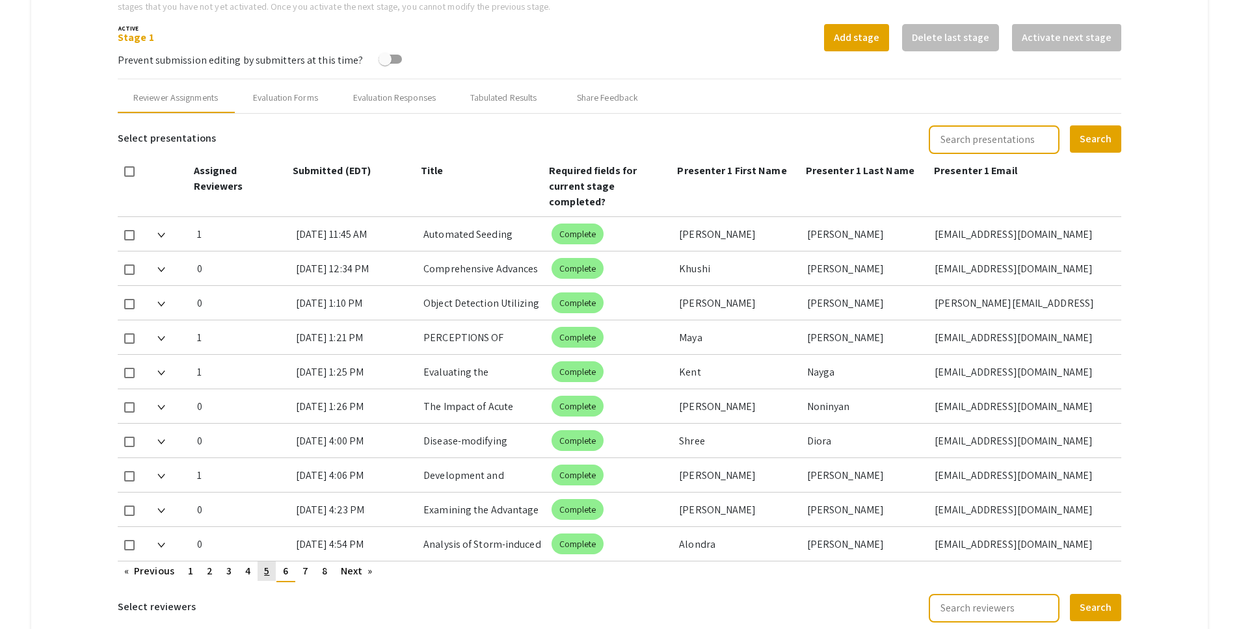
click at [264, 562] on link "page 5" at bounding box center [267, 572] width 18 height 20
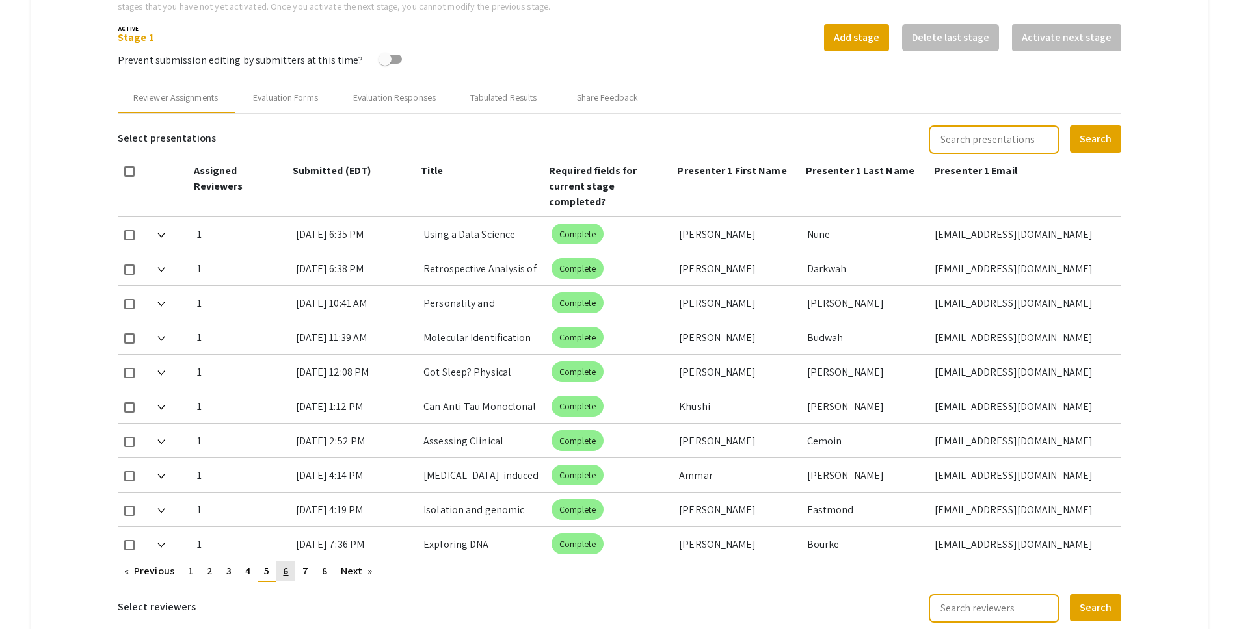
click at [291, 562] on link "page 6" at bounding box center [285, 572] width 18 height 20
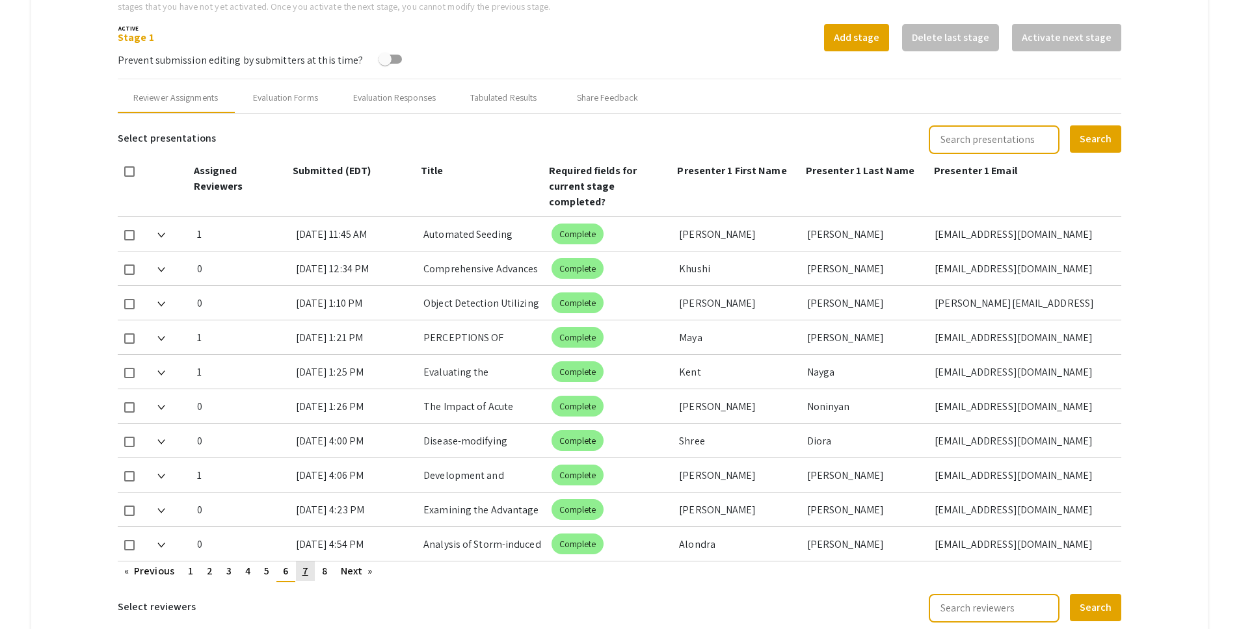
click at [304, 564] on span "7" at bounding box center [305, 571] width 6 height 14
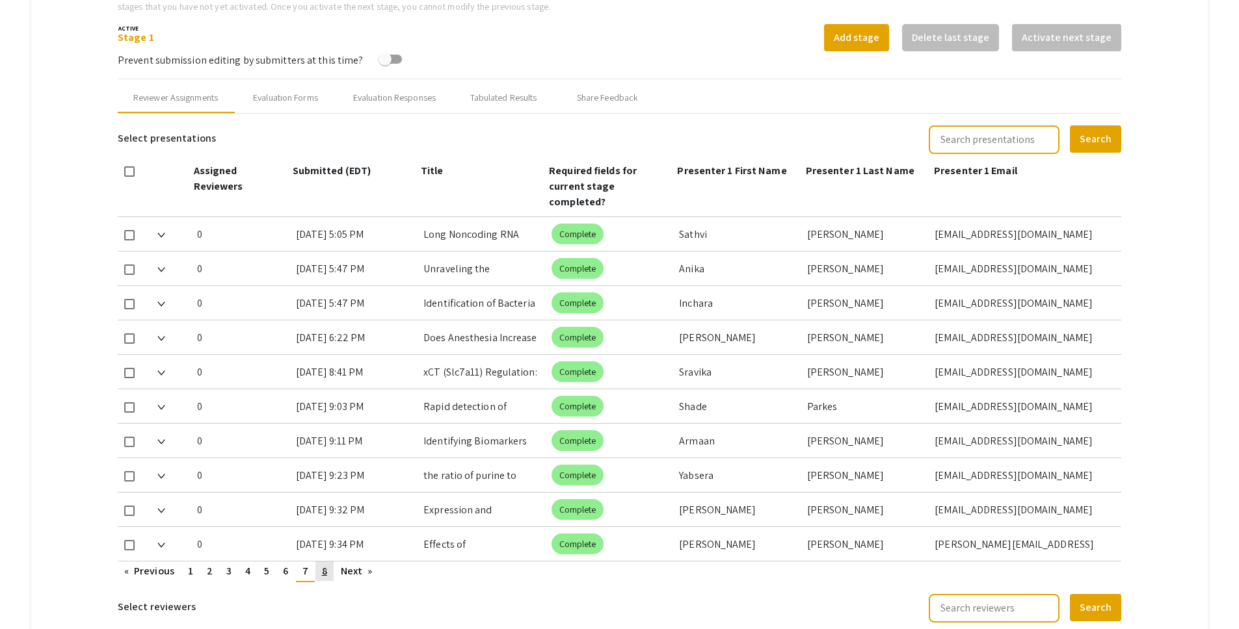
click at [322, 564] on span "8" at bounding box center [324, 571] width 5 height 14
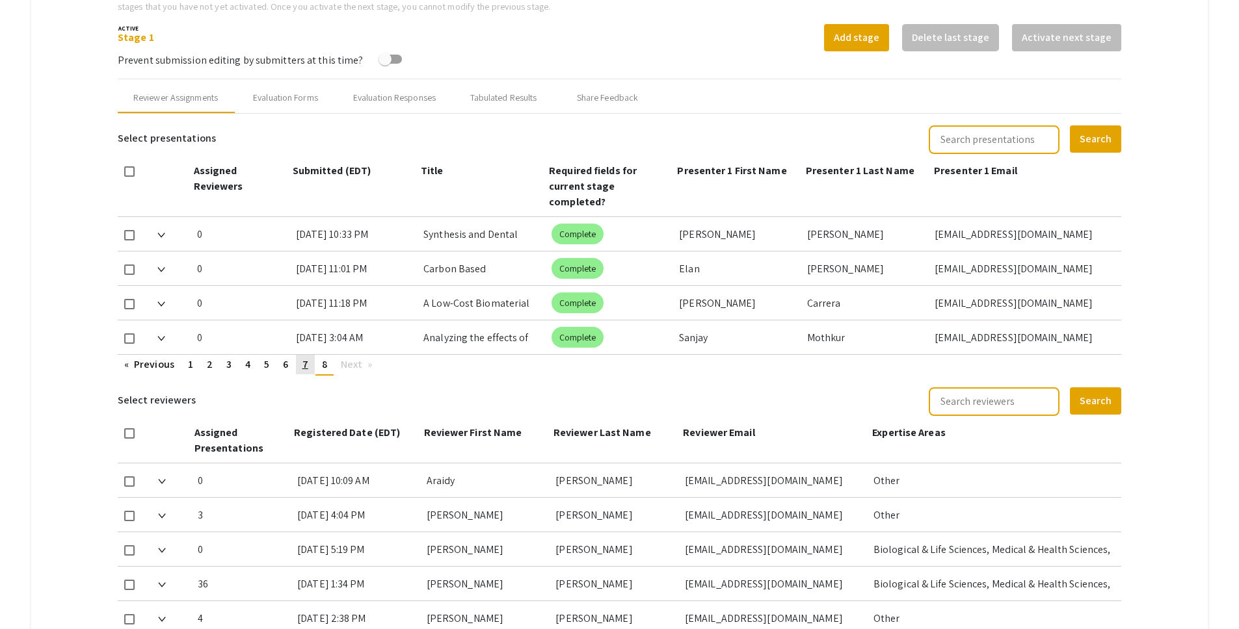
click at [306, 358] on span "7" at bounding box center [305, 365] width 6 height 14
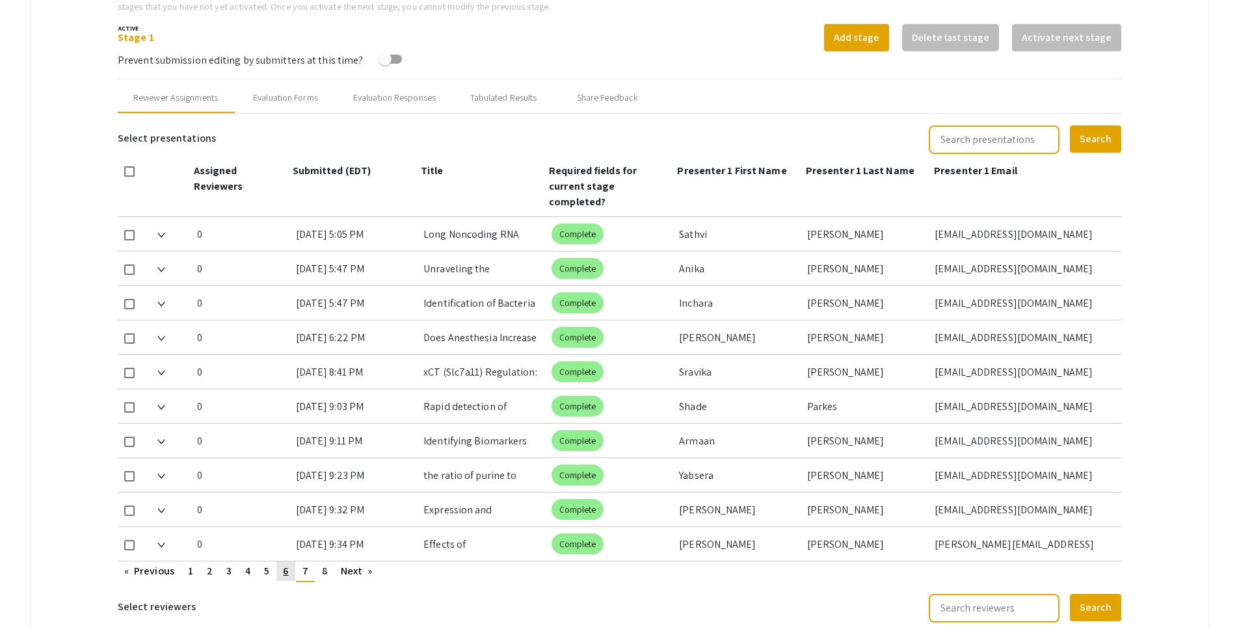
click at [288, 564] on span "6" at bounding box center [285, 571] width 5 height 14
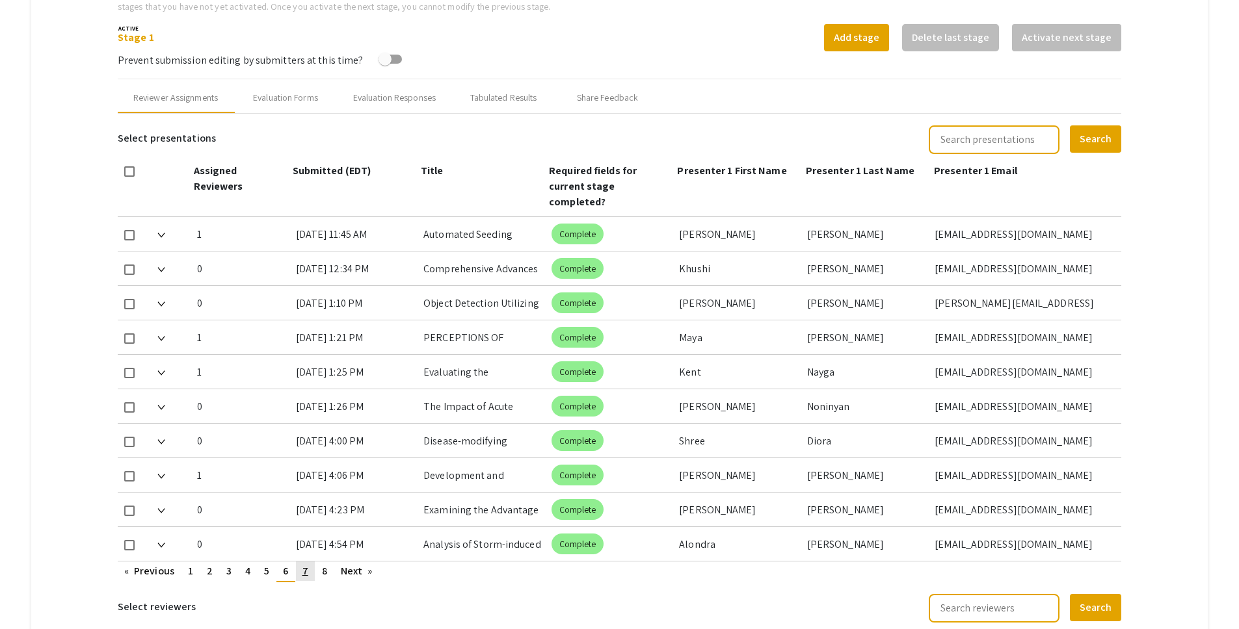
click at [305, 564] on span "7" at bounding box center [305, 571] width 6 height 14
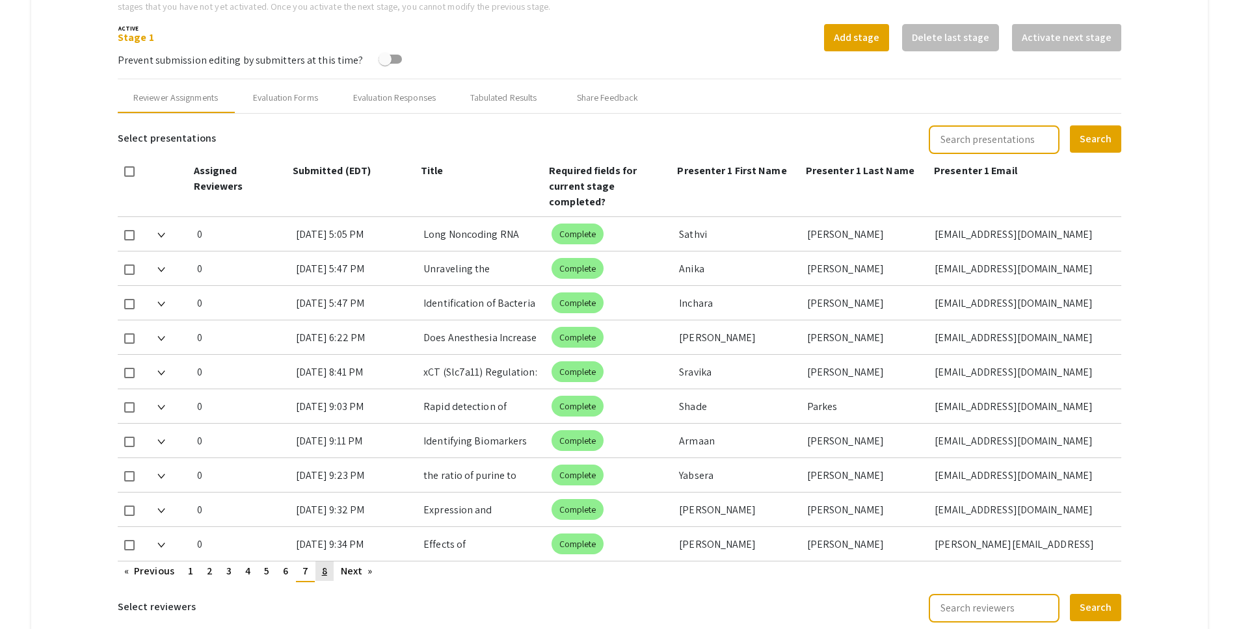
click at [330, 562] on link "page 8" at bounding box center [324, 572] width 18 height 20
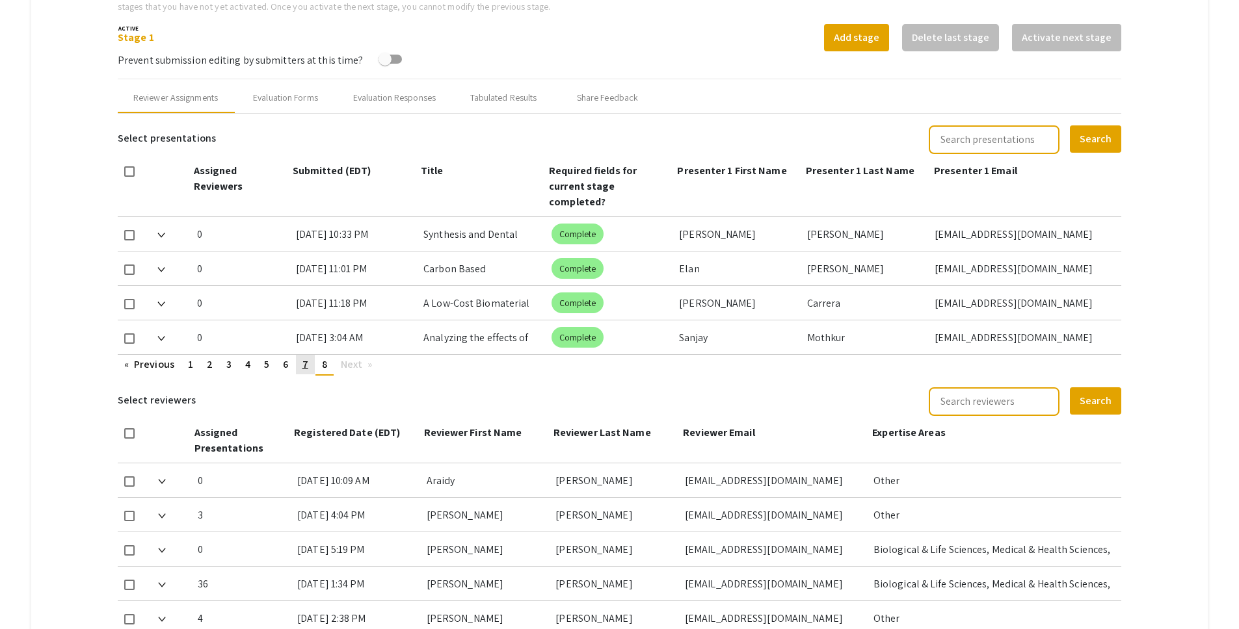
click at [305, 358] on span "7" at bounding box center [305, 365] width 6 height 14
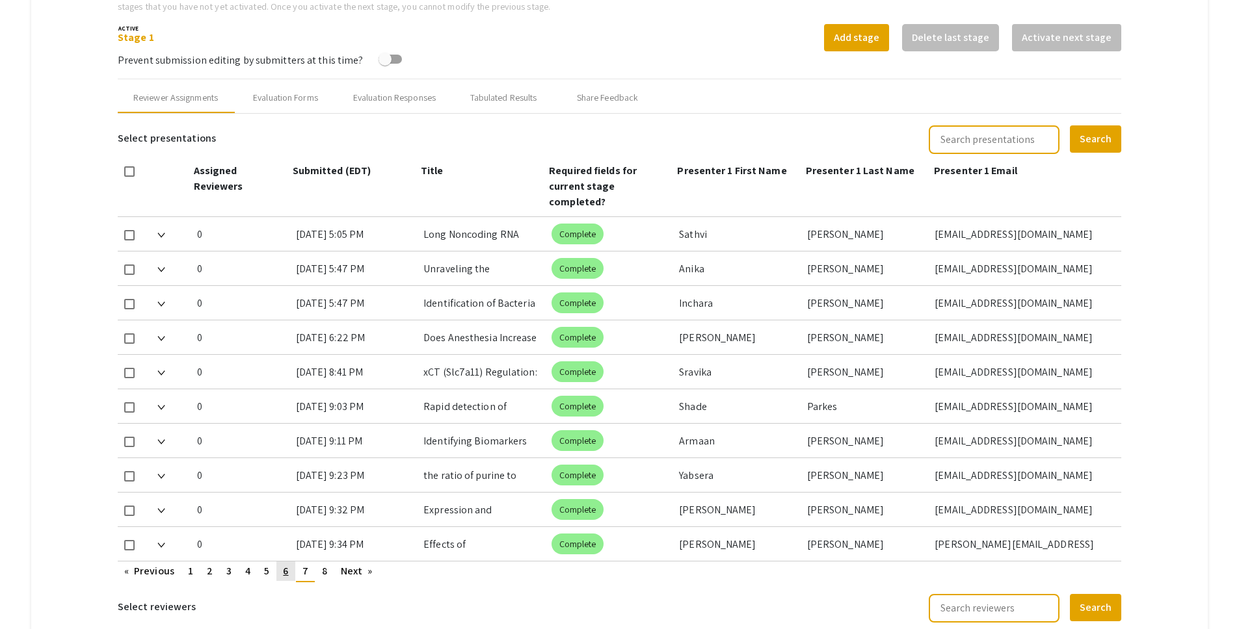
click at [289, 562] on link "page 6" at bounding box center [285, 572] width 18 height 20
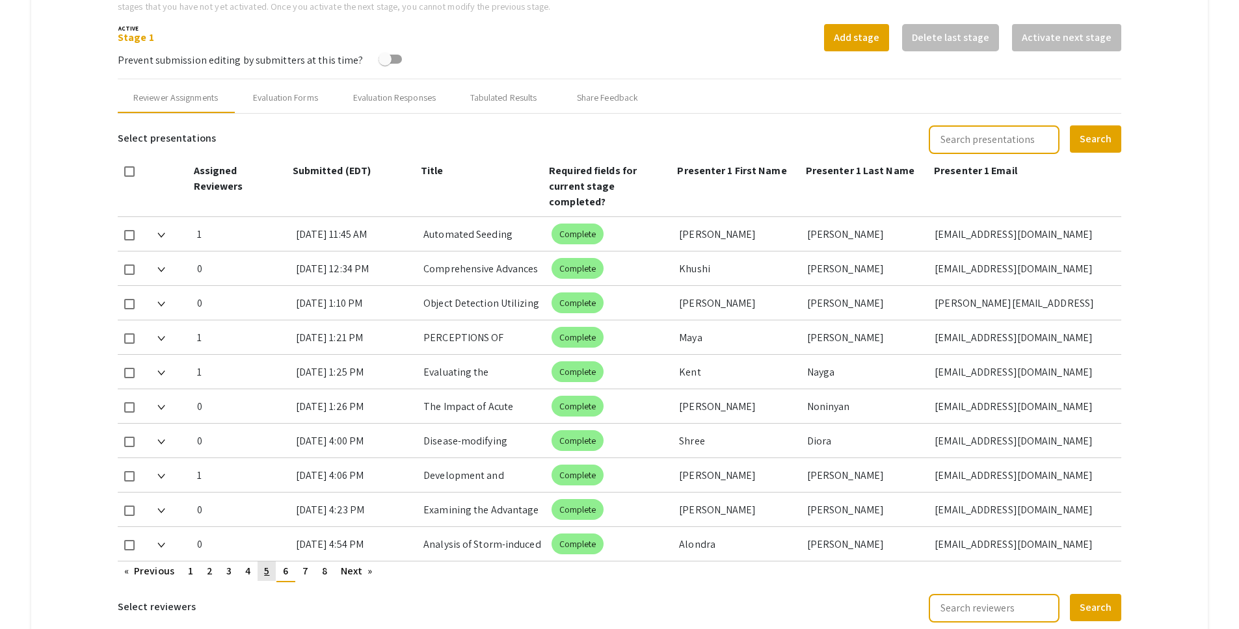
click at [271, 562] on link "page 5" at bounding box center [267, 572] width 18 height 20
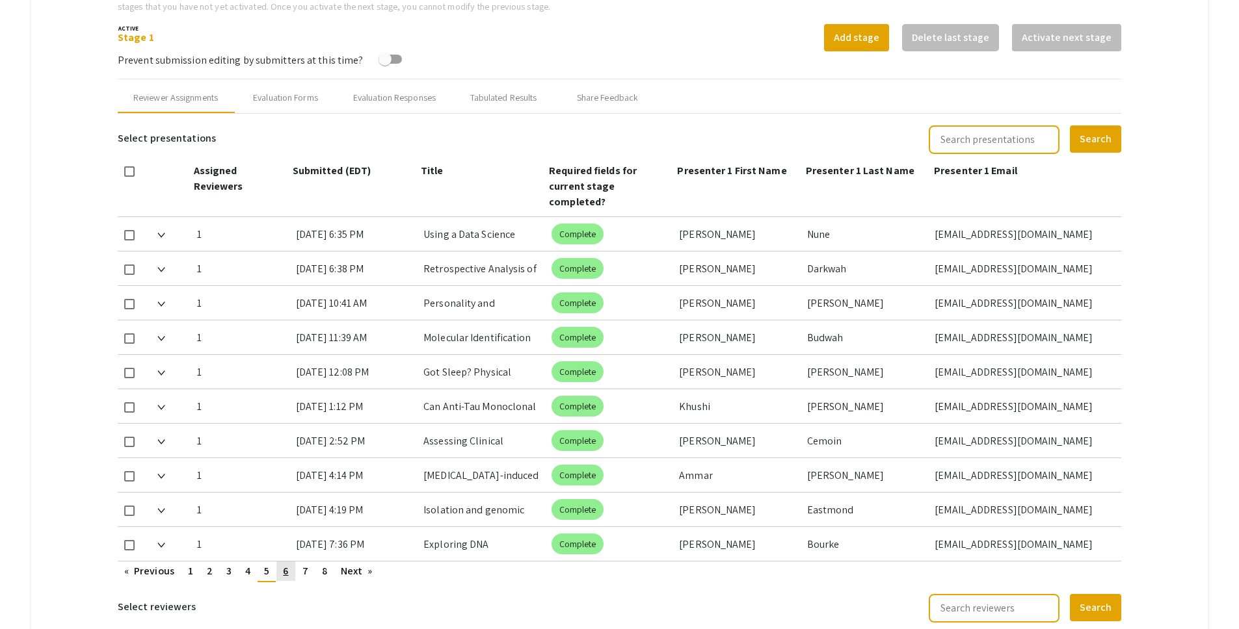
click at [289, 563] on link "page 6" at bounding box center [285, 572] width 18 height 20
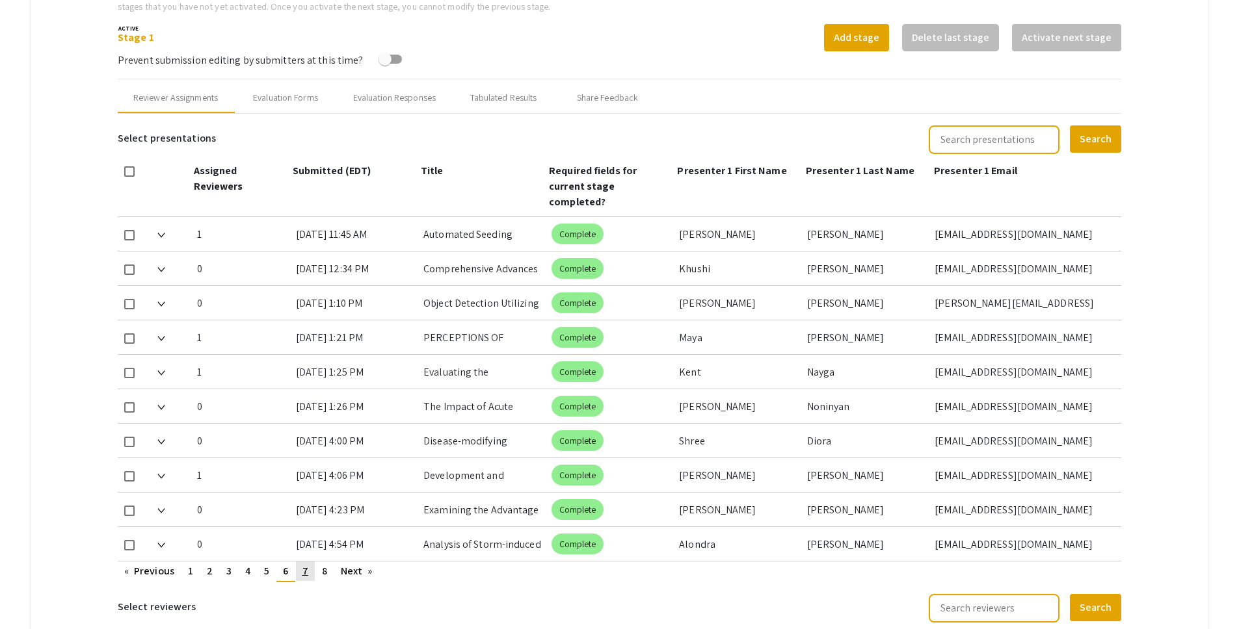
click at [305, 563] on link "page 7" at bounding box center [305, 572] width 19 height 20
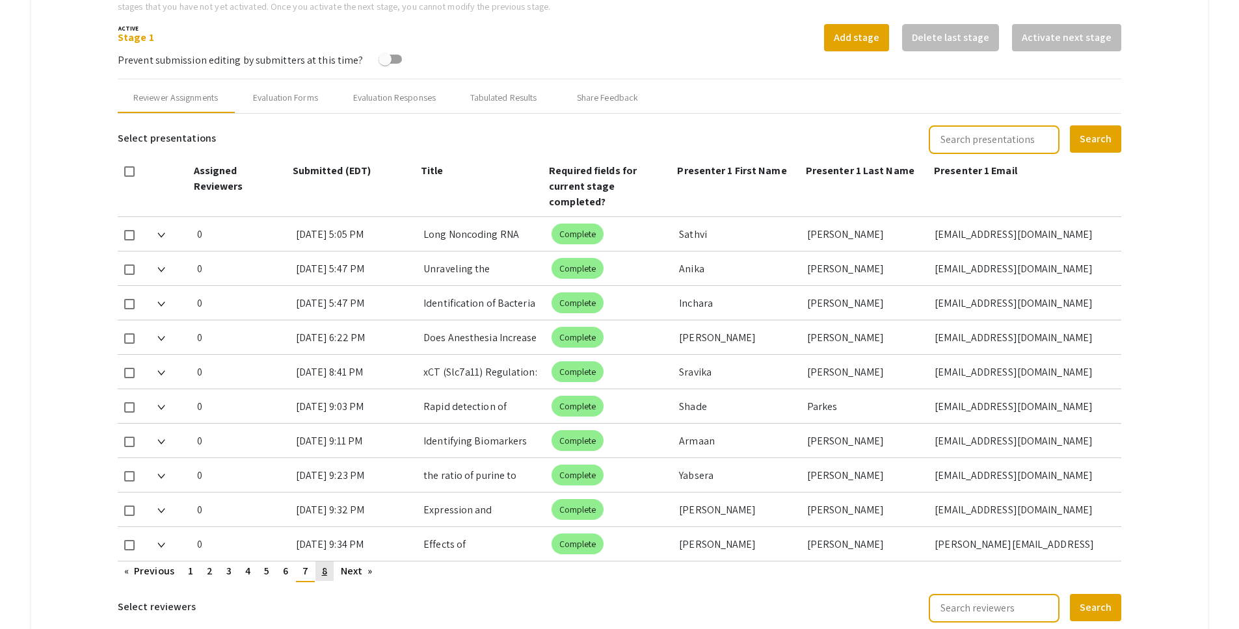
click at [322, 564] on span "8" at bounding box center [324, 571] width 5 height 14
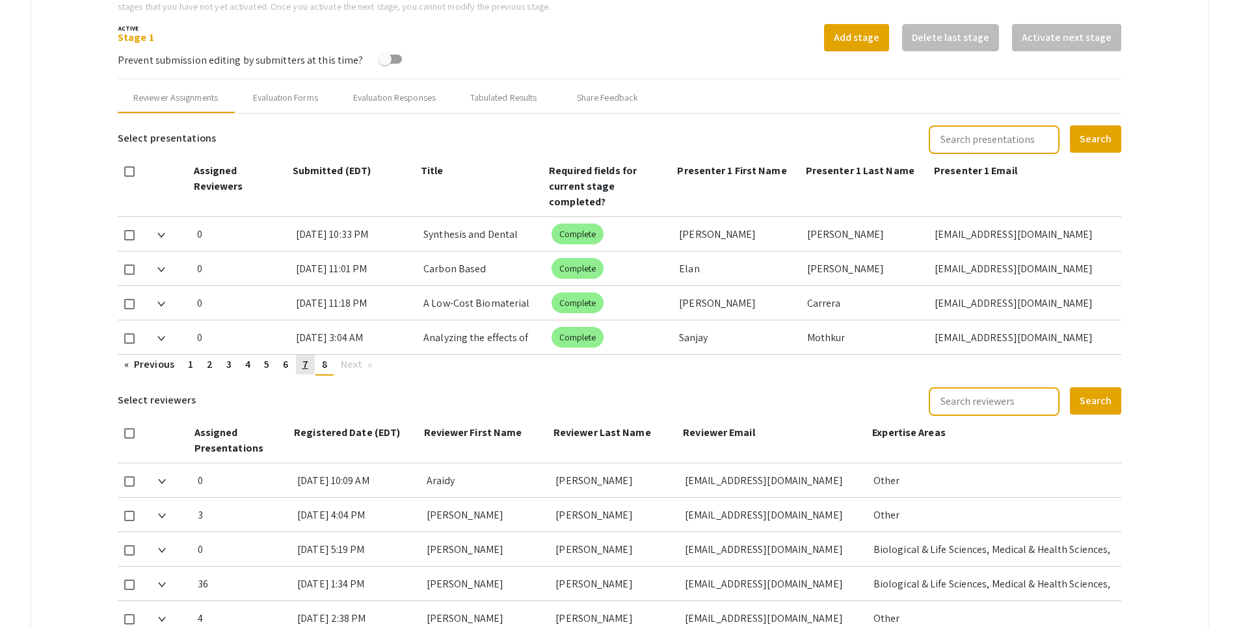
click at [300, 355] on link "page 7" at bounding box center [305, 365] width 19 height 20
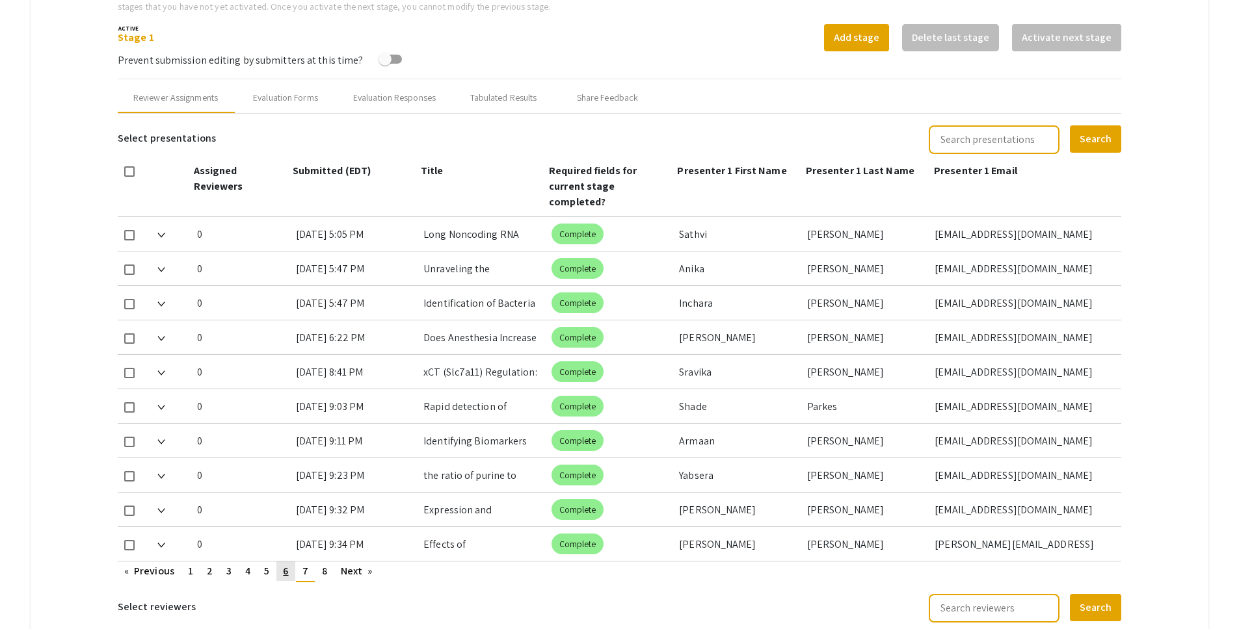
click at [283, 562] on link "page 6" at bounding box center [285, 572] width 18 height 20
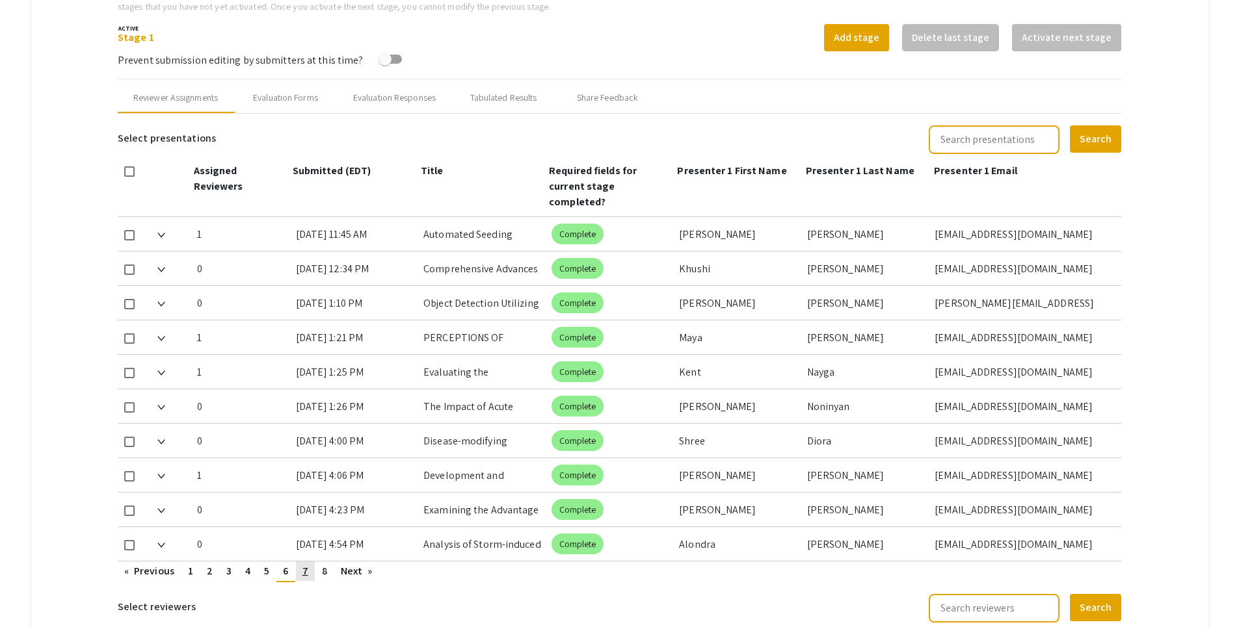
click at [305, 564] on span "7" at bounding box center [305, 571] width 6 height 14
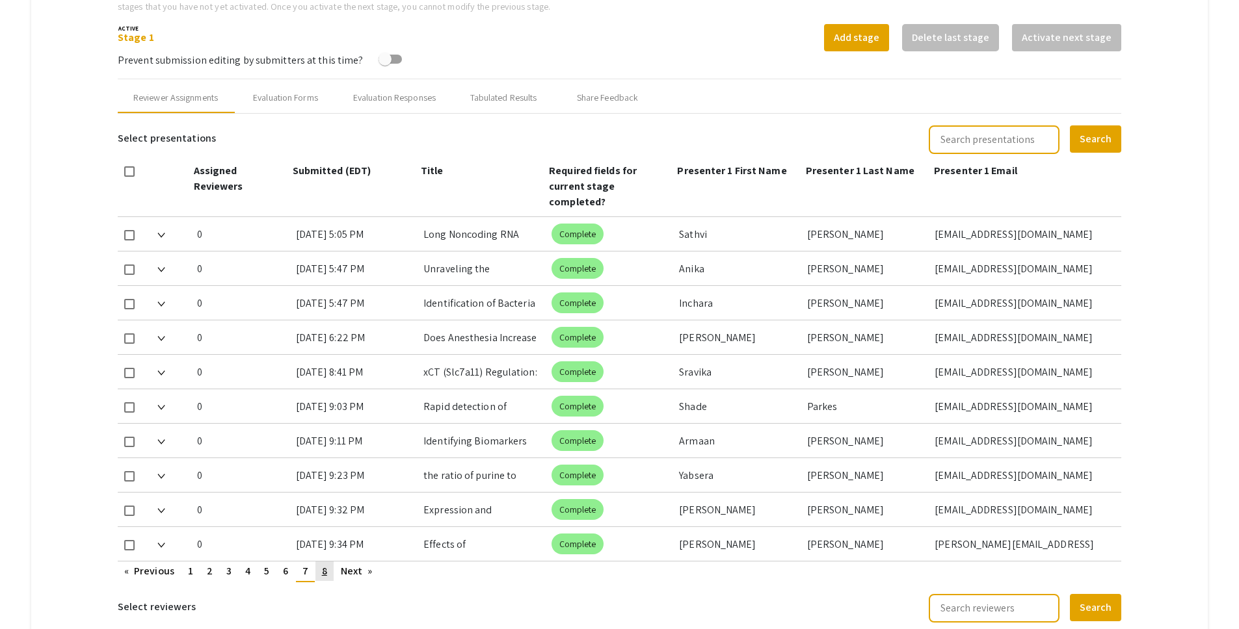
click at [333, 562] on link "page 8" at bounding box center [324, 572] width 18 height 20
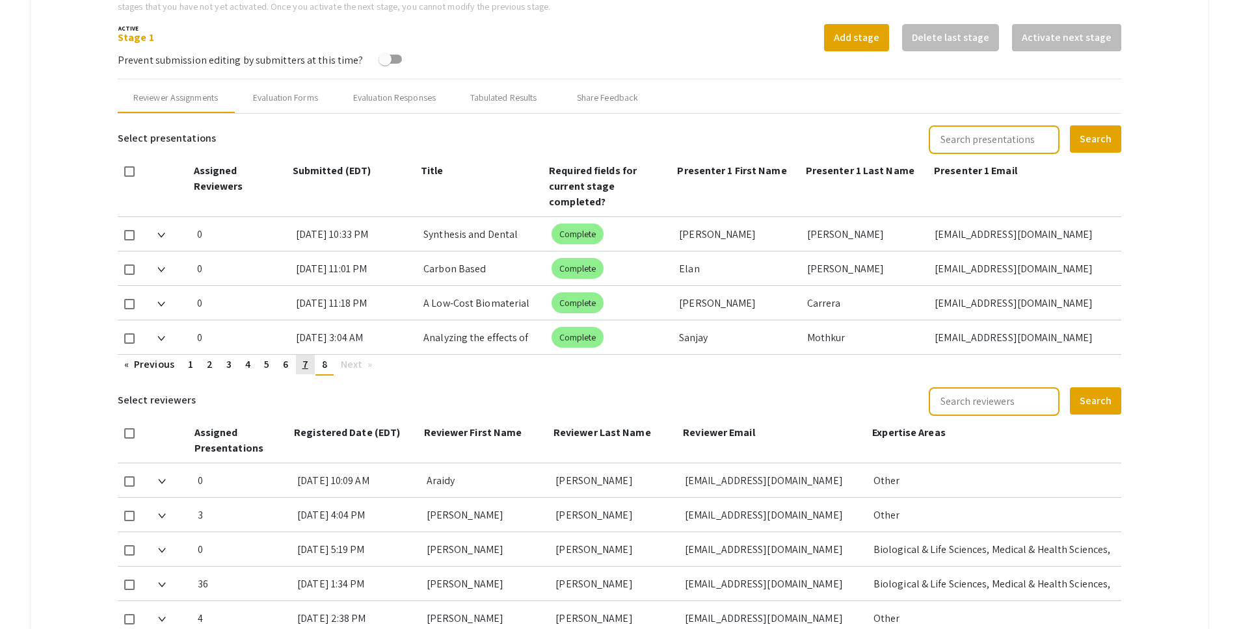
click at [307, 358] on span "7" at bounding box center [305, 365] width 6 height 14
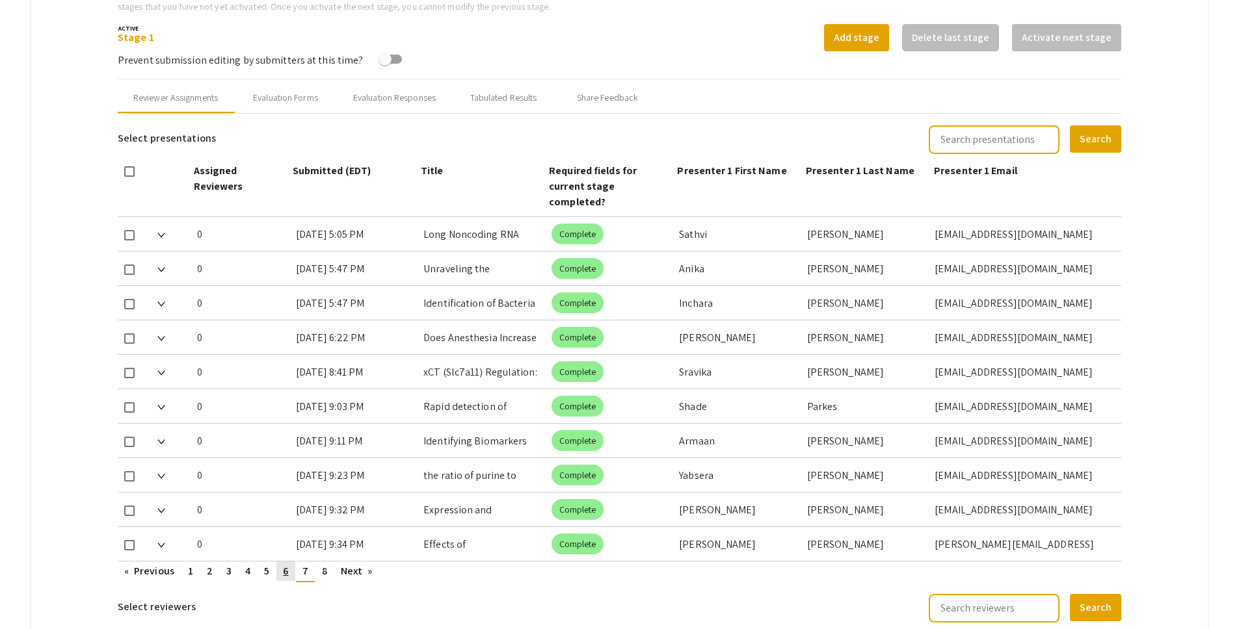
click at [285, 564] on span "6" at bounding box center [285, 571] width 5 height 14
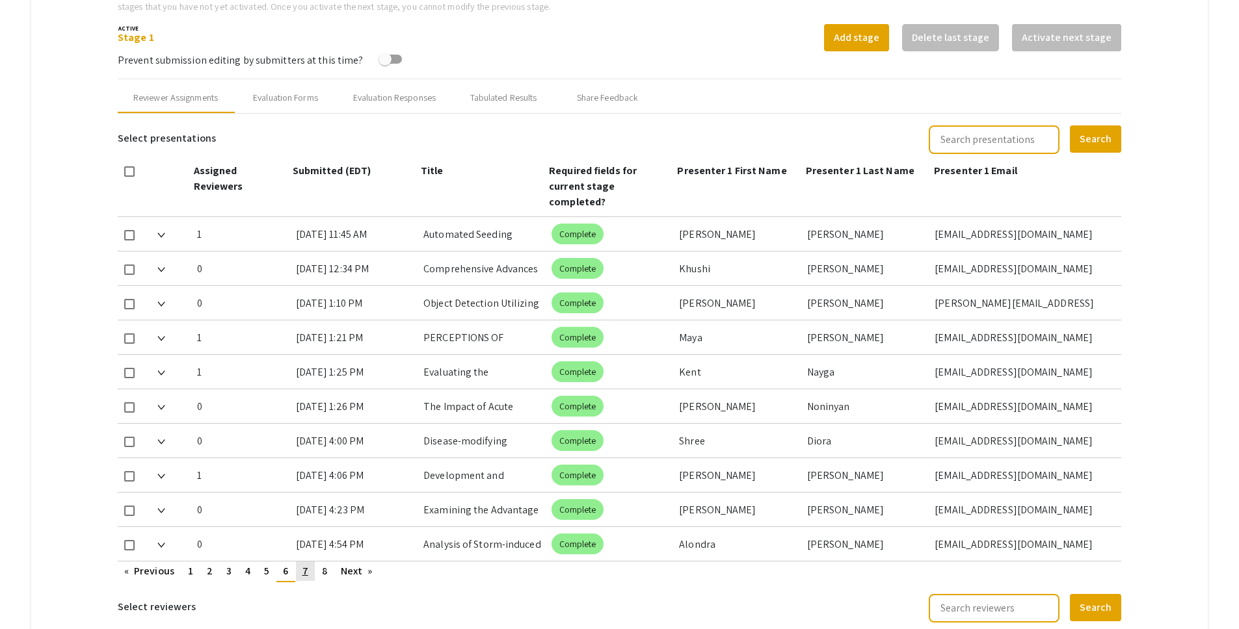
click at [310, 562] on link "page 7" at bounding box center [305, 572] width 19 height 20
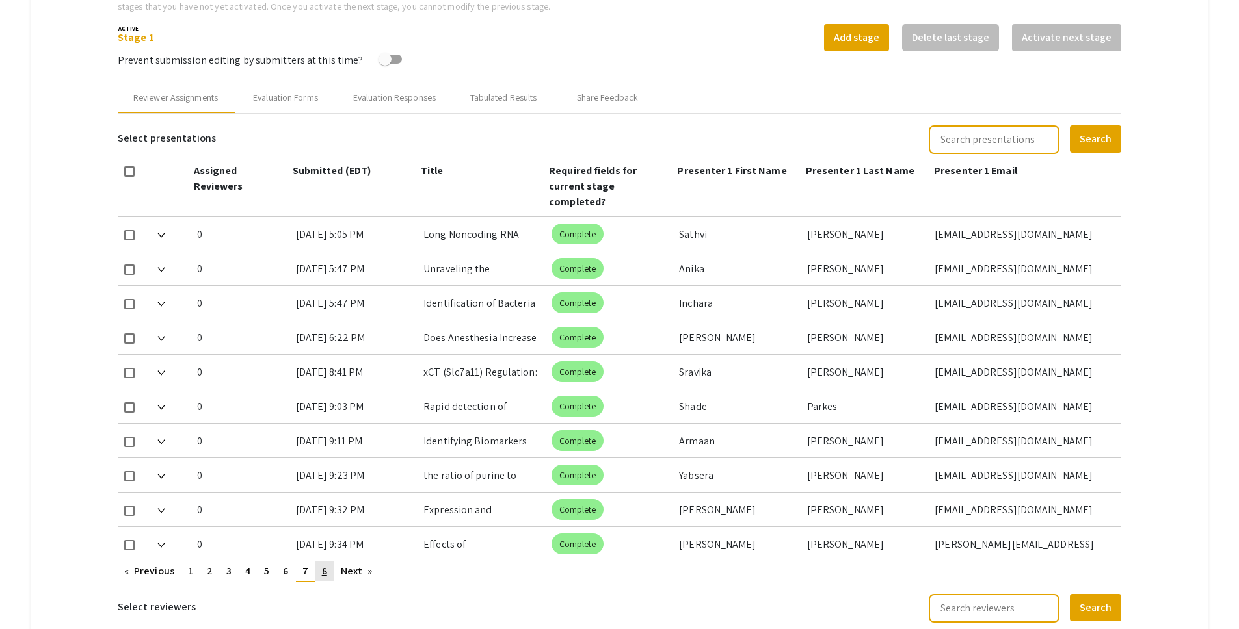
click at [321, 562] on link "page 8" at bounding box center [324, 572] width 18 height 20
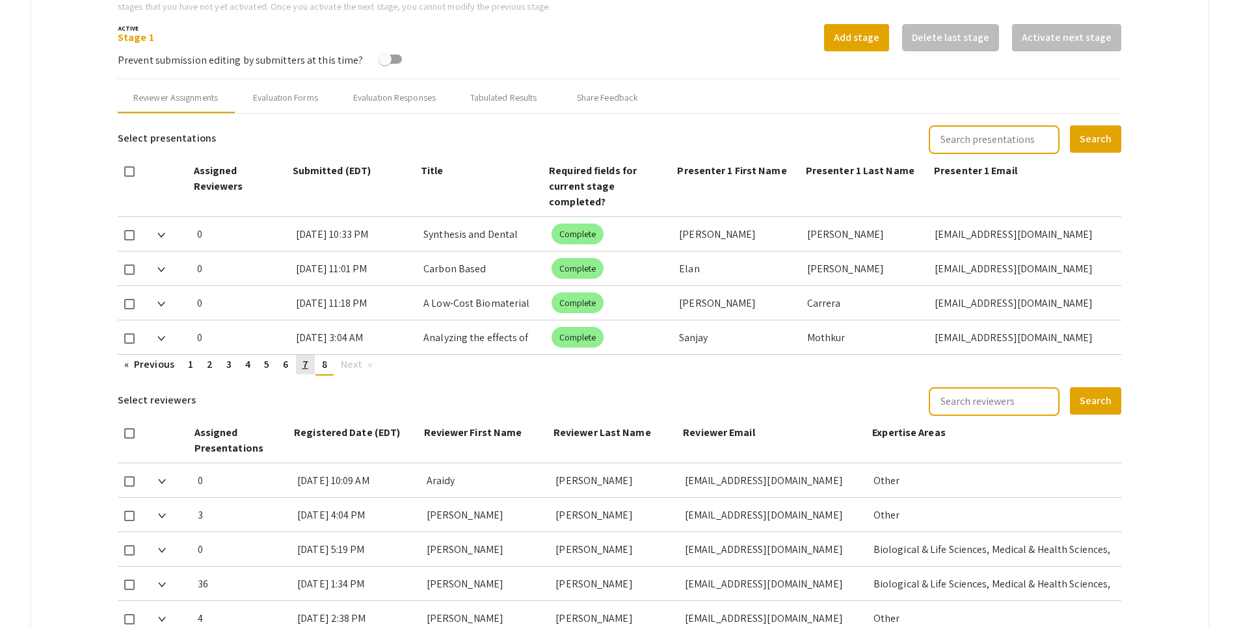
click at [301, 355] on link "page 7" at bounding box center [305, 365] width 19 height 20
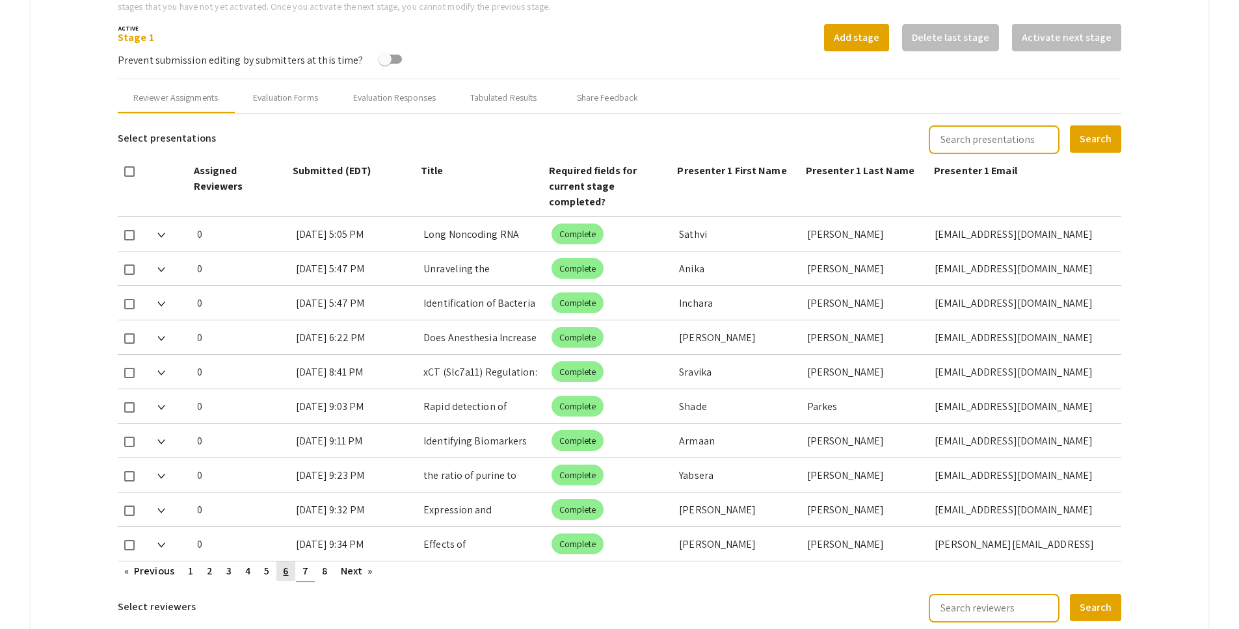
click at [284, 564] on span "6" at bounding box center [285, 571] width 5 height 14
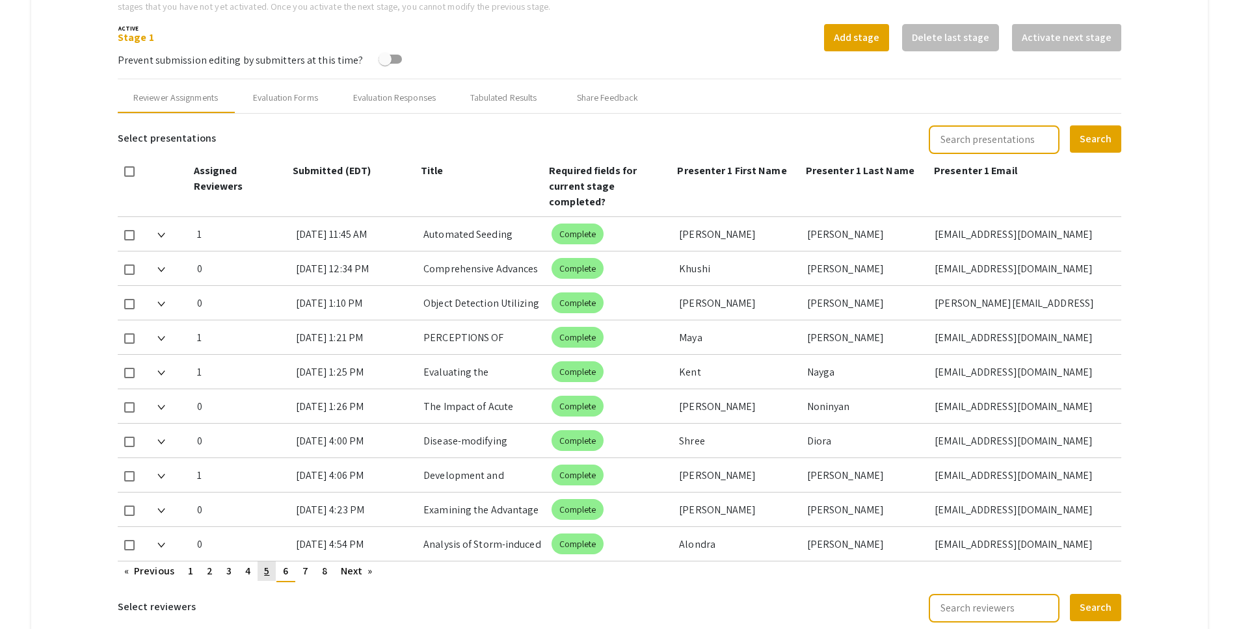
click at [269, 564] on span "5" at bounding box center [266, 571] width 5 height 14
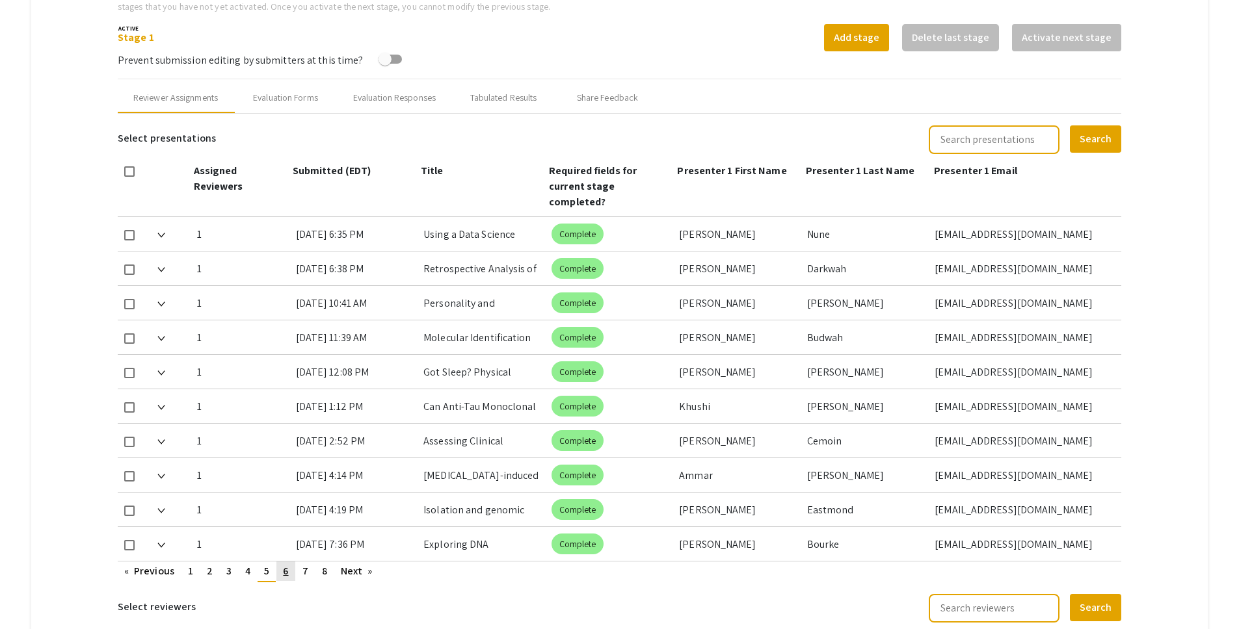
click at [284, 564] on span "6" at bounding box center [285, 571] width 5 height 14
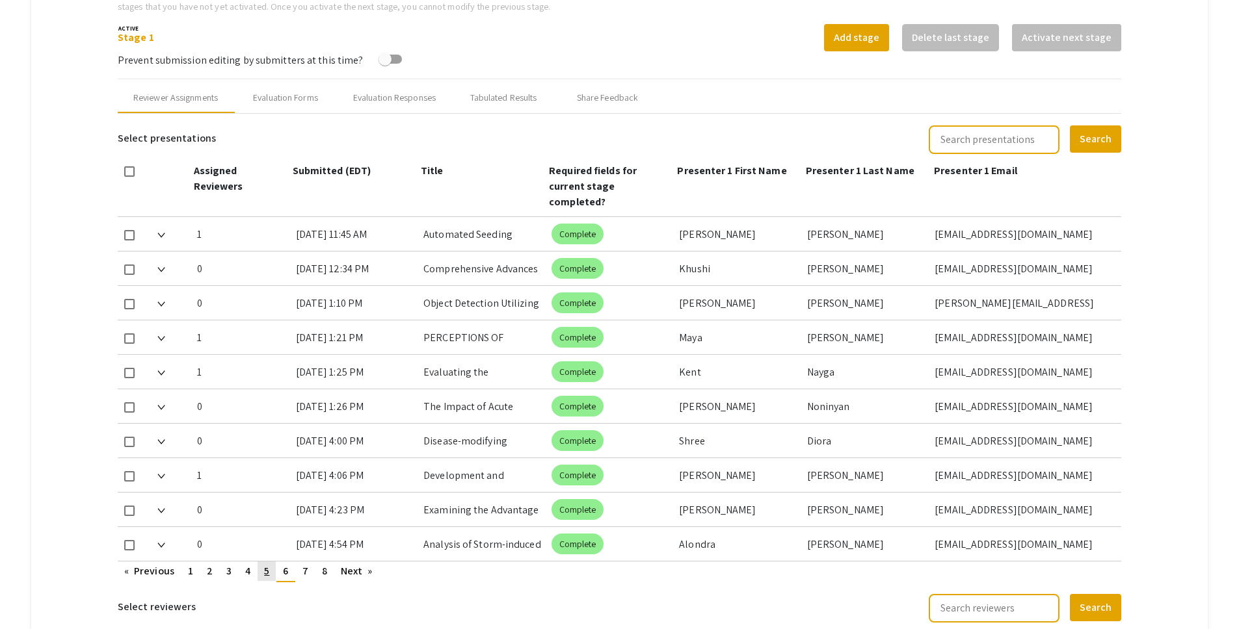
click at [266, 564] on span "5" at bounding box center [266, 571] width 5 height 14
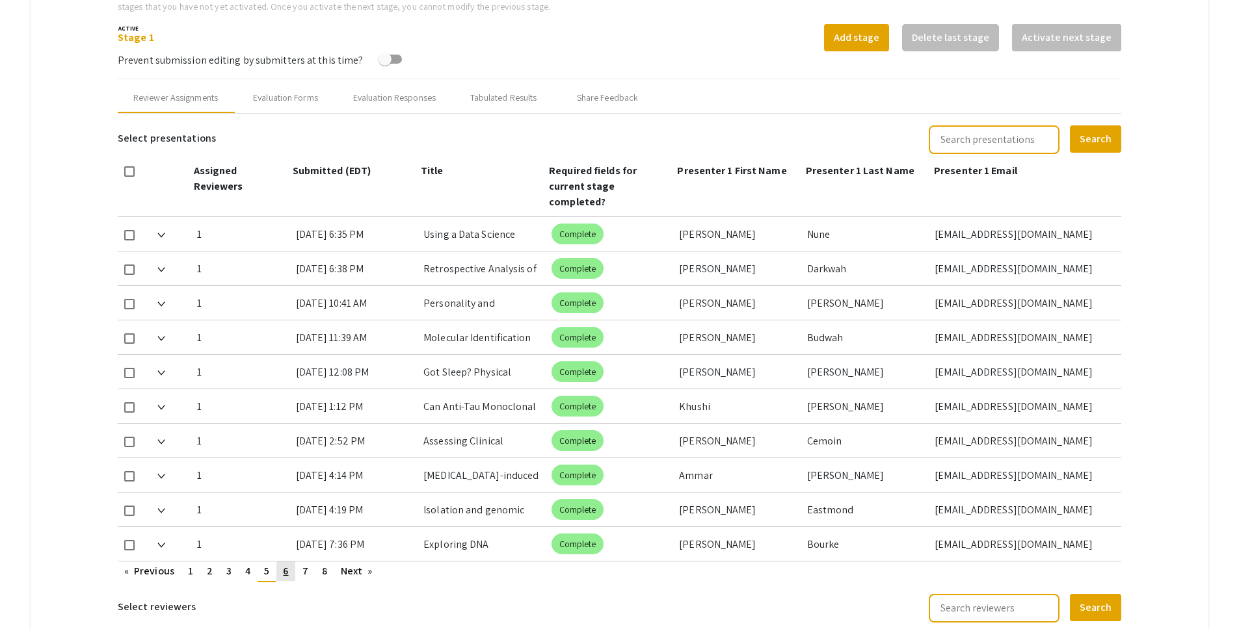
click at [287, 564] on span "6" at bounding box center [285, 571] width 5 height 14
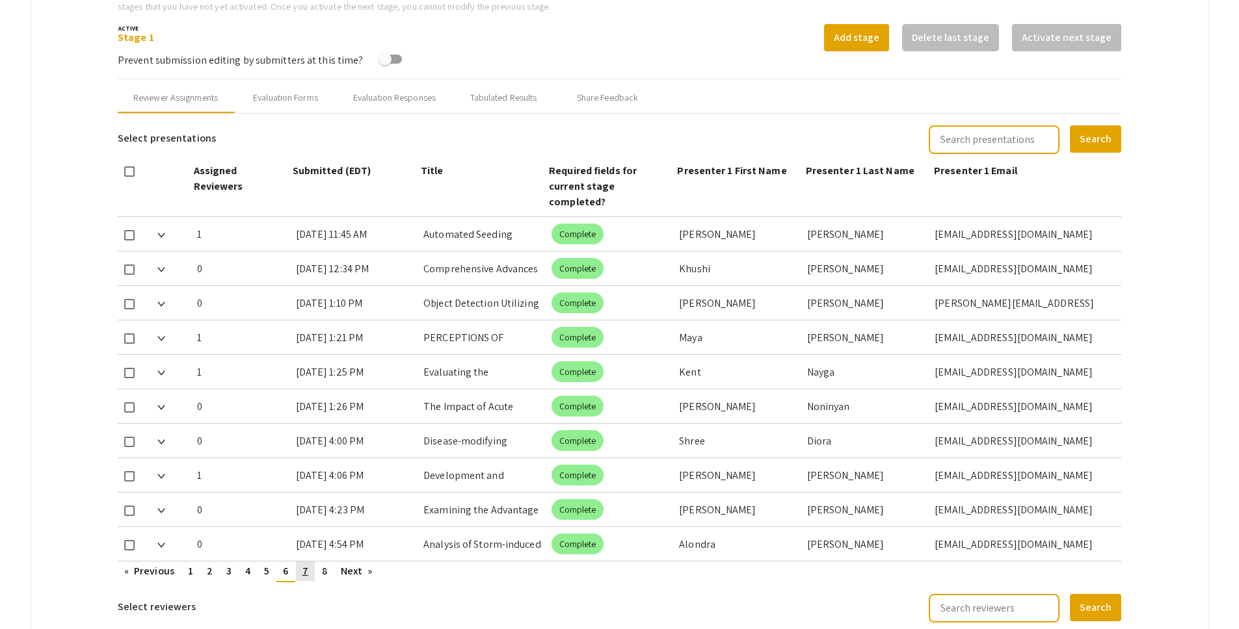
click at [306, 564] on span "7" at bounding box center [305, 571] width 6 height 14
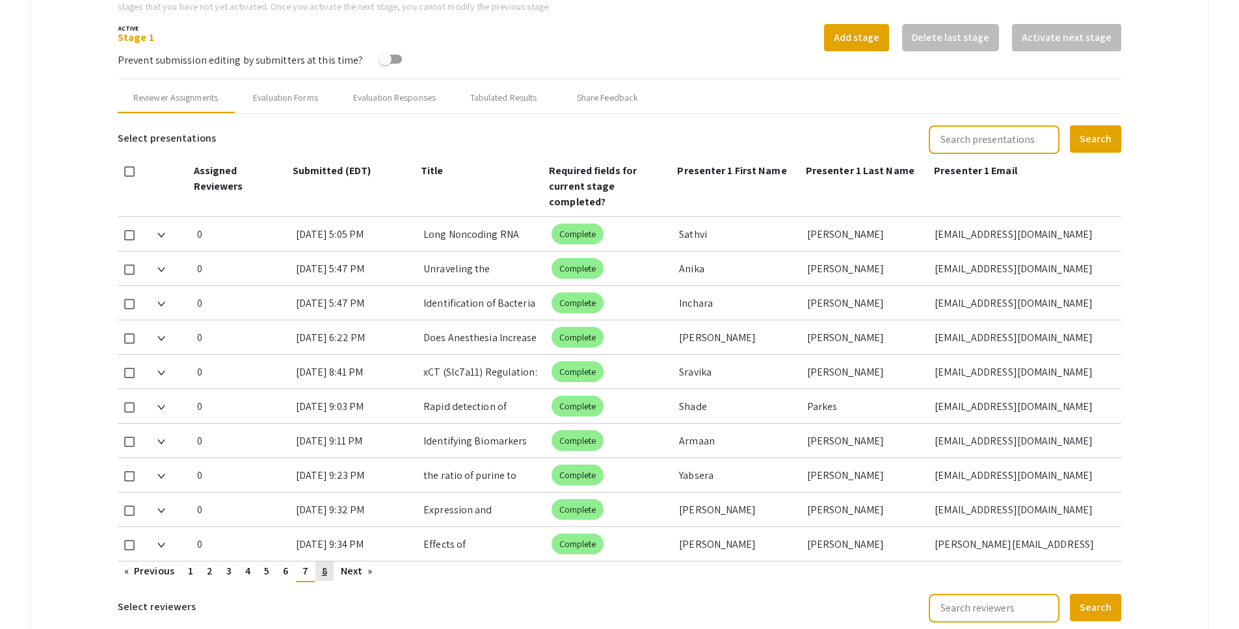
click at [324, 564] on span "8" at bounding box center [324, 571] width 5 height 14
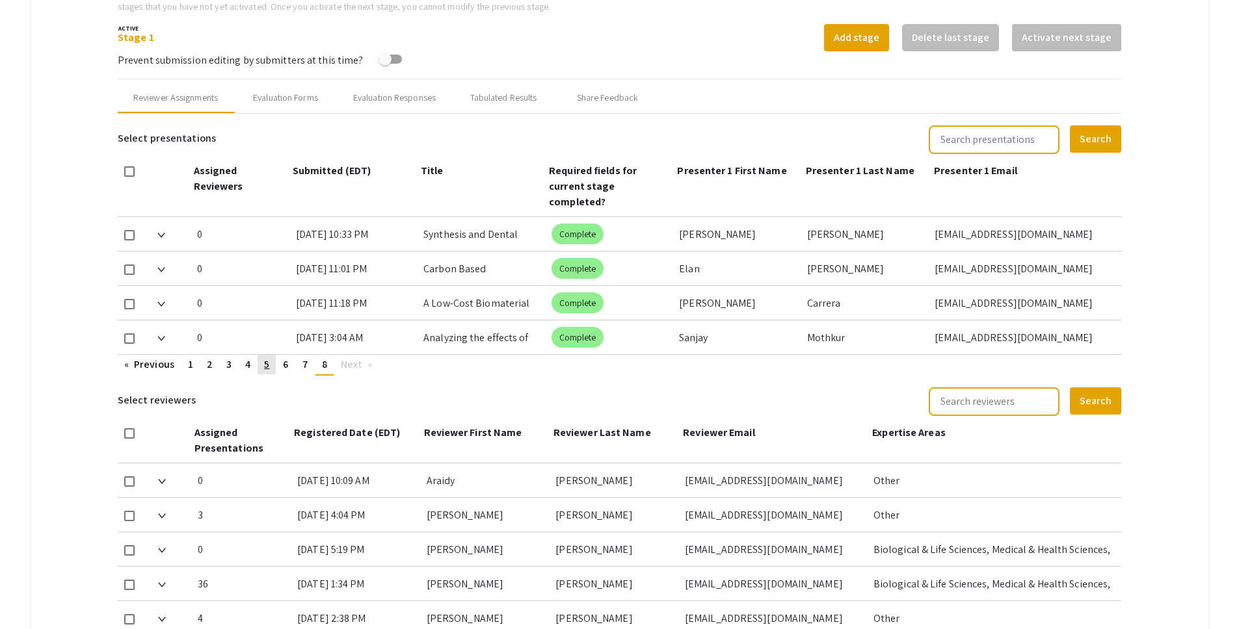
click at [269, 358] on span "5" at bounding box center [266, 365] width 5 height 14
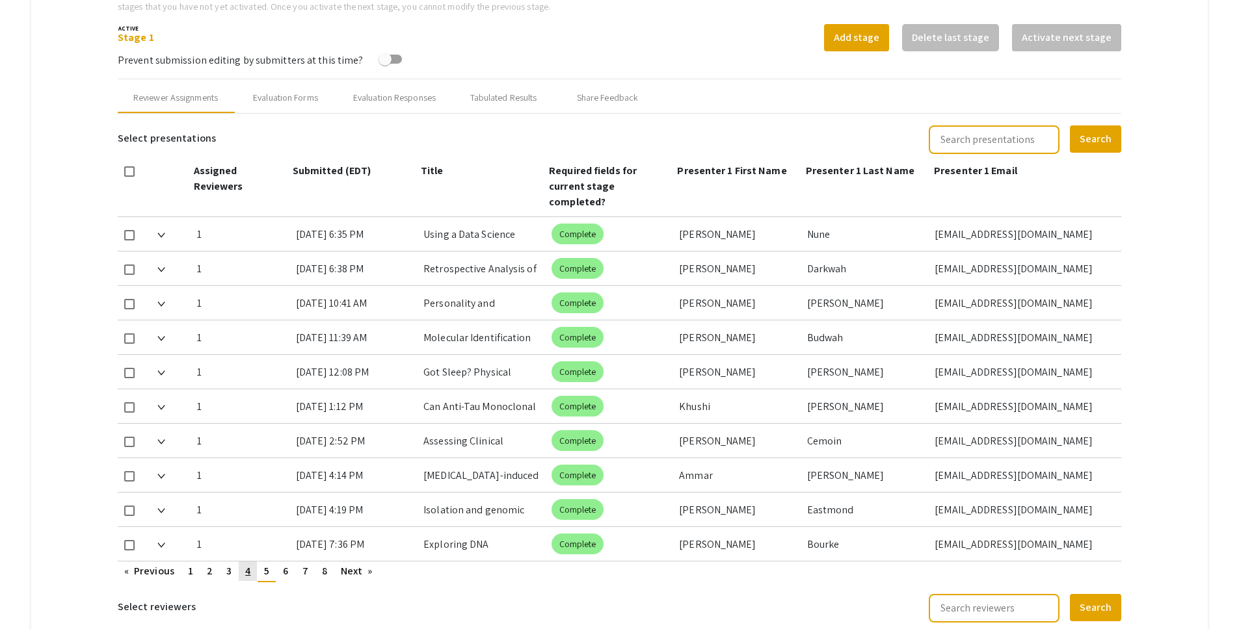
click at [253, 562] on link "page 4" at bounding box center [248, 572] width 18 height 20
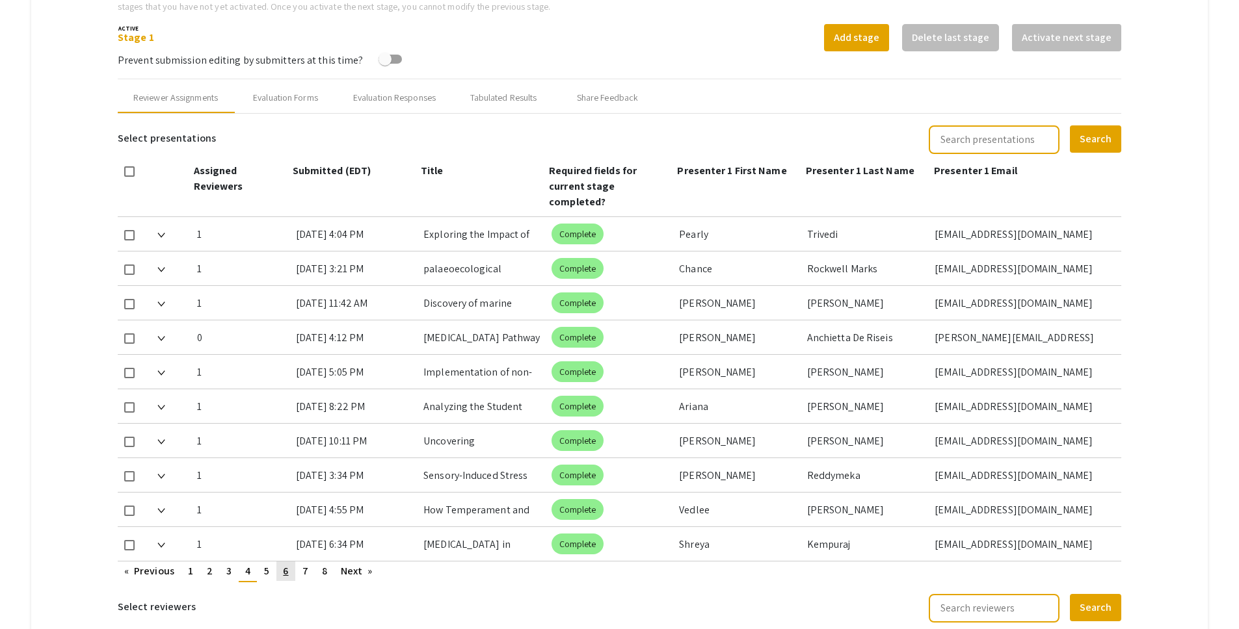
click at [291, 562] on link "page 6" at bounding box center [285, 572] width 18 height 20
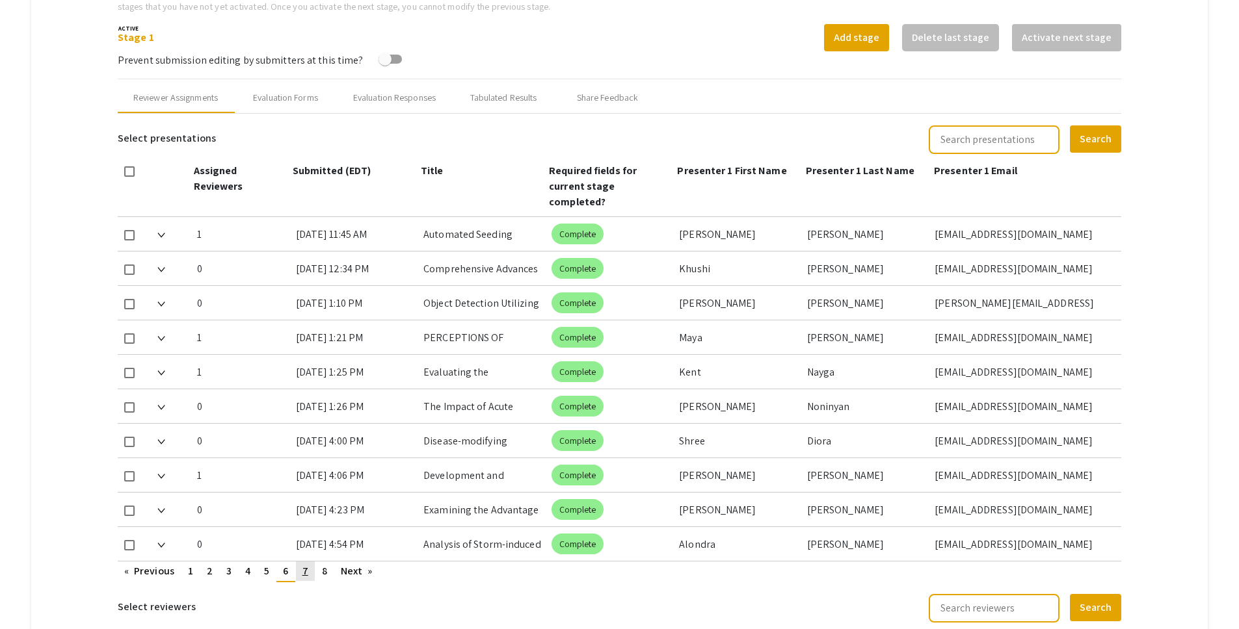
click at [302, 562] on link "page 7" at bounding box center [305, 572] width 19 height 20
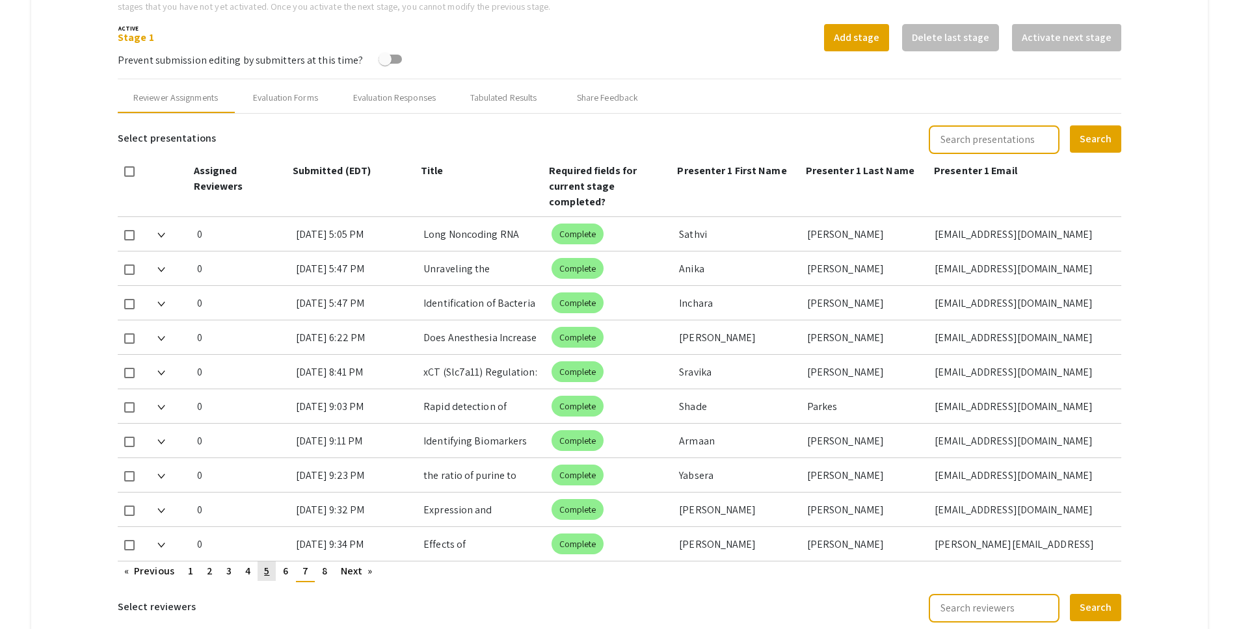
click at [261, 562] on link "page 5" at bounding box center [267, 572] width 18 height 20
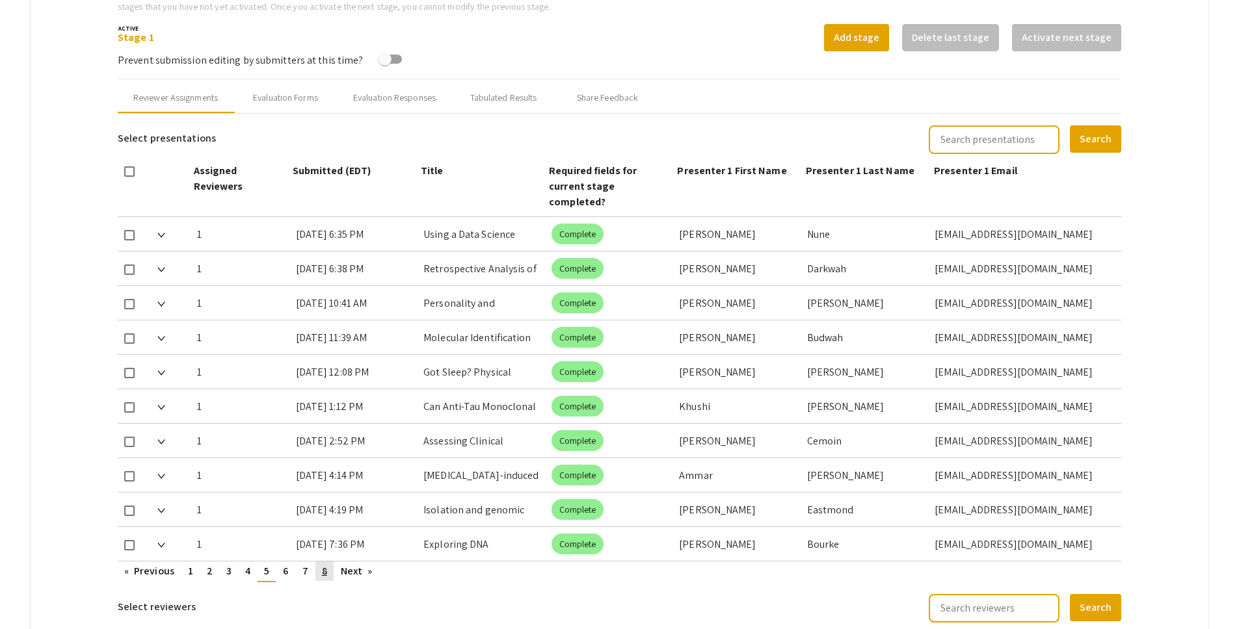
click at [322, 564] on span "8" at bounding box center [324, 571] width 5 height 14
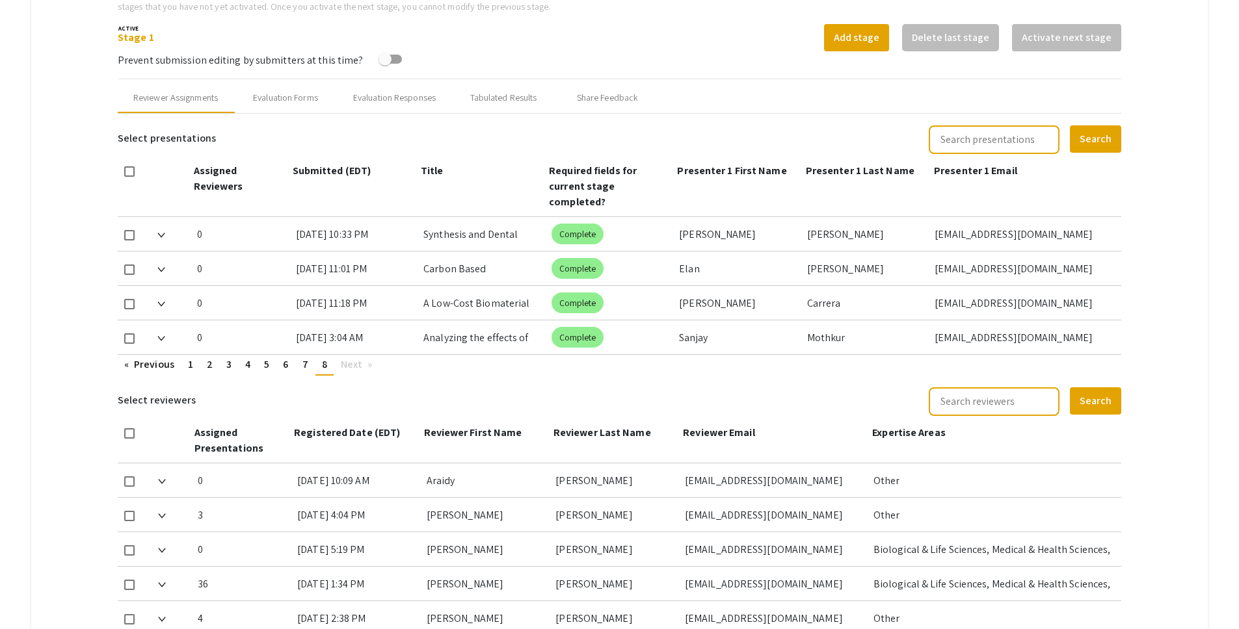
click at [1165, 356] on mat-tab-group "Abstract Management Submissions Abstract Booklet Helpful articles Abstract Mana…" at bounding box center [619, 247] width 1177 height 1140
click at [97, 49] on mat-tab-group "Abstract Management Submissions Abstract Booklet Helpful articles Abstract Mana…" at bounding box center [619, 247] width 1177 height 1140
click at [1152, 64] on mat-tab-group "Abstract Management Submissions Abstract Booklet Helpful articles Abstract Mana…" at bounding box center [619, 247] width 1177 height 1140
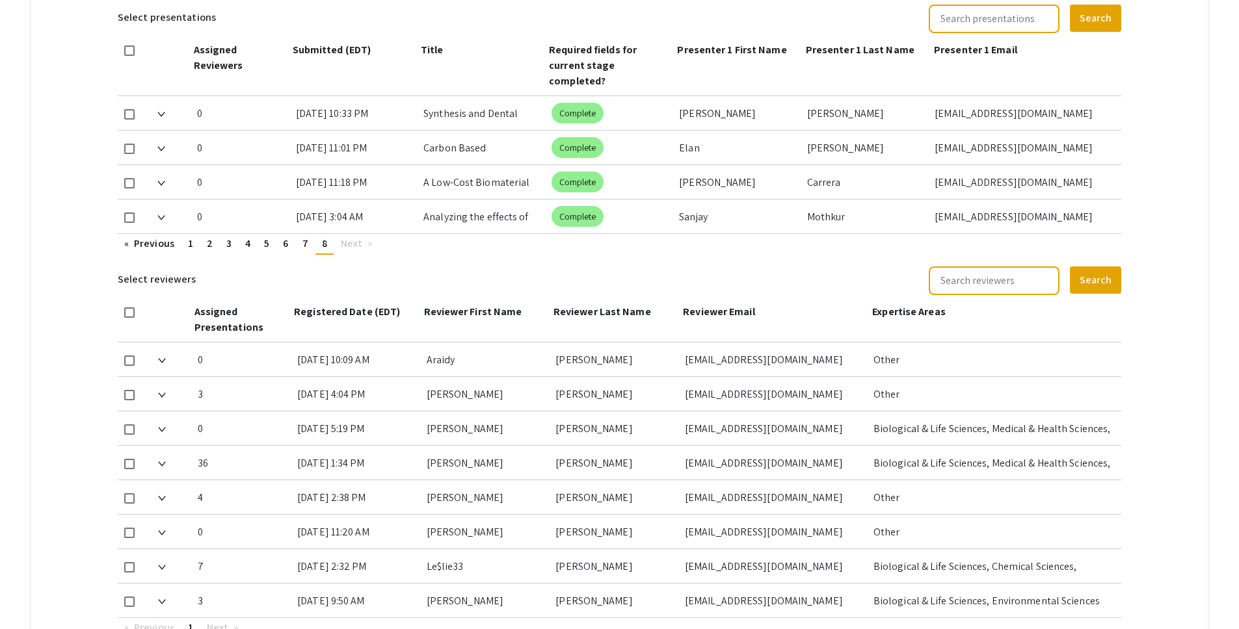
scroll to position [590, 0]
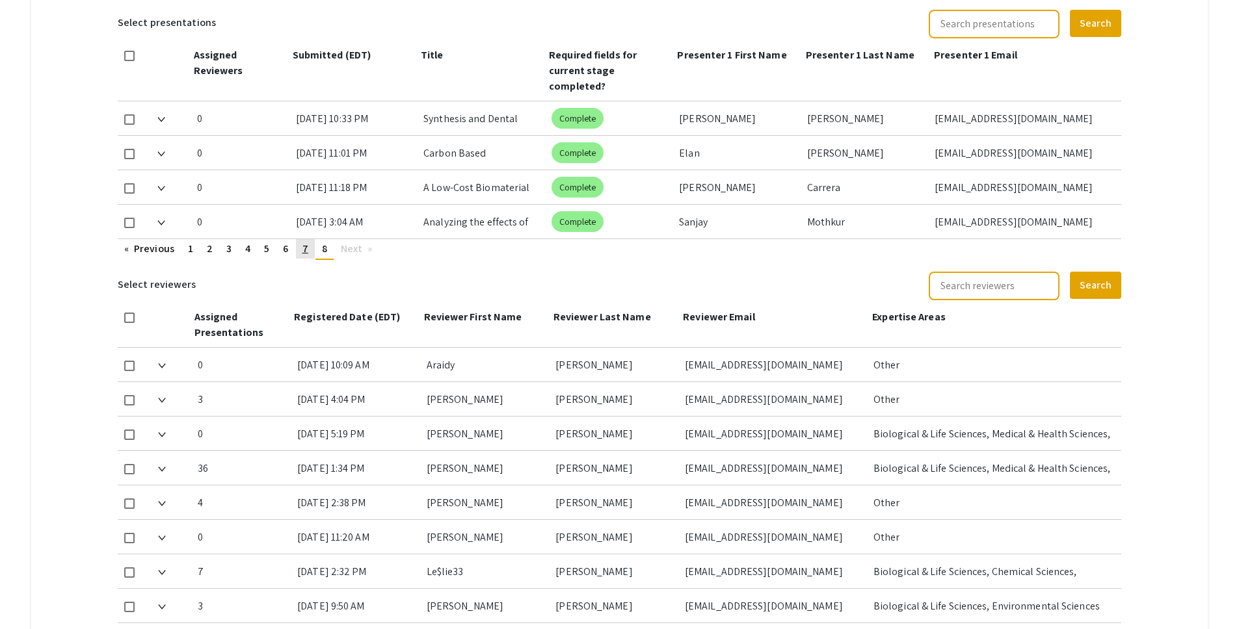
click at [306, 242] on span "7" at bounding box center [305, 249] width 6 height 14
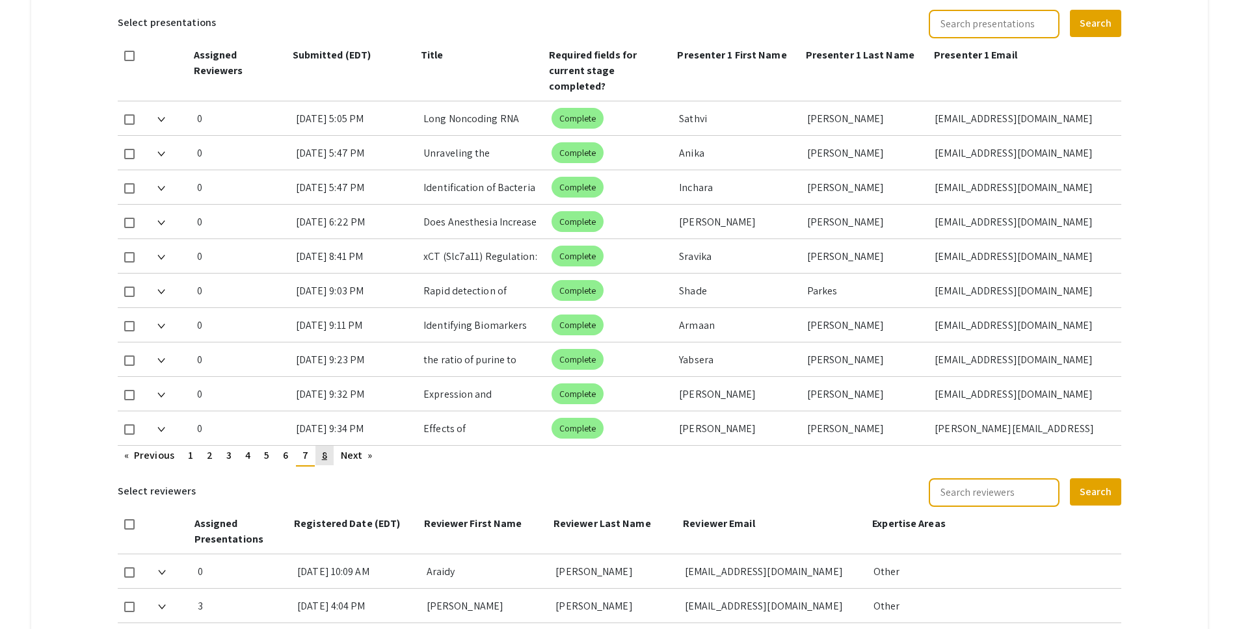
click at [324, 449] on span "8" at bounding box center [324, 456] width 5 height 14
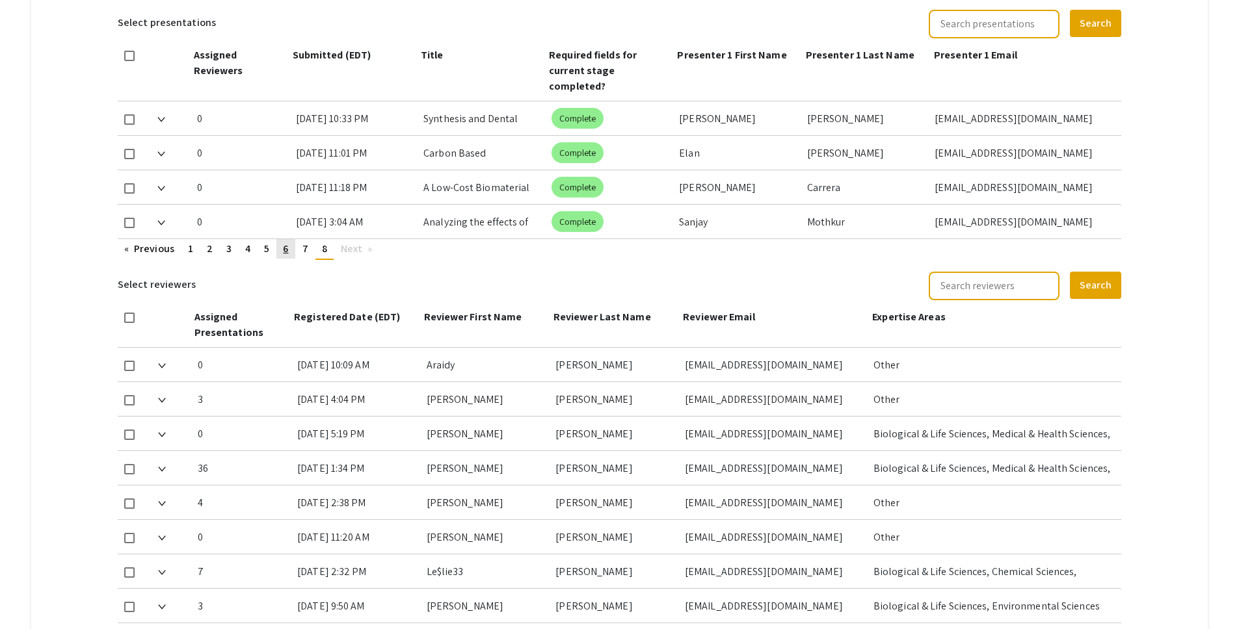
click at [288, 242] on span "6" at bounding box center [285, 249] width 5 height 14
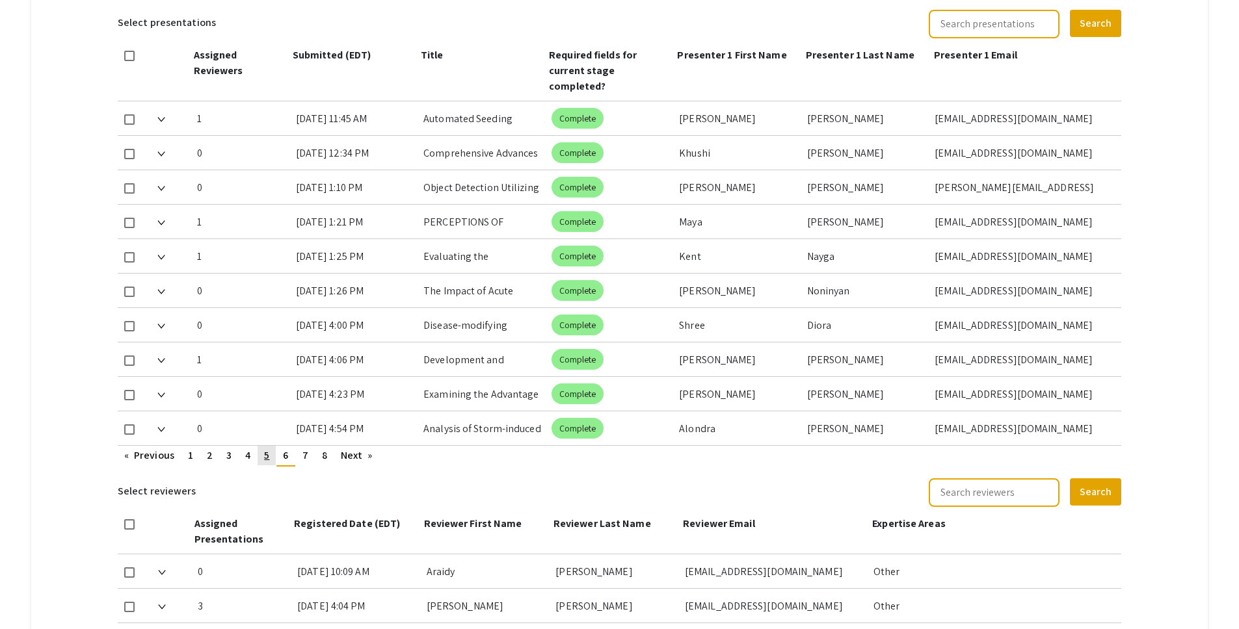
click at [267, 447] on link "page 5" at bounding box center [267, 456] width 18 height 20
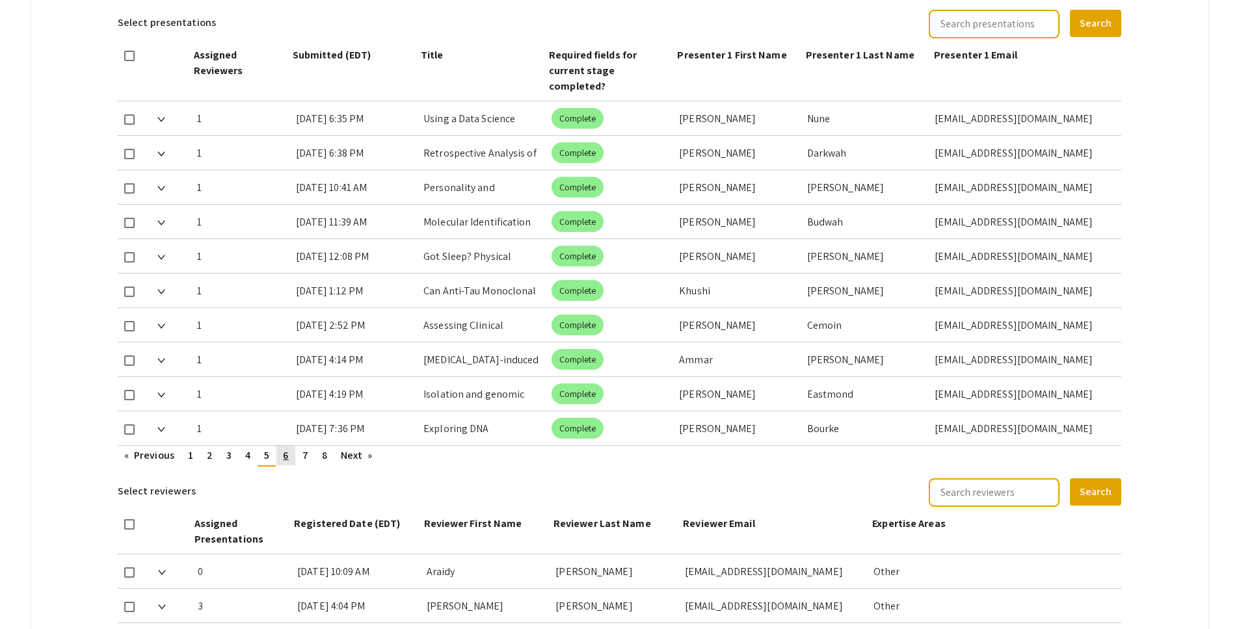
click at [288, 449] on span "6" at bounding box center [285, 456] width 5 height 14
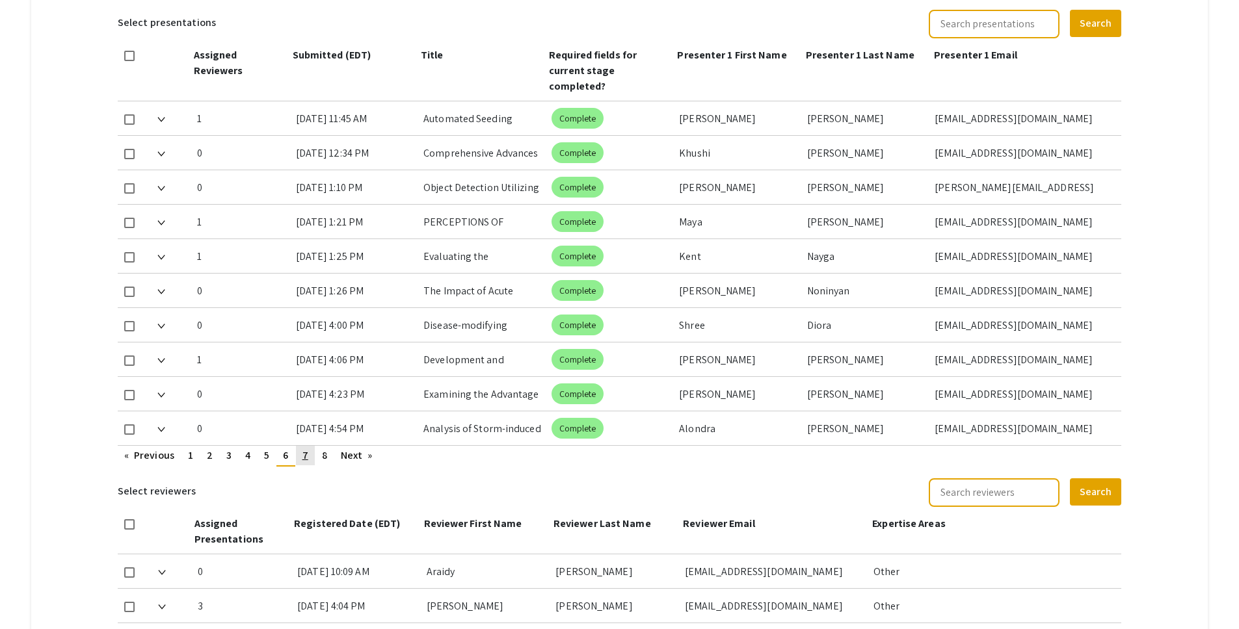
click at [301, 446] on link "page 7" at bounding box center [305, 456] width 19 height 20
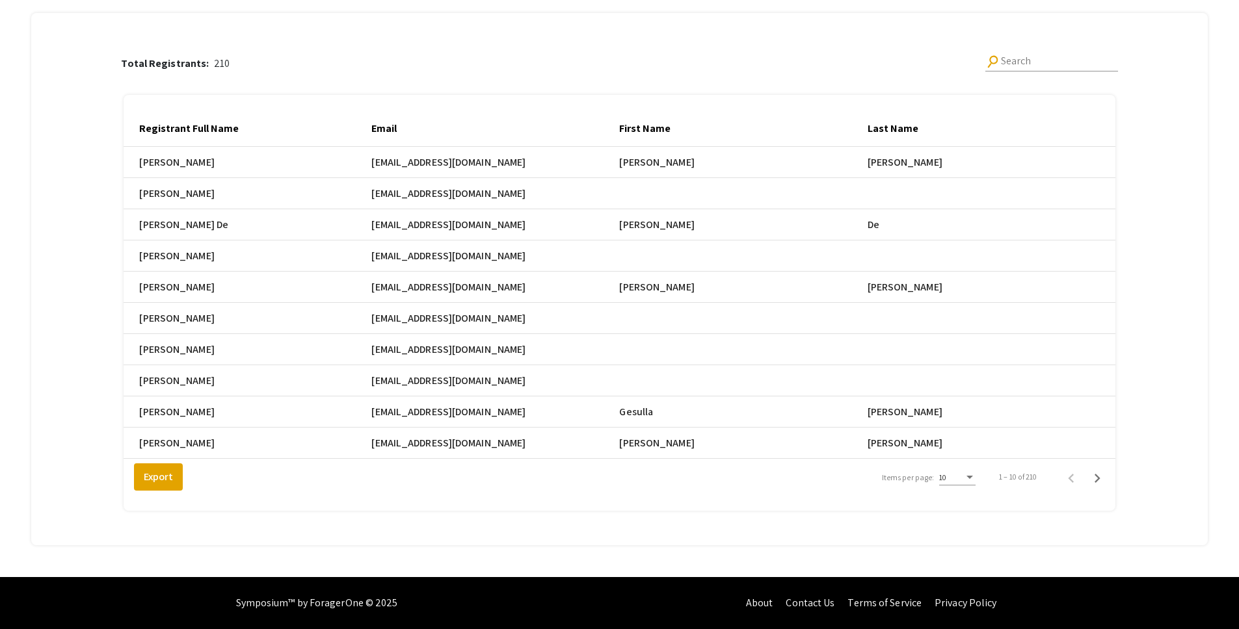
scroll to position [148, 0]
click at [975, 482] on div "10" at bounding box center [957, 475] width 36 height 22
click at [977, 506] on span "25" at bounding box center [965, 501] width 36 height 23
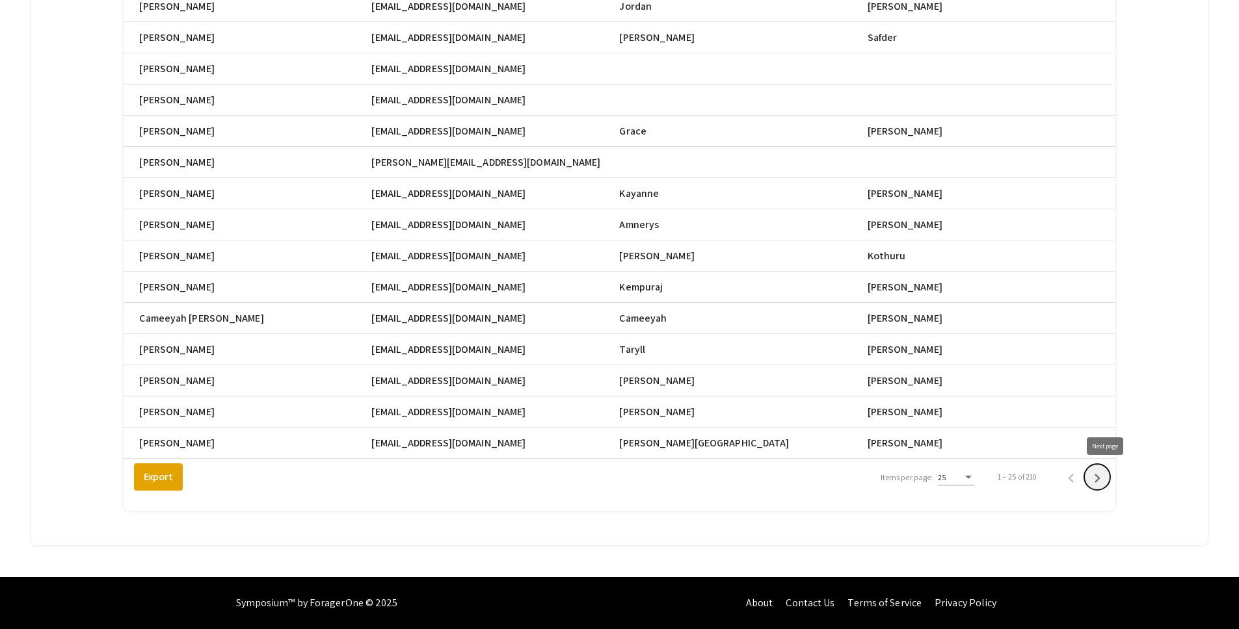
click at [1103, 481] on icon "Next page" at bounding box center [1097, 479] width 18 height 18
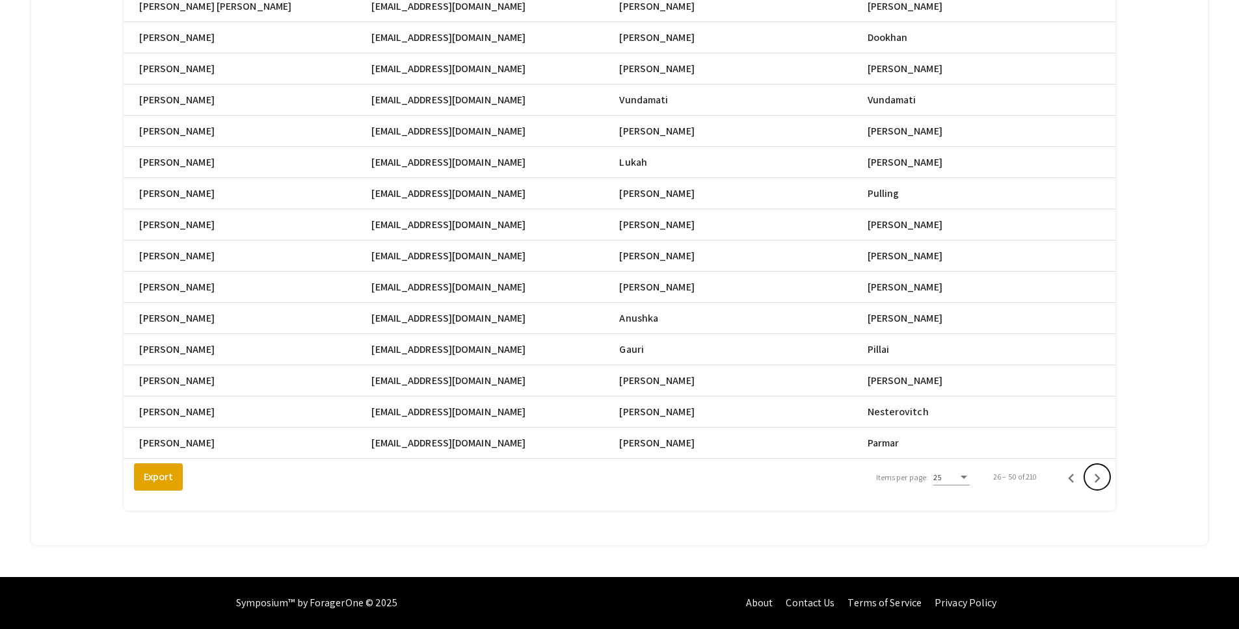
click at [1103, 481] on icon "Next page" at bounding box center [1097, 479] width 18 height 18
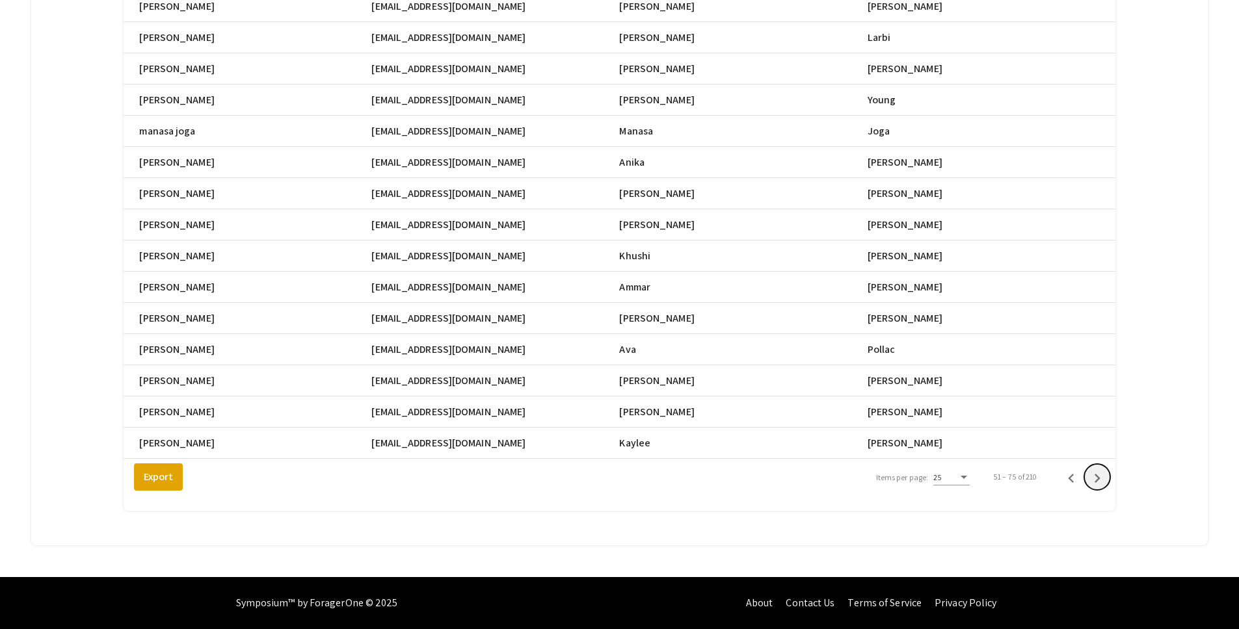
click at [1103, 481] on icon "Next page" at bounding box center [1097, 479] width 18 height 18
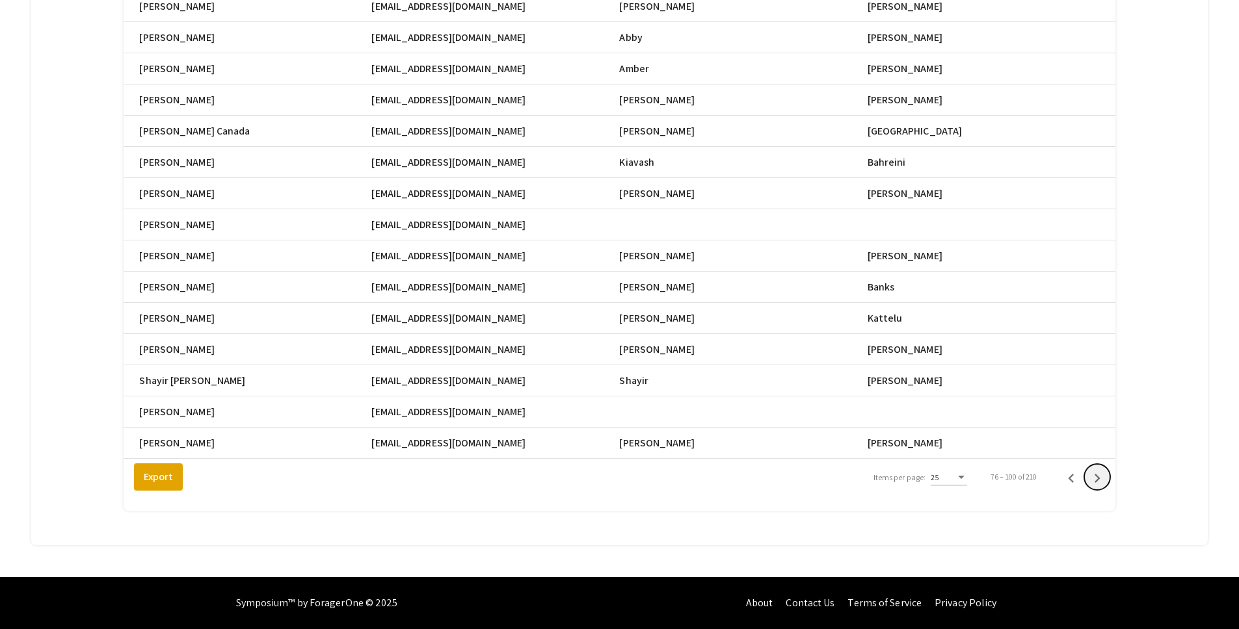
click at [1103, 481] on icon "Next page" at bounding box center [1097, 479] width 18 height 18
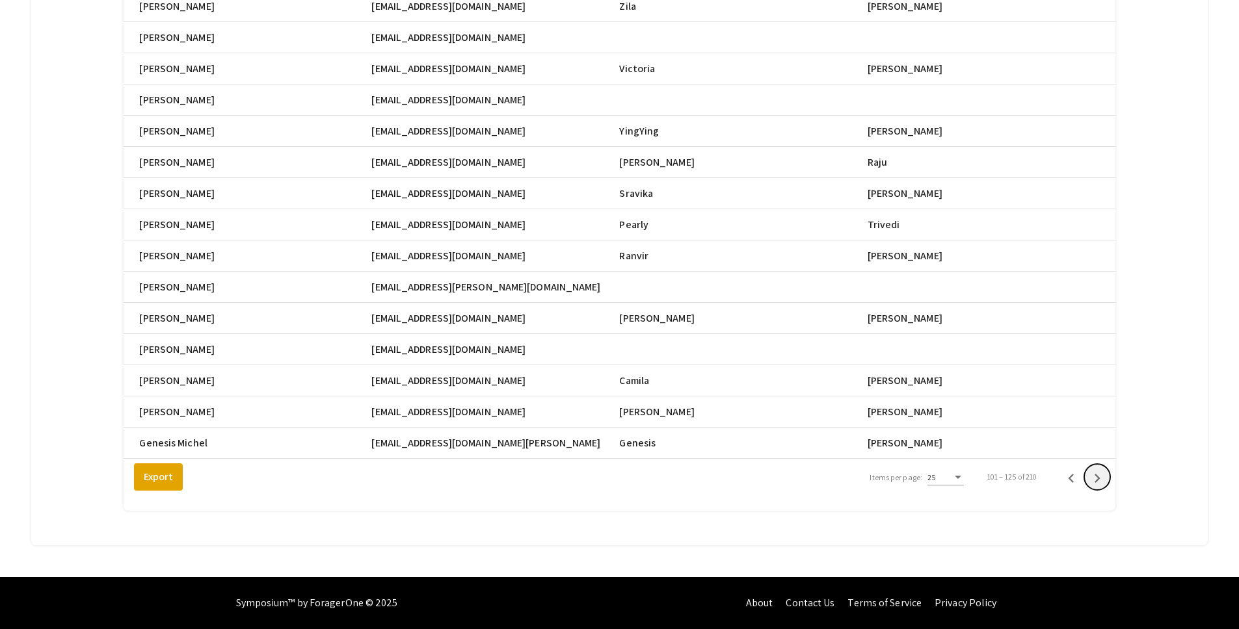
click at [1103, 481] on icon "Next page" at bounding box center [1097, 479] width 18 height 18
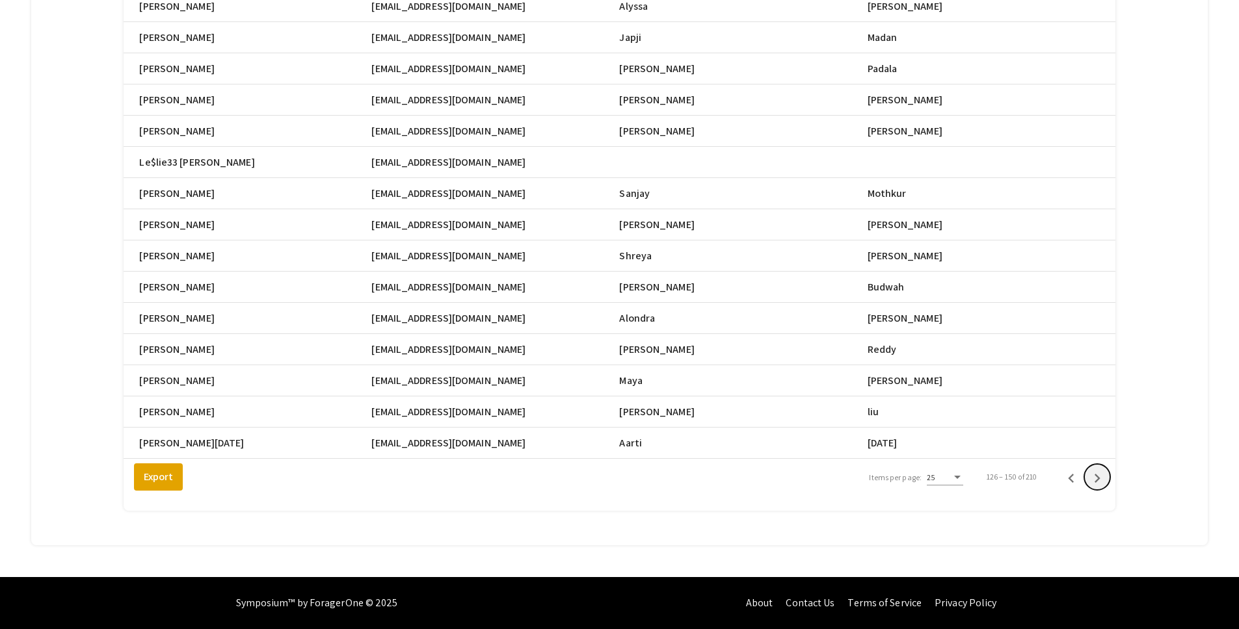
click at [1103, 481] on icon "Next page" at bounding box center [1097, 479] width 18 height 18
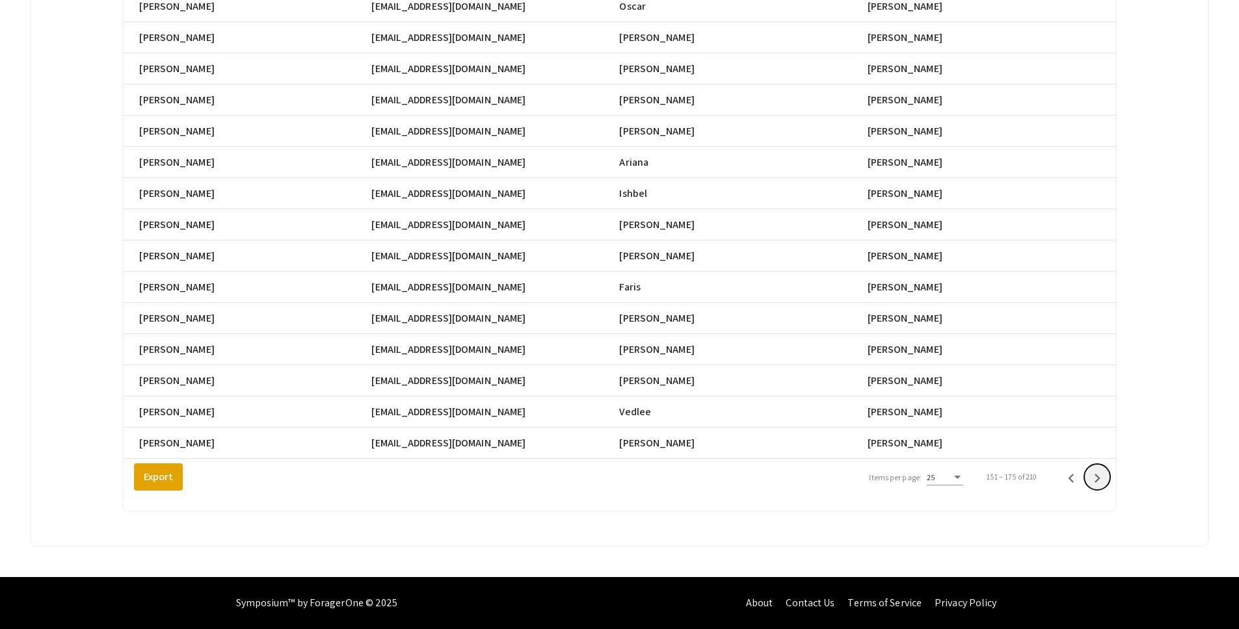
click at [1103, 481] on icon "Next page" at bounding box center [1097, 479] width 18 height 18
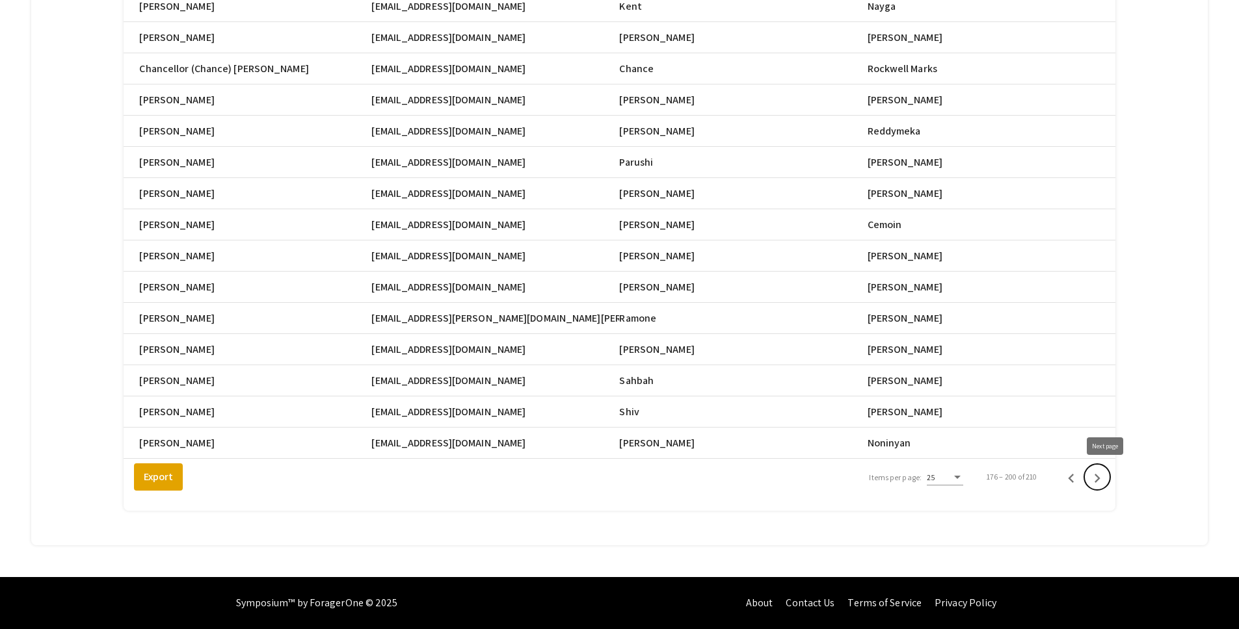
click at [1099, 473] on icon "Next page" at bounding box center [1097, 479] width 18 height 18
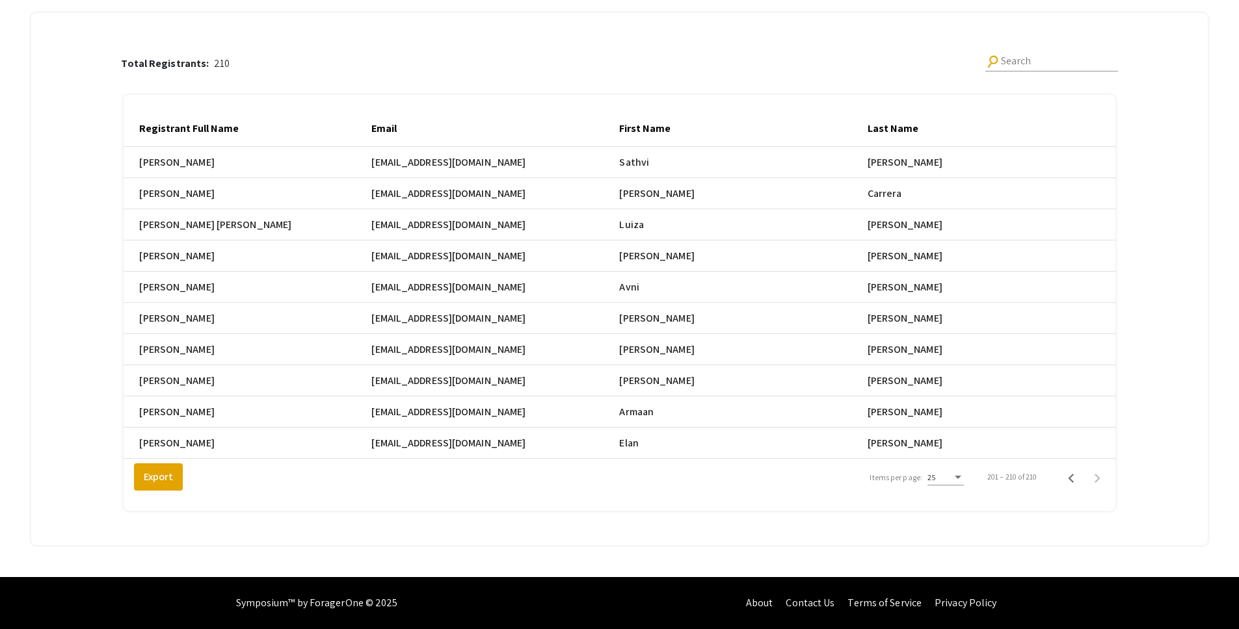
click at [952, 481] on div "25" at bounding box center [939, 477] width 25 height 9
click at [957, 475] on span "25" at bounding box center [953, 477] width 36 height 23
click at [936, 481] on span "25" at bounding box center [931, 478] width 8 height 10
click at [949, 458] on span "10" at bounding box center [953, 454] width 36 height 23
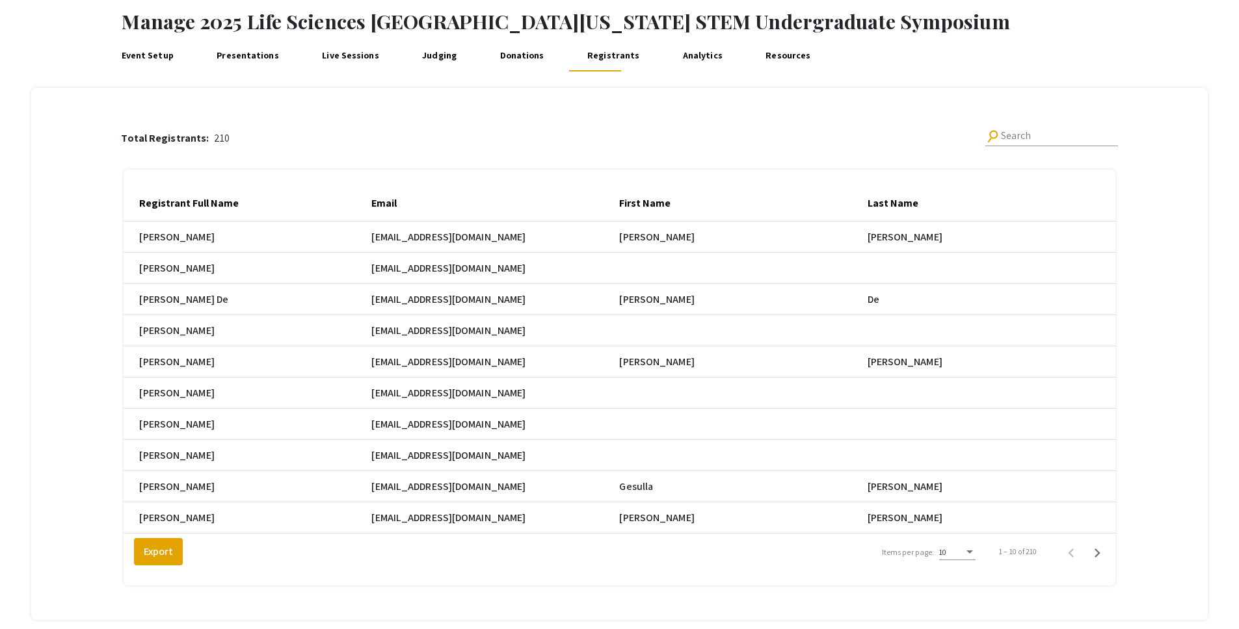
scroll to position [148, 0]
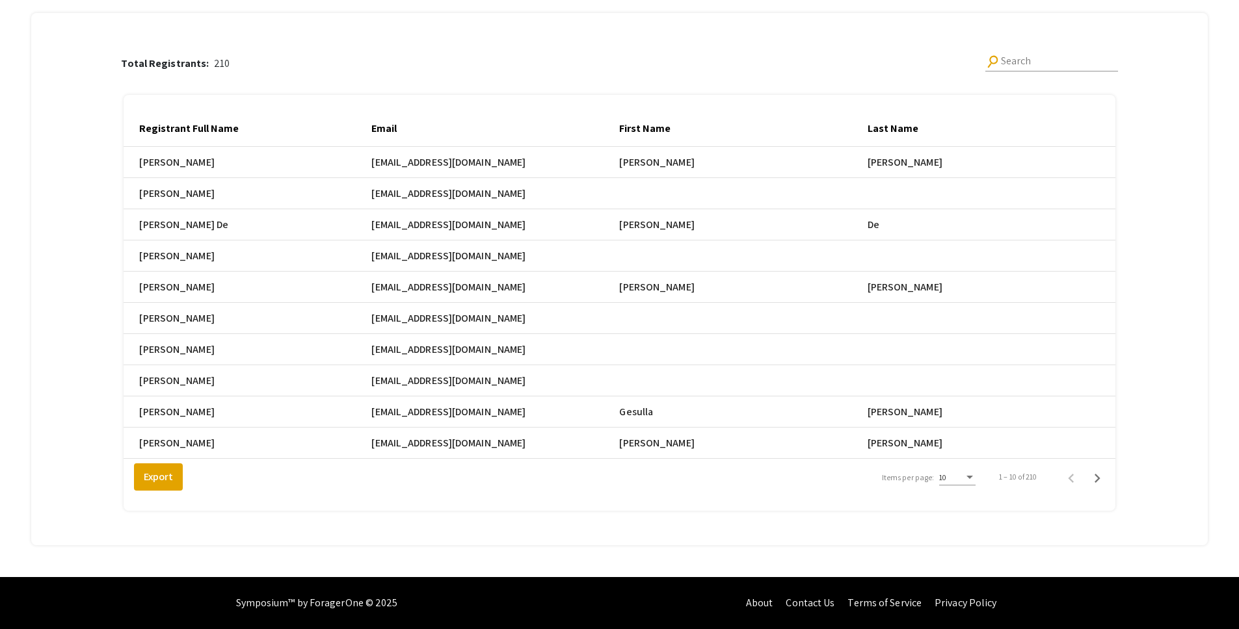
click at [964, 481] on div "10" at bounding box center [951, 477] width 25 height 9
click at [965, 504] on span "25" at bounding box center [965, 501] width 36 height 23
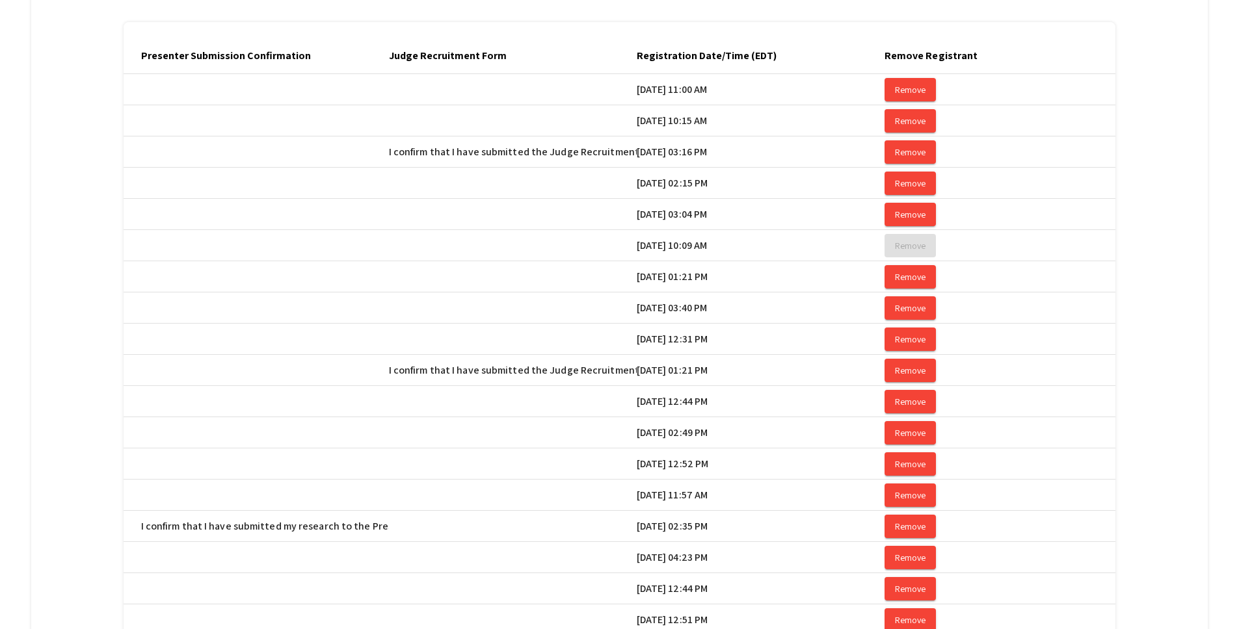
scroll to position [0, 2498]
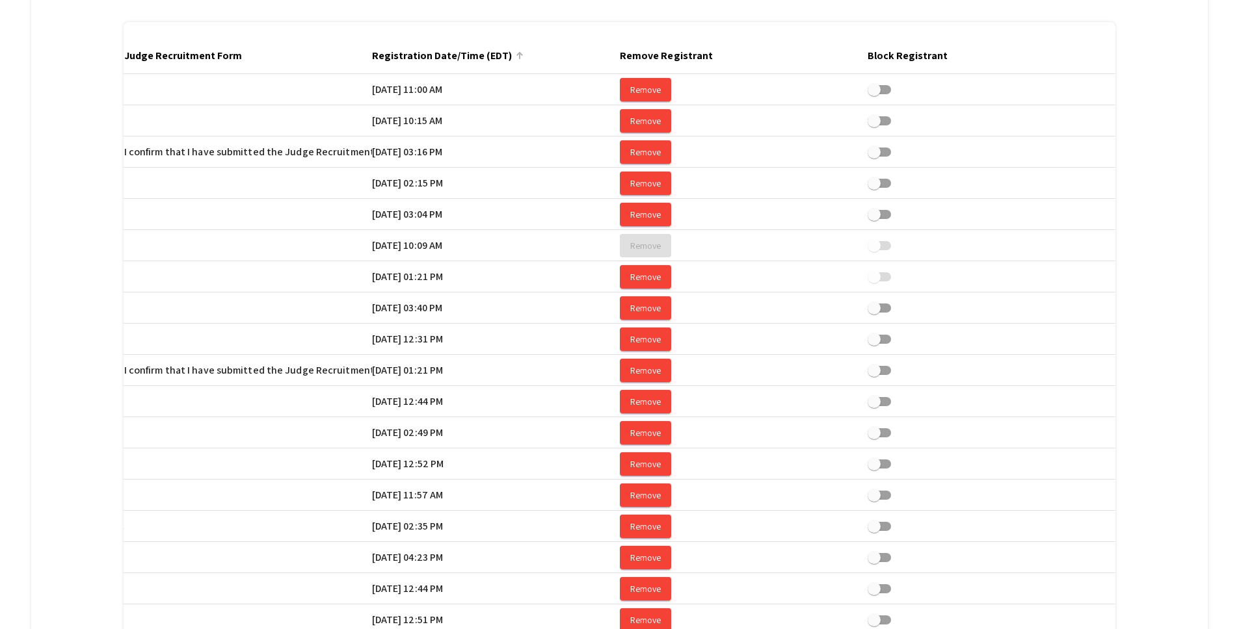
click at [519, 56] on div at bounding box center [519, 56] width 1 height 7
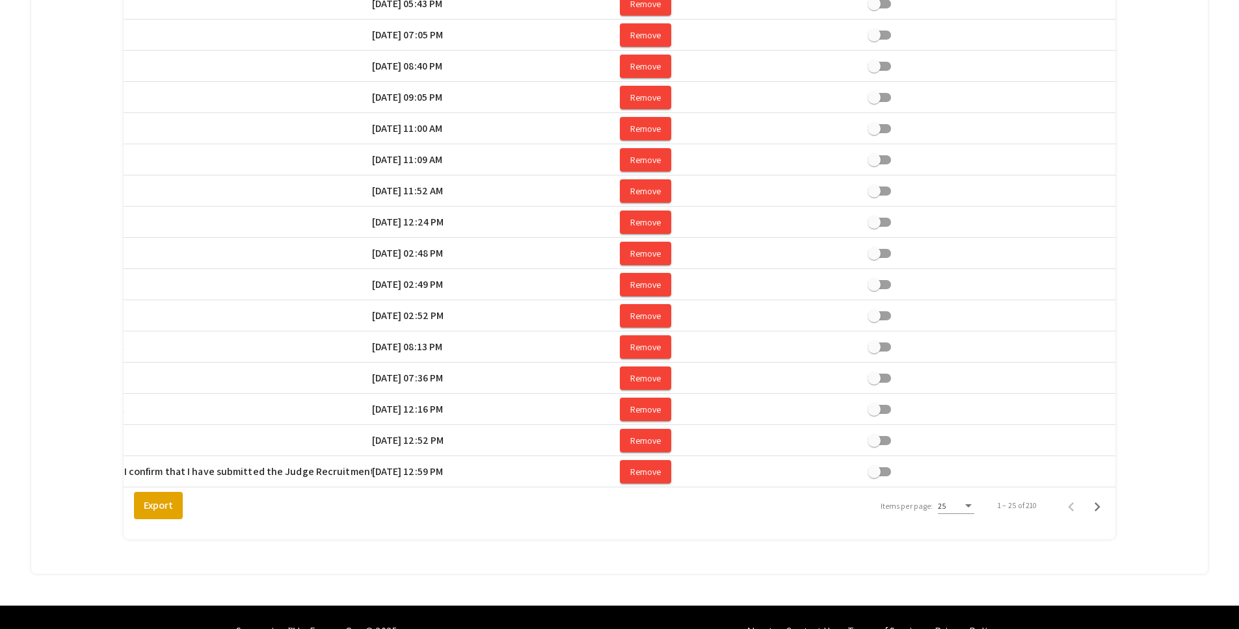
scroll to position [577, 0]
click at [1103, 517] on icon "Next page" at bounding box center [1097, 508] width 18 height 18
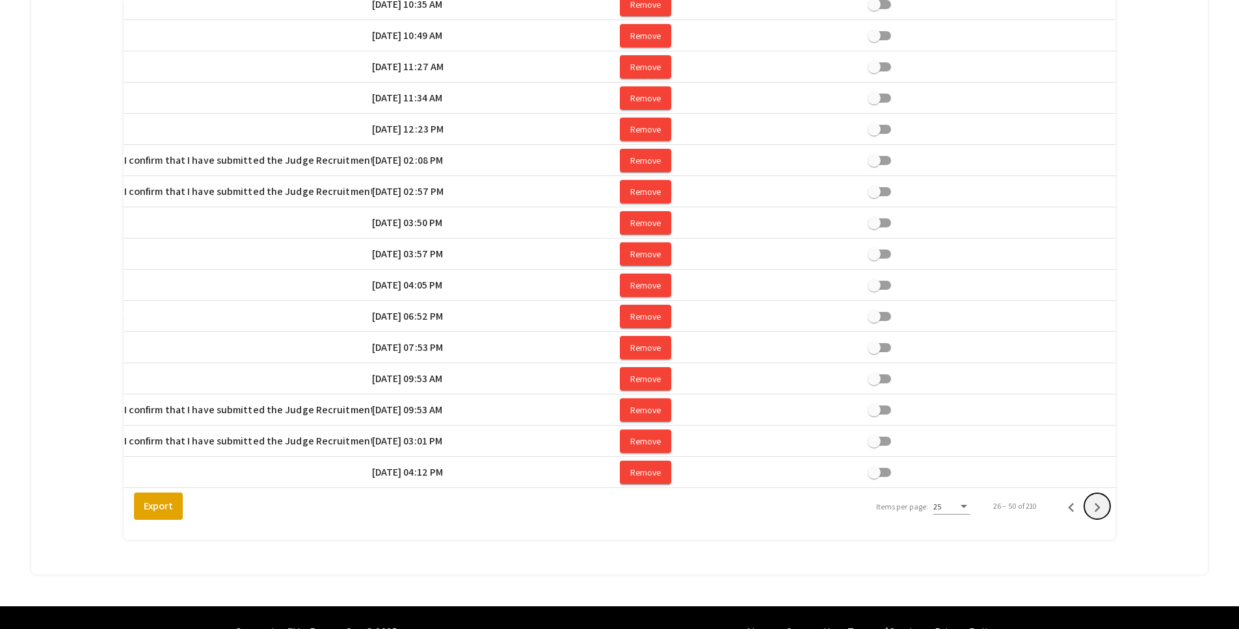
click at [1103, 517] on icon "Next page" at bounding box center [1097, 508] width 18 height 18
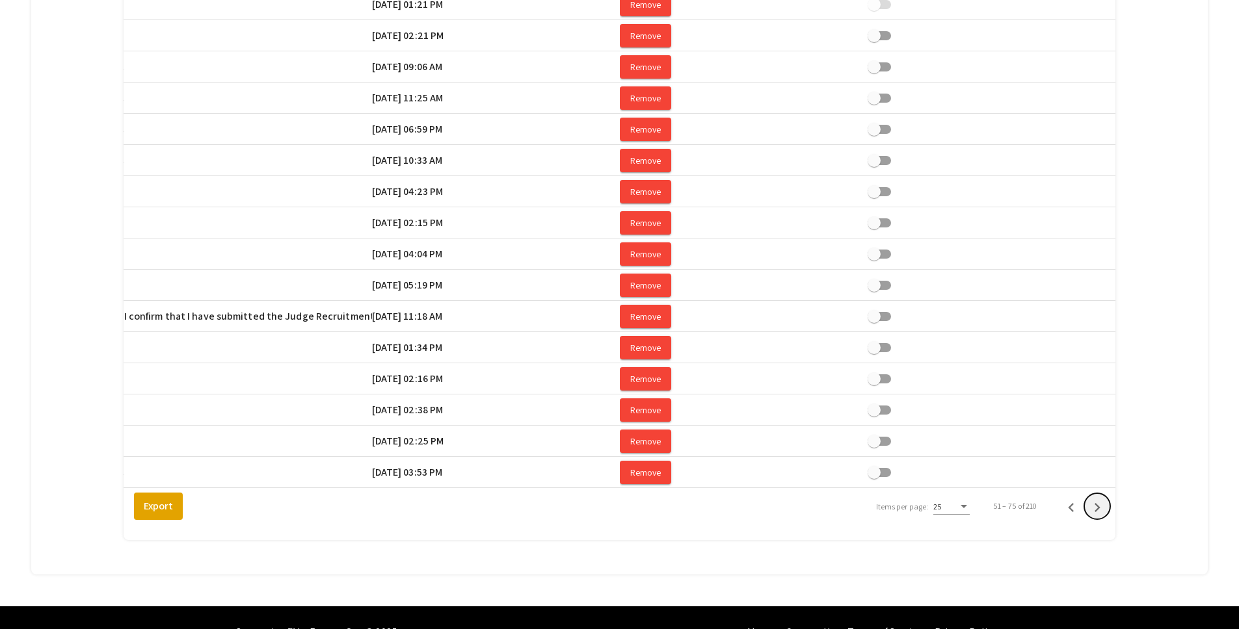
click at [1103, 517] on icon "Next page" at bounding box center [1097, 508] width 18 height 18
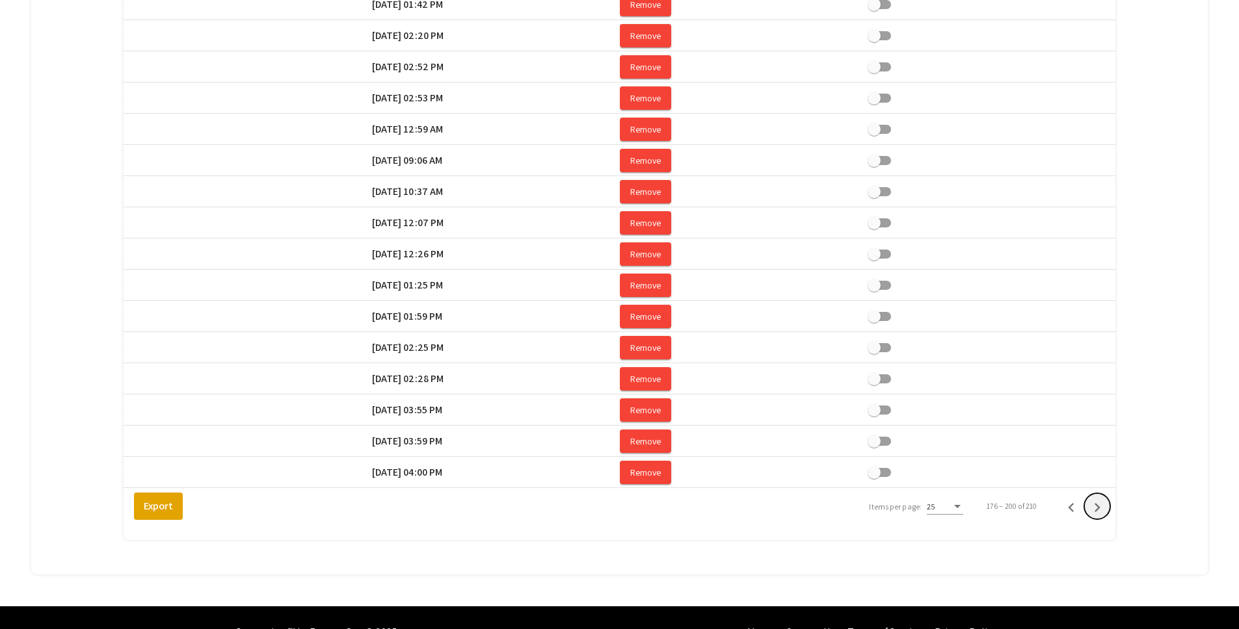
click at [1103, 517] on icon "Next page" at bounding box center [1097, 508] width 18 height 18
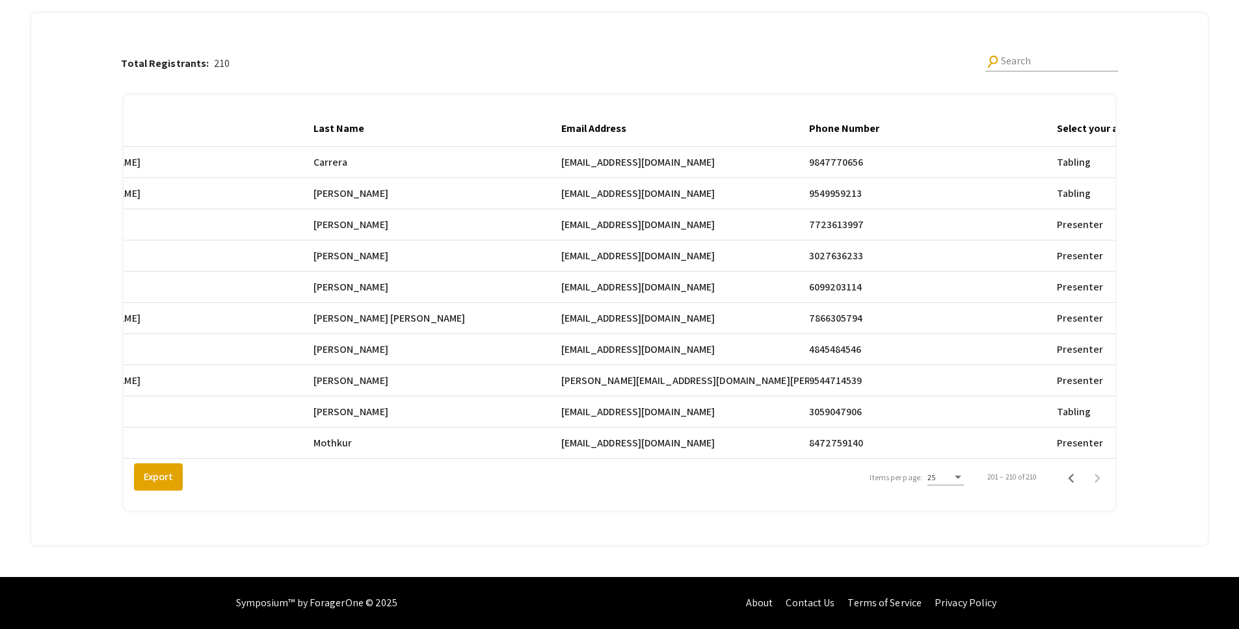
scroll to position [0, 551]
click at [1077, 481] on icon "Previous page" at bounding box center [1071, 479] width 18 height 18
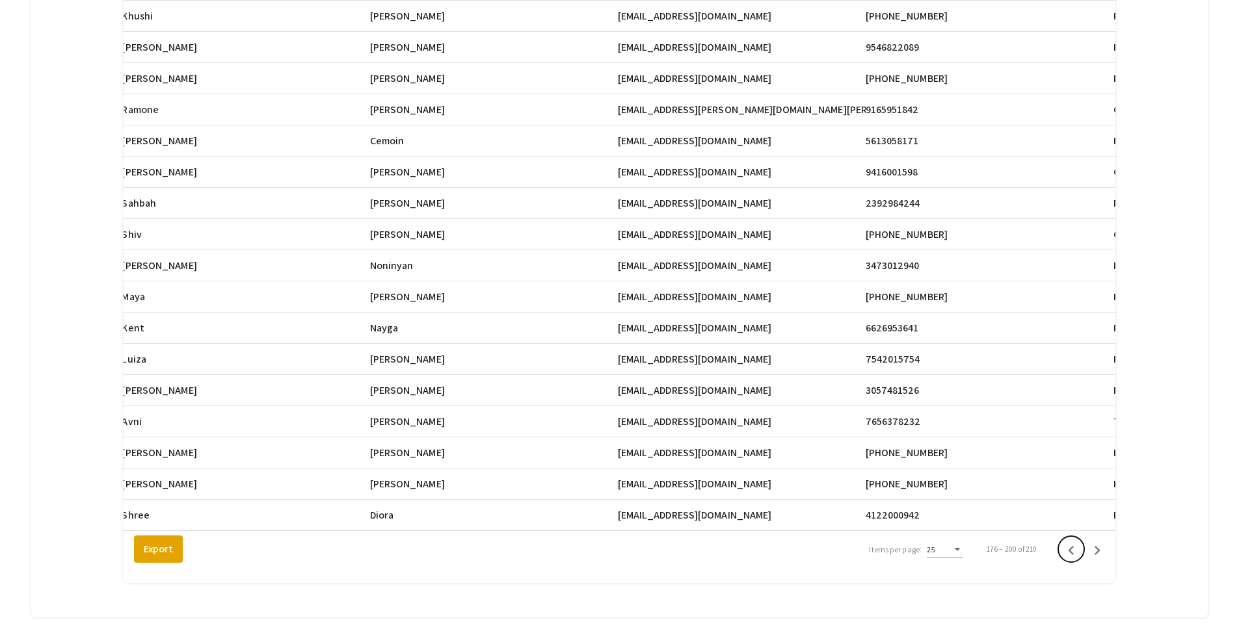
scroll to position [0, 489]
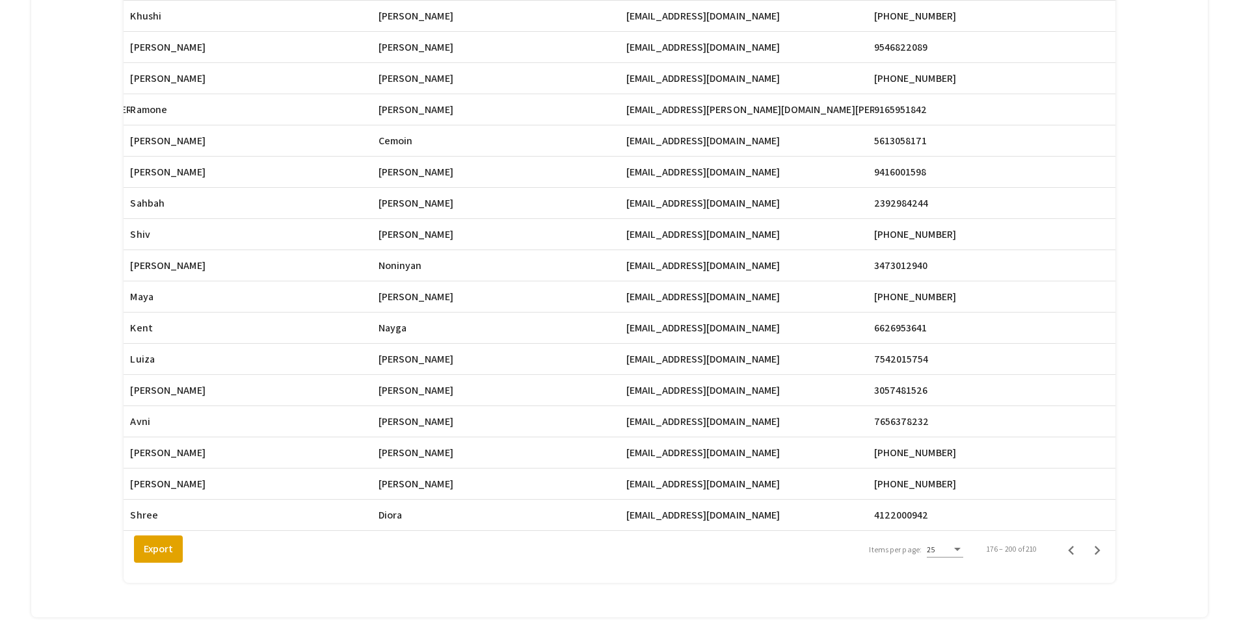
drag, startPoint x: 635, startPoint y: 455, endPoint x: 769, endPoint y: 457, distance: 134.6
click at [769, 457] on mat-cell "[EMAIL_ADDRESS][DOMAIN_NAME]" at bounding box center [750, 453] width 248 height 31
copy span "[EMAIL_ADDRESS][DOMAIN_NAME]"
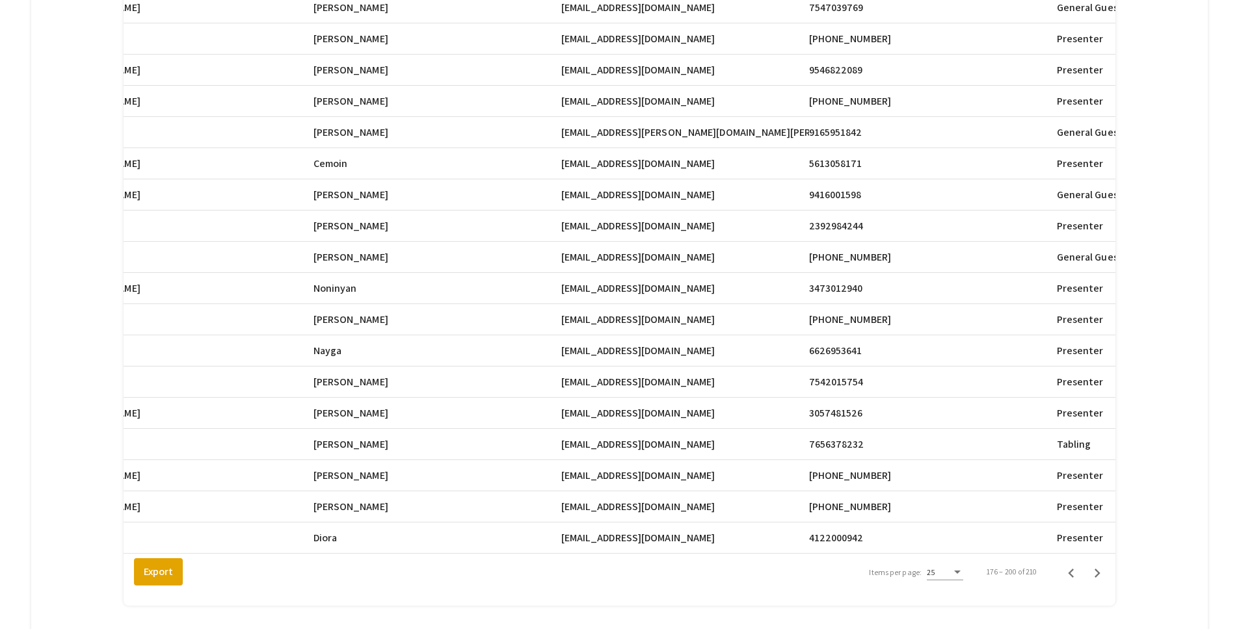
scroll to position [0, 551]
drag, startPoint x: 574, startPoint y: 415, endPoint x: 685, endPoint y: 414, distance: 110.6
click at [685, 414] on span "[EMAIL_ADDRESS][DOMAIN_NAME]" at bounding box center [641, 414] width 154 height 16
copy span "[EMAIL_ADDRESS][DOMAIN_NAME]"
drag, startPoint x: 572, startPoint y: 382, endPoint x: 687, endPoint y: 383, distance: 114.5
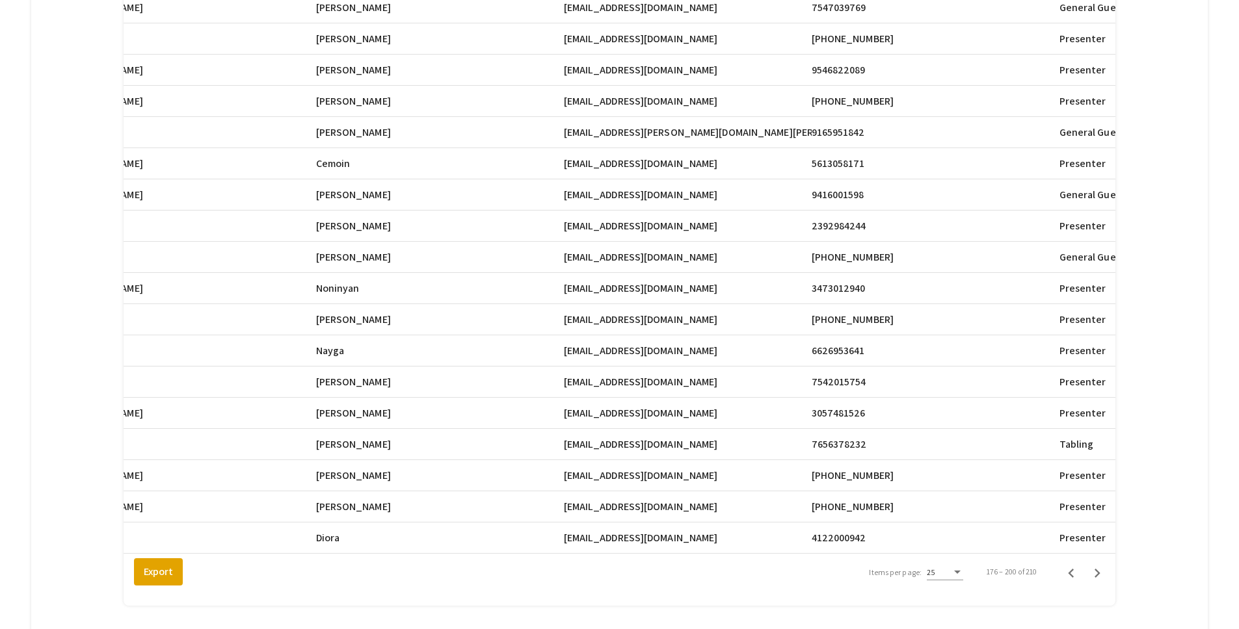
click at [687, 383] on span "[EMAIL_ADDRESS][DOMAIN_NAME]" at bounding box center [641, 383] width 154 height 16
copy span "[EMAIL_ADDRESS][DOMAIN_NAME]"
drag, startPoint x: 574, startPoint y: 352, endPoint x: 704, endPoint y: 352, distance: 130.7
click at [704, 352] on span "[EMAIL_ADDRESS][DOMAIN_NAME]" at bounding box center [641, 351] width 154 height 16
copy span "[EMAIL_ADDRESS][DOMAIN_NAME]"
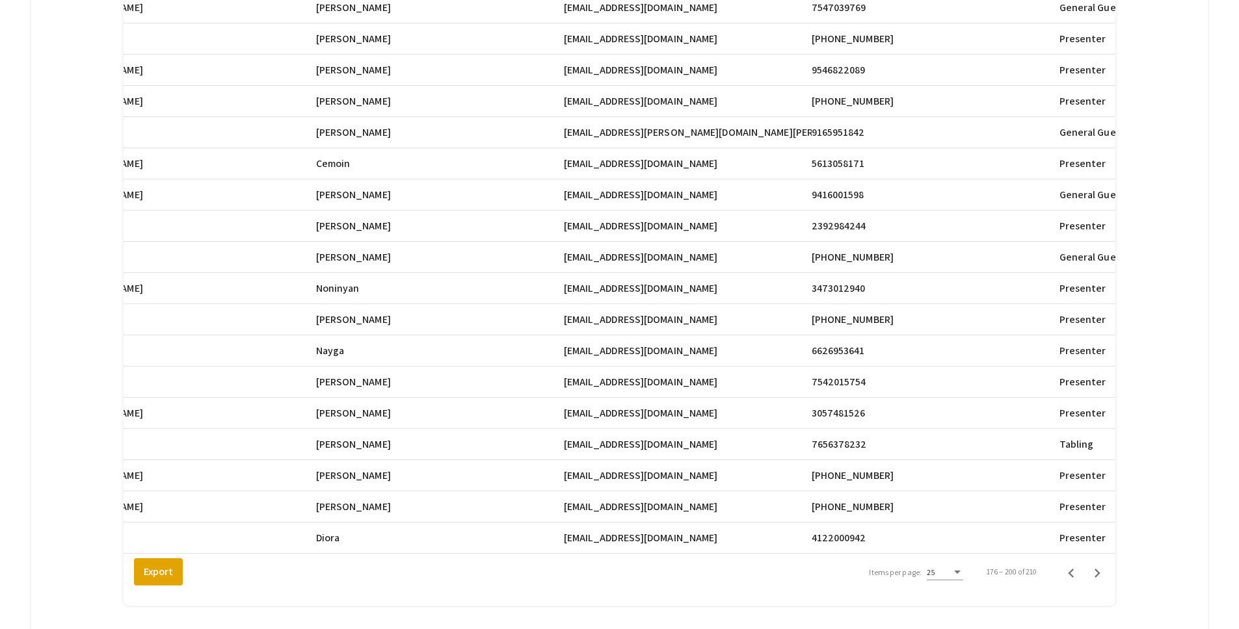
click at [611, 287] on span "[EMAIL_ADDRESS][DOMAIN_NAME]" at bounding box center [641, 289] width 154 height 16
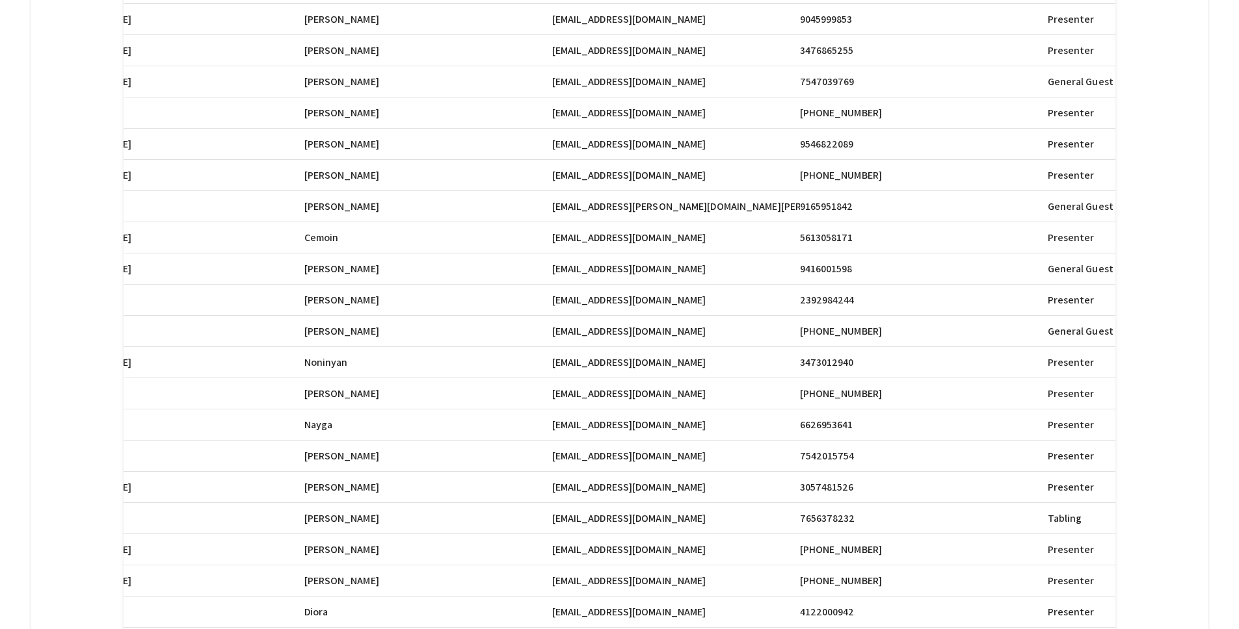
scroll to position [0, 555]
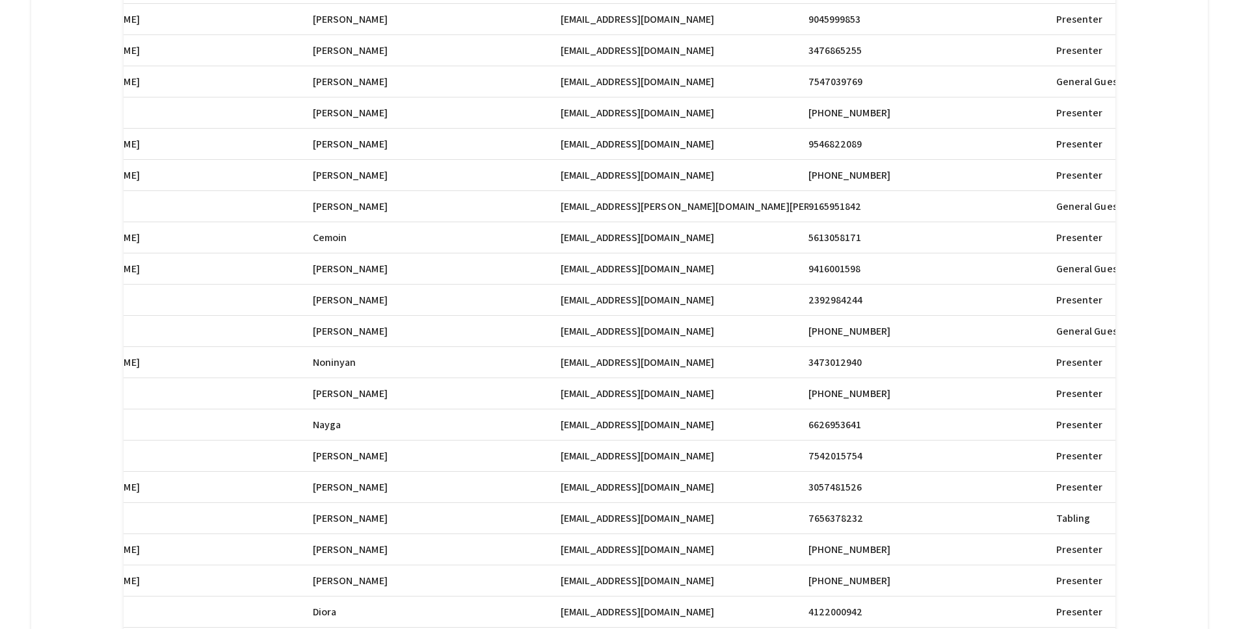
drag, startPoint x: 572, startPoint y: 178, endPoint x: 687, endPoint y: 180, distance: 115.1
click at [687, 180] on mat-cell "[EMAIL_ADDRESS][DOMAIN_NAME]" at bounding box center [685, 175] width 248 height 31
copy span "[EMAIL_ADDRESS][DOMAIN_NAME]"
drag, startPoint x: 570, startPoint y: 145, endPoint x: 673, endPoint y: 148, distance: 102.8
click at [673, 148] on span "[EMAIL_ADDRESS][DOMAIN_NAME]" at bounding box center [638, 145] width 154 height 16
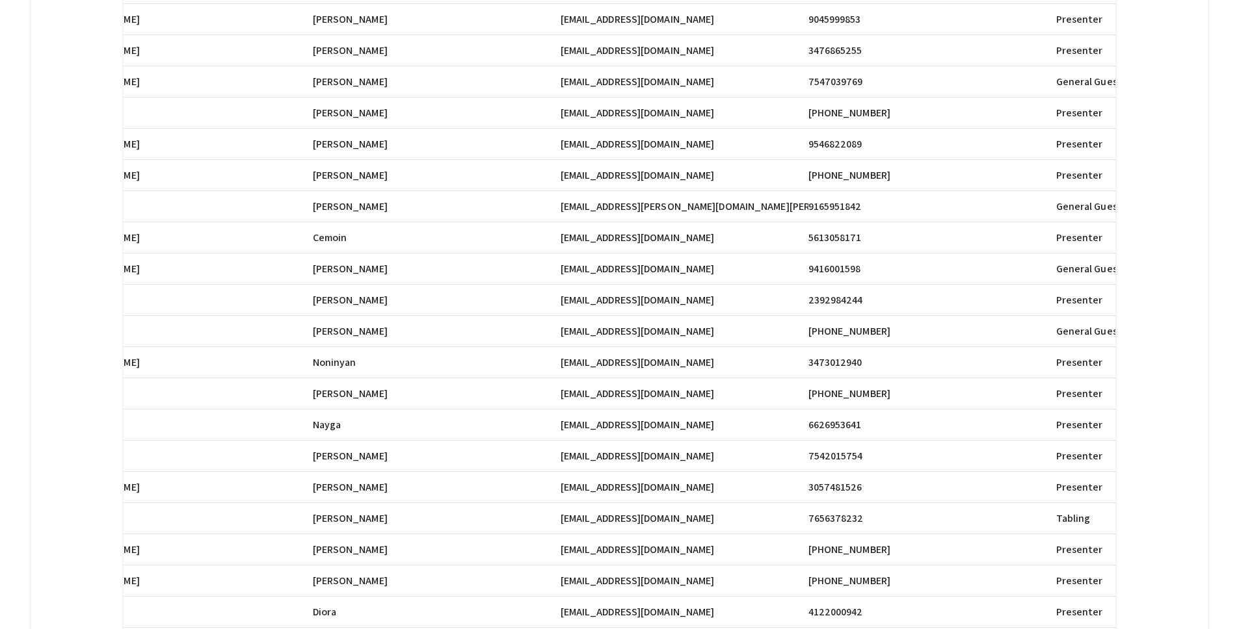
copy span "[EMAIL_ADDRESS][DOMAIN_NAME]"
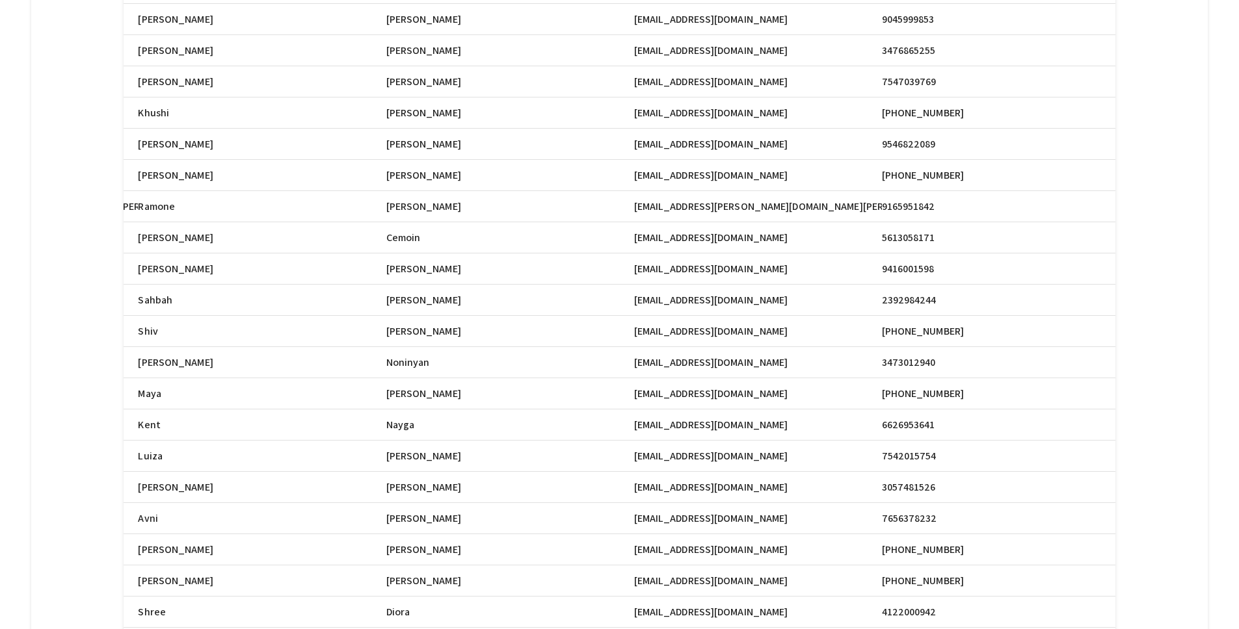
scroll to position [0, 481]
click at [1153, 159] on div "Total Registrants: 210 search Search Registrant Full Name Email First Name Last…" at bounding box center [619, 206] width 1140 height 985
click at [1156, 104] on div "Total Registrants: 210 search Search Registrant Full Name Email First Name Last…" at bounding box center [619, 206] width 1140 height 985
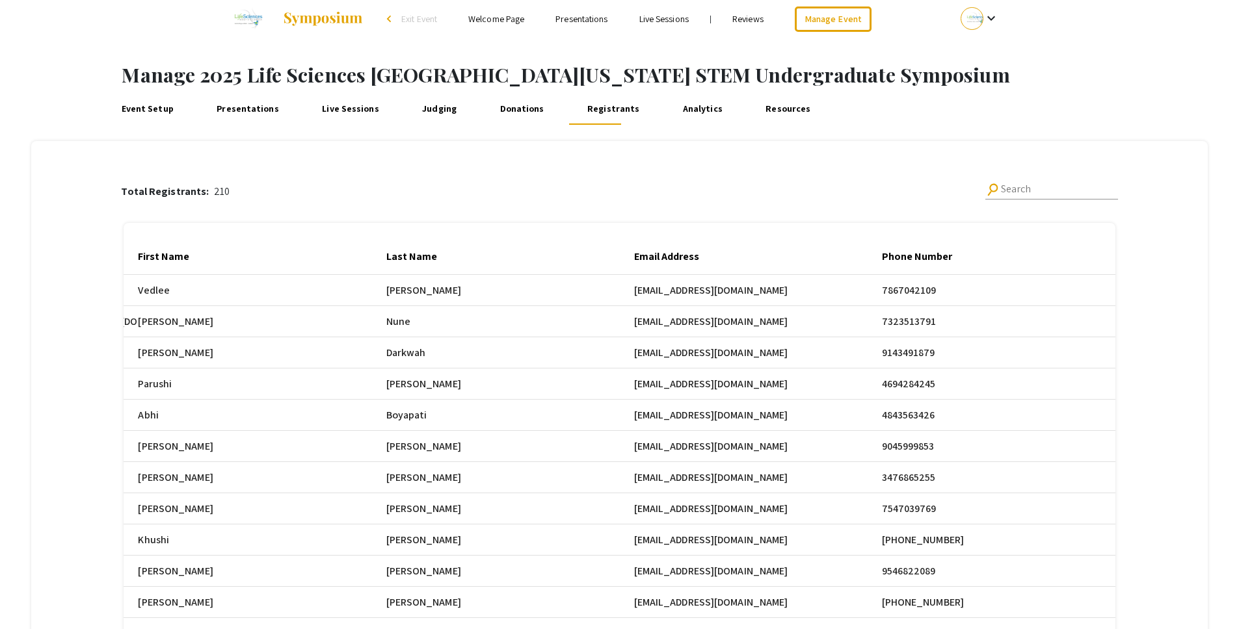
scroll to position [0, 0]
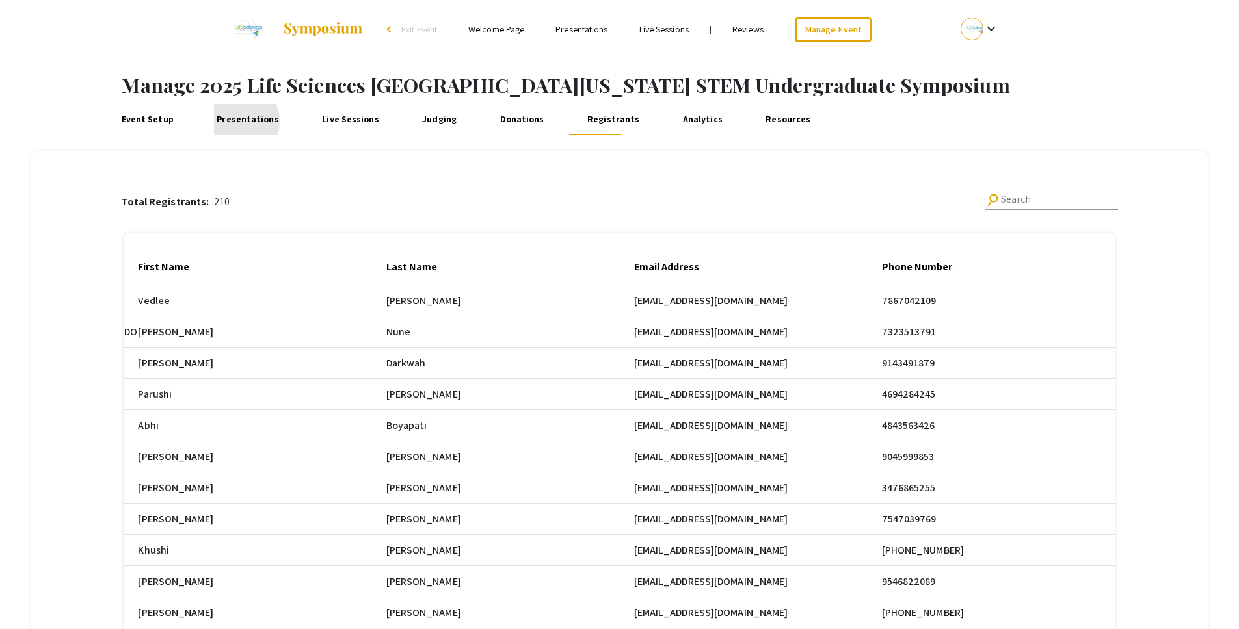
click at [233, 122] on link "Presentations" at bounding box center [248, 119] width 68 height 31
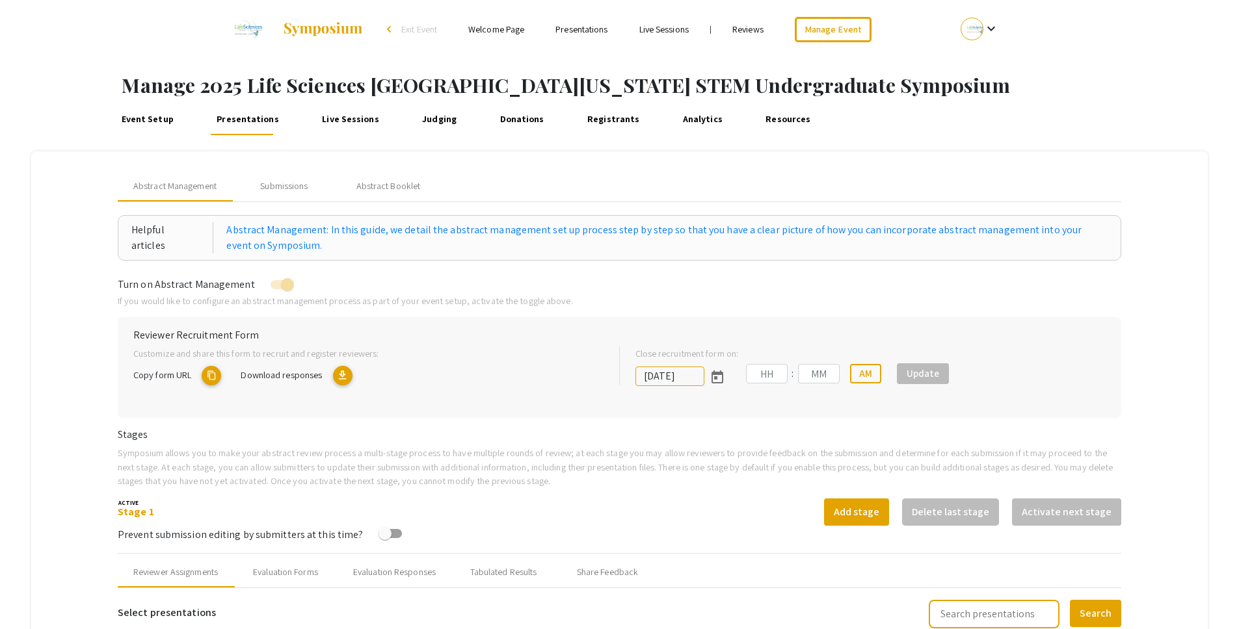
type input "[DATE]"
type input "05"
type input "00"
